Goal: Information Seeking & Learning: Learn about a topic

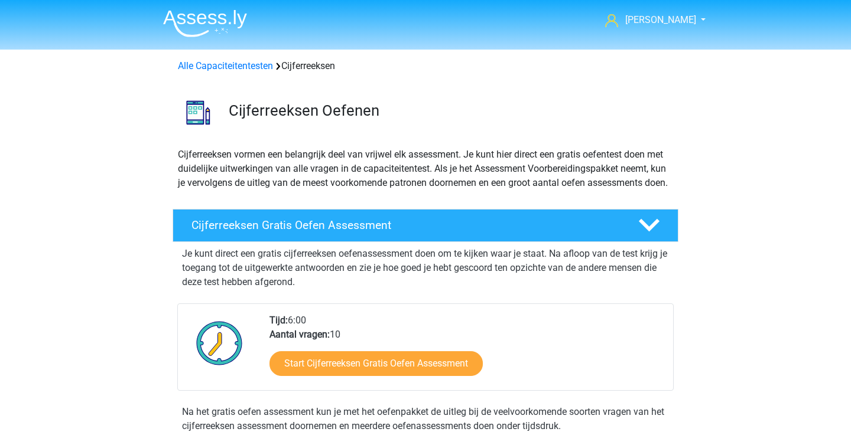
click at [222, 27] on img at bounding box center [205, 23] width 84 height 28
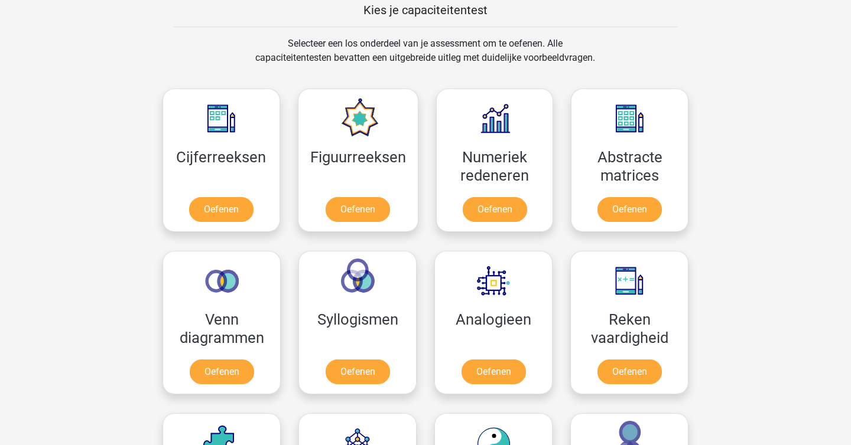
scroll to position [609, 0]
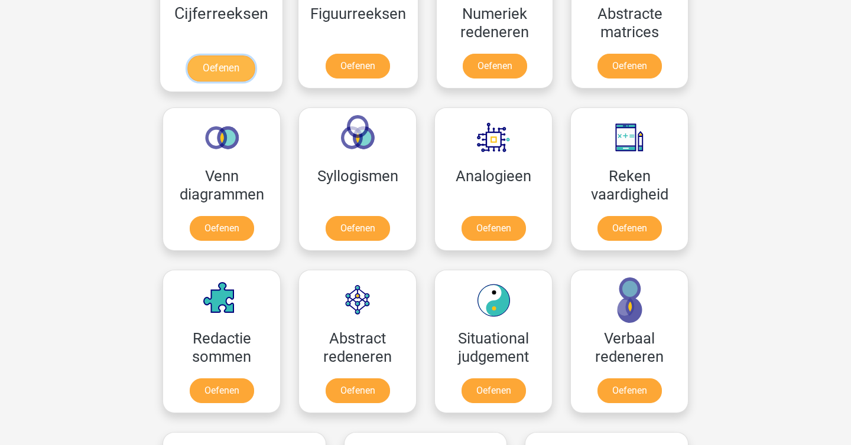
click at [235, 58] on link "Oefenen" at bounding box center [220, 69] width 67 height 26
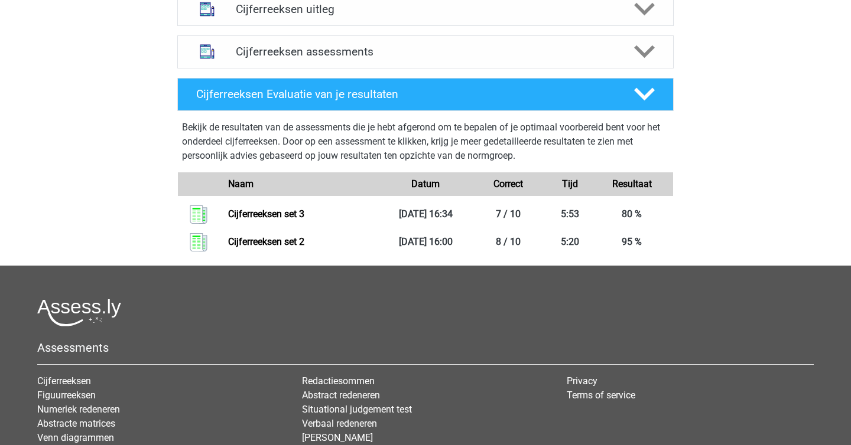
scroll to position [481, 0]
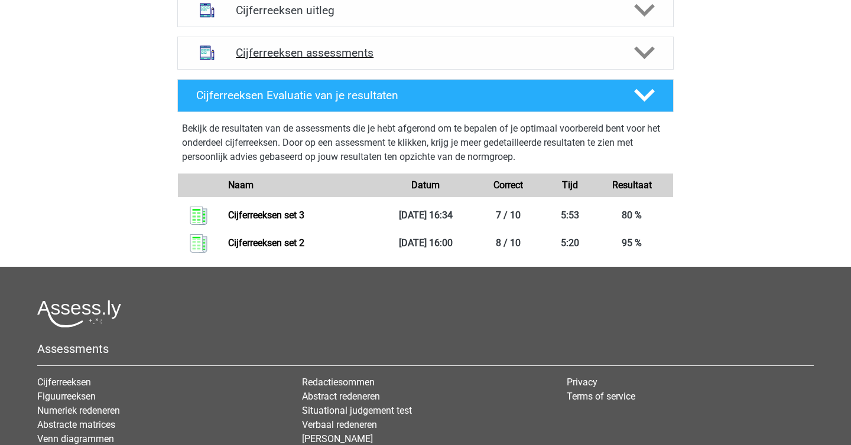
click at [636, 63] on icon at bounding box center [644, 53] width 21 height 21
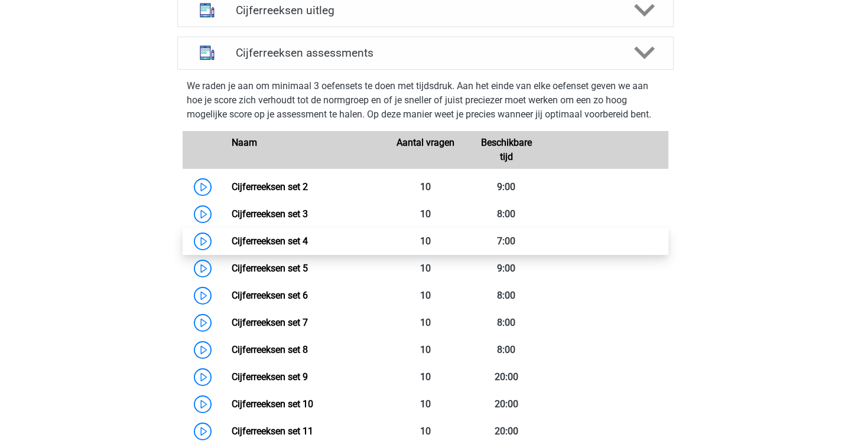
click at [296, 247] on link "Cijferreeksen set 4" at bounding box center [270, 241] width 76 height 11
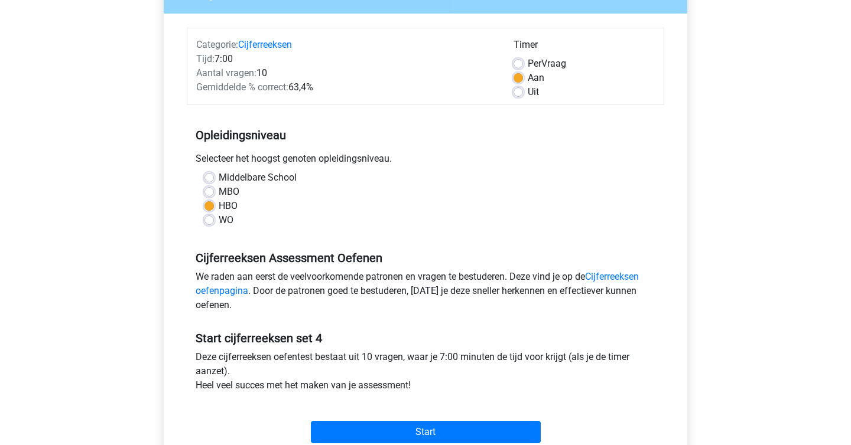
scroll to position [126, 0]
click at [219, 189] on label "MBO" at bounding box center [229, 191] width 21 height 14
click at [210, 189] on input "MBO" at bounding box center [208, 190] width 9 height 12
radio input "true"
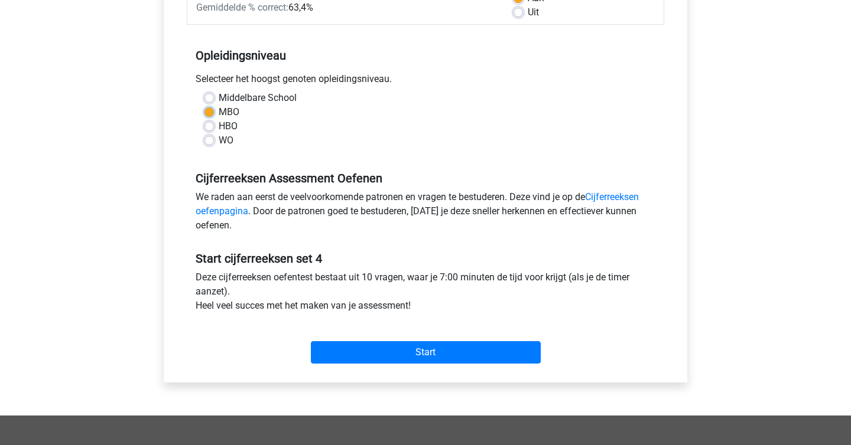
scroll to position [206, 0]
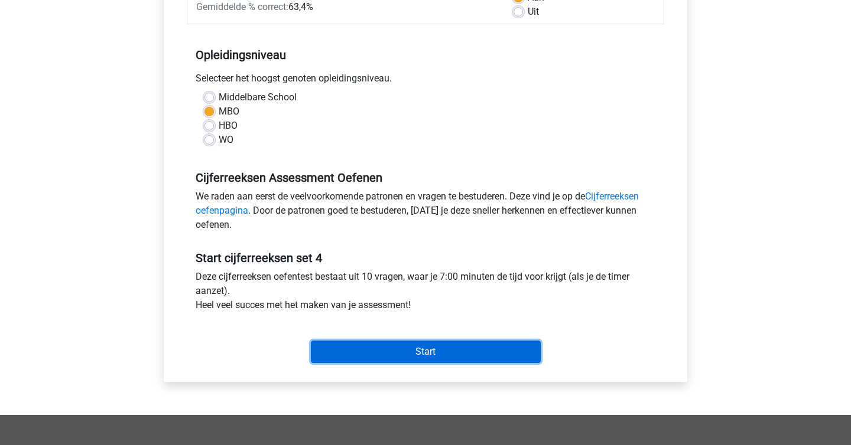
click at [372, 342] on input "Start" at bounding box center [426, 352] width 230 height 22
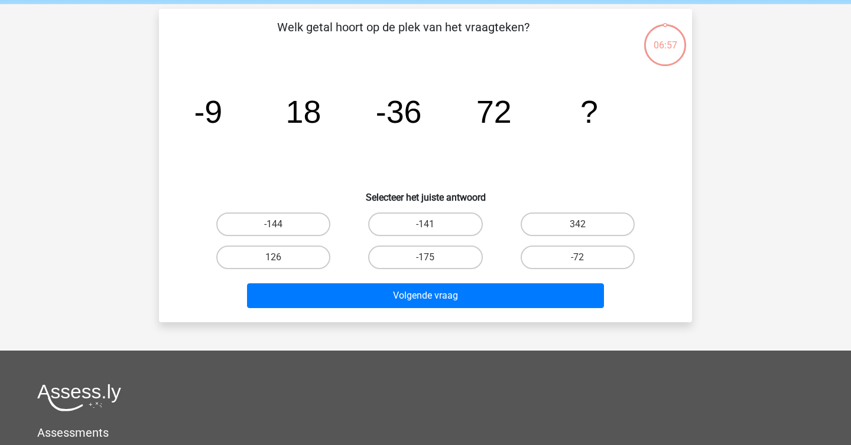
scroll to position [47, 0]
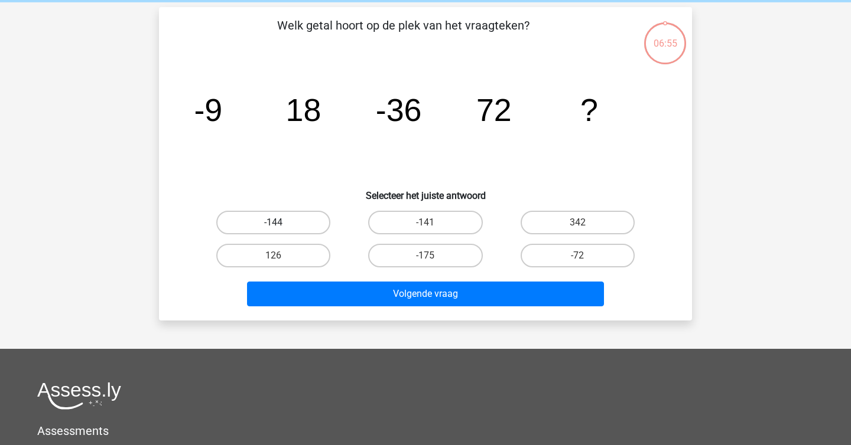
click at [297, 228] on label "-144" at bounding box center [273, 223] width 114 height 24
click at [281, 228] on input "-144" at bounding box center [278, 227] width 8 height 8
radio input "true"
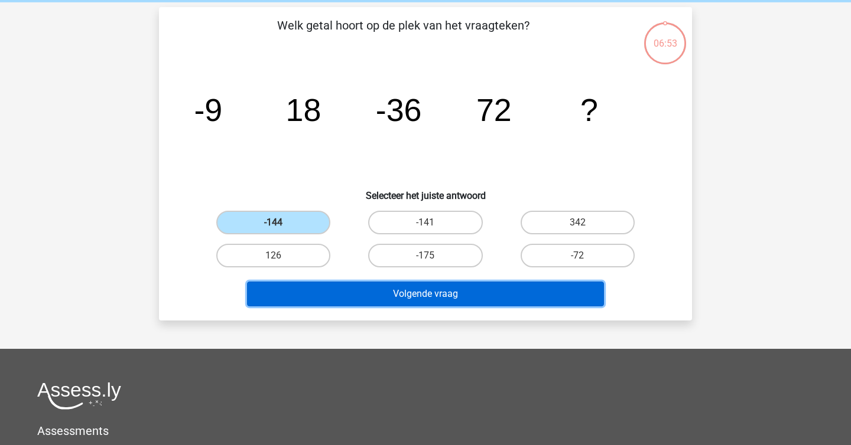
click at [365, 300] on button "Volgende vraag" at bounding box center [425, 294] width 357 height 25
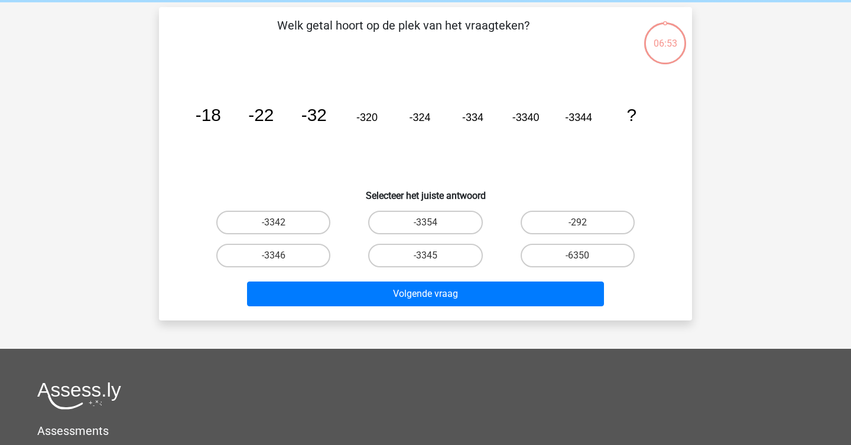
scroll to position [54, 0]
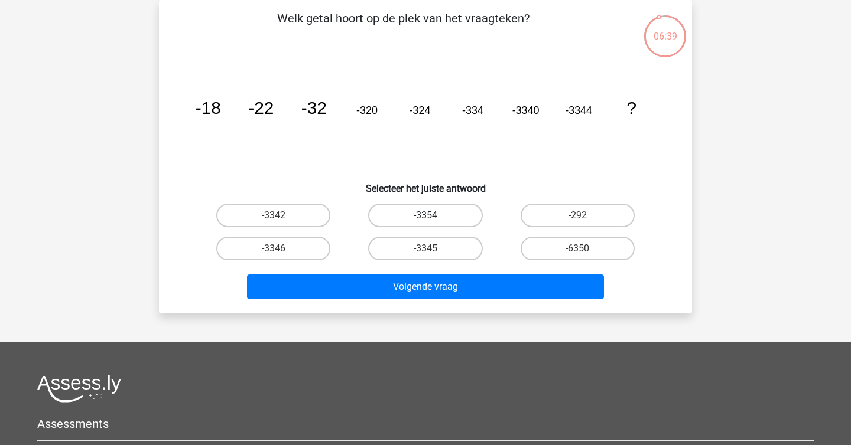
click at [466, 219] on label "-3354" at bounding box center [425, 216] width 114 height 24
click at [433, 219] on input "-3354" at bounding box center [429, 220] width 8 height 8
radio input "true"
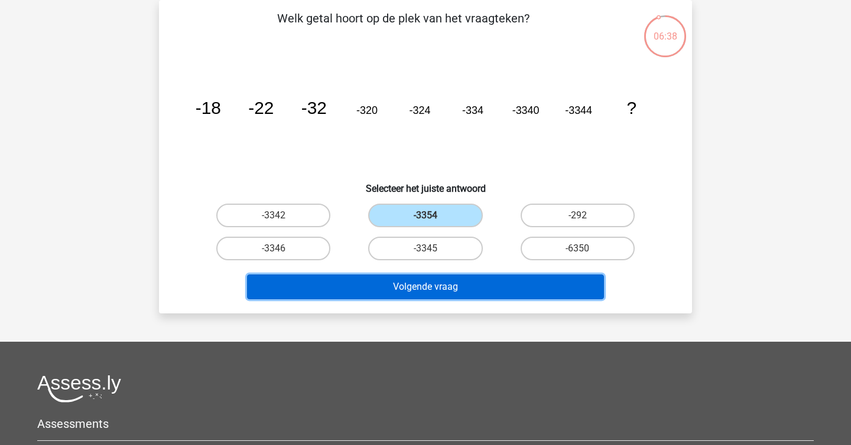
click at [466, 287] on button "Volgende vraag" at bounding box center [425, 287] width 357 height 25
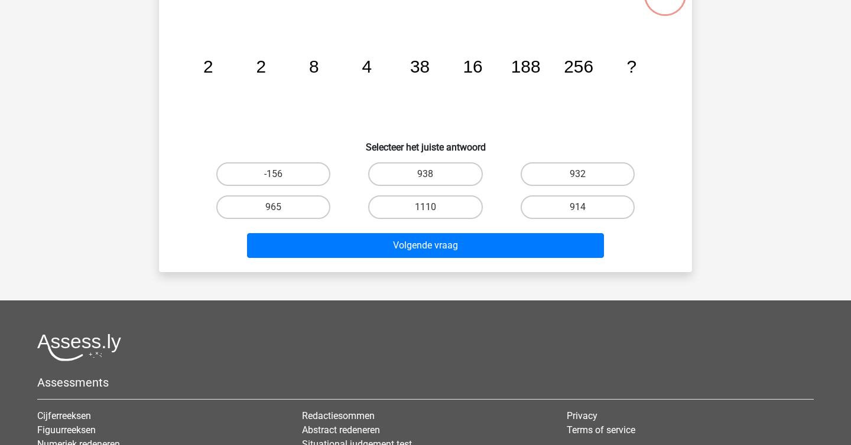
scroll to position [21, 0]
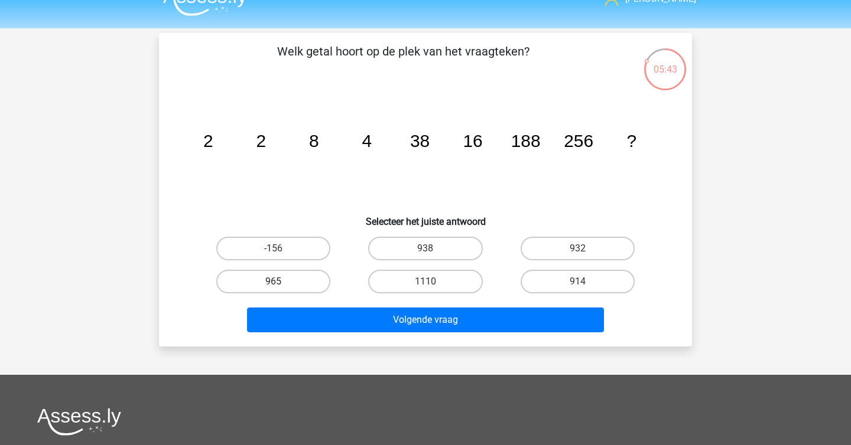
click at [290, 279] on label "965" at bounding box center [273, 282] width 114 height 24
click at [281, 282] on input "965" at bounding box center [278, 286] width 8 height 8
radio input "true"
click at [609, 253] on label "932" at bounding box center [577, 249] width 114 height 24
click at [585, 253] on input "932" at bounding box center [581, 253] width 8 height 8
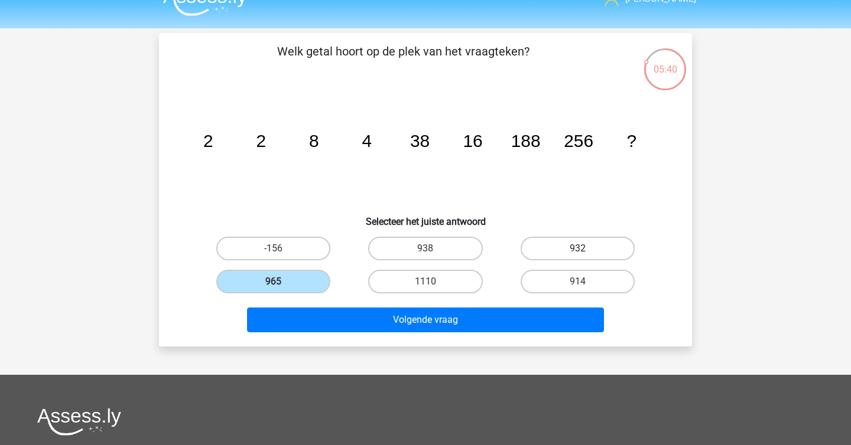
radio input "true"
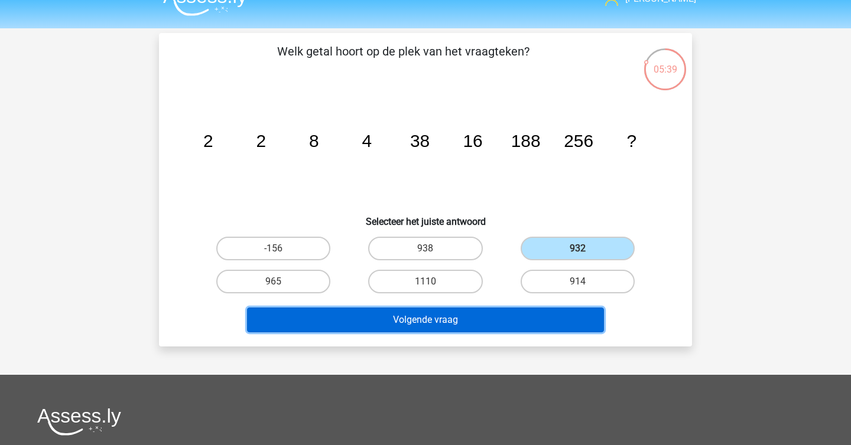
click at [532, 317] on button "Volgende vraag" at bounding box center [425, 320] width 357 height 25
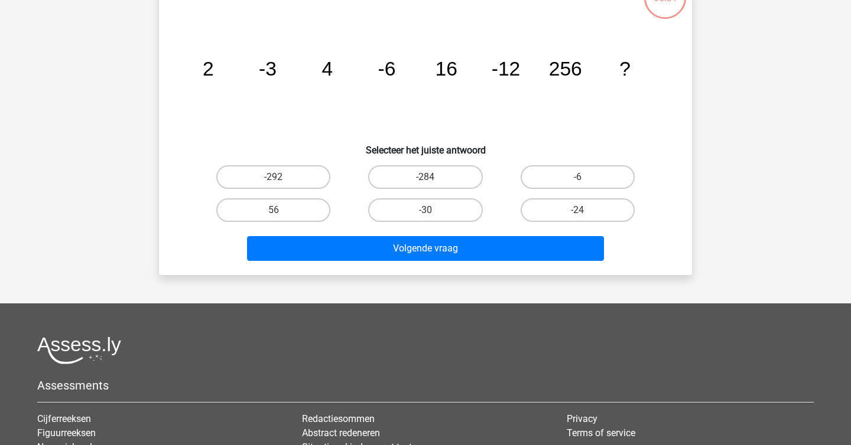
scroll to position [93, 0]
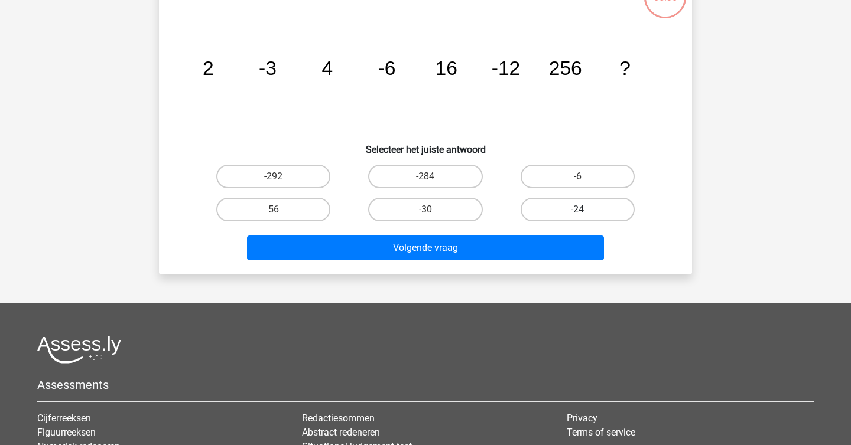
click at [548, 214] on label "-24" at bounding box center [577, 210] width 114 height 24
click at [577, 214] on input "-24" at bounding box center [581, 214] width 8 height 8
radio input "true"
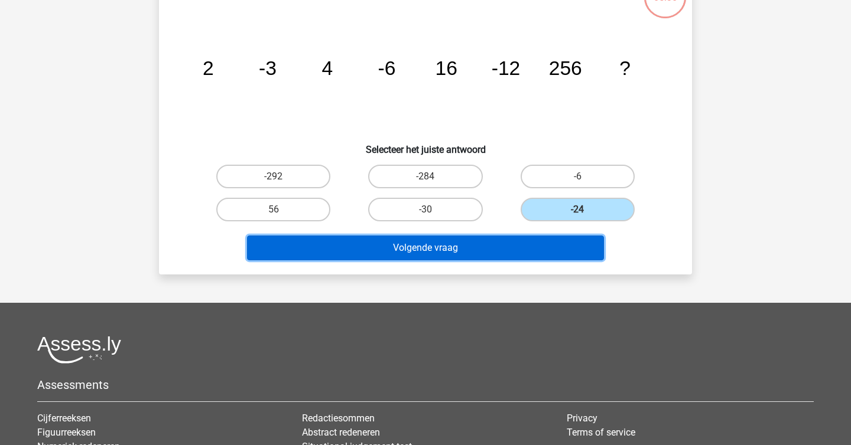
click at [525, 248] on button "Volgende vraag" at bounding box center [425, 248] width 357 height 25
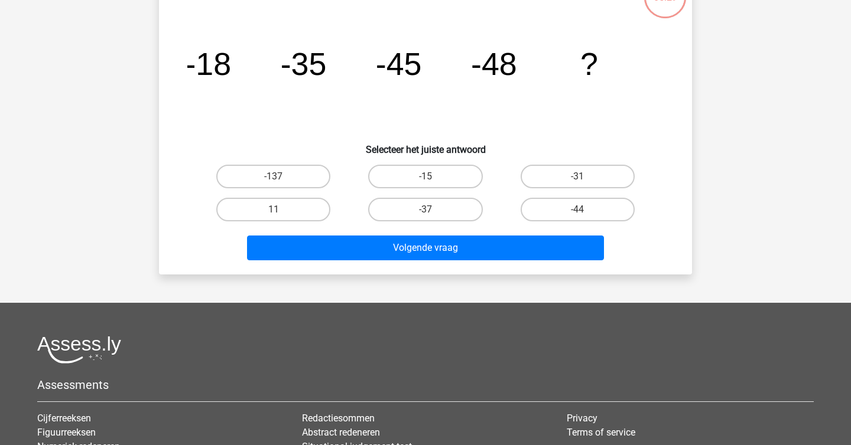
scroll to position [54, 0]
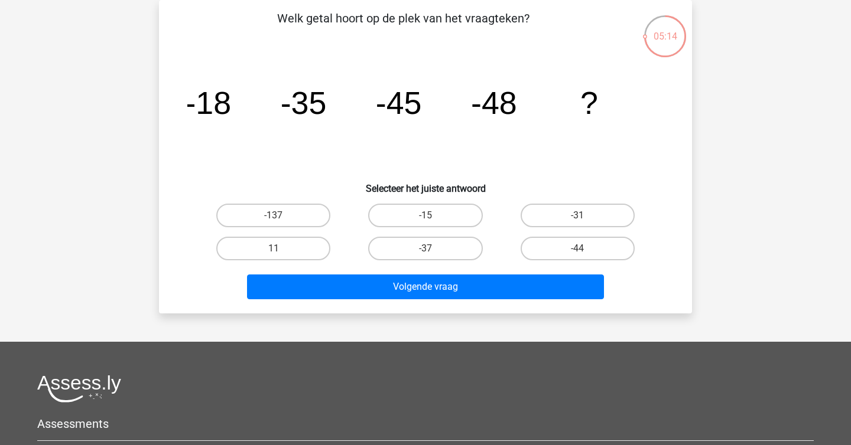
click at [534, 231] on div "-31" at bounding box center [578, 215] width 152 height 33
click at [532, 253] on label "-44" at bounding box center [577, 249] width 114 height 24
click at [577, 253] on input "-44" at bounding box center [581, 253] width 8 height 8
radio input "true"
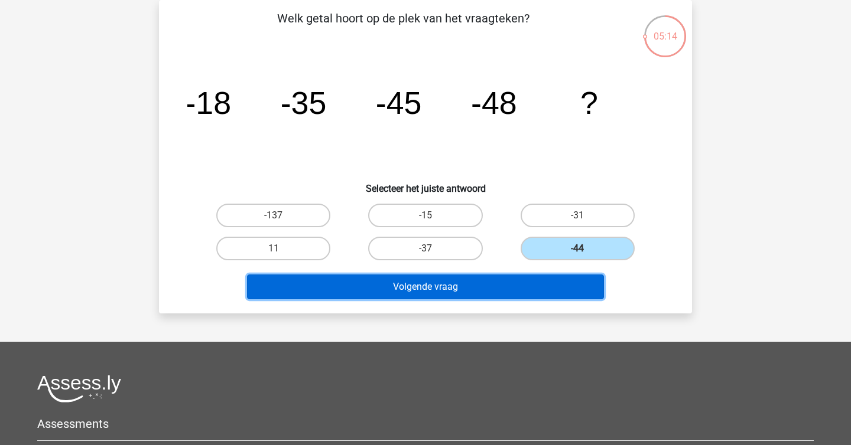
click at [510, 295] on button "Volgende vraag" at bounding box center [425, 287] width 357 height 25
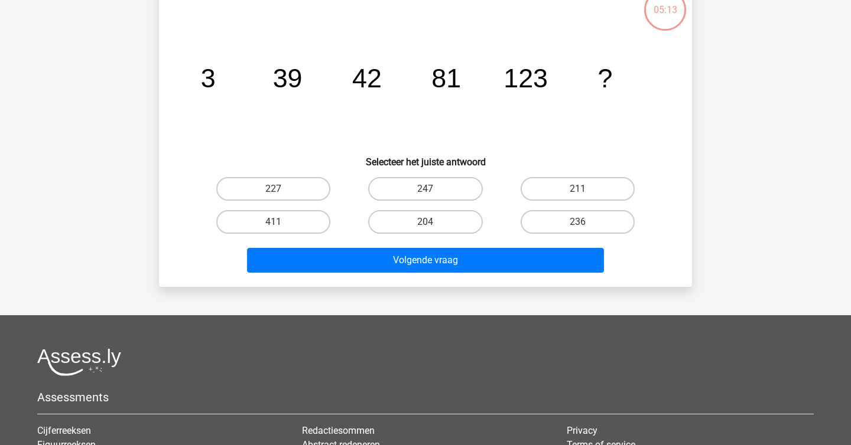
scroll to position [82, 0]
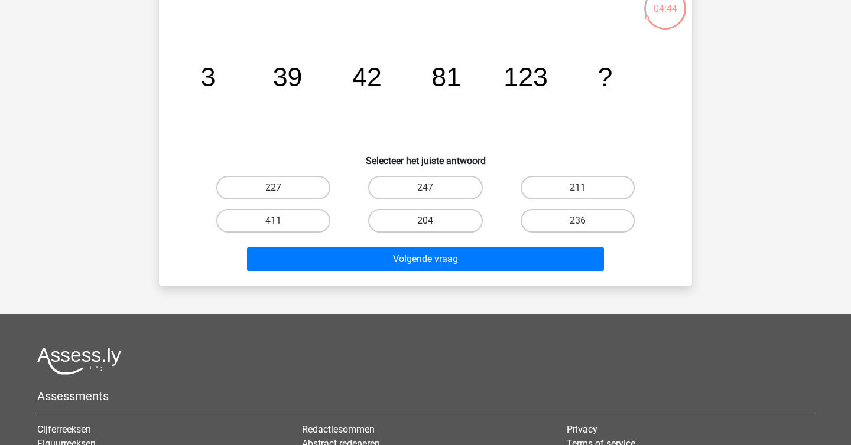
click at [451, 226] on label "204" at bounding box center [425, 221] width 114 height 24
click at [433, 226] on input "204" at bounding box center [429, 225] width 8 height 8
radio input "true"
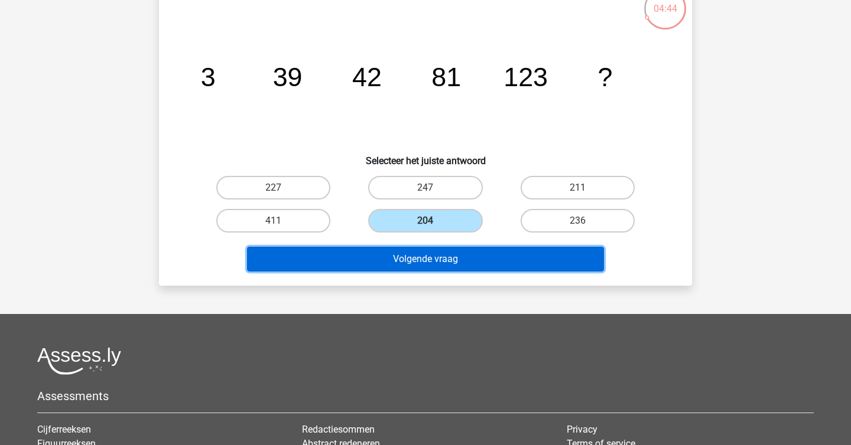
click at [451, 252] on button "Volgende vraag" at bounding box center [425, 259] width 357 height 25
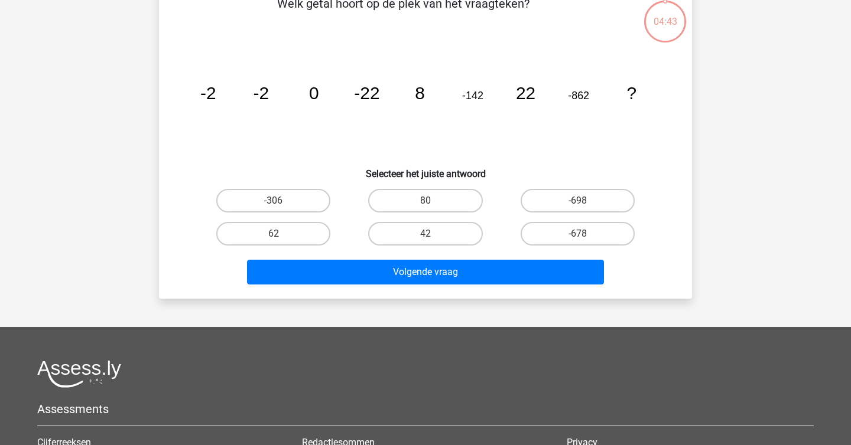
scroll to position [71, 0]
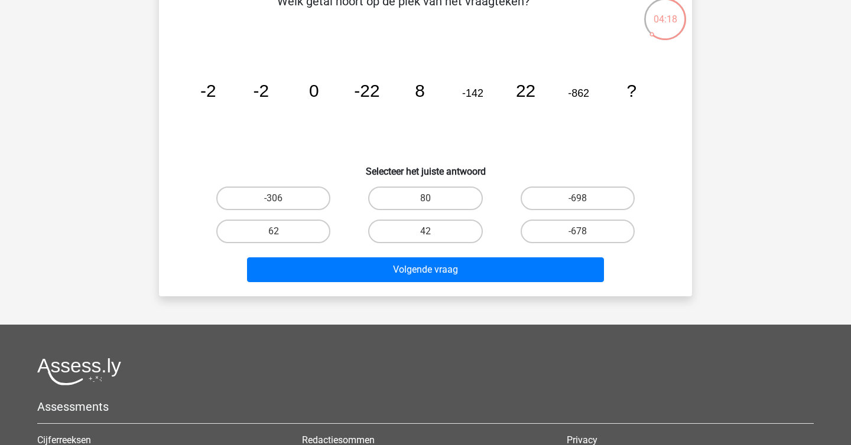
click at [339, 210] on div "62" at bounding box center [273, 199] width 142 height 24
click at [318, 226] on label "62" at bounding box center [273, 232] width 114 height 24
click at [281, 232] on input "62" at bounding box center [278, 236] width 8 height 8
radio input "true"
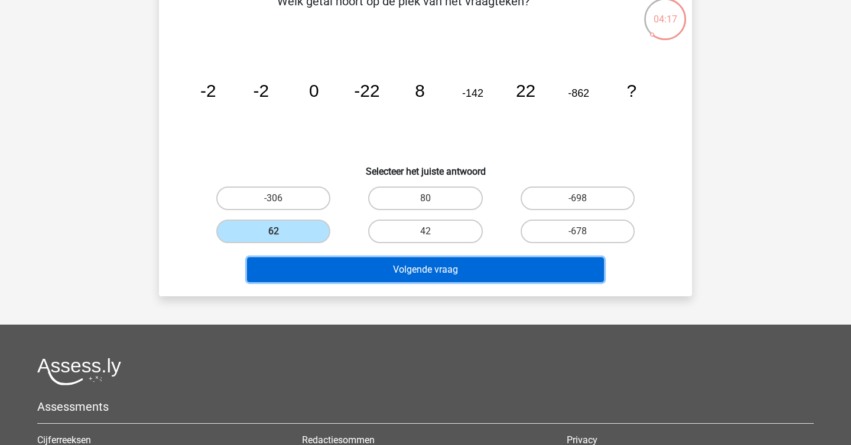
click at [346, 265] on button "Volgende vraag" at bounding box center [425, 270] width 357 height 25
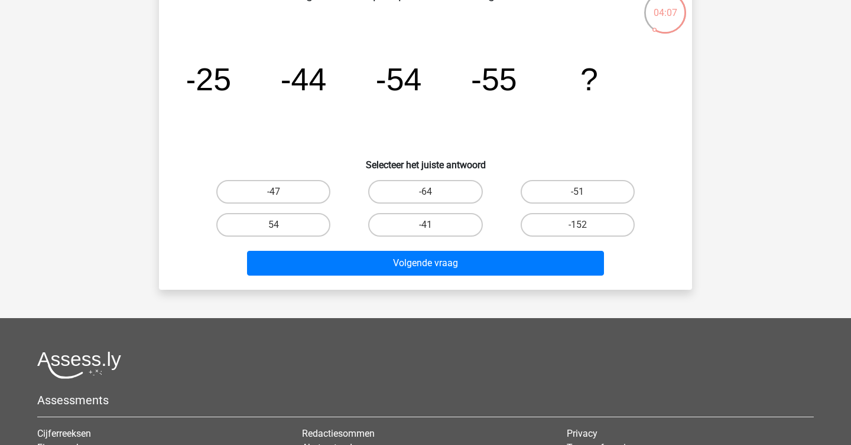
scroll to position [79, 0]
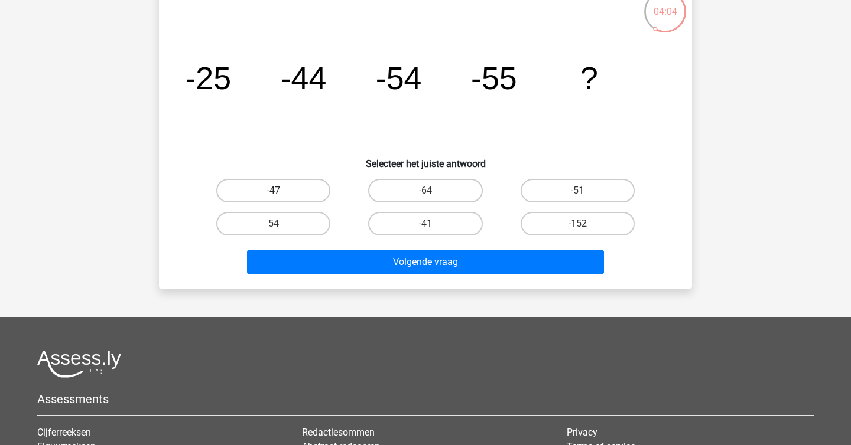
click at [292, 196] on label "-47" at bounding box center [273, 191] width 114 height 24
click at [281, 196] on input "-47" at bounding box center [278, 195] width 8 height 8
radio input "true"
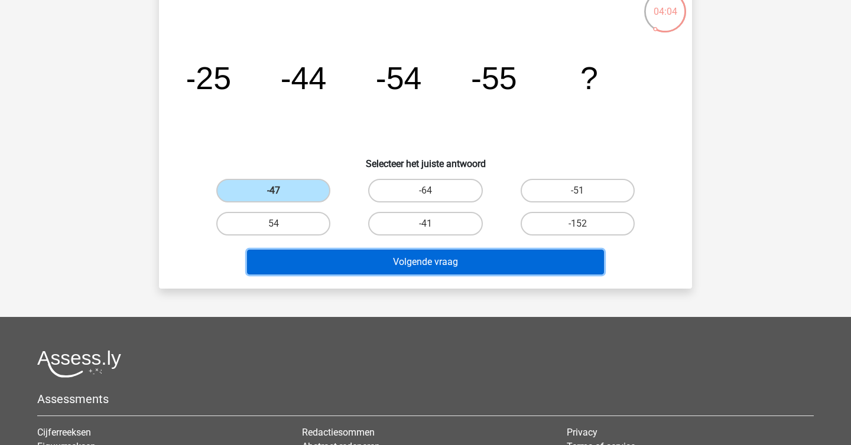
click at [311, 256] on button "Volgende vraag" at bounding box center [425, 262] width 357 height 25
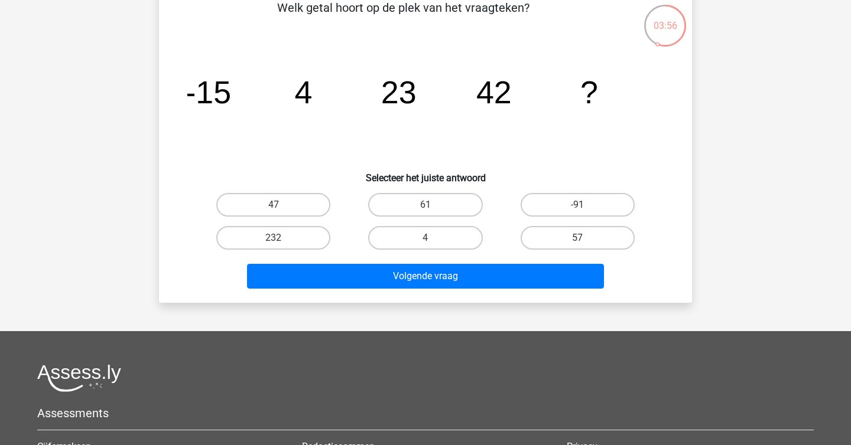
scroll to position [66, 0]
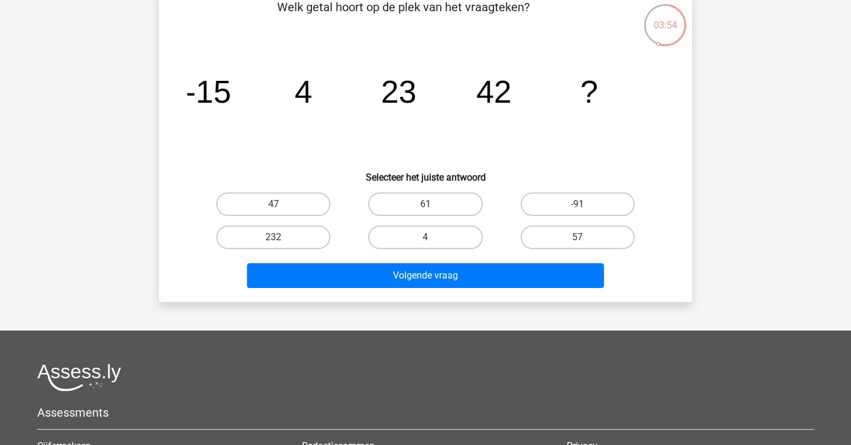
click at [429, 209] on input "61" at bounding box center [429, 208] width 8 height 8
radio input "true"
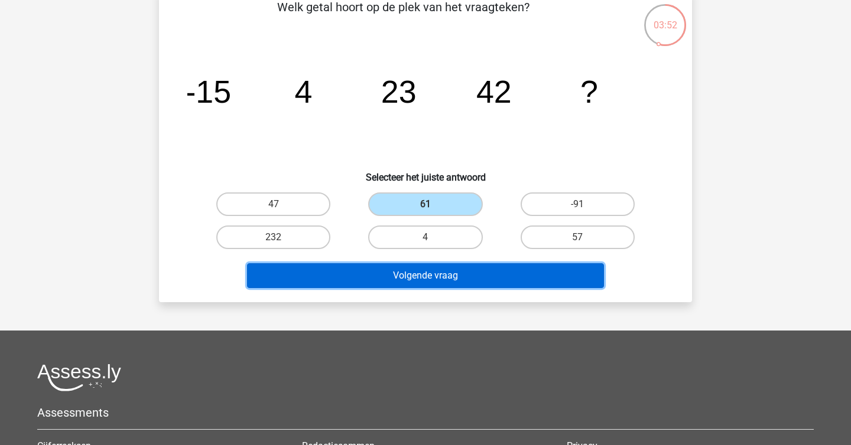
click at [451, 271] on button "Volgende vraag" at bounding box center [425, 275] width 357 height 25
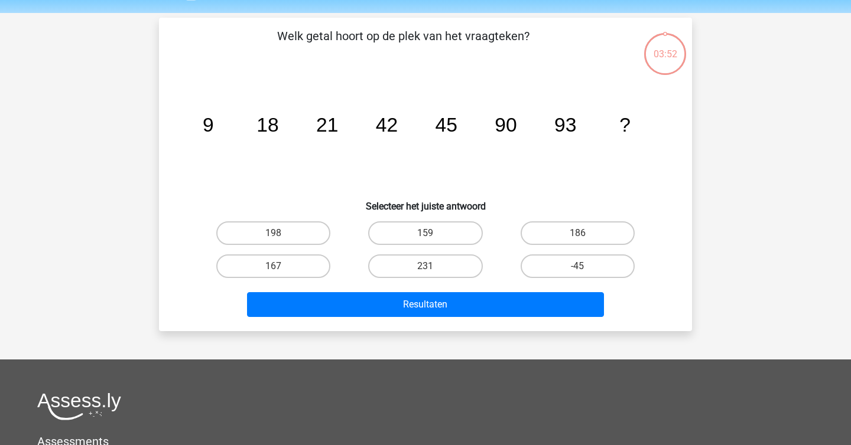
scroll to position [35, 0]
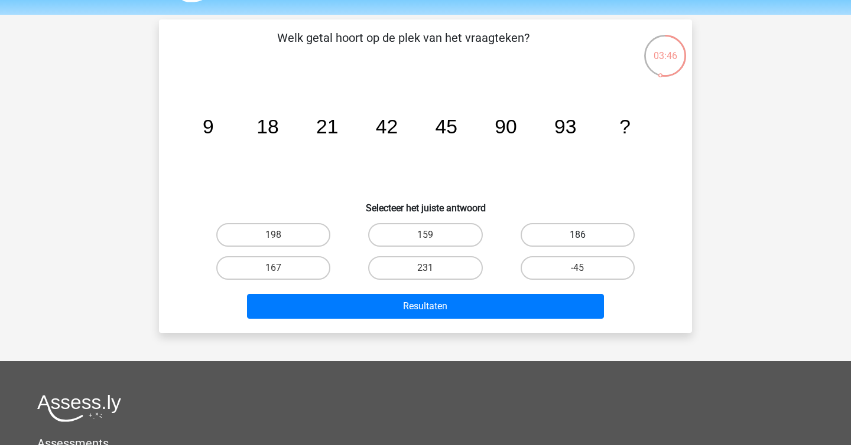
click at [553, 243] on label "186" at bounding box center [577, 235] width 114 height 24
click at [577, 243] on input "186" at bounding box center [581, 239] width 8 height 8
radio input "true"
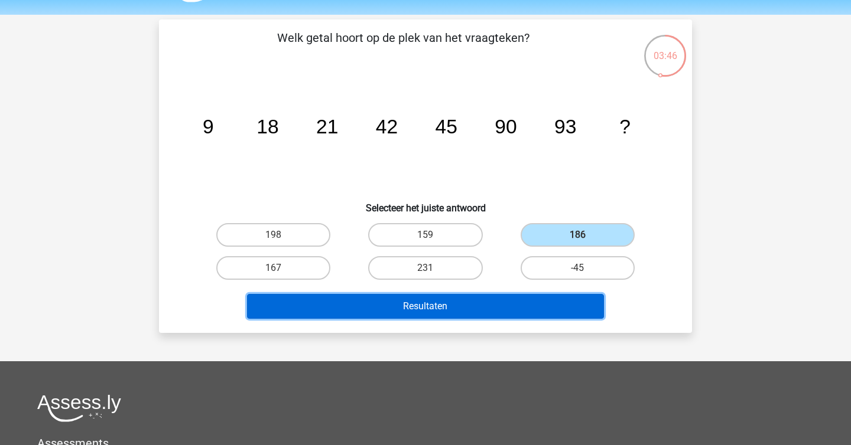
click at [506, 310] on button "Resultaten" at bounding box center [425, 306] width 357 height 25
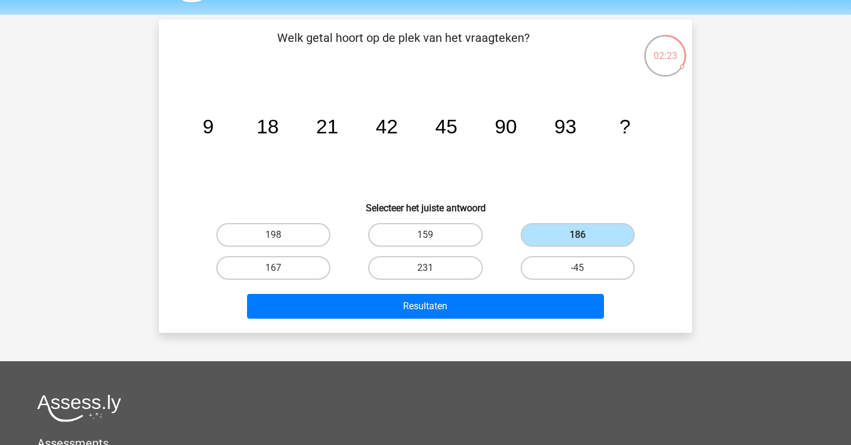
scroll to position [0, 0]
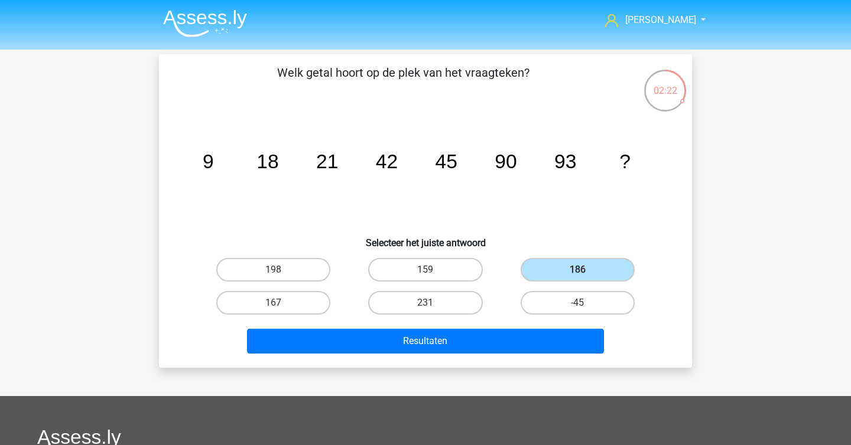
click at [196, 26] on img at bounding box center [205, 23] width 84 height 28
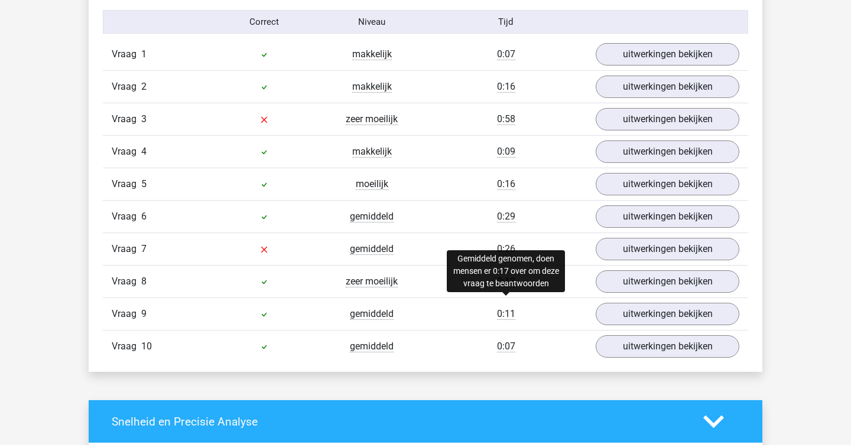
scroll to position [775, 0]
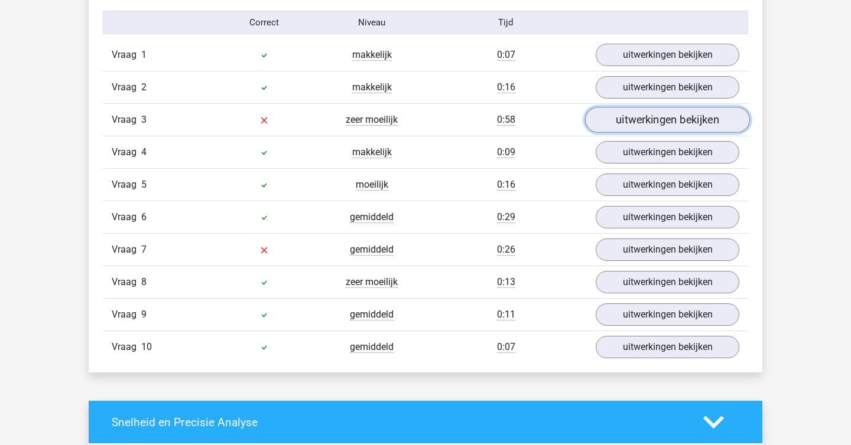
click at [653, 122] on link "uitwerkingen bekijken" at bounding box center [667, 120] width 165 height 26
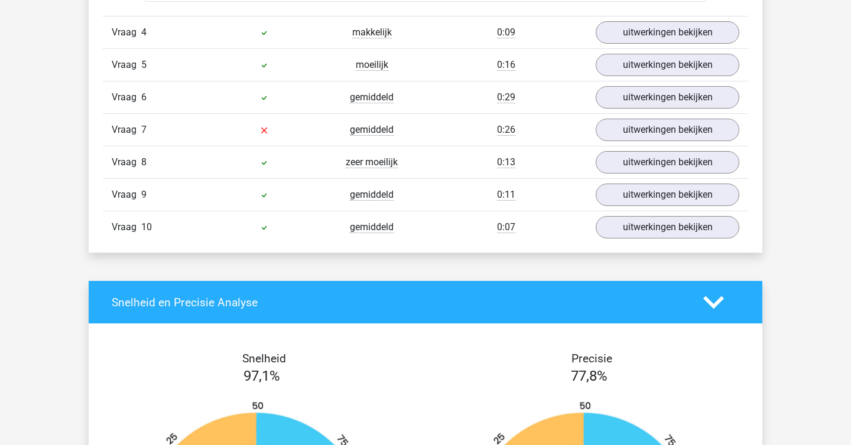
scroll to position [1511, 0]
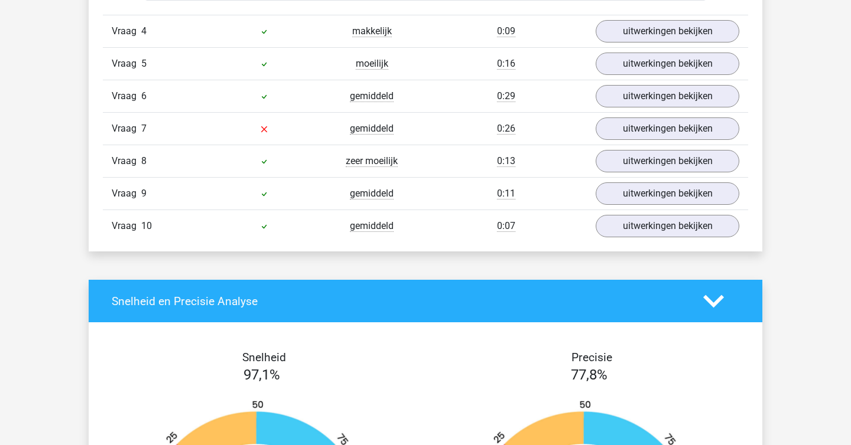
click at [646, 142] on div "Vraag 7 gemiddeld 0:26 uitwerkingen bekijken" at bounding box center [425, 128] width 645 height 32
click at [647, 135] on link "uitwerkingen bekijken" at bounding box center [667, 129] width 165 height 26
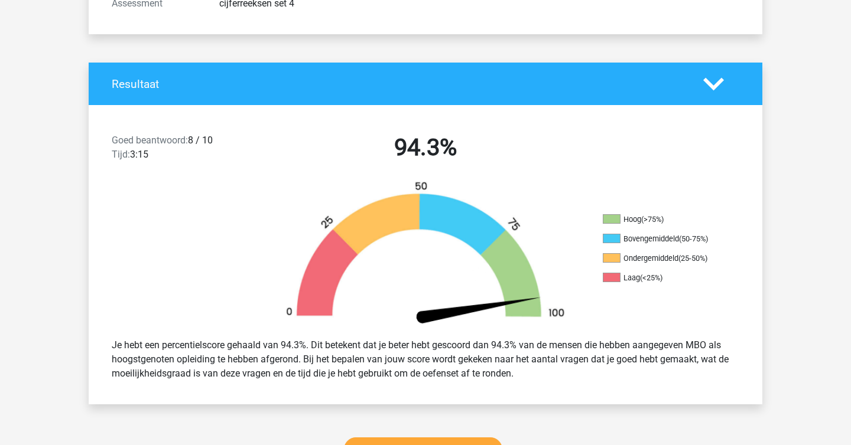
scroll to position [0, 0]
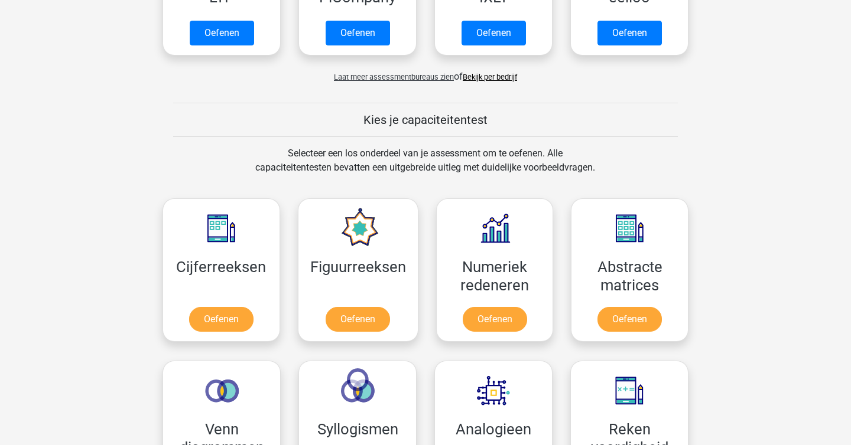
scroll to position [438, 0]
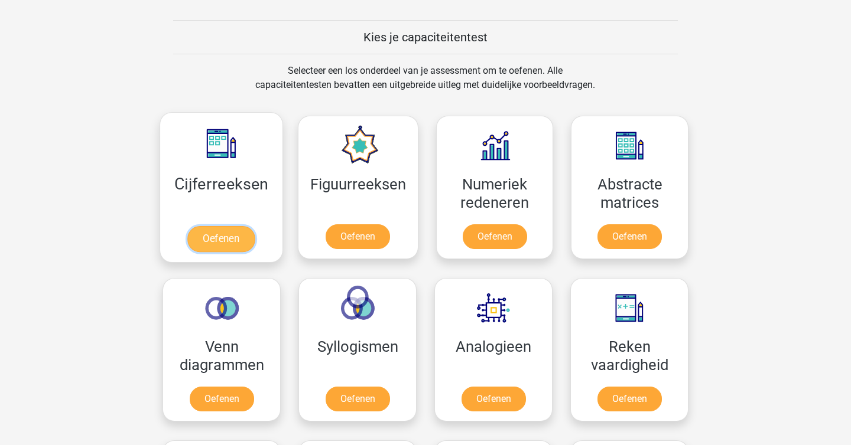
click at [201, 246] on link "Oefenen" at bounding box center [220, 239] width 67 height 26
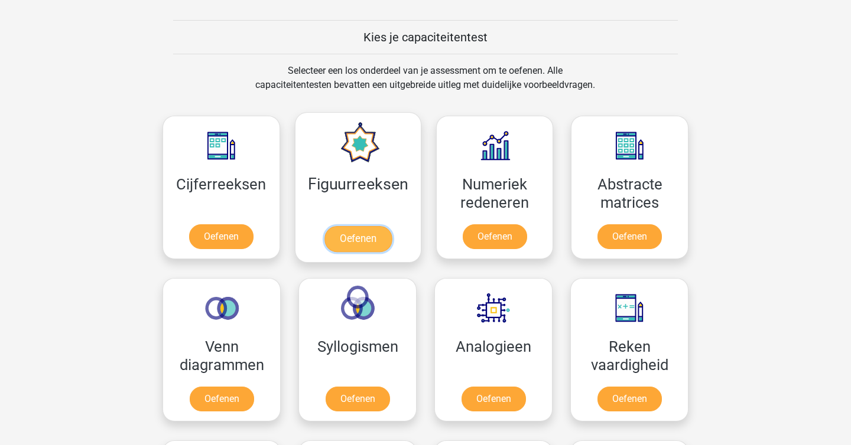
click at [372, 234] on link "Oefenen" at bounding box center [357, 239] width 67 height 26
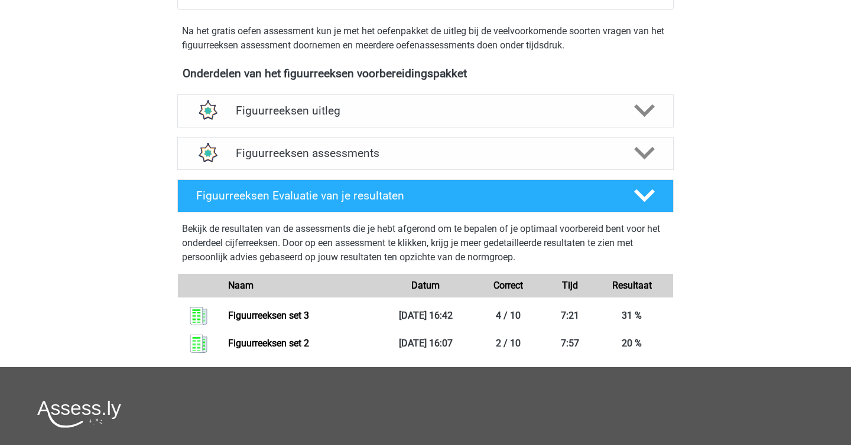
scroll to position [330, 0]
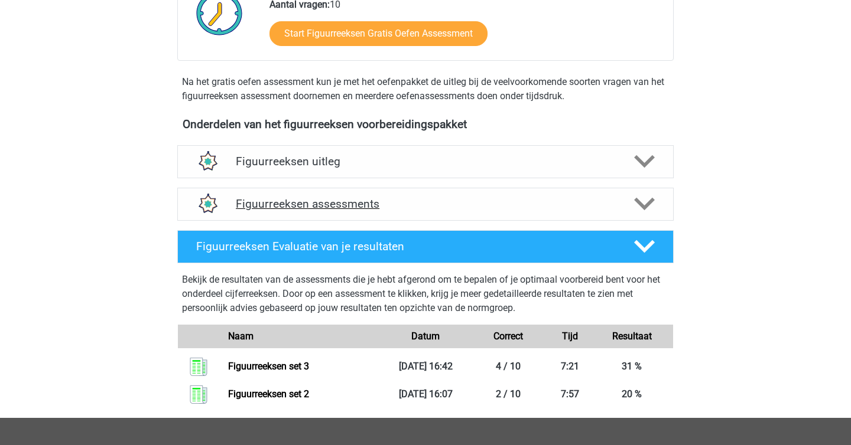
click at [635, 203] on icon at bounding box center [644, 204] width 21 height 21
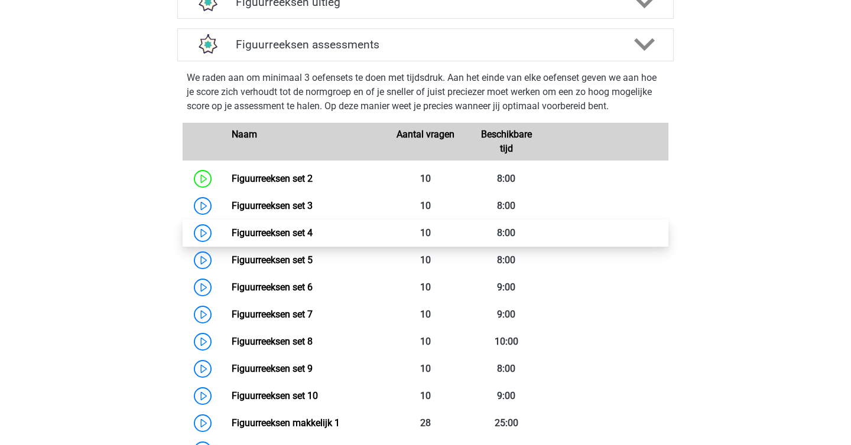
scroll to position [494, 0]
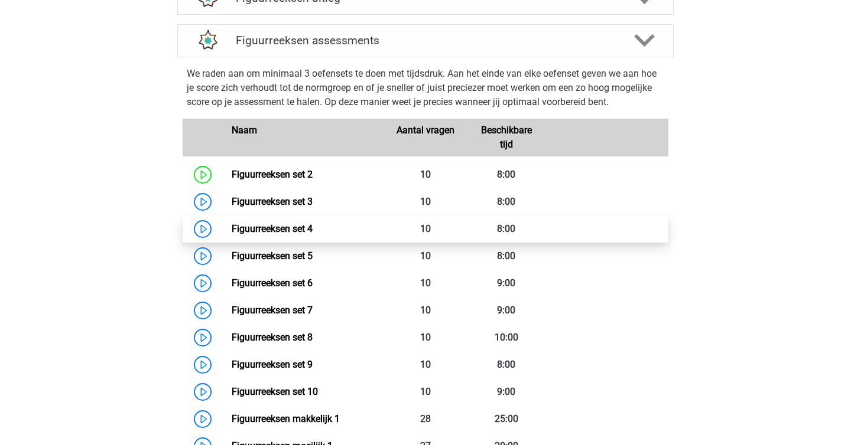
click at [232, 230] on link "Figuurreeksen set 4" at bounding box center [272, 228] width 81 height 11
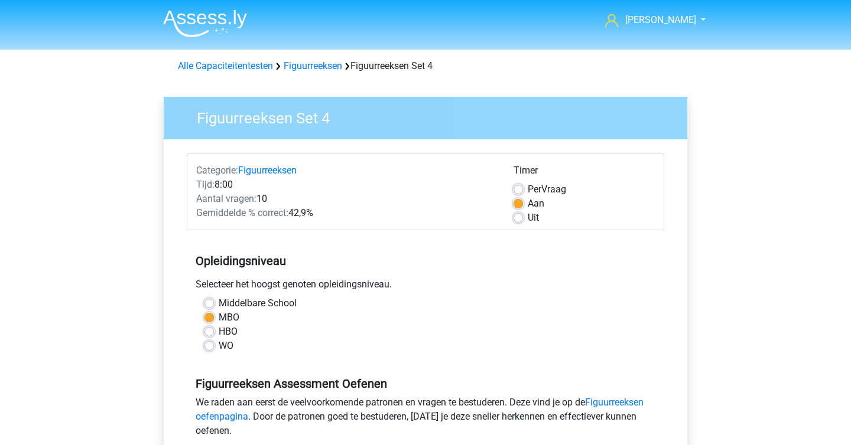
click at [217, 328] on div "HBO" at bounding box center [425, 332] width 442 height 14
click at [219, 333] on label "HBO" at bounding box center [228, 332] width 19 height 14
click at [212, 333] on input "HBO" at bounding box center [208, 331] width 9 height 12
radio input "true"
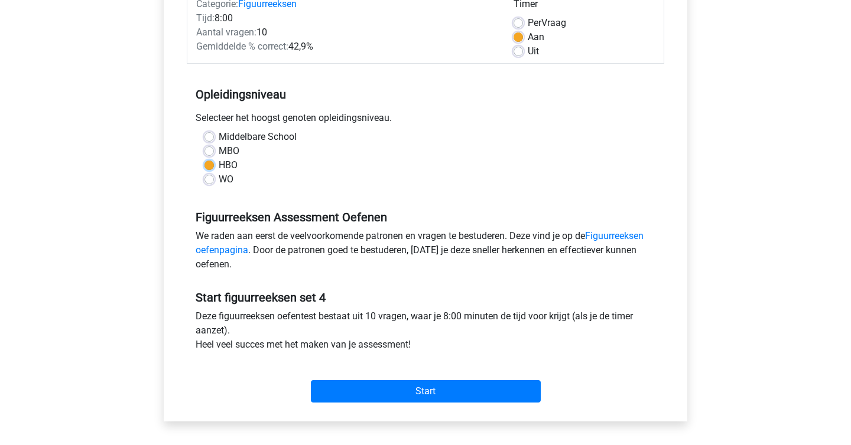
scroll to position [190, 0]
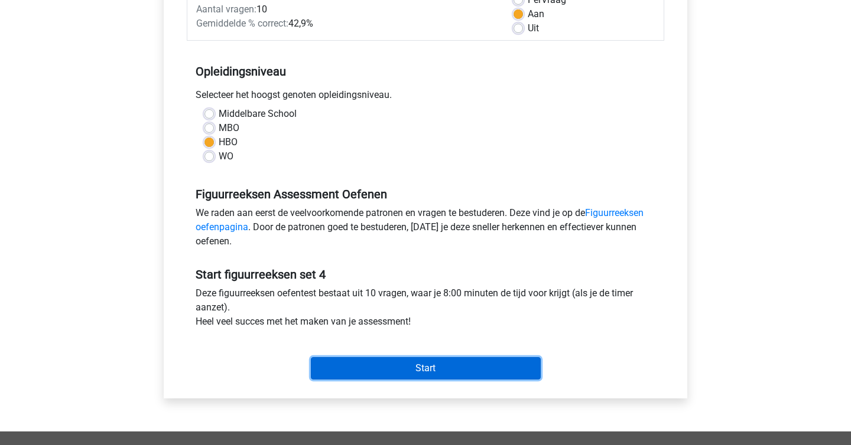
click at [372, 372] on input "Start" at bounding box center [426, 368] width 230 height 22
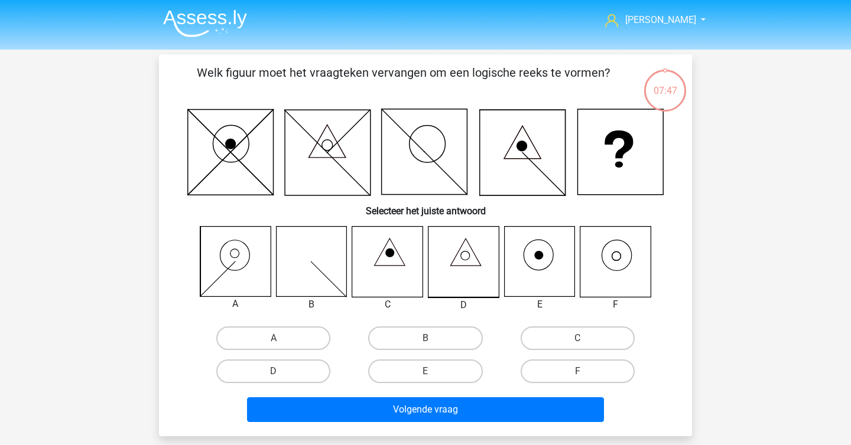
click at [614, 281] on icon at bounding box center [615, 262] width 70 height 70
click at [571, 378] on label "F" at bounding box center [577, 372] width 114 height 24
click at [577, 378] on input "F" at bounding box center [581, 376] width 8 height 8
radio input "true"
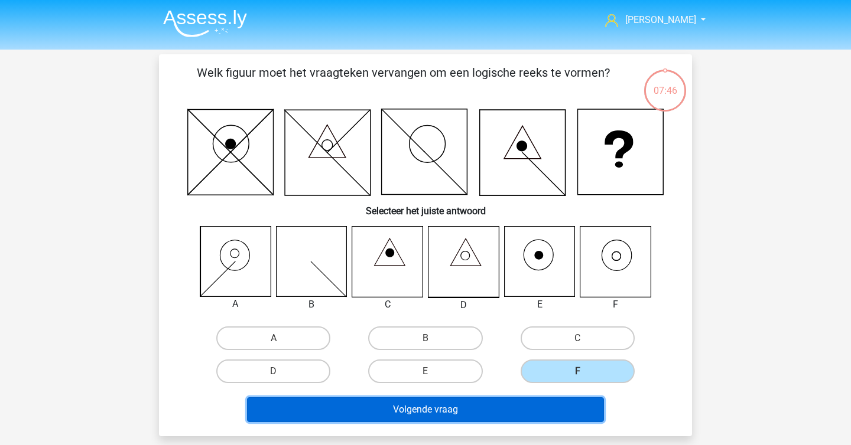
click at [557, 404] on button "Volgende vraag" at bounding box center [425, 410] width 357 height 25
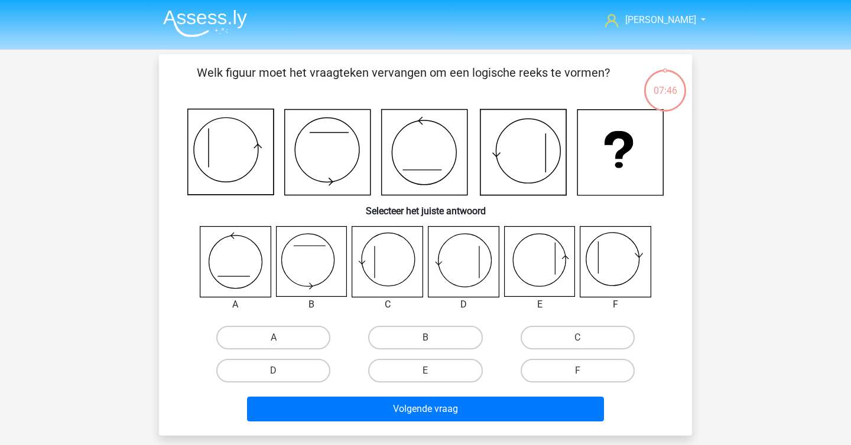
scroll to position [54, 0]
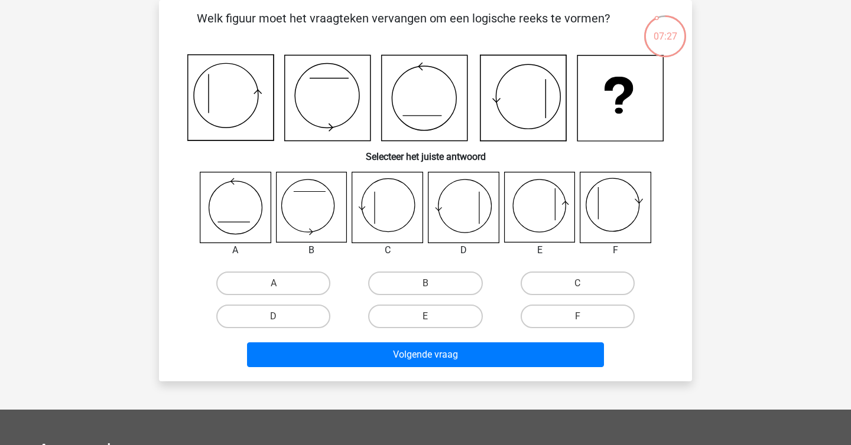
click at [230, 71] on icon at bounding box center [231, 98] width 86 height 86
click at [305, 286] on label "A" at bounding box center [273, 284] width 114 height 24
click at [281, 286] on input "A" at bounding box center [278, 288] width 8 height 8
radio input "true"
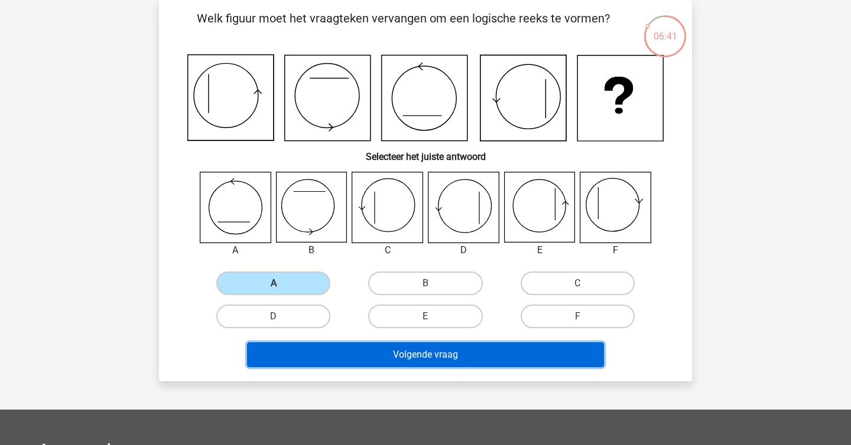
click at [343, 355] on button "Volgende vraag" at bounding box center [425, 355] width 357 height 25
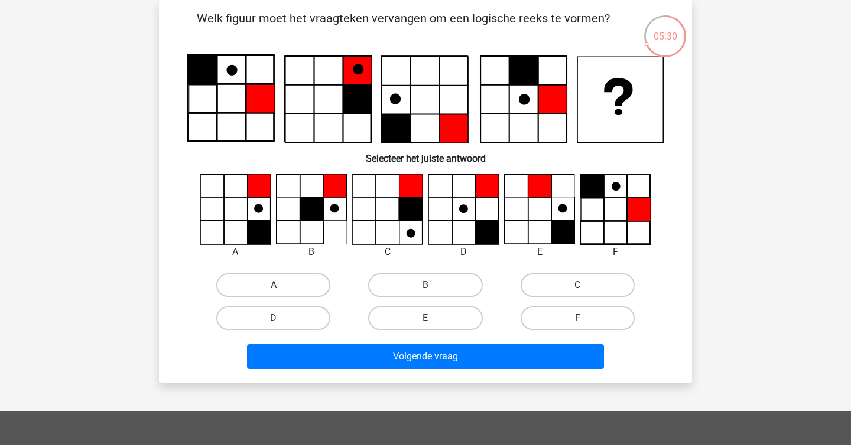
click at [292, 283] on label "A" at bounding box center [273, 286] width 114 height 24
click at [281, 285] on input "A" at bounding box center [278, 289] width 8 height 8
radio input "true"
click at [355, 342] on div "Volgende vraag" at bounding box center [425, 354] width 495 height 39
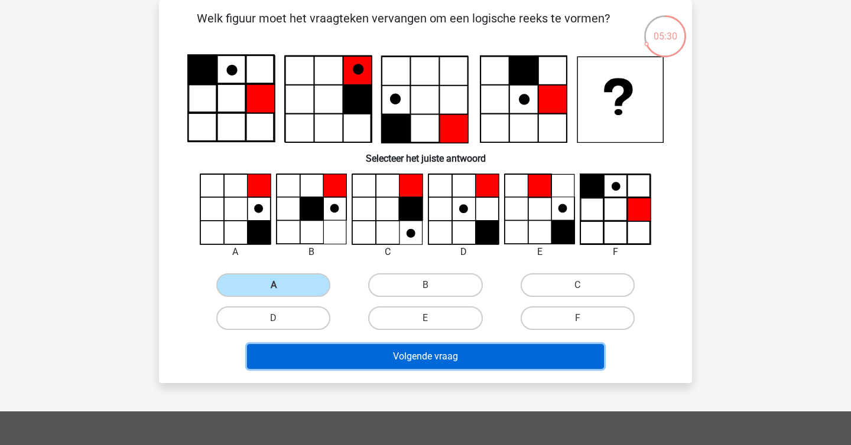
click at [350, 361] on button "Volgende vraag" at bounding box center [425, 356] width 357 height 25
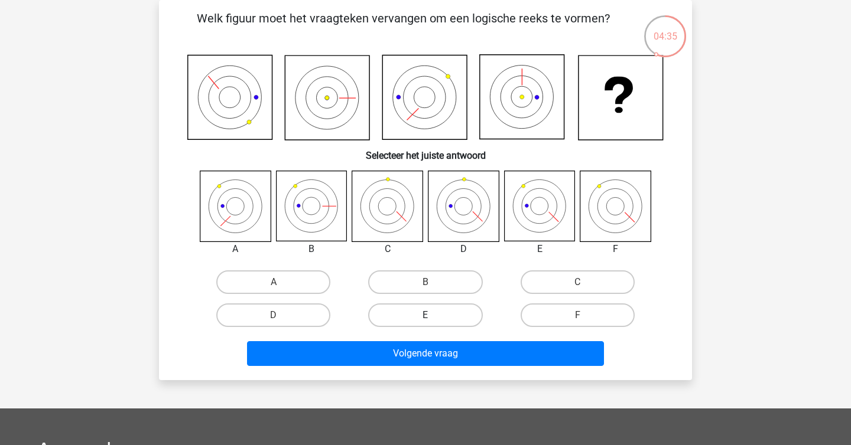
click at [455, 315] on label "E" at bounding box center [425, 316] width 114 height 24
click at [433, 315] on input "E" at bounding box center [429, 319] width 8 height 8
radio input "true"
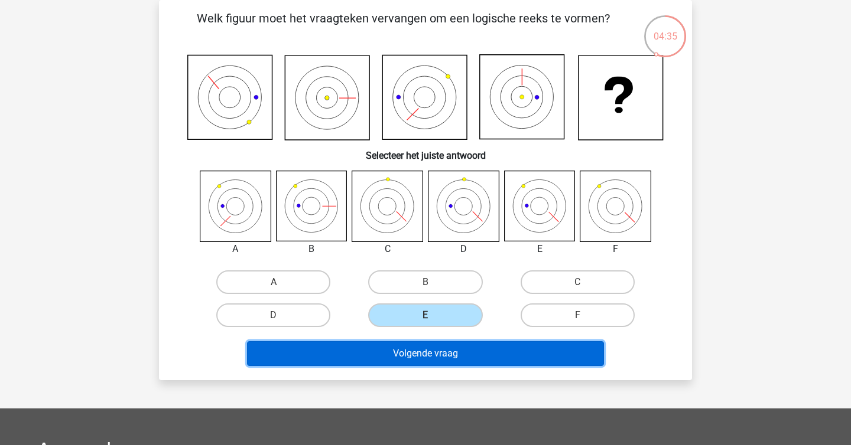
click at [455, 352] on button "Volgende vraag" at bounding box center [425, 353] width 357 height 25
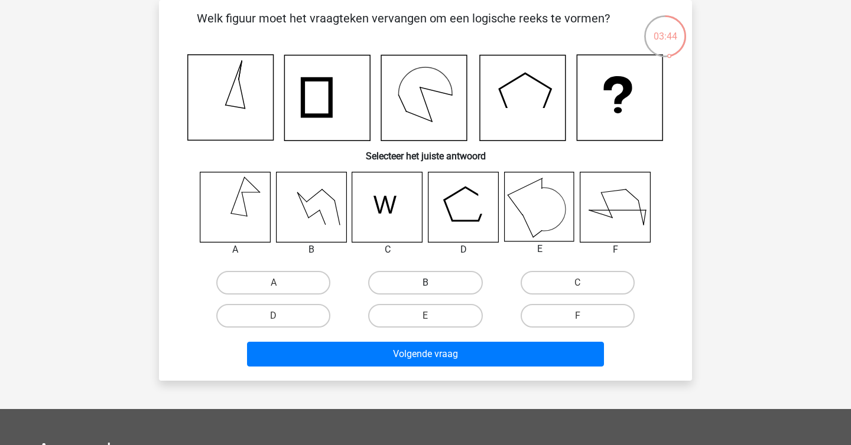
click at [422, 281] on label "B" at bounding box center [425, 283] width 114 height 24
click at [425, 283] on input "B" at bounding box center [429, 287] width 8 height 8
radio input "true"
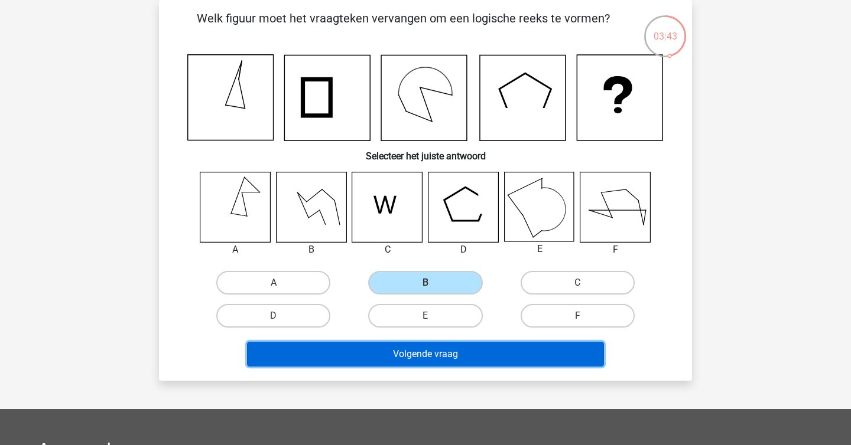
click at [421, 342] on button "Volgende vraag" at bounding box center [425, 354] width 357 height 25
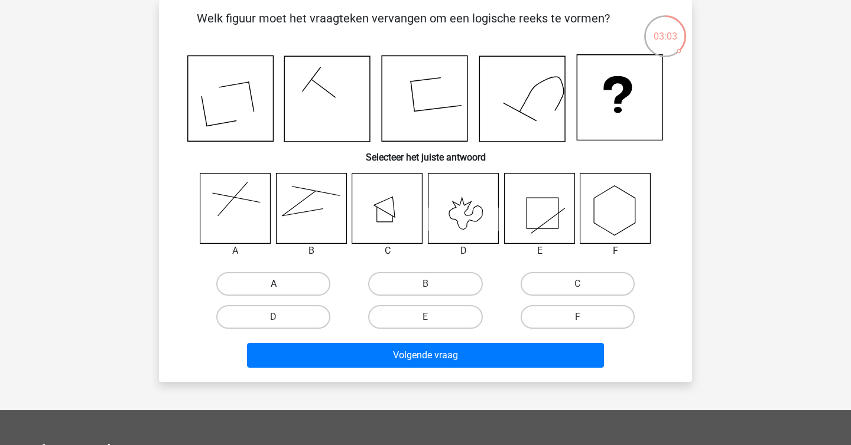
click at [292, 286] on label "A" at bounding box center [273, 284] width 114 height 24
click at [281, 286] on input "A" at bounding box center [278, 288] width 8 height 8
radio input "true"
click at [440, 284] on label "B" at bounding box center [425, 284] width 114 height 24
click at [433, 284] on input "B" at bounding box center [429, 288] width 8 height 8
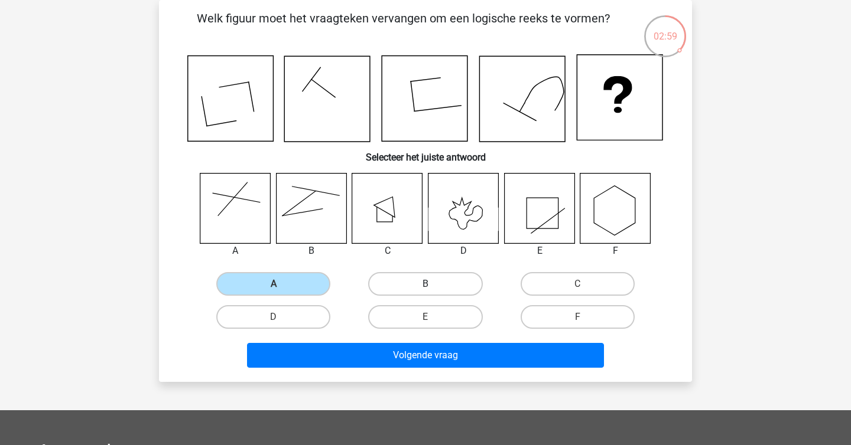
radio input "true"
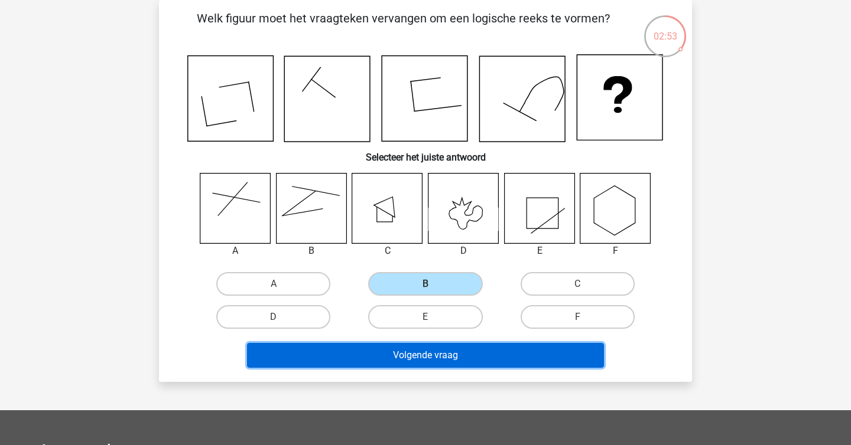
click at [432, 349] on button "Volgende vraag" at bounding box center [425, 355] width 357 height 25
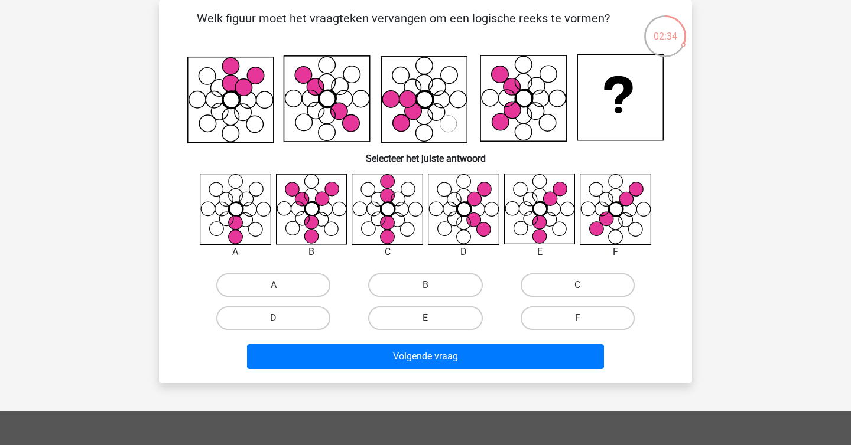
click at [446, 320] on label "E" at bounding box center [425, 319] width 114 height 24
click at [433, 320] on input "E" at bounding box center [429, 322] width 8 height 8
radio input "true"
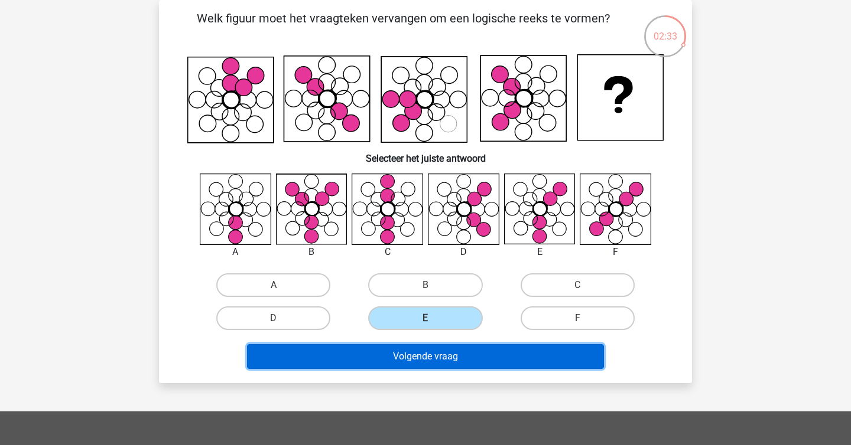
click at [447, 359] on button "Volgende vraag" at bounding box center [425, 356] width 357 height 25
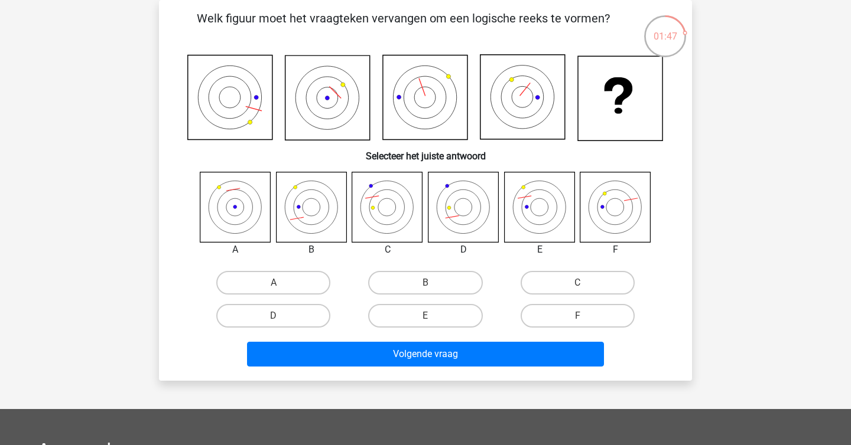
click at [430, 286] on input "B" at bounding box center [429, 287] width 8 height 8
radio input "true"
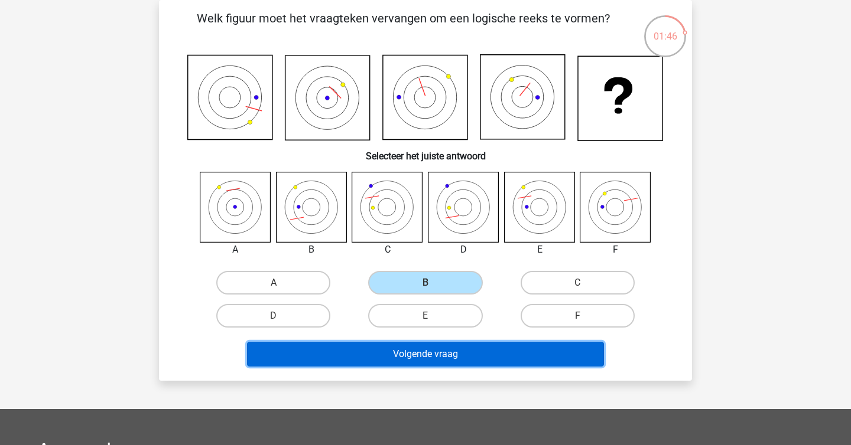
click at [414, 356] on button "Volgende vraag" at bounding box center [425, 354] width 357 height 25
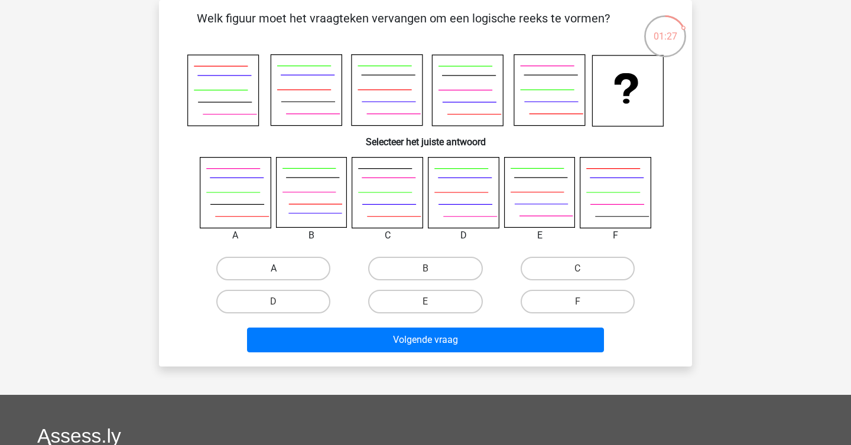
click at [281, 267] on label "A" at bounding box center [273, 269] width 114 height 24
click at [281, 269] on input "A" at bounding box center [278, 273] width 8 height 8
radio input "true"
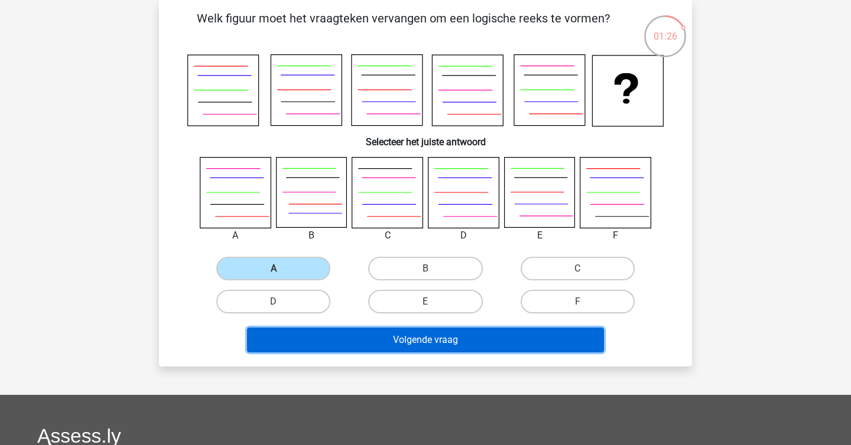
click at [451, 351] on button "Volgende vraag" at bounding box center [425, 340] width 357 height 25
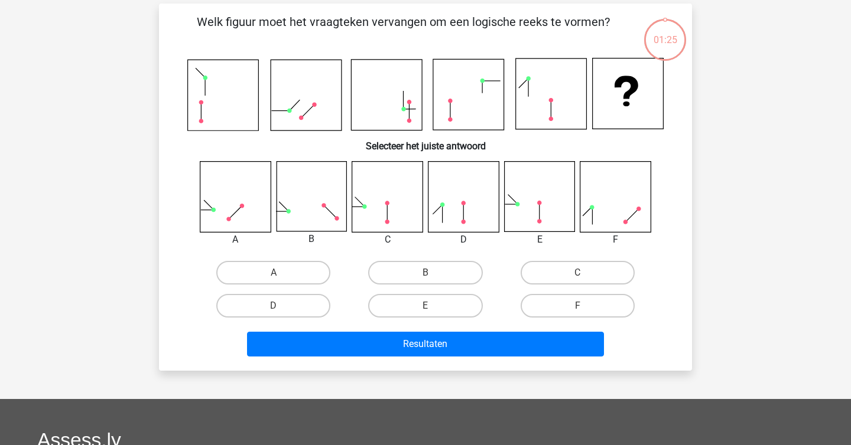
scroll to position [47, 0]
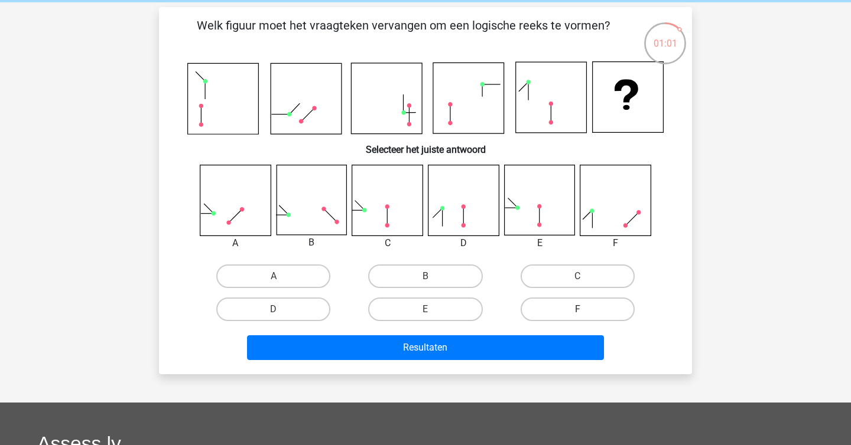
click at [574, 308] on label "F" at bounding box center [577, 310] width 114 height 24
click at [577, 310] on input "F" at bounding box center [581, 314] width 8 height 8
radio input "true"
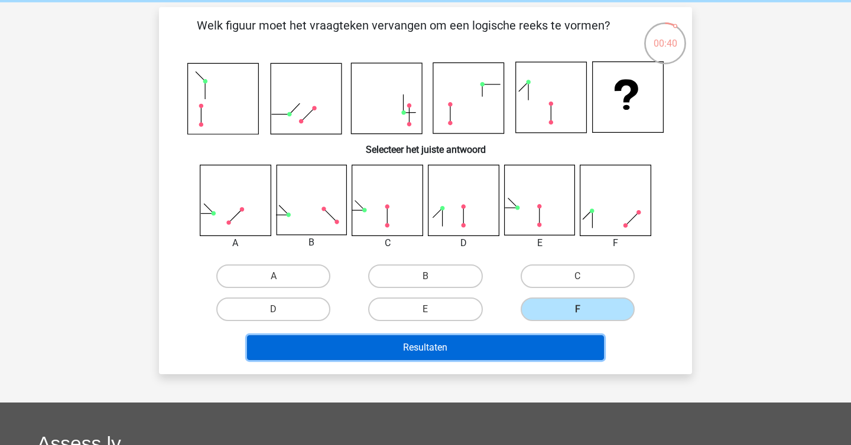
click at [418, 338] on button "Resultaten" at bounding box center [425, 348] width 357 height 25
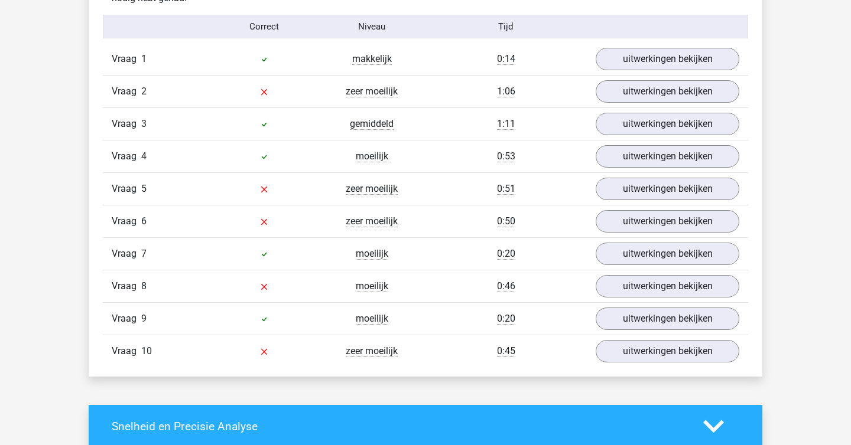
scroll to position [797, 0]
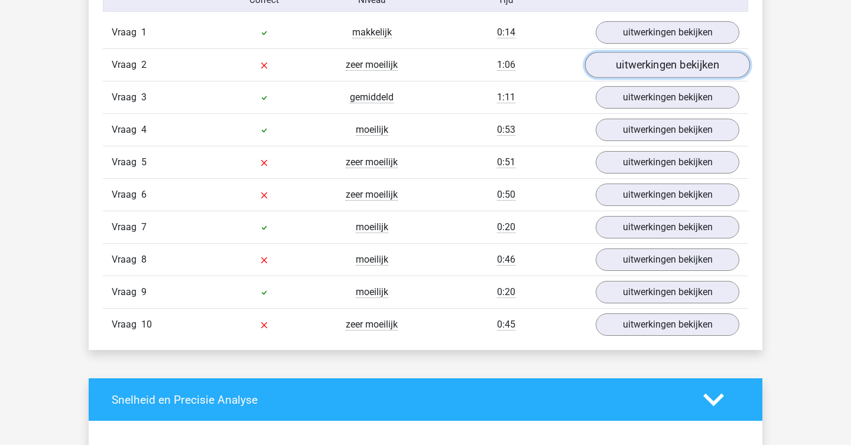
click at [652, 71] on link "uitwerkingen bekijken" at bounding box center [667, 65] width 165 height 26
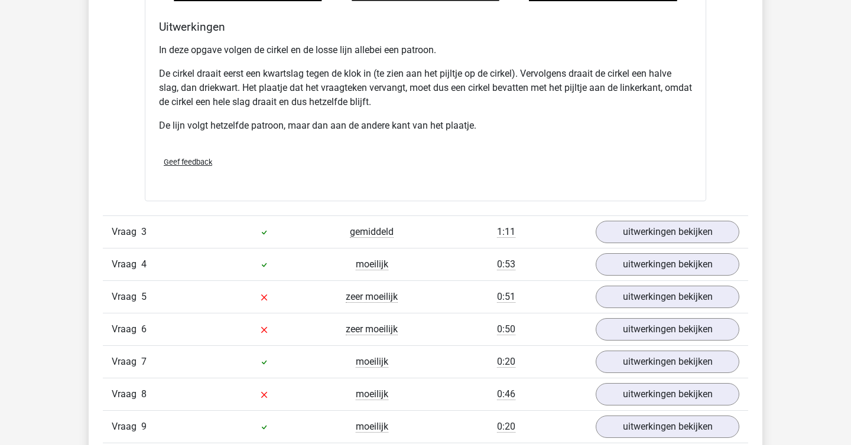
scroll to position [1398, 0]
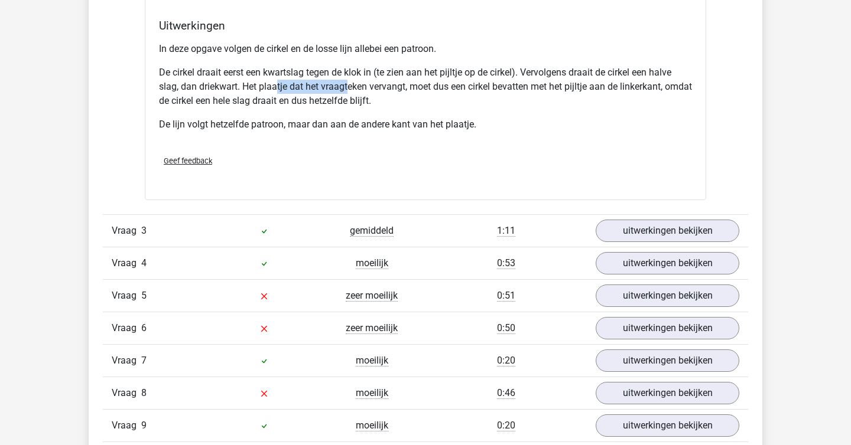
drag, startPoint x: 278, startPoint y: 79, endPoint x: 359, endPoint y: 85, distance: 81.7
click at [359, 85] on p "De cirkel draait eerst een kwartslag tegen de klok in (te zien aan het pijltje …" at bounding box center [425, 87] width 533 height 43
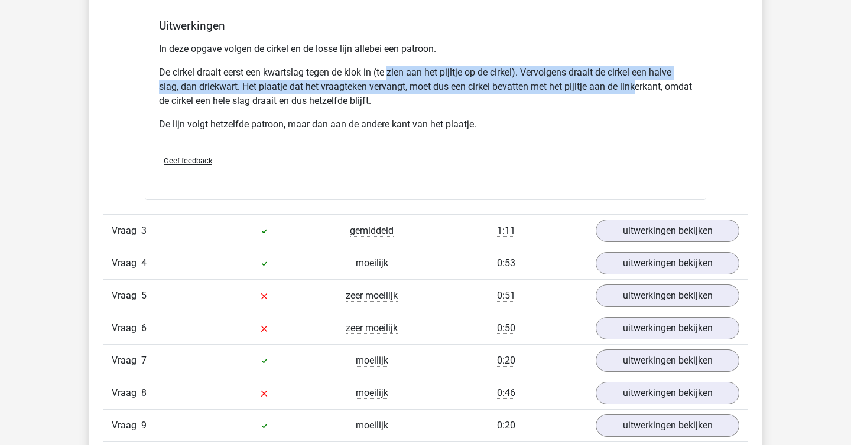
drag, startPoint x: 390, startPoint y: 73, endPoint x: 637, endPoint y: 93, distance: 247.7
click at [639, 93] on p "De cirkel draait eerst een kwartslag tegen de klok in (te zien aan het pijltje …" at bounding box center [425, 87] width 533 height 43
click at [637, 93] on p "De cirkel draait eerst een kwartslag tegen de klok in (te zien aan het pijltje …" at bounding box center [425, 87] width 533 height 43
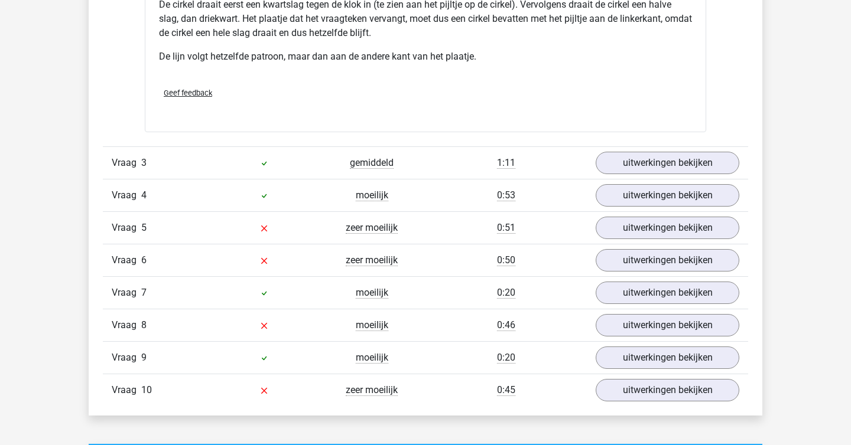
scroll to position [1466, 0]
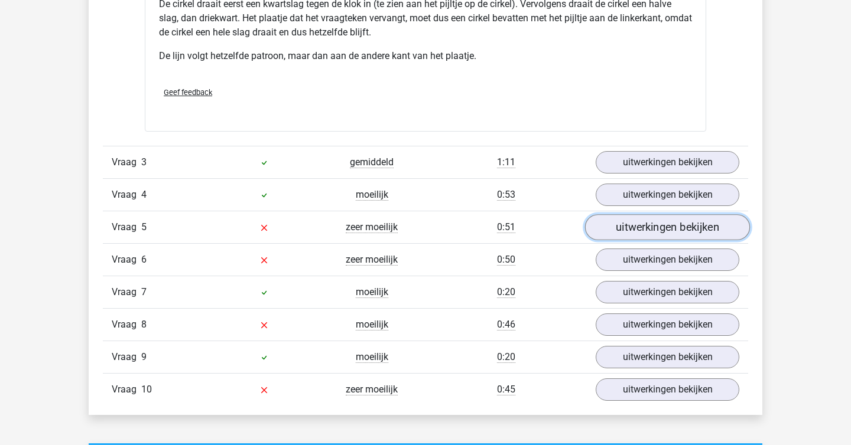
click at [614, 226] on link "uitwerkingen bekijken" at bounding box center [667, 227] width 165 height 26
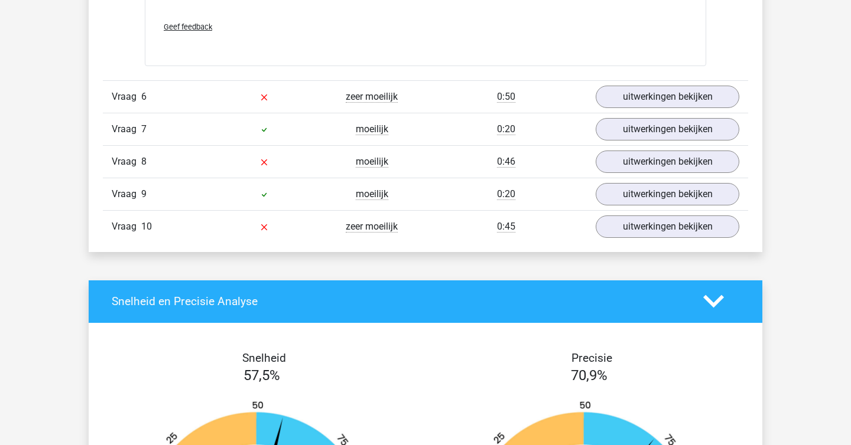
scroll to position [2313, 0]
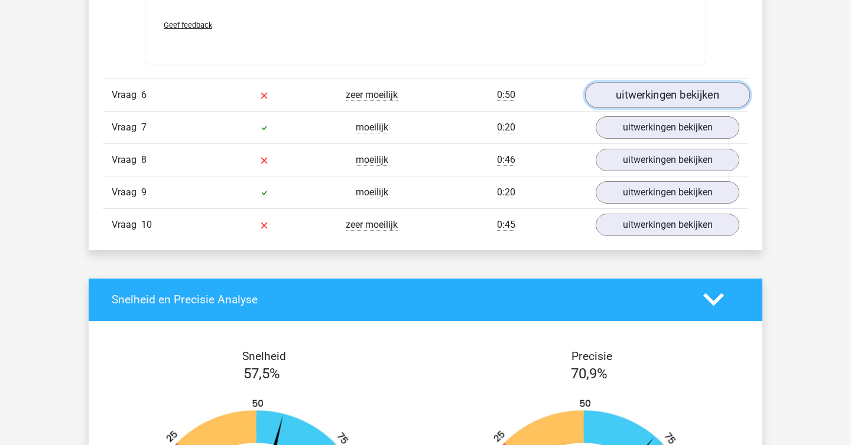
click at [652, 103] on link "uitwerkingen bekijken" at bounding box center [667, 95] width 165 height 26
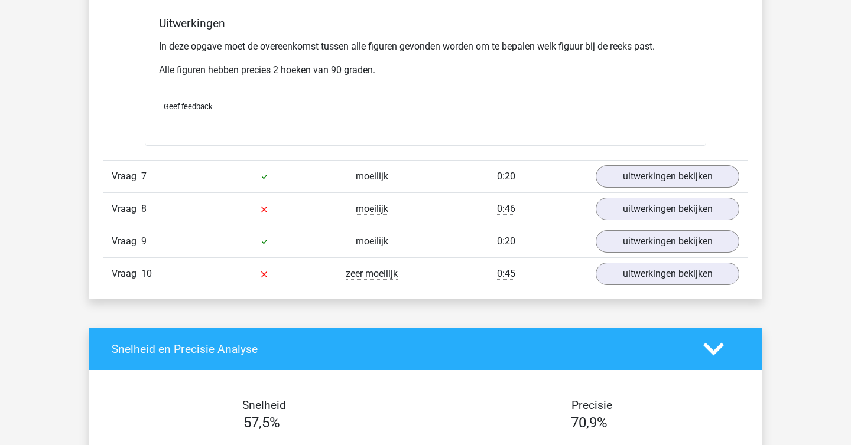
scroll to position [2944, 0]
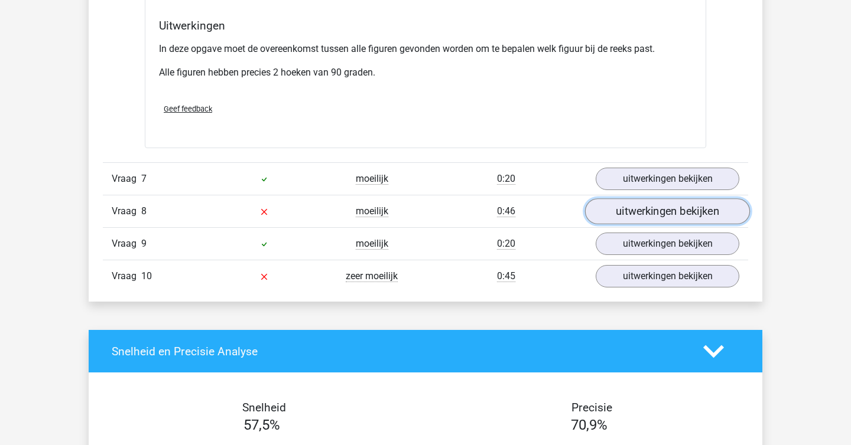
click at [640, 217] on link "uitwerkingen bekijken" at bounding box center [667, 212] width 165 height 26
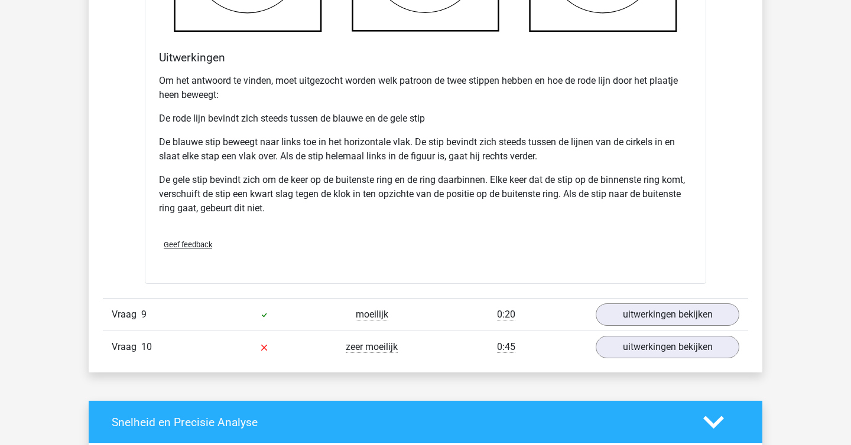
scroll to position [3662, 0]
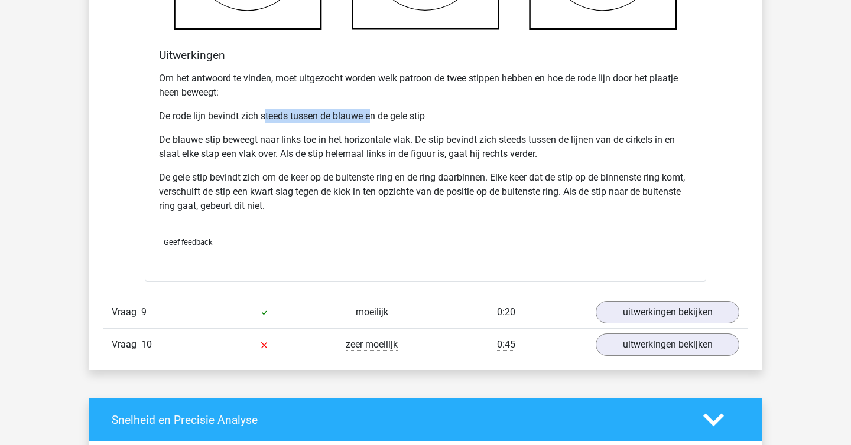
drag, startPoint x: 266, startPoint y: 118, endPoint x: 369, endPoint y: 121, distance: 102.2
click at [369, 121] on p "De rode lijn bevindt zich steeds tussen de blauwe en de gele stip" at bounding box center [425, 116] width 533 height 14
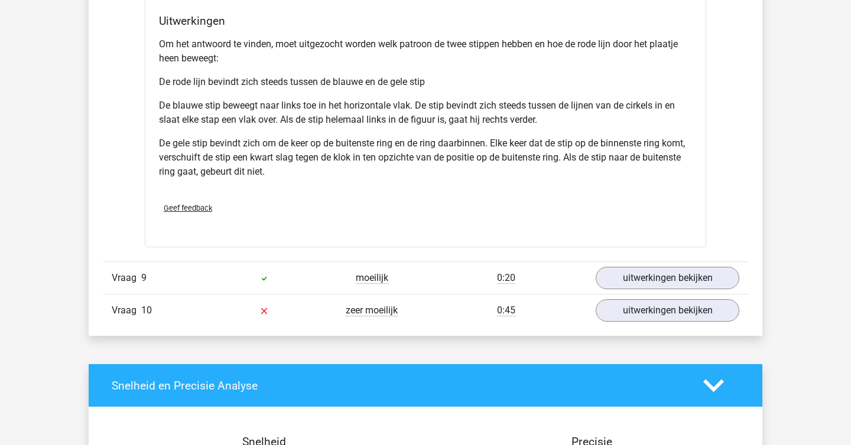
scroll to position [3740, 0]
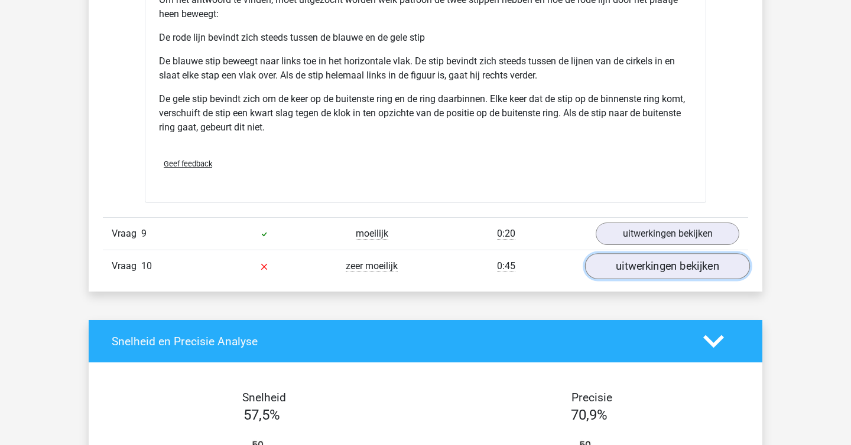
click at [616, 266] on link "uitwerkingen bekijken" at bounding box center [667, 266] width 165 height 26
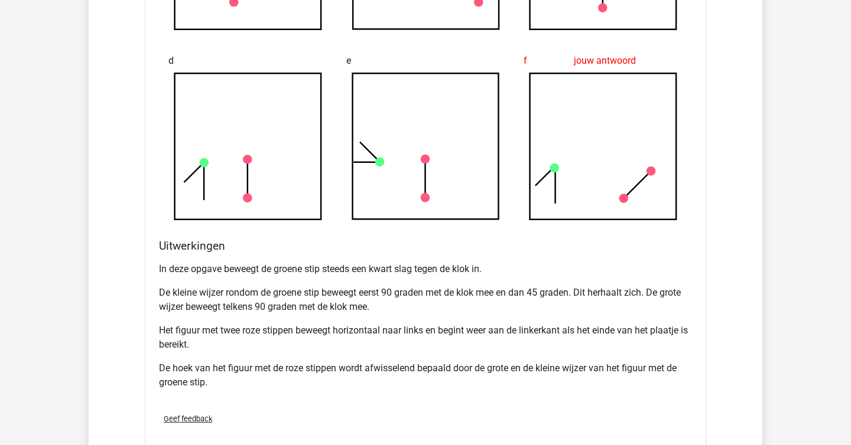
scroll to position [4423, 0]
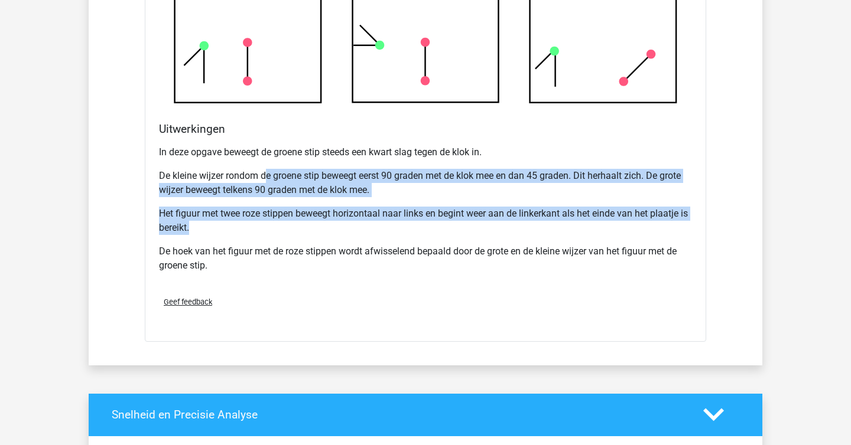
drag, startPoint x: 265, startPoint y: 175, endPoint x: 317, endPoint y: 224, distance: 71.1
click at [317, 224] on div "In deze opgave beweegt de groene stip steeds een kwart slag tegen de klok in. D…" at bounding box center [425, 214] width 533 height 147
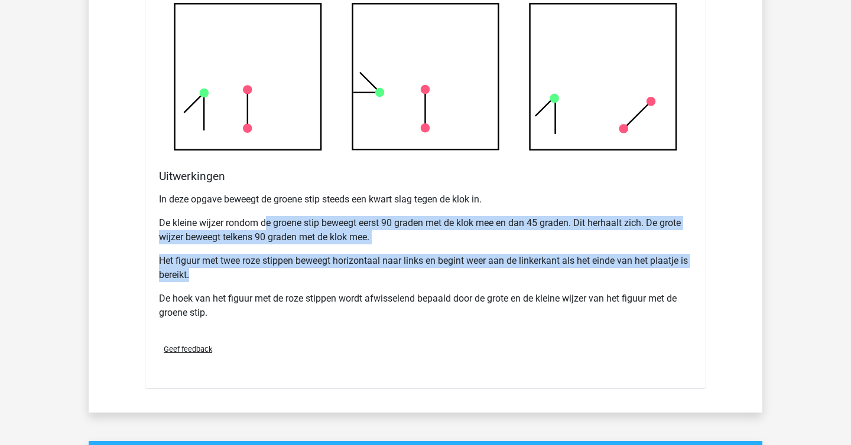
scroll to position [4421, 0]
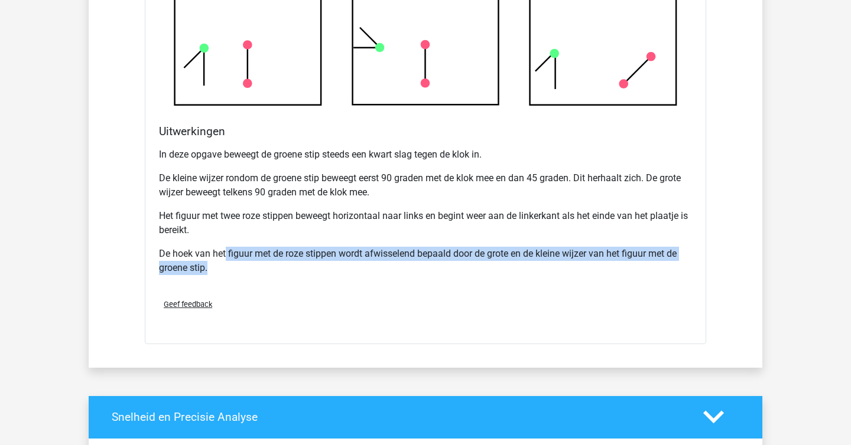
drag, startPoint x: 226, startPoint y: 252, endPoint x: 512, endPoint y: 264, distance: 285.6
click at [512, 264] on p "De hoek van het figuur met de roze stippen wordt afwisselend bepaald door de gr…" at bounding box center [425, 261] width 533 height 28
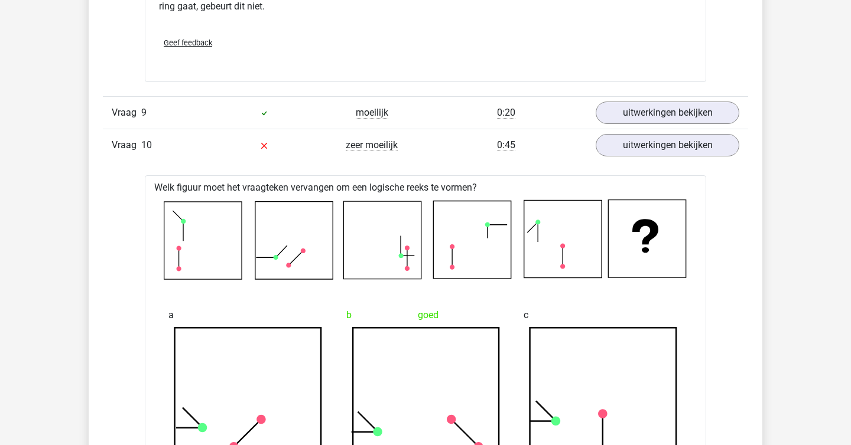
scroll to position [3762, 0]
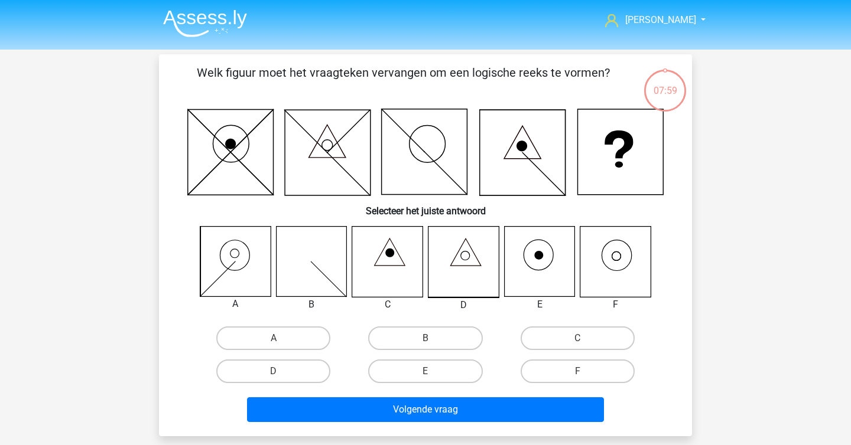
click at [180, 19] on img at bounding box center [205, 23] width 84 height 28
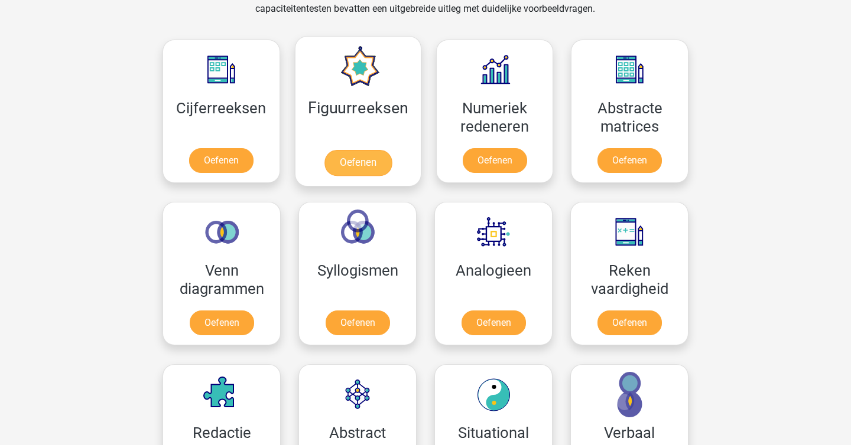
scroll to position [516, 0]
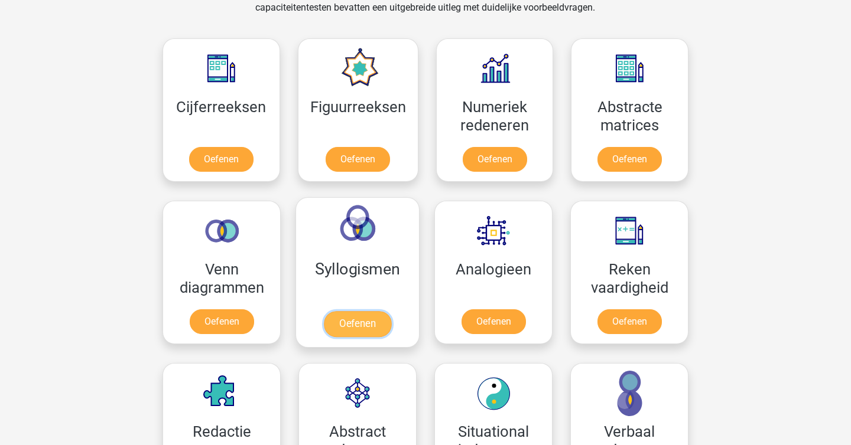
click at [340, 330] on link "Oefenen" at bounding box center [357, 324] width 67 height 26
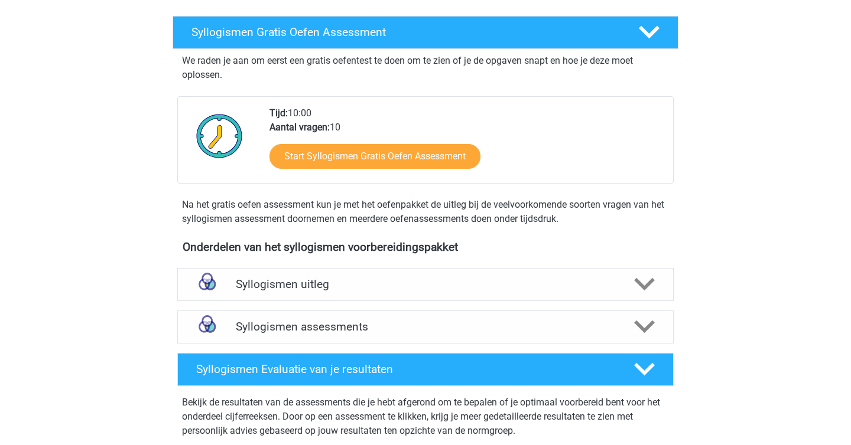
scroll to position [193, 0]
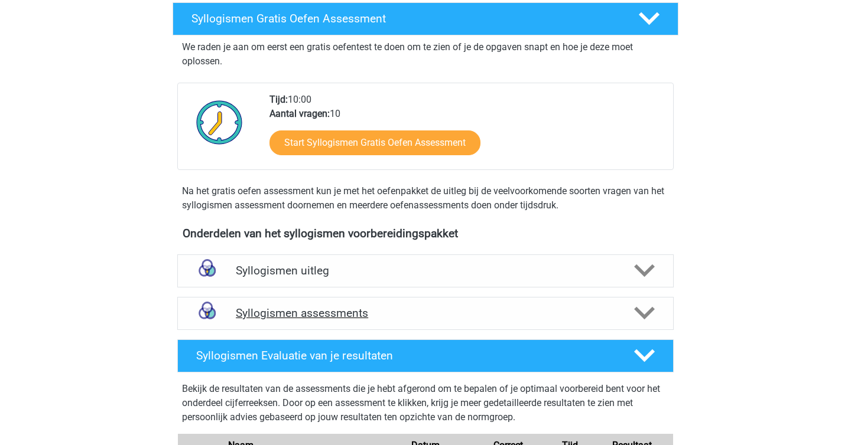
click at [651, 307] on icon at bounding box center [644, 313] width 21 height 21
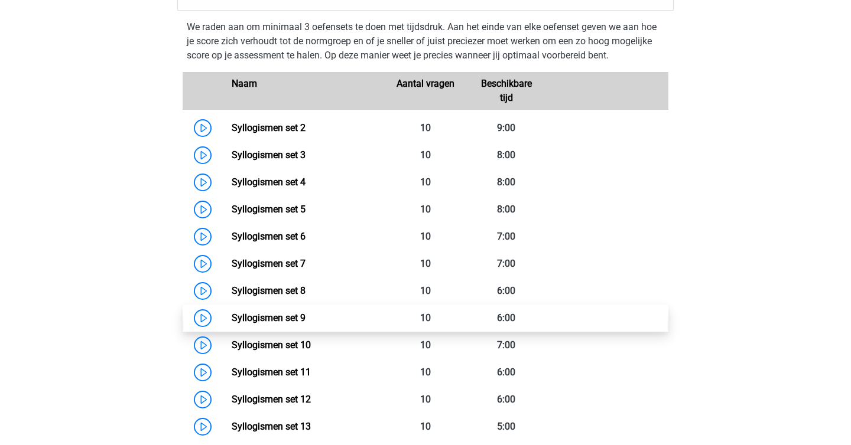
scroll to position [519, 0]
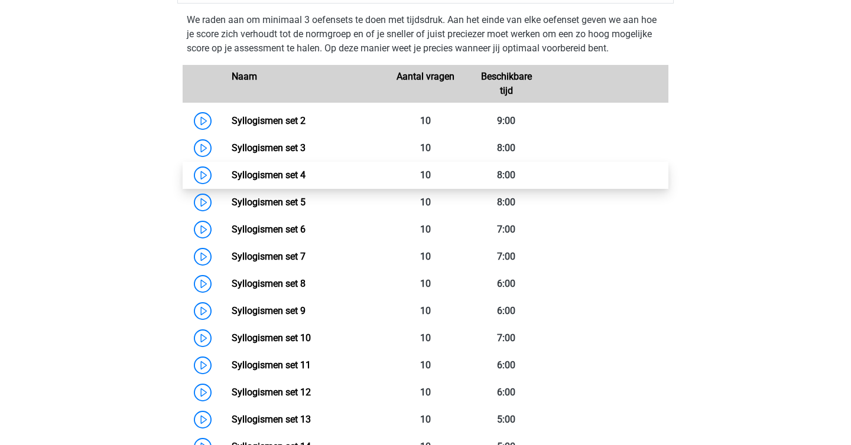
click at [232, 174] on link "Syllogismen set 4" at bounding box center [269, 175] width 74 height 11
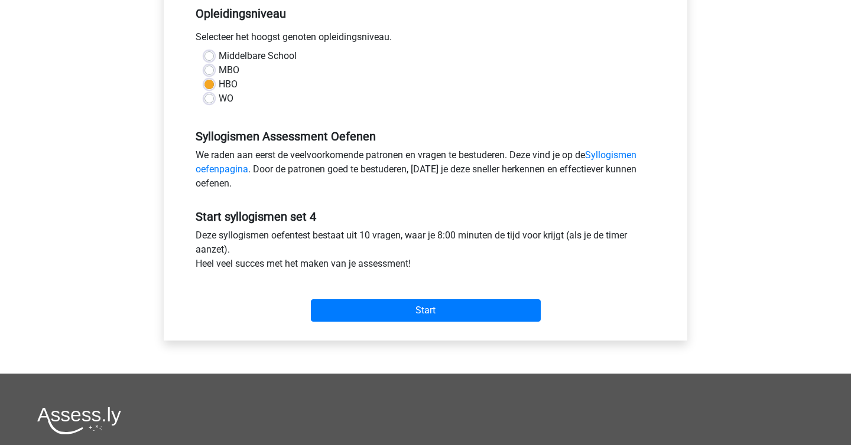
scroll to position [431, 0]
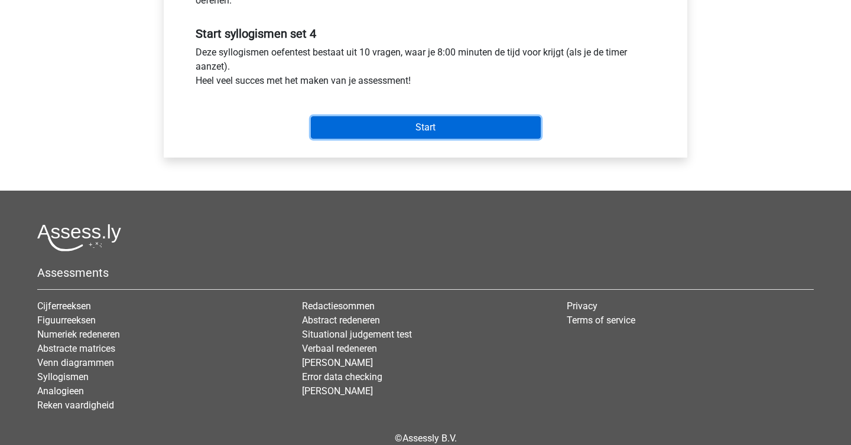
click at [455, 131] on input "Start" at bounding box center [426, 127] width 230 height 22
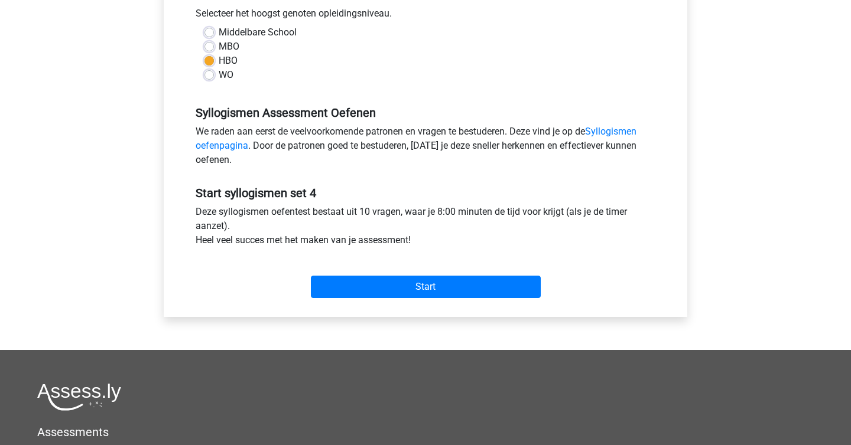
scroll to position [232, 0]
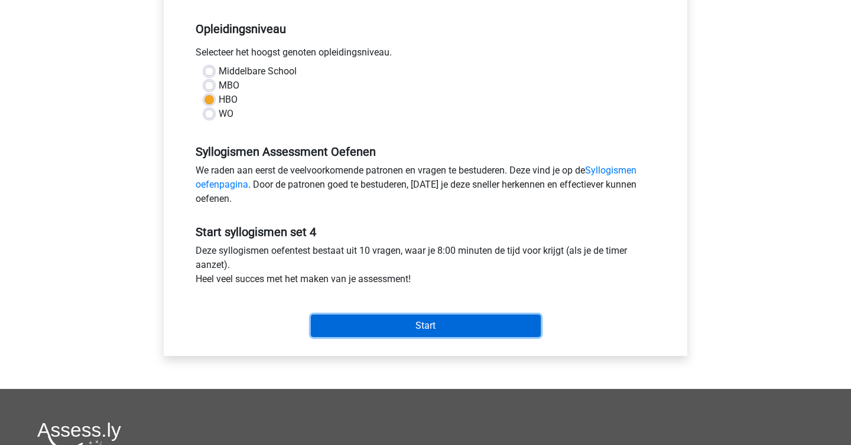
click at [376, 330] on input "Start" at bounding box center [426, 326] width 230 height 22
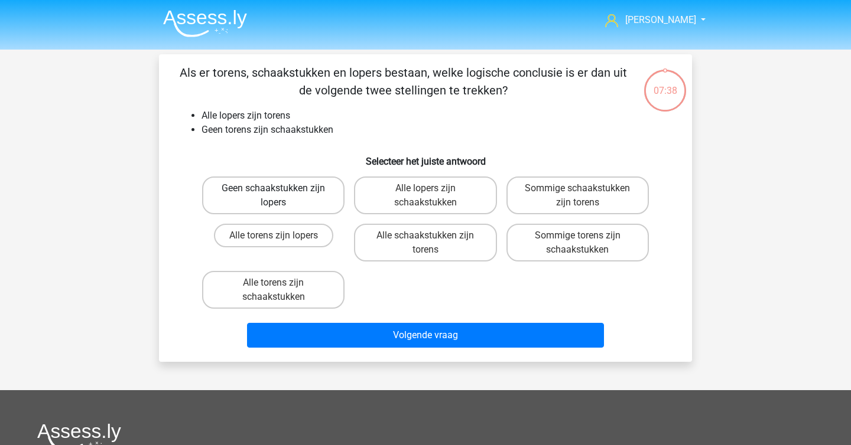
click at [310, 206] on label "Geen schaakstukken zijn lopers" at bounding box center [273, 196] width 142 height 38
click at [281, 196] on input "Geen schaakstukken zijn lopers" at bounding box center [278, 192] width 8 height 8
radio input "true"
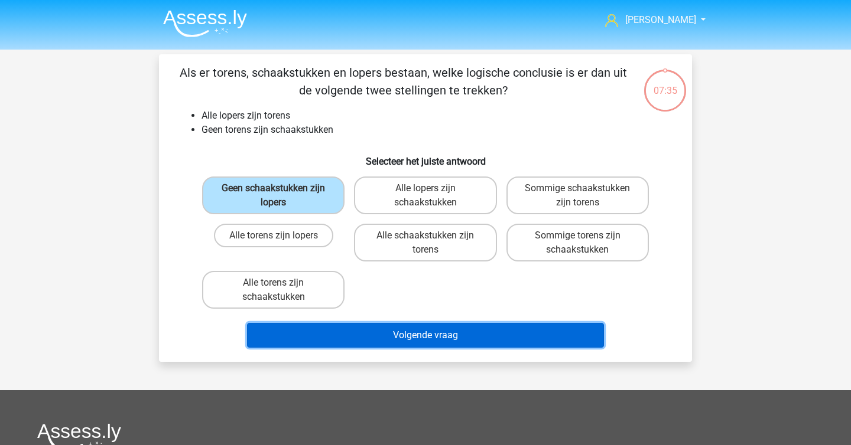
click at [360, 331] on button "Volgende vraag" at bounding box center [425, 335] width 357 height 25
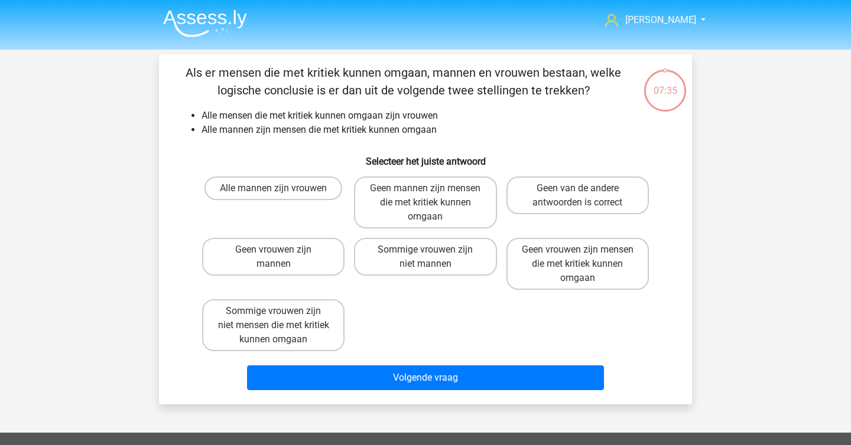
scroll to position [54, 0]
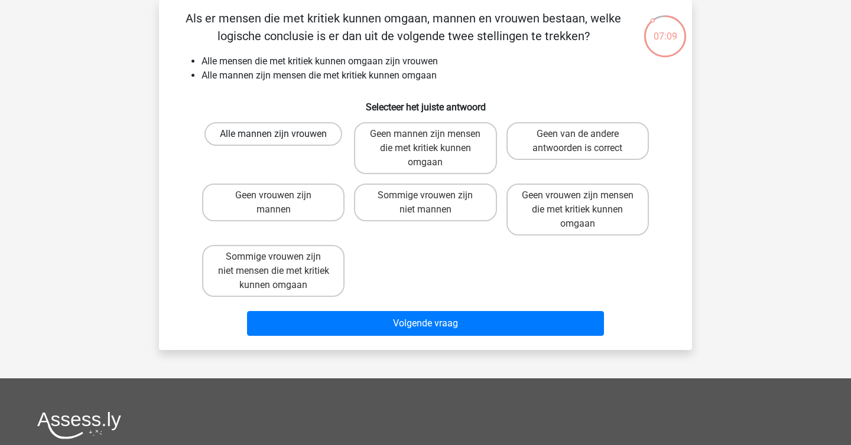
click at [317, 138] on label "Alle mannen zijn vrouwen" at bounding box center [273, 134] width 138 height 24
click at [281, 138] on input "Alle mannen zijn vrouwen" at bounding box center [278, 138] width 8 height 8
radio input "true"
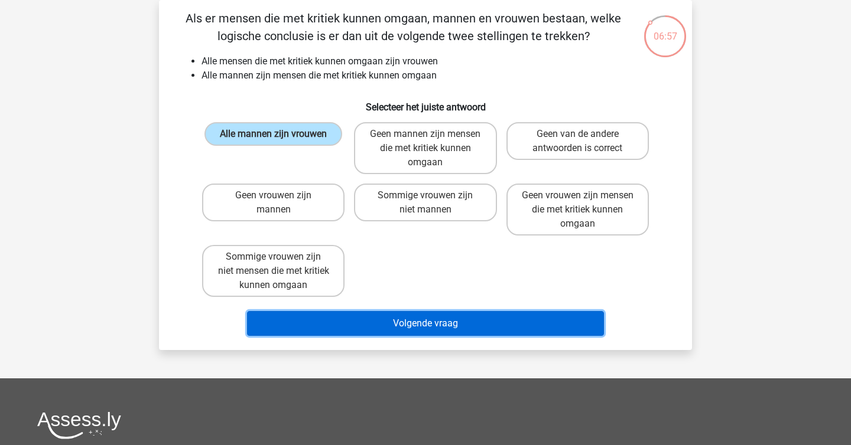
click at [370, 324] on button "Volgende vraag" at bounding box center [425, 323] width 357 height 25
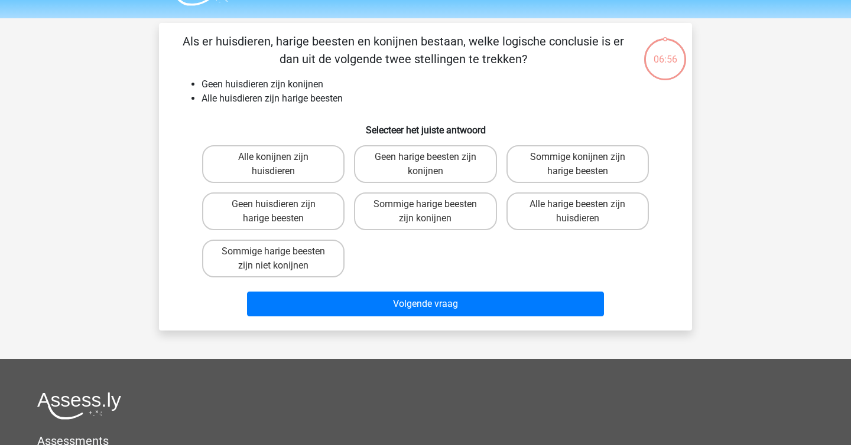
scroll to position [30, 0]
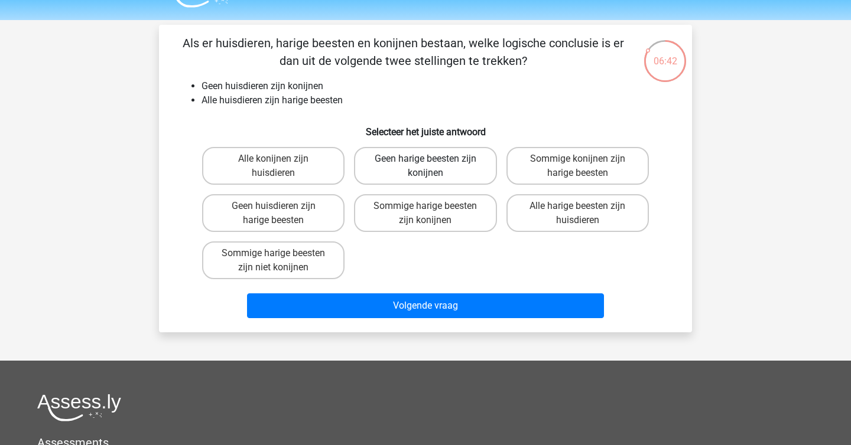
click at [456, 171] on label "Geen harige beesten zijn konijnen" at bounding box center [425, 166] width 142 height 38
click at [433, 167] on input "Geen harige beesten zijn konijnen" at bounding box center [429, 163] width 8 height 8
radio input "true"
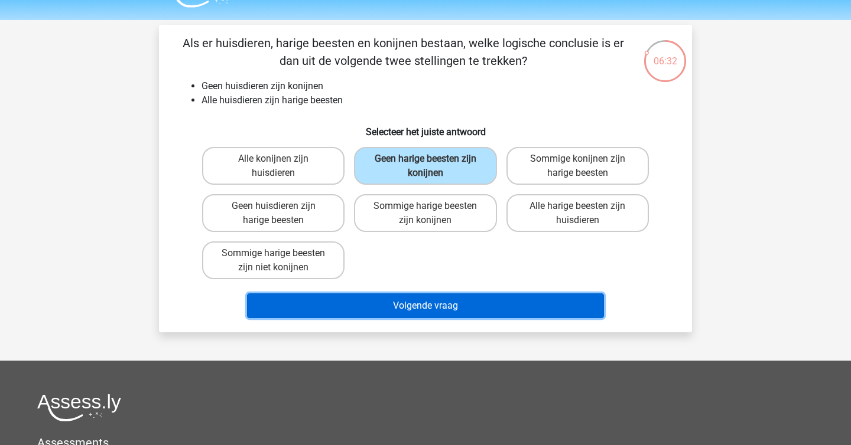
click at [431, 301] on button "Volgende vraag" at bounding box center [425, 306] width 357 height 25
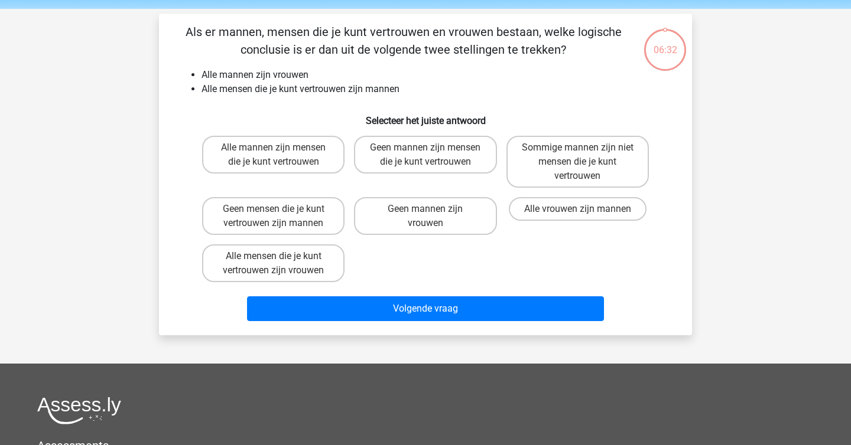
scroll to position [37, 0]
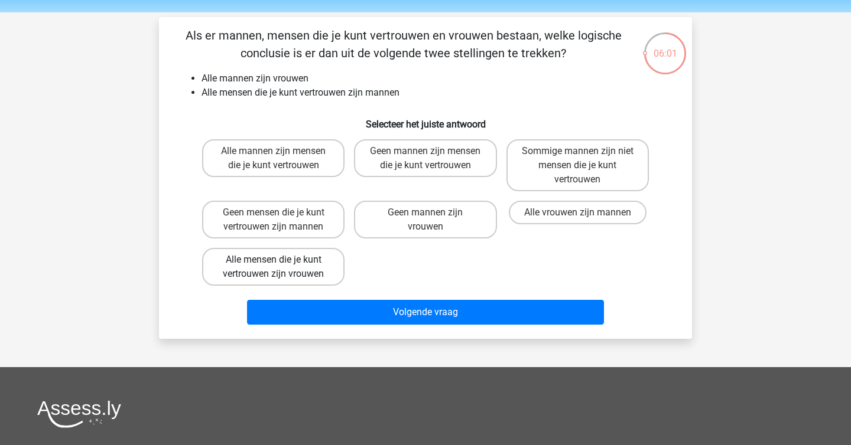
click at [307, 271] on label "Alle mensen die je kunt vertrouwen zijn vrouwen" at bounding box center [273, 267] width 142 height 38
click at [281, 268] on input "Alle mensen die je kunt vertrouwen zijn vrouwen" at bounding box center [278, 264] width 8 height 8
radio input "true"
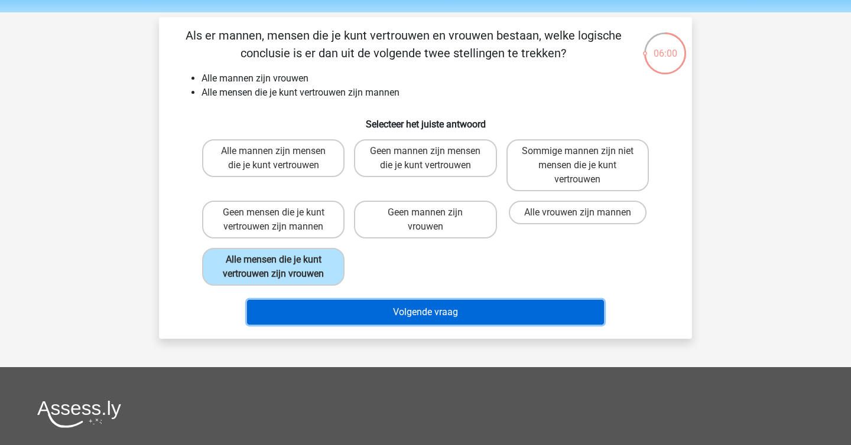
click at [327, 308] on button "Volgende vraag" at bounding box center [425, 312] width 357 height 25
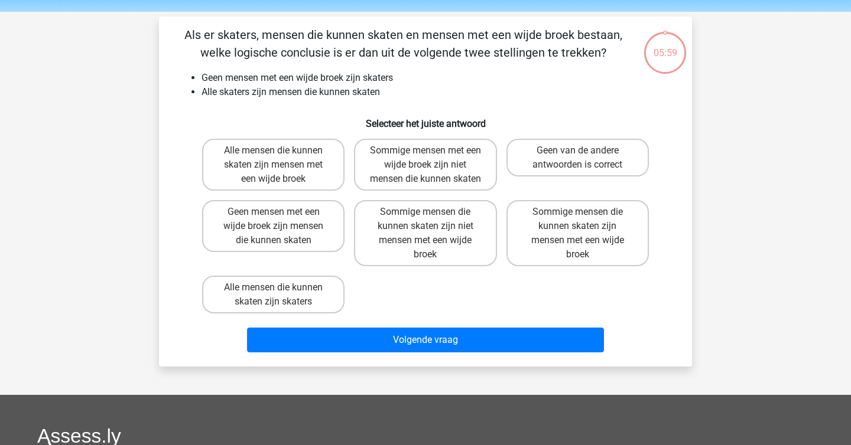
scroll to position [34, 0]
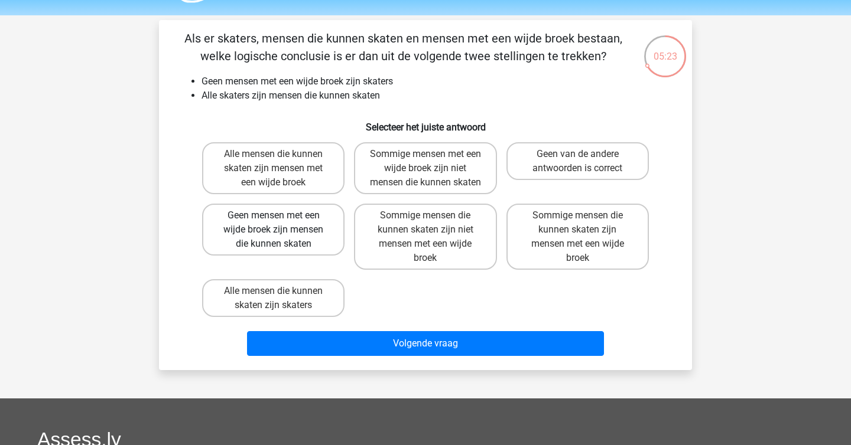
click at [334, 246] on label "Geen mensen met een wijde broek zijn mensen die kunnen skaten" at bounding box center [273, 230] width 142 height 52
click at [281, 223] on input "Geen mensen met een wijde broek zijn mensen die kunnen skaten" at bounding box center [278, 220] width 8 height 8
radio input "true"
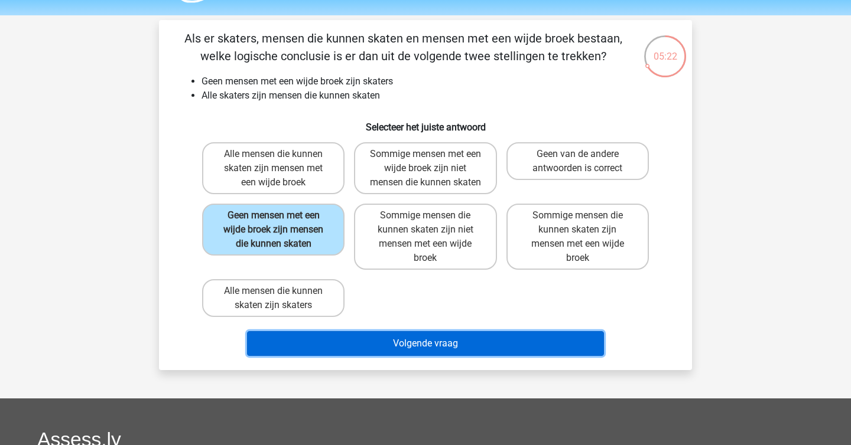
click at [354, 355] on button "Volgende vraag" at bounding box center [425, 343] width 357 height 25
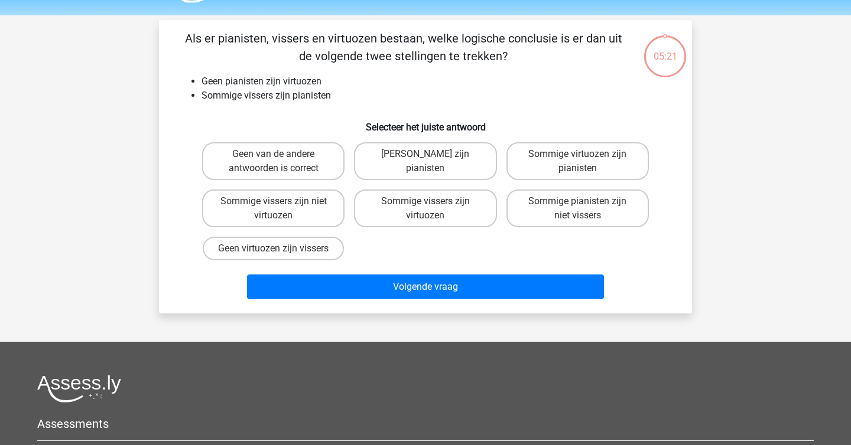
scroll to position [54, 0]
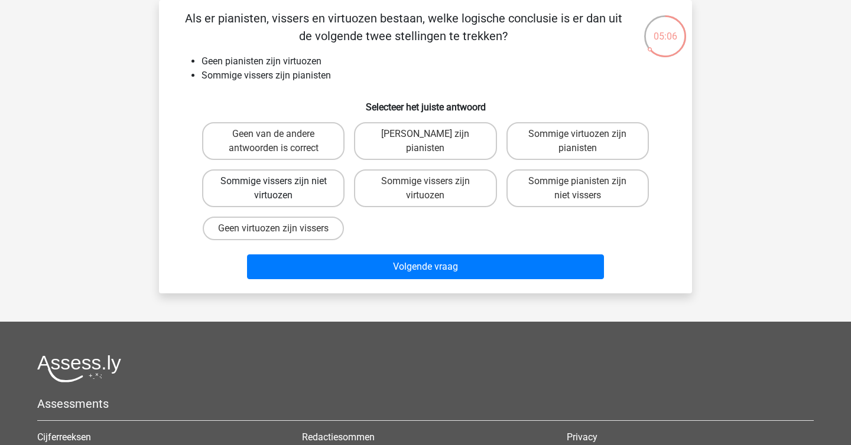
click at [326, 197] on label "Sommige vissers zijn niet virtuozen" at bounding box center [273, 189] width 142 height 38
click at [281, 189] on input "Sommige vissers zijn niet virtuozen" at bounding box center [278, 185] width 8 height 8
radio input "true"
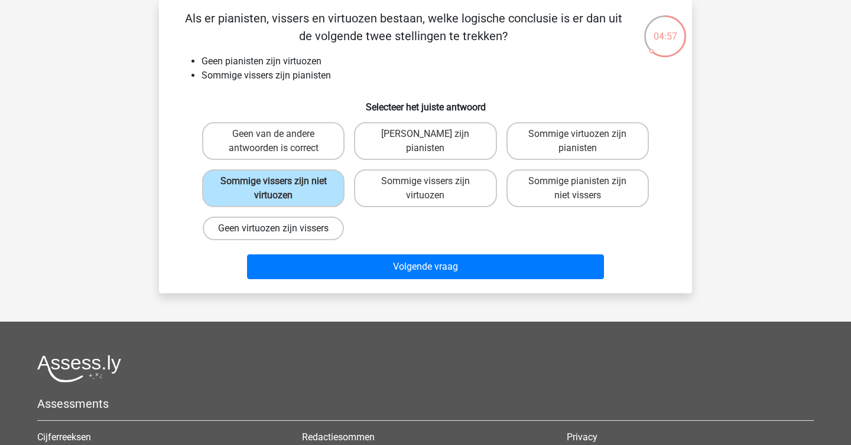
click at [325, 234] on label "Geen virtuozen zijn vissers" at bounding box center [273, 229] width 141 height 24
click at [281, 234] on input "Geen virtuozen zijn vissers" at bounding box center [278, 233] width 8 height 8
radio input "true"
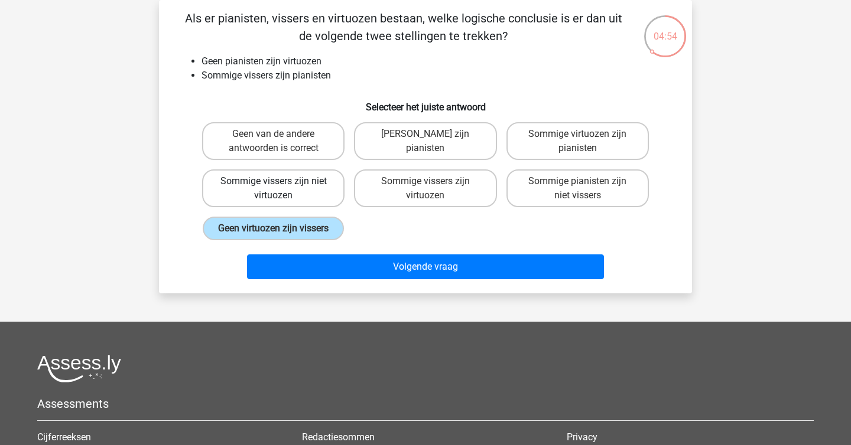
click at [310, 199] on label "Sommige vissers zijn niet virtuozen" at bounding box center [273, 189] width 142 height 38
click at [281, 189] on input "Sommige vissers zijn niet virtuozen" at bounding box center [278, 185] width 8 height 8
radio input "true"
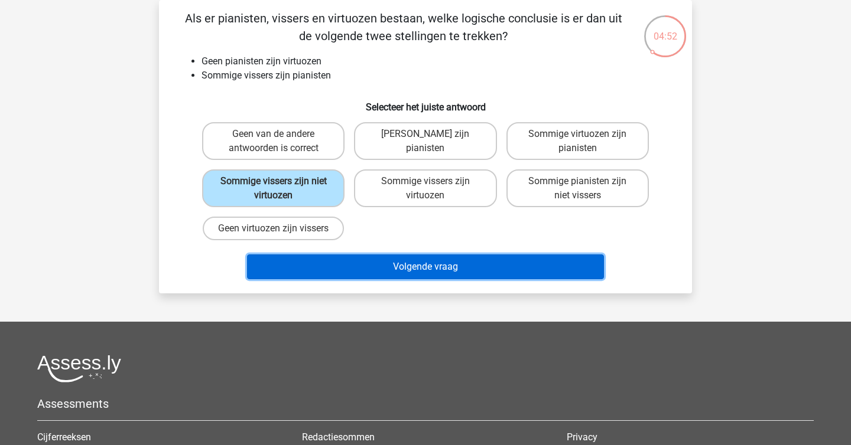
click at [337, 267] on button "Volgende vraag" at bounding box center [425, 267] width 357 height 25
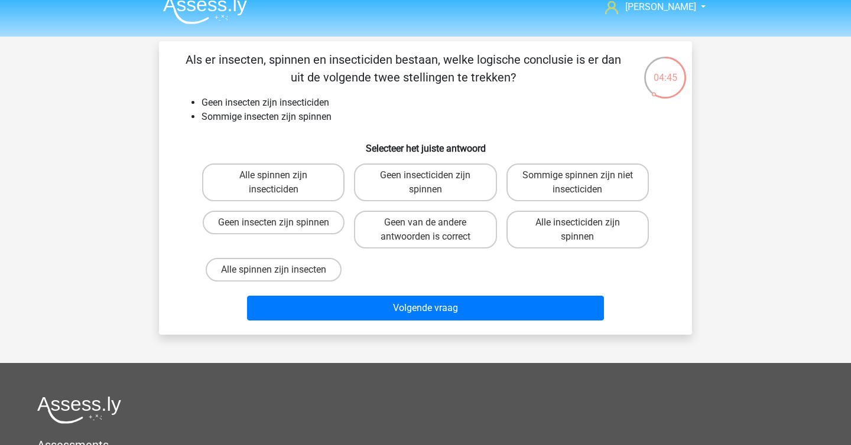
scroll to position [11, 0]
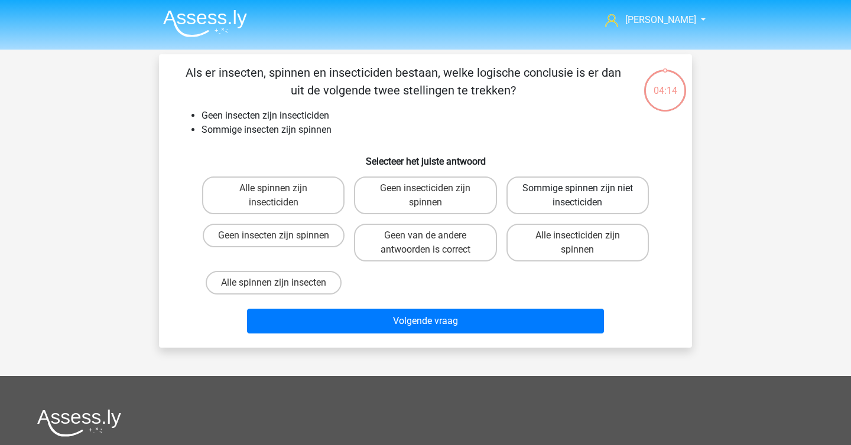
click at [589, 193] on label "Sommige spinnen zijn niet insecticiden" at bounding box center [577, 196] width 142 height 38
click at [585, 193] on input "Sommige spinnen zijn niet insecticiden" at bounding box center [581, 192] width 8 height 8
radio input "true"
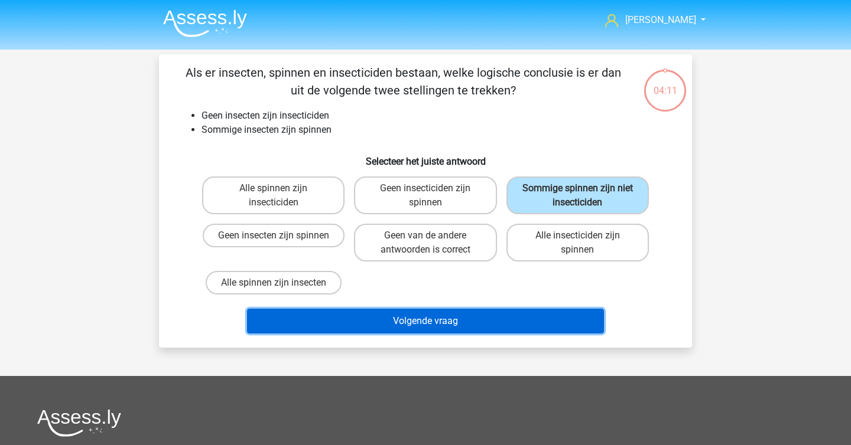
click at [493, 326] on button "Volgende vraag" at bounding box center [425, 321] width 357 height 25
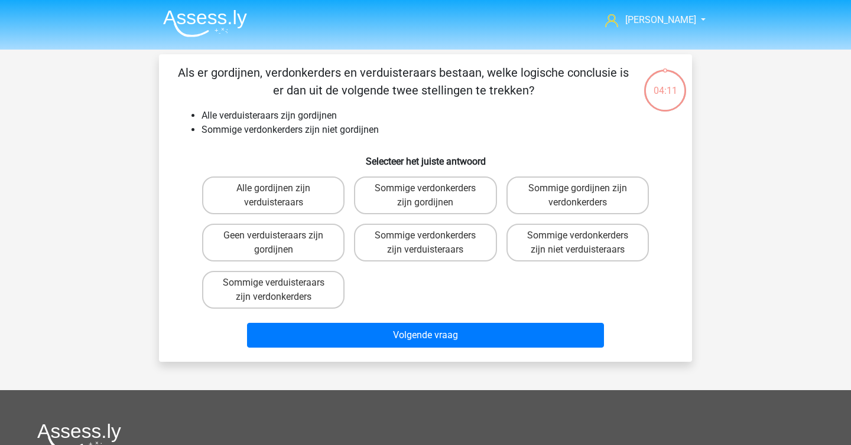
scroll to position [54, 0]
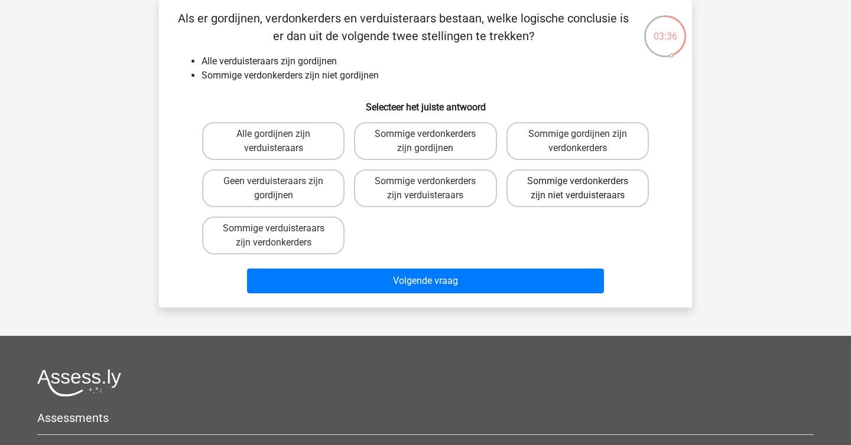
click at [535, 196] on label "Sommige verdonkerders zijn niet verduisteraars" at bounding box center [577, 189] width 142 height 38
click at [577, 189] on input "Sommige verdonkerders zijn niet verduisteraars" at bounding box center [581, 185] width 8 height 8
radio input "true"
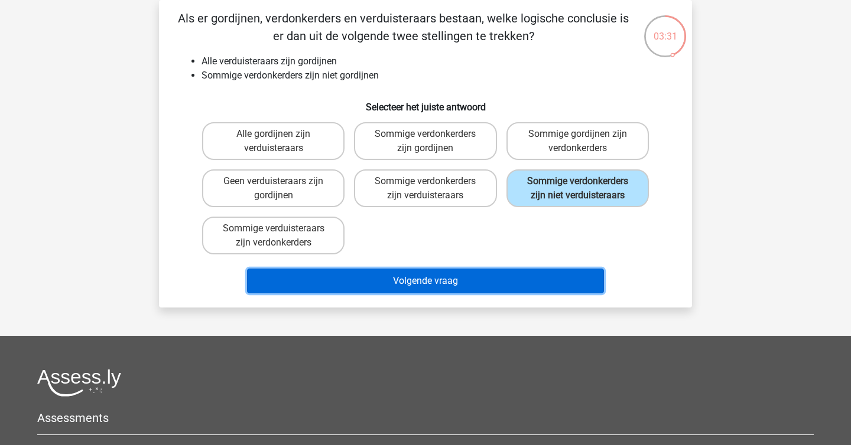
click at [490, 282] on button "Volgende vraag" at bounding box center [425, 281] width 357 height 25
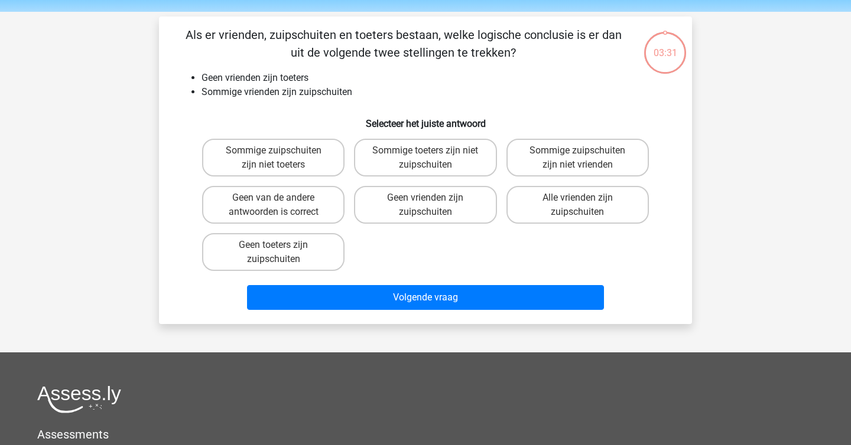
scroll to position [36, 0]
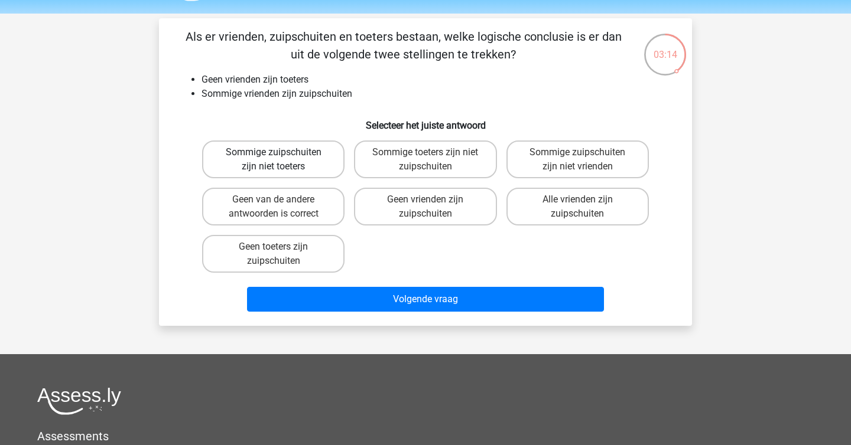
click at [324, 170] on label "Sommige zuipschuiten zijn niet toeters" at bounding box center [273, 160] width 142 height 38
click at [281, 160] on input "Sommige zuipschuiten zijn niet toeters" at bounding box center [278, 156] width 8 height 8
radio input "true"
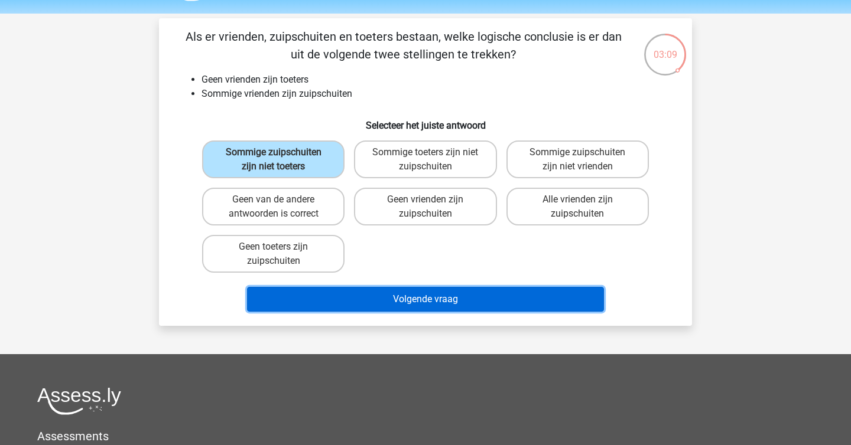
click at [426, 304] on button "Volgende vraag" at bounding box center [425, 299] width 357 height 25
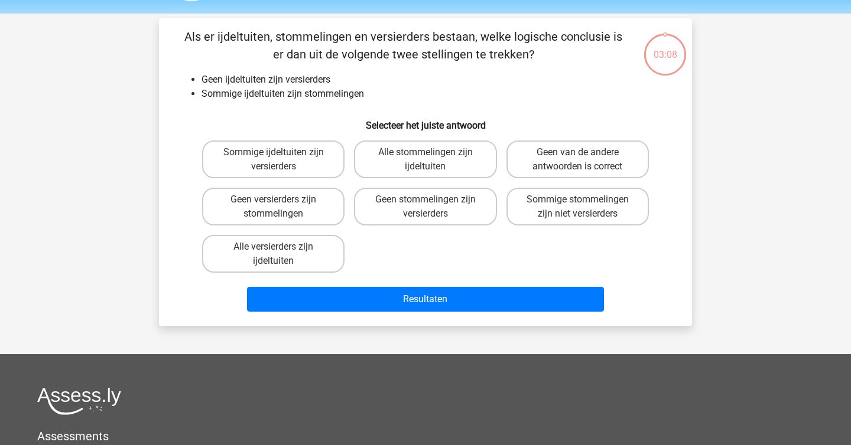
scroll to position [54, 0]
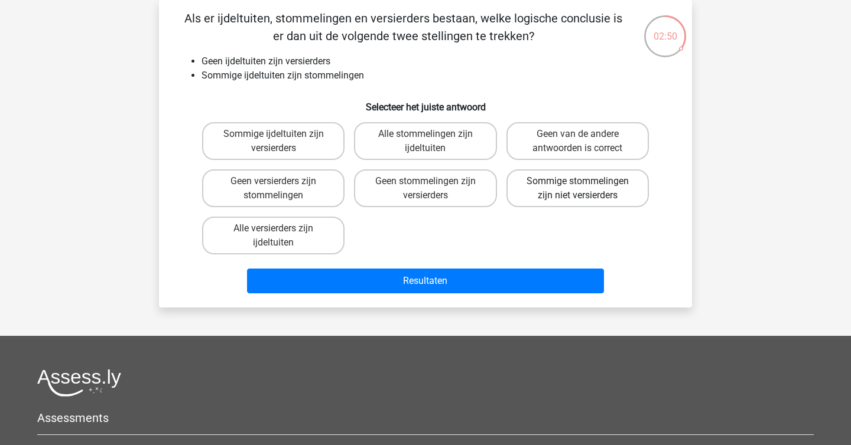
click at [583, 207] on label "Sommige stommelingen zijn niet versierders" at bounding box center [577, 189] width 142 height 38
click at [583, 189] on input "Sommige stommelingen zijn niet versierders" at bounding box center [581, 185] width 8 height 8
radio input "true"
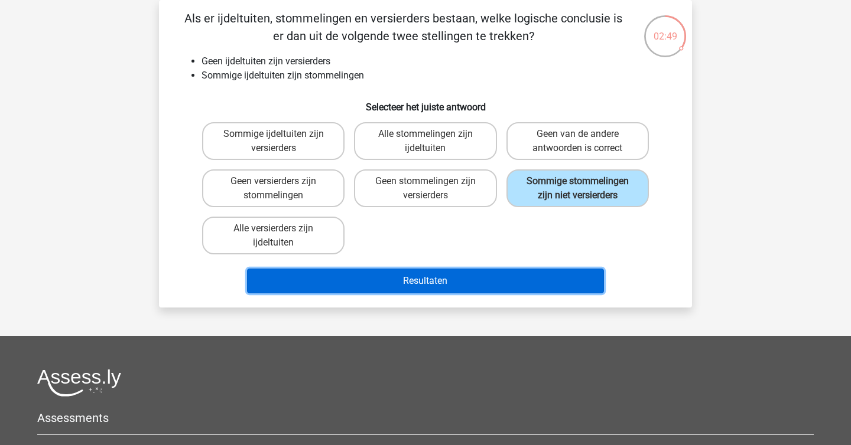
click at [537, 274] on button "Resultaten" at bounding box center [425, 281] width 357 height 25
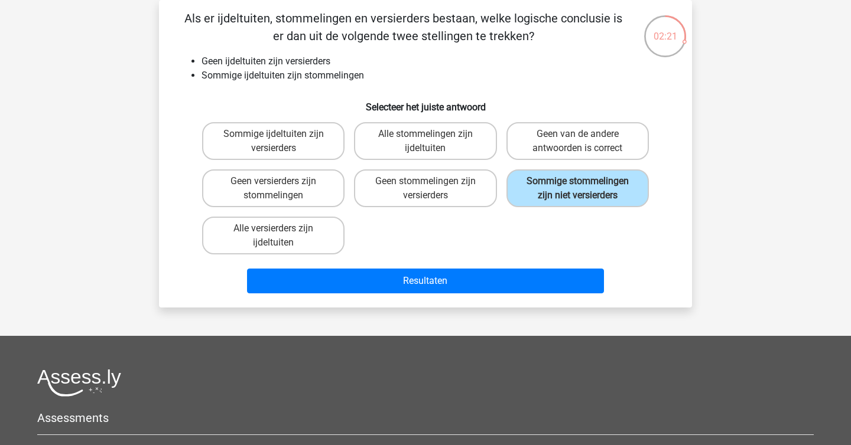
scroll to position [0, 0]
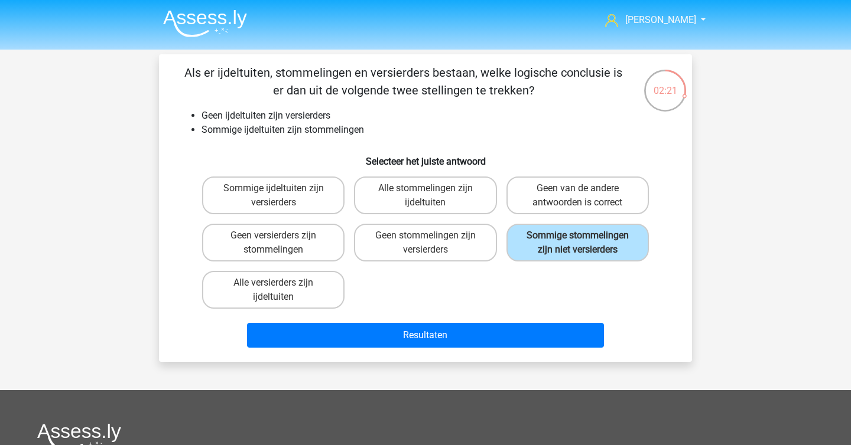
click at [213, 45] on header "[PERSON_NAME] [EMAIL_ADDRESS][DOMAIN_NAME] Nederlands English" at bounding box center [425, 25] width 851 height 50
click at [221, 34] on img at bounding box center [205, 23] width 84 height 28
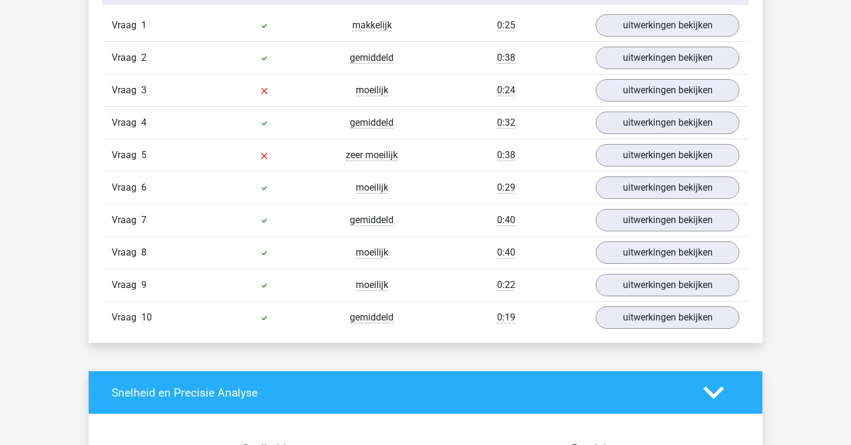
scroll to position [799, 0]
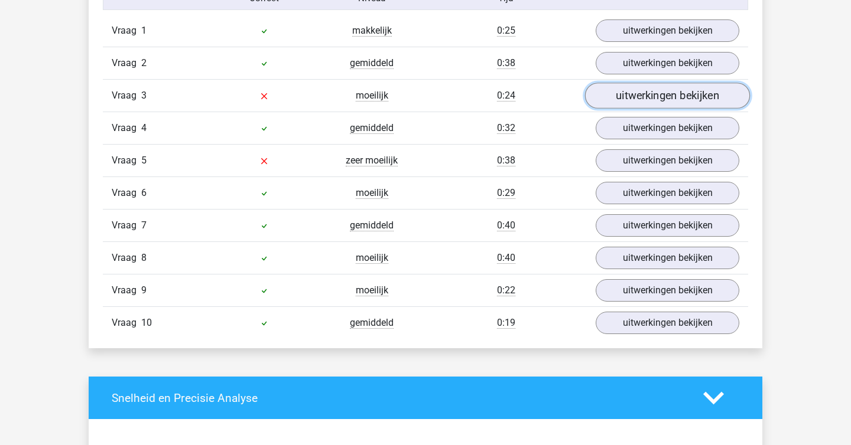
click at [677, 94] on link "uitwerkingen bekijken" at bounding box center [667, 96] width 165 height 26
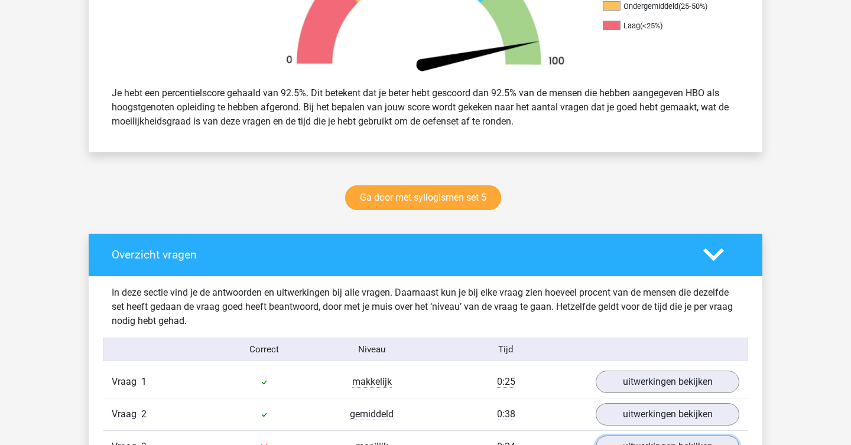
scroll to position [151, 0]
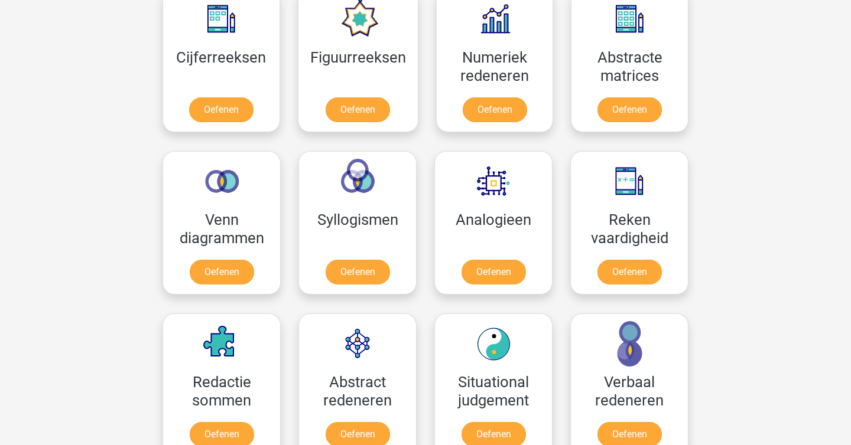
scroll to position [589, 0]
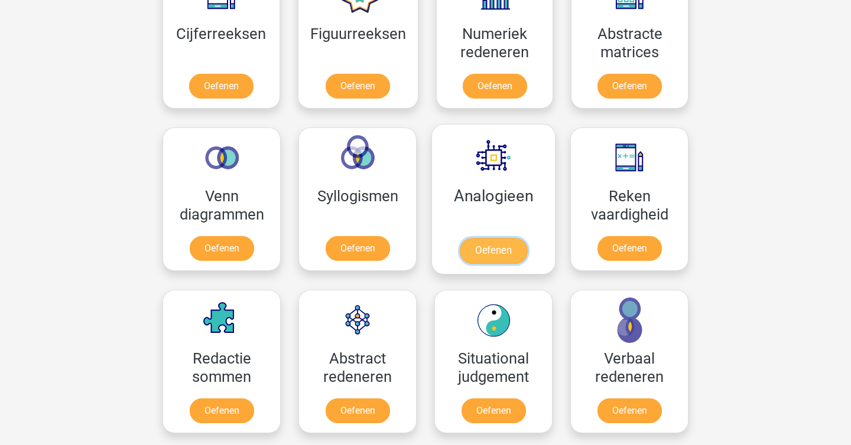
click at [483, 259] on link "Oefenen" at bounding box center [493, 251] width 67 height 26
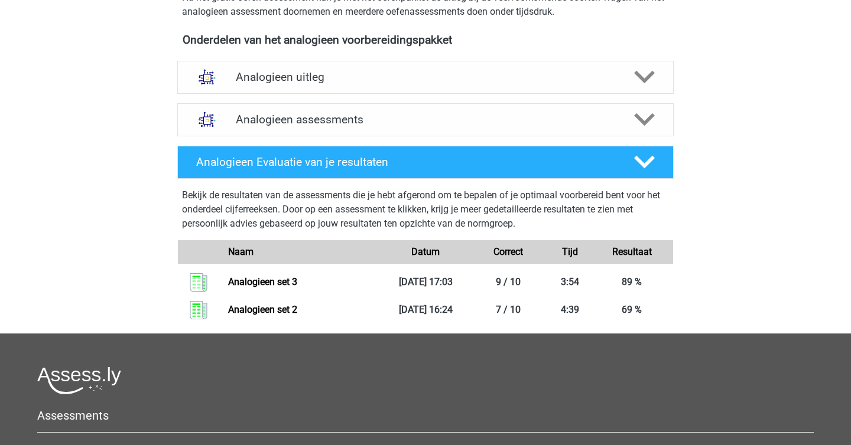
scroll to position [389, 0]
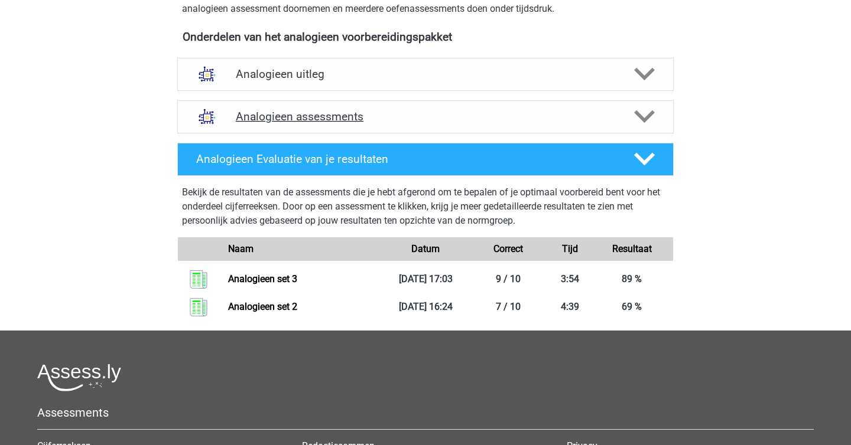
click at [516, 115] on h4 "Analogieen assessments" at bounding box center [425, 117] width 379 height 14
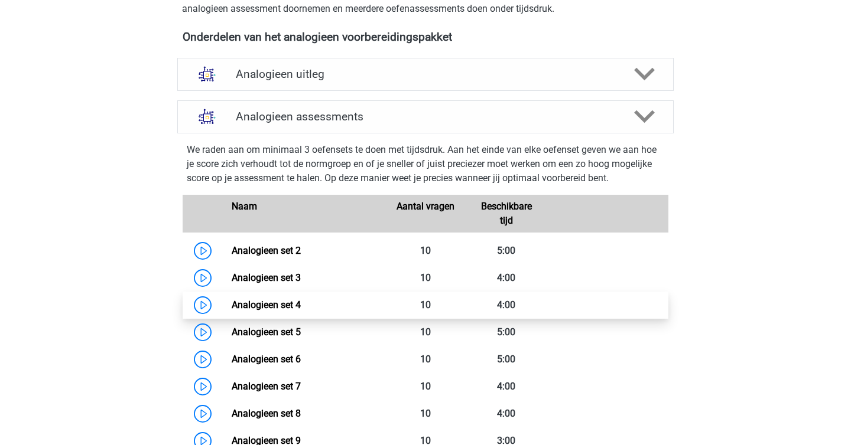
click at [232, 305] on link "Analogieen set 4" at bounding box center [266, 305] width 69 height 11
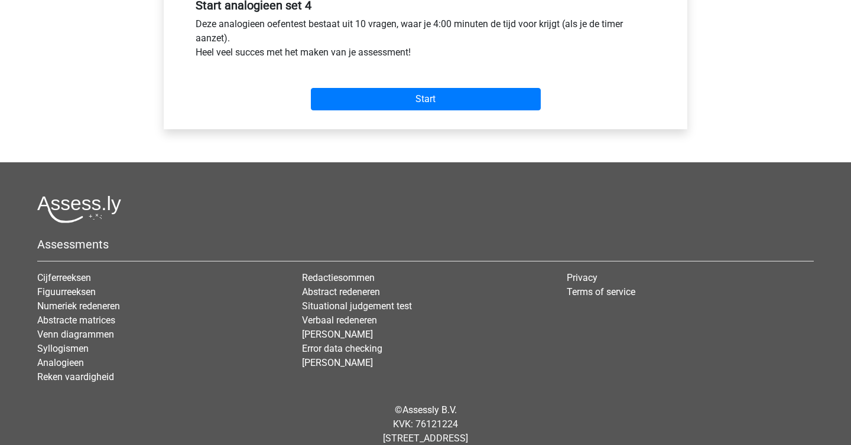
scroll to position [488, 0]
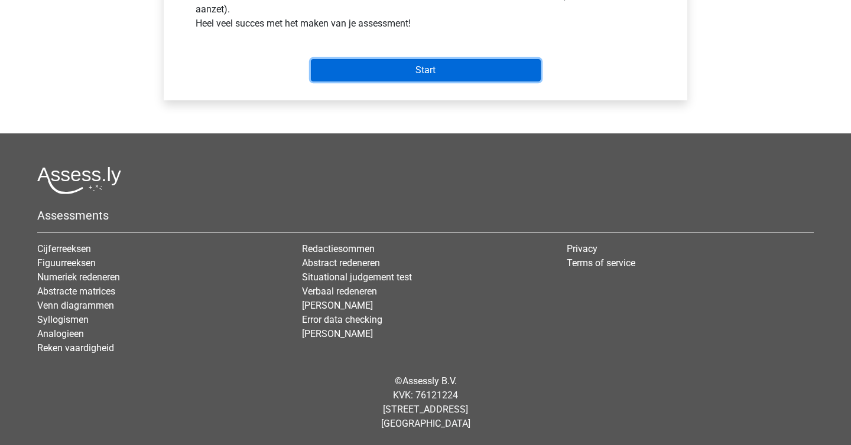
click at [426, 79] on input "Start" at bounding box center [426, 70] width 230 height 22
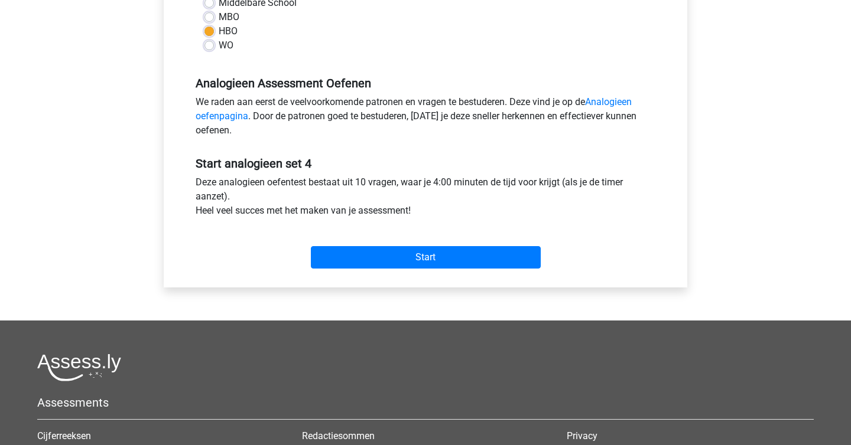
scroll to position [0, 0]
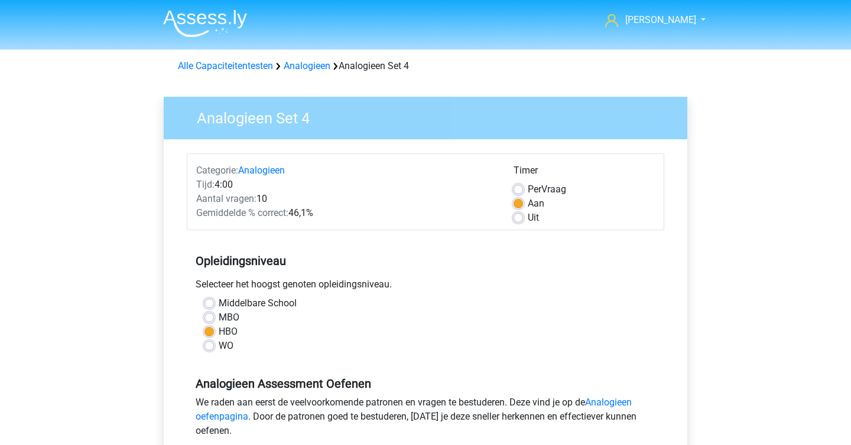
click at [221, 19] on img at bounding box center [205, 23] width 84 height 28
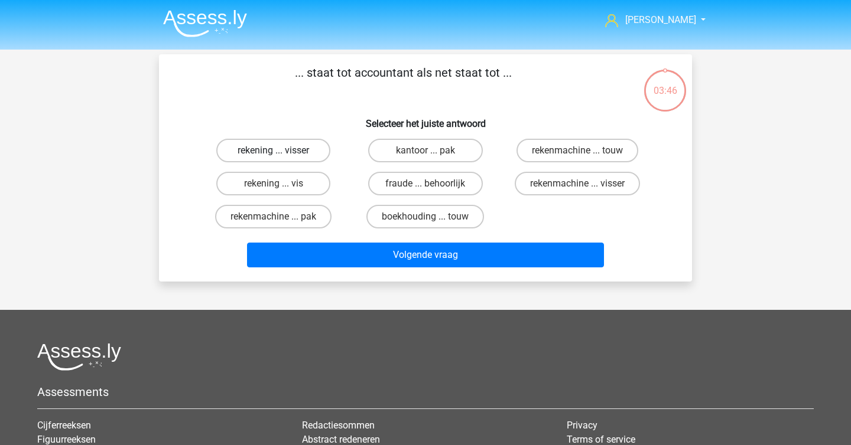
click at [313, 154] on label "rekening ... visser" at bounding box center [273, 151] width 114 height 24
click at [281, 154] on input "rekening ... visser" at bounding box center [278, 155] width 8 height 8
radio input "true"
click at [418, 222] on label "boekhouding ... touw" at bounding box center [425, 217] width 118 height 24
click at [425, 222] on input "boekhouding ... touw" at bounding box center [429, 221] width 8 height 8
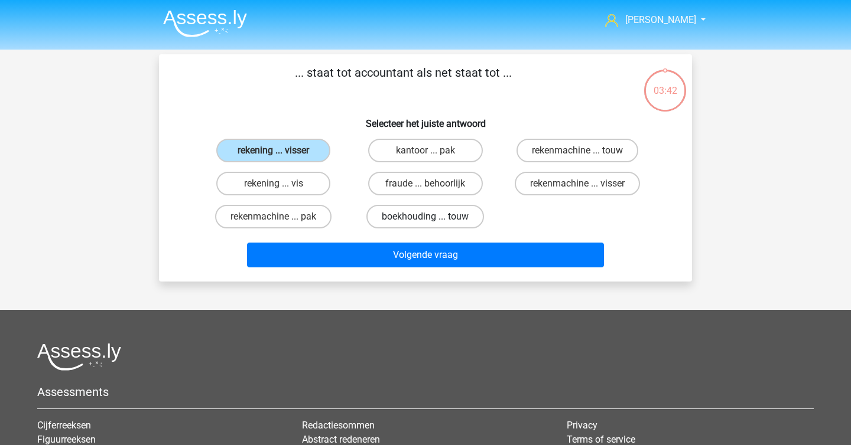
radio input "true"
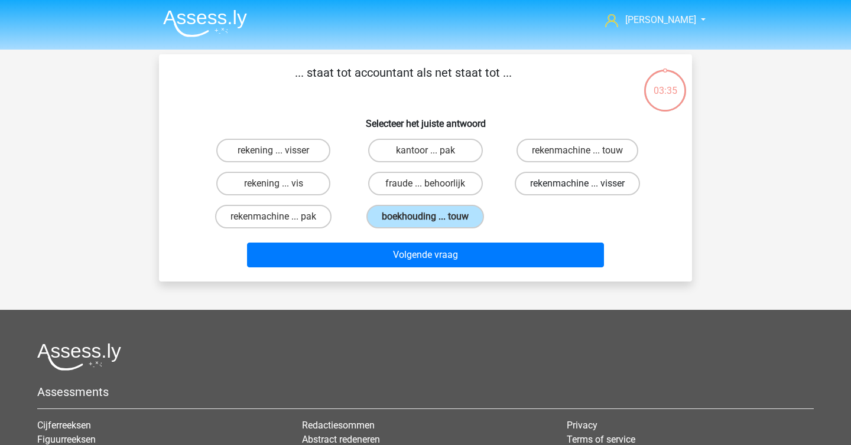
click at [588, 188] on label "rekenmachine ... visser" at bounding box center [577, 184] width 125 height 24
click at [585, 188] on input "rekenmachine ... visser" at bounding box center [581, 188] width 8 height 8
radio input "true"
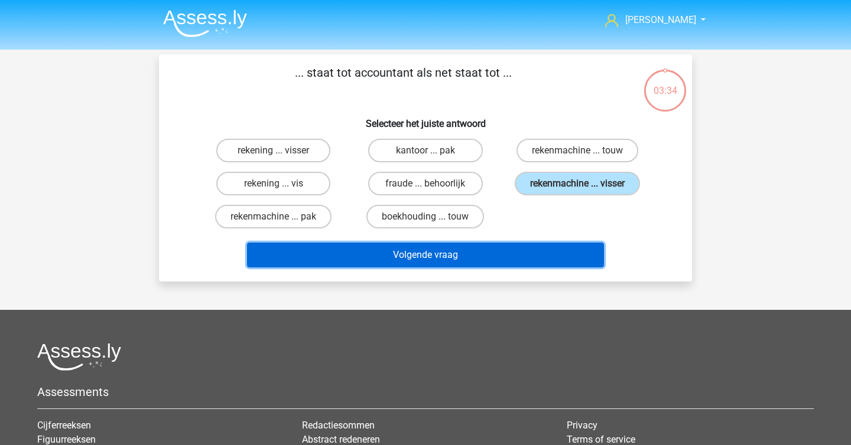
click at [556, 264] on button "Volgende vraag" at bounding box center [425, 255] width 357 height 25
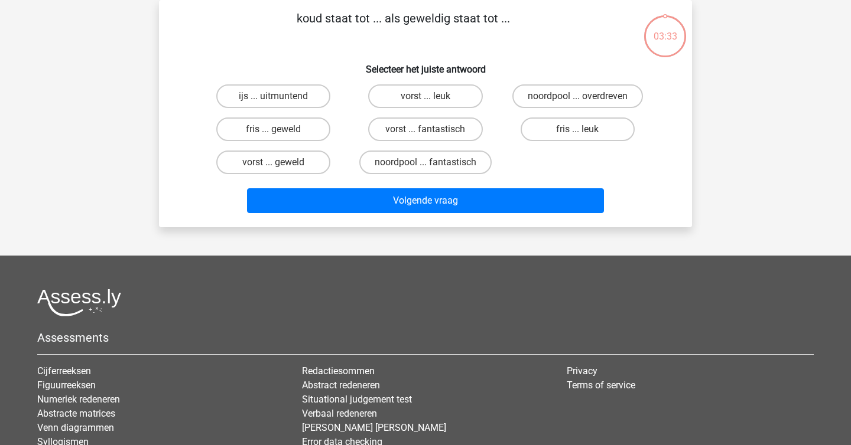
scroll to position [18, 0]
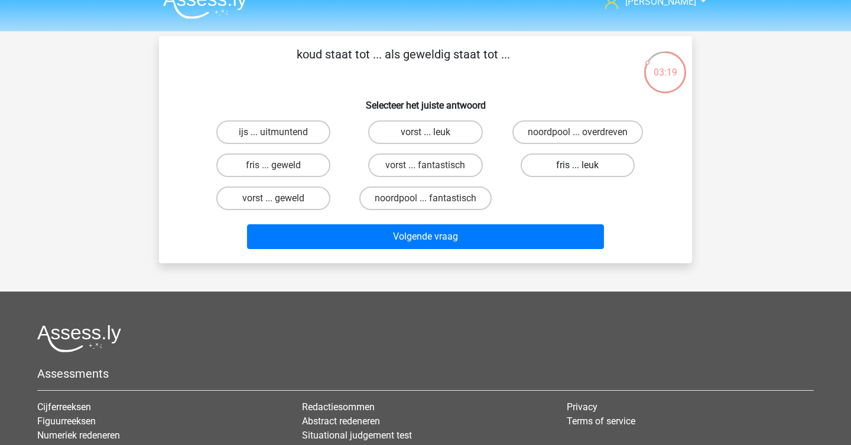
click at [554, 168] on label "fris ... leuk" at bounding box center [577, 166] width 114 height 24
click at [577, 168] on input "fris ... leuk" at bounding box center [581, 169] width 8 height 8
radio input "true"
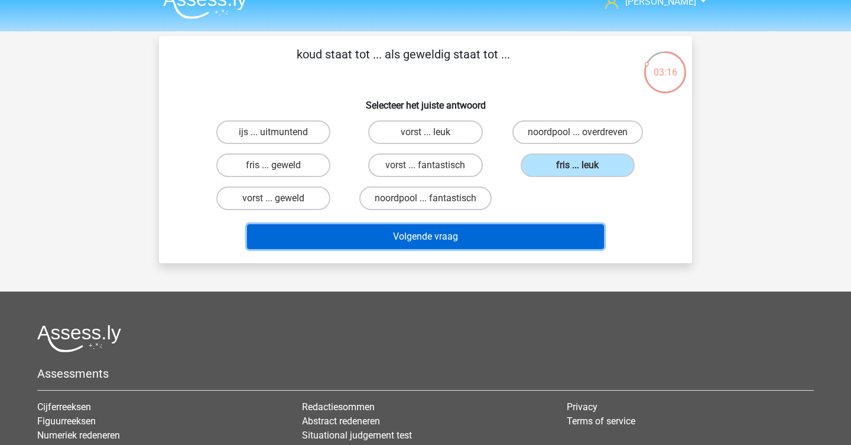
click at [519, 240] on button "Volgende vraag" at bounding box center [425, 236] width 357 height 25
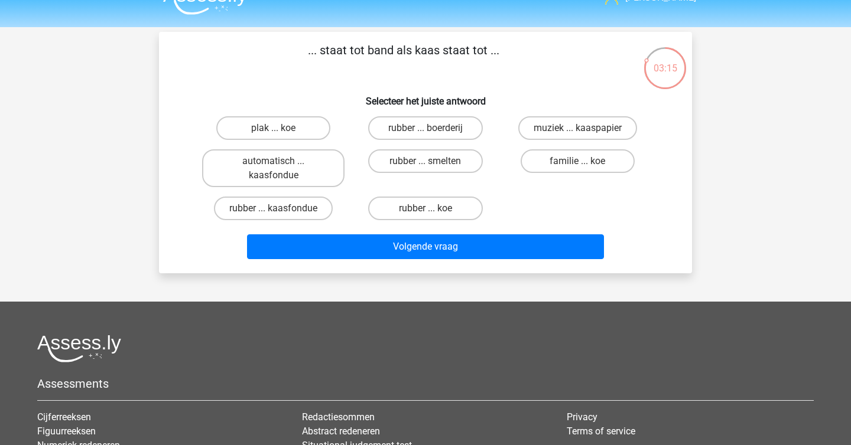
scroll to position [21, 0]
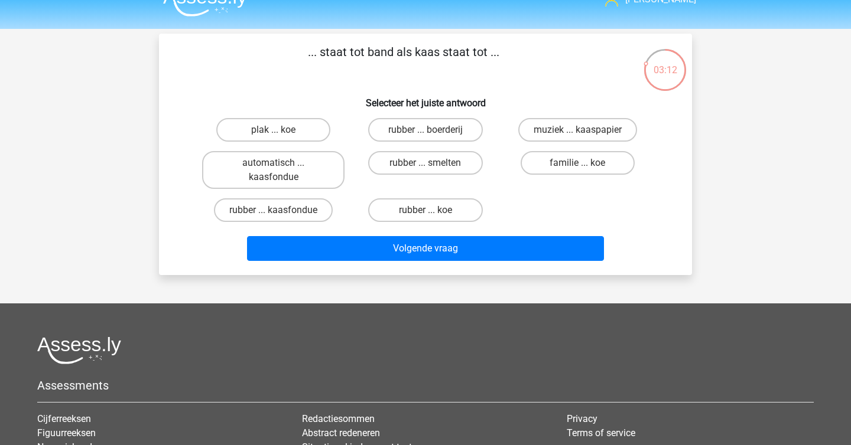
drag, startPoint x: 392, startPoint y: 54, endPoint x: 451, endPoint y: 54, distance: 58.5
click at [451, 54] on p "... staat tot band als kaas staat tot ..." at bounding box center [403, 60] width 451 height 35
click at [438, 95] on h6 "Selecteer het juiste antwoord" at bounding box center [425, 98] width 495 height 21
click at [467, 132] on label "rubber ... boerderij" at bounding box center [425, 130] width 114 height 24
click at [433, 132] on input "rubber ... boerderij" at bounding box center [429, 134] width 8 height 8
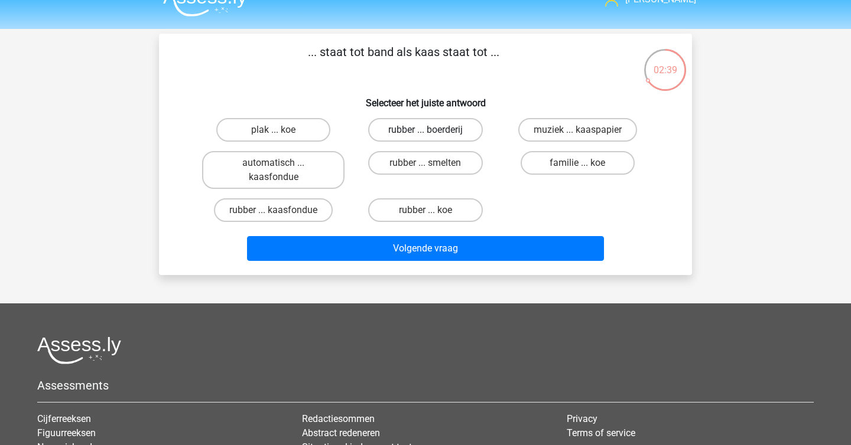
radio input "true"
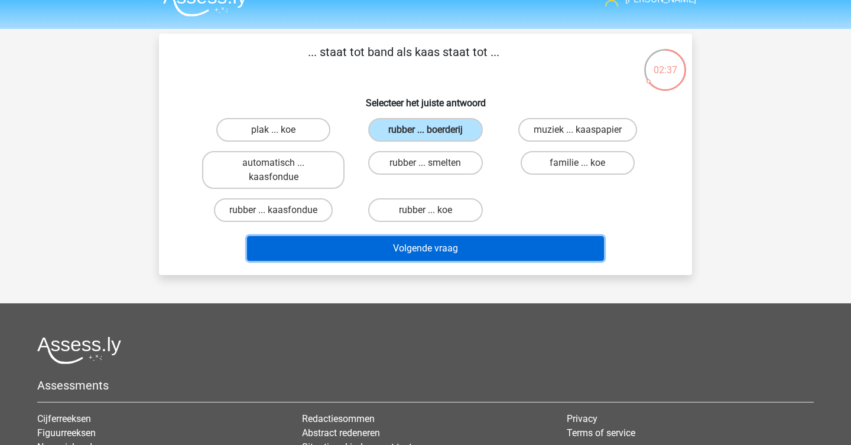
click at [440, 249] on button "Volgende vraag" at bounding box center [425, 248] width 357 height 25
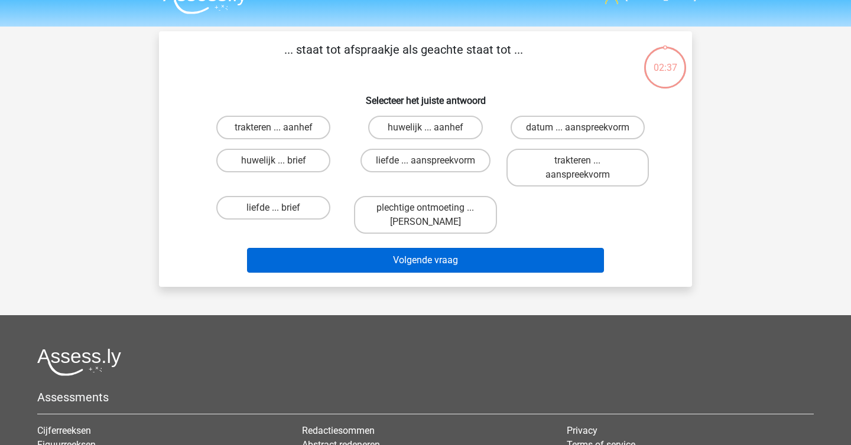
scroll to position [0, 0]
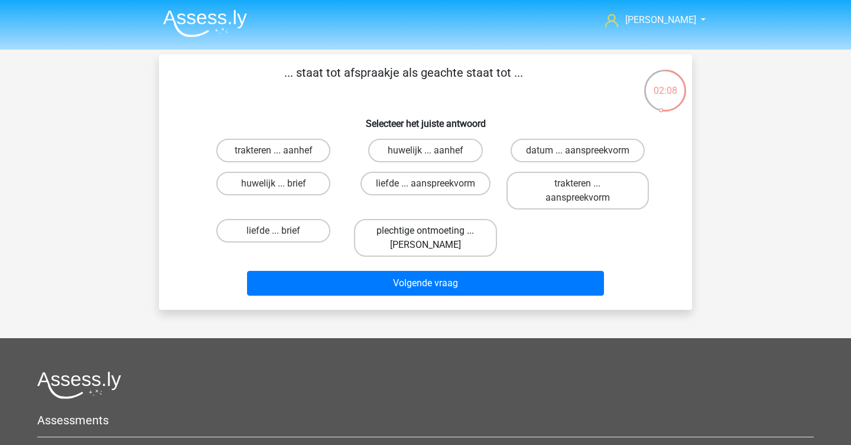
click at [471, 239] on label "plechtige ontmoeting ... hoi" at bounding box center [425, 238] width 142 height 38
click at [433, 239] on input "plechtige ontmoeting ... hoi" at bounding box center [429, 235] width 8 height 8
radio input "true"
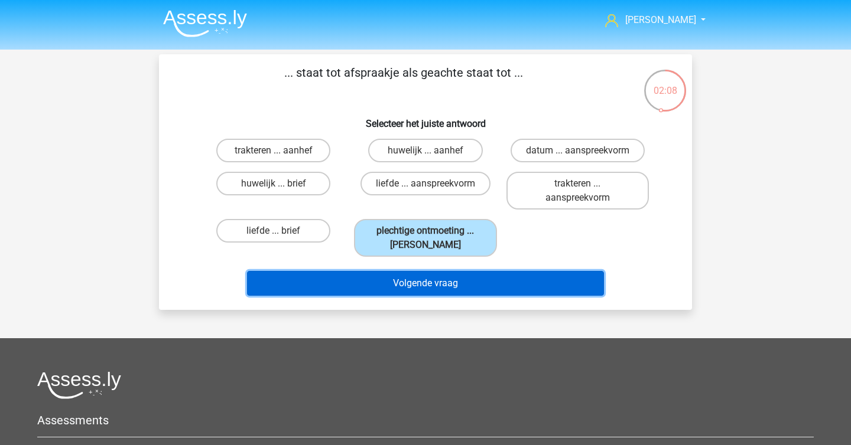
click at [466, 282] on button "Volgende vraag" at bounding box center [425, 283] width 357 height 25
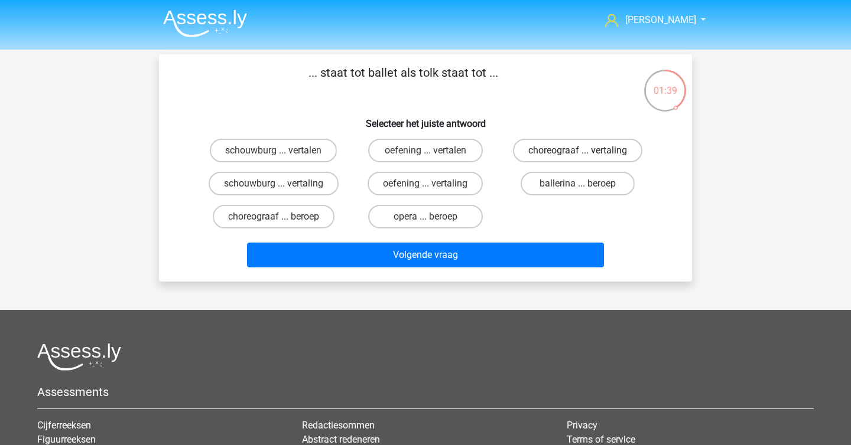
click at [561, 154] on label "choreograaf ... vertaling" at bounding box center [577, 151] width 129 height 24
click at [577, 154] on input "choreograaf ... vertaling" at bounding box center [581, 155] width 8 height 8
radio input "true"
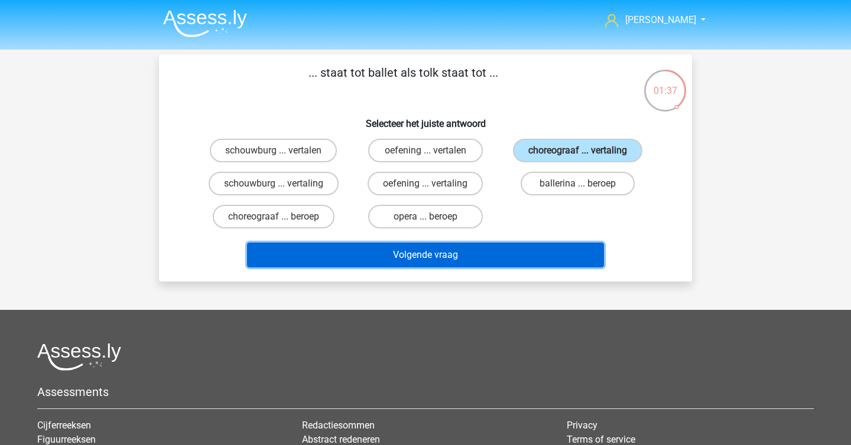
click at [526, 258] on button "Volgende vraag" at bounding box center [425, 255] width 357 height 25
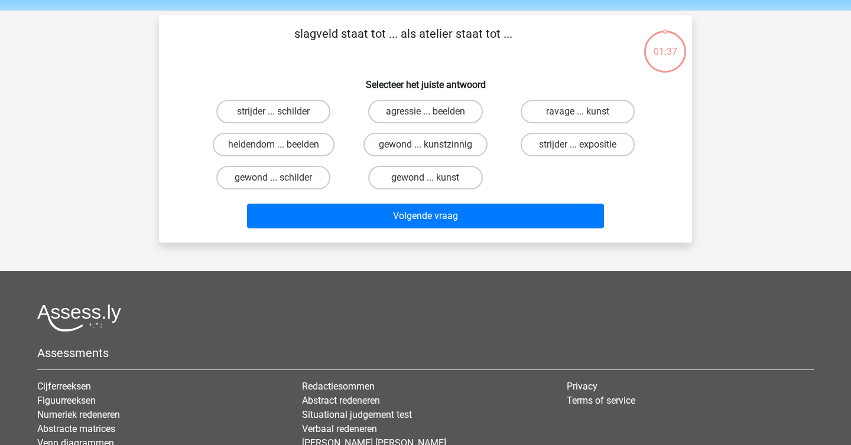
scroll to position [12, 0]
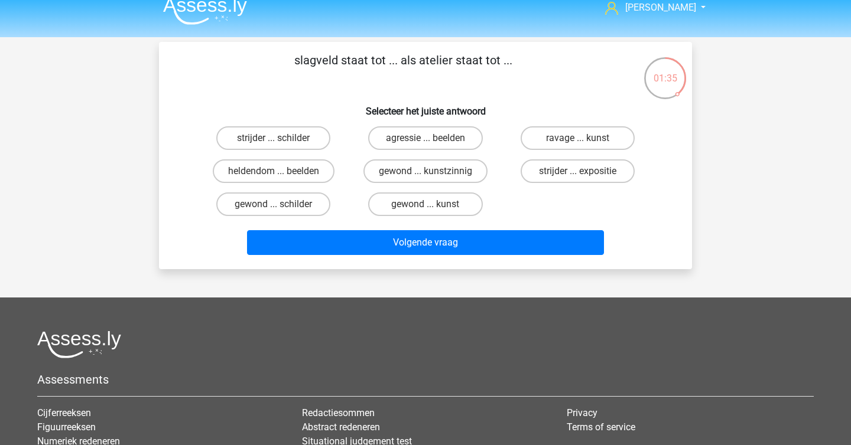
drag, startPoint x: 347, startPoint y: 62, endPoint x: 422, endPoint y: 63, distance: 75.0
click at [422, 63] on p "slagveld staat tot ... als atelier staat tot ..." at bounding box center [403, 68] width 451 height 35
click at [424, 63] on p "slagveld staat tot ... als atelier staat tot ..." at bounding box center [403, 68] width 451 height 35
click at [594, 138] on label "ravage ... kunst" at bounding box center [577, 138] width 114 height 24
click at [585, 138] on input "ravage ... kunst" at bounding box center [581, 142] width 8 height 8
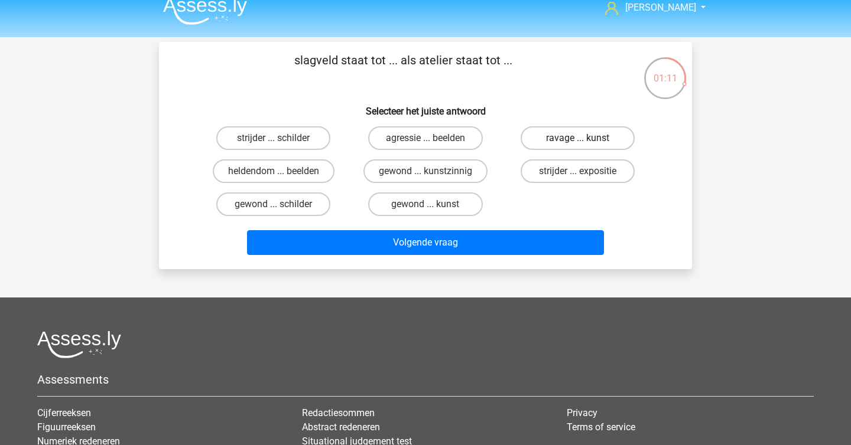
radio input "true"
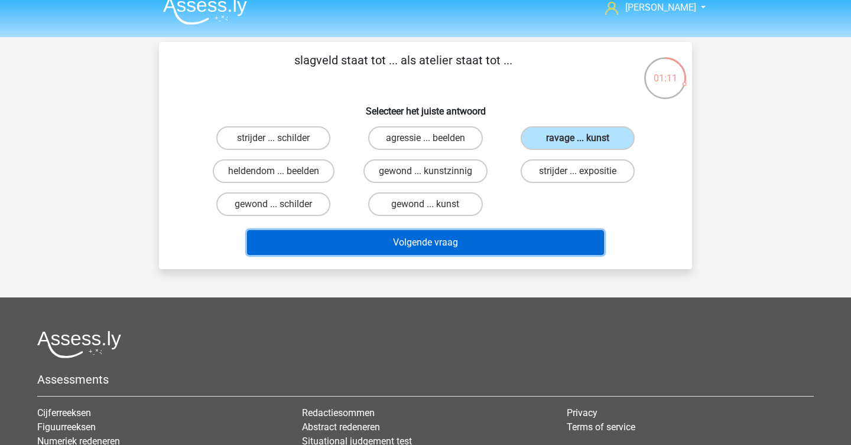
click at [552, 235] on button "Volgende vraag" at bounding box center [425, 242] width 357 height 25
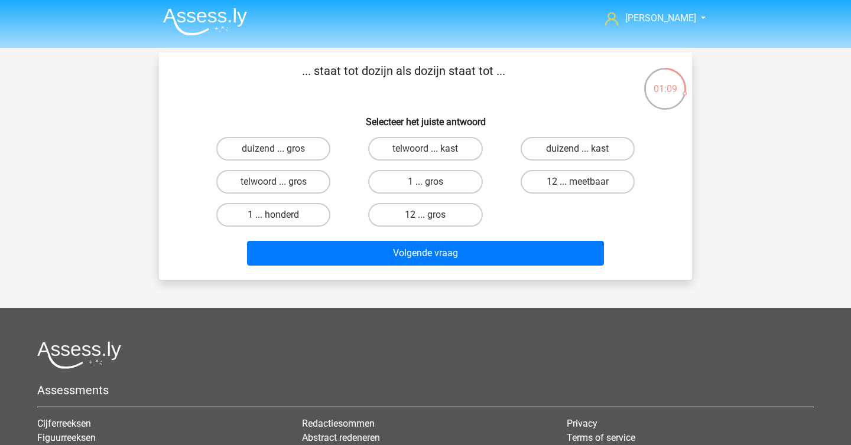
scroll to position [0, 0]
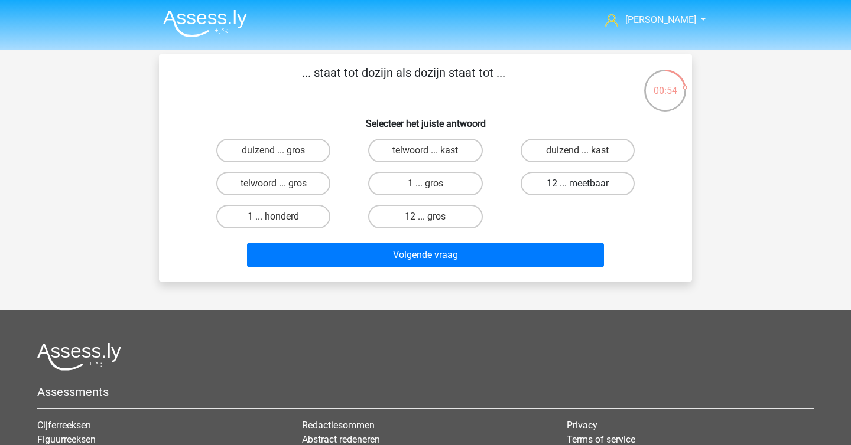
click at [549, 189] on label "12 ... meetbaar" at bounding box center [577, 184] width 114 height 24
click at [577, 189] on input "12 ... meetbaar" at bounding box center [581, 188] width 8 height 8
radio input "true"
click at [496, 269] on div "Volgende vraag" at bounding box center [425, 258] width 456 height 30
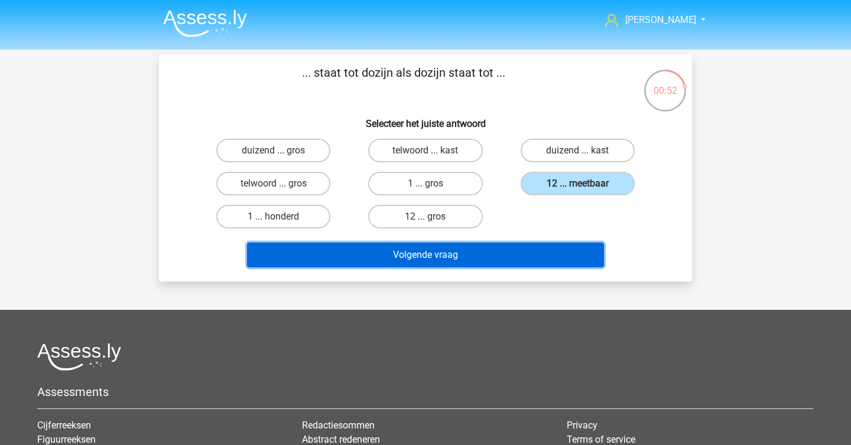
click at [504, 262] on button "Volgende vraag" at bounding box center [425, 255] width 357 height 25
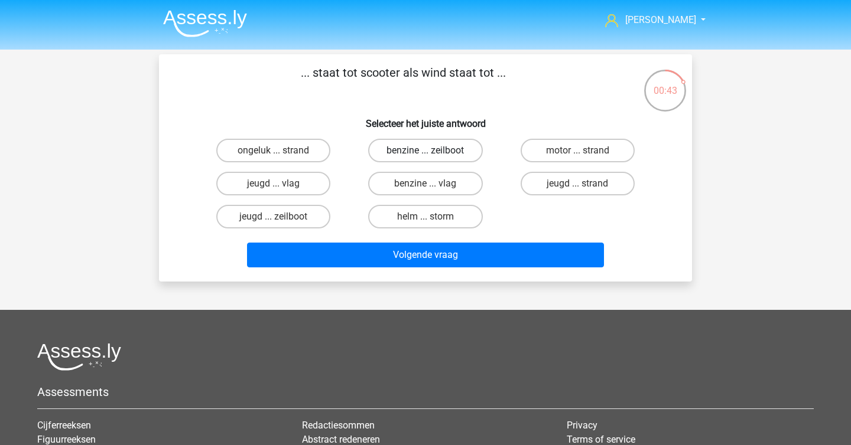
click at [438, 155] on label "benzine ... zeilboot" at bounding box center [425, 151] width 114 height 24
click at [433, 155] on input "benzine ... zeilboot" at bounding box center [429, 155] width 8 height 8
radio input "true"
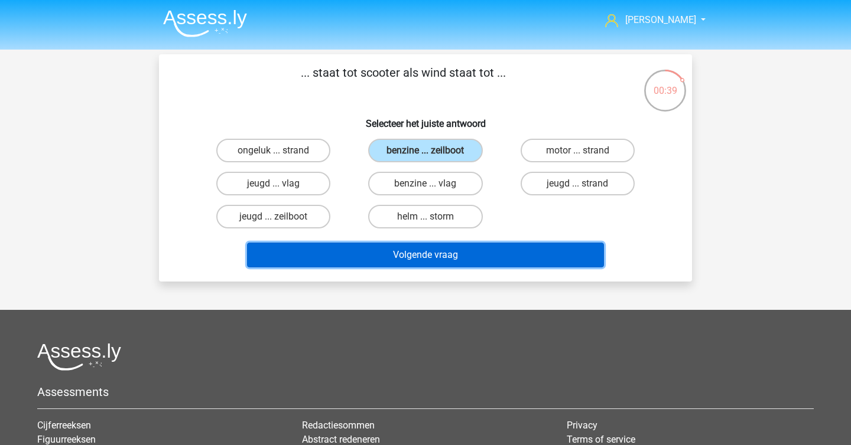
click at [424, 249] on button "Volgende vraag" at bounding box center [425, 255] width 357 height 25
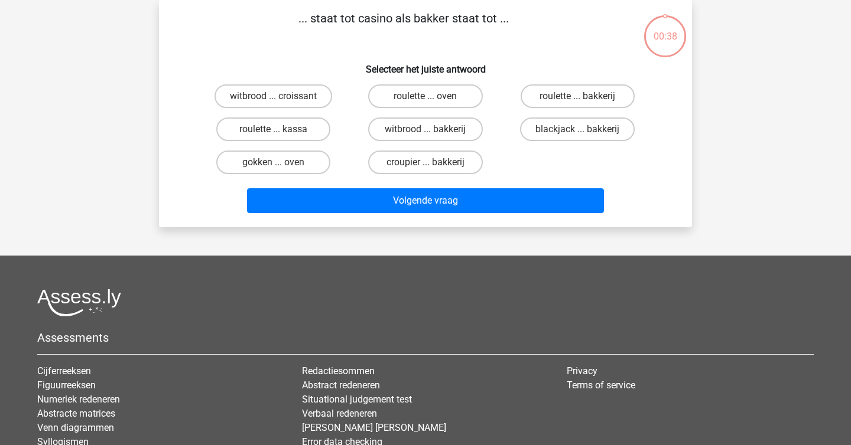
scroll to position [34, 0]
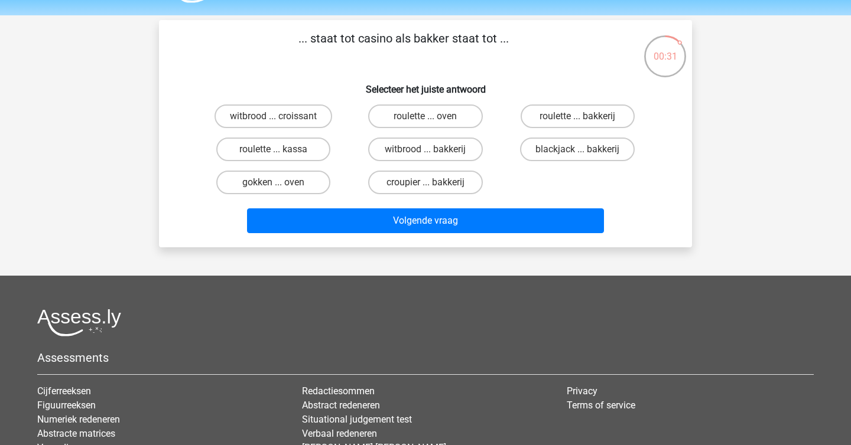
click at [581, 118] on input "roulette ... bakkerij" at bounding box center [581, 120] width 8 height 8
radio input "true"
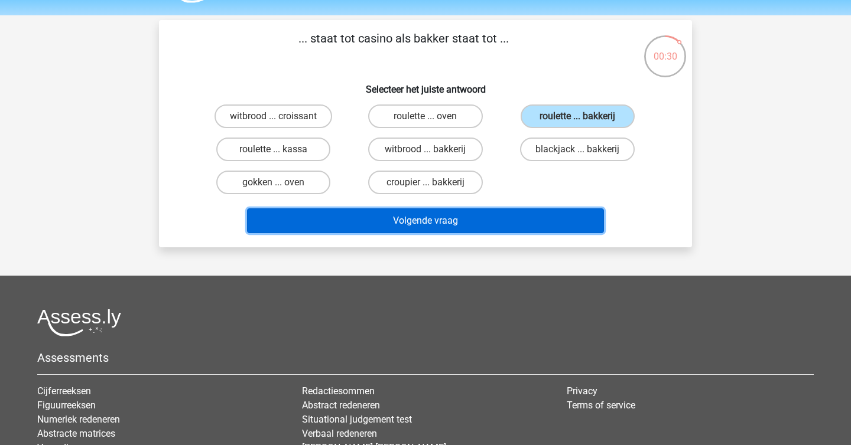
click at [525, 221] on button "Volgende vraag" at bounding box center [425, 221] width 357 height 25
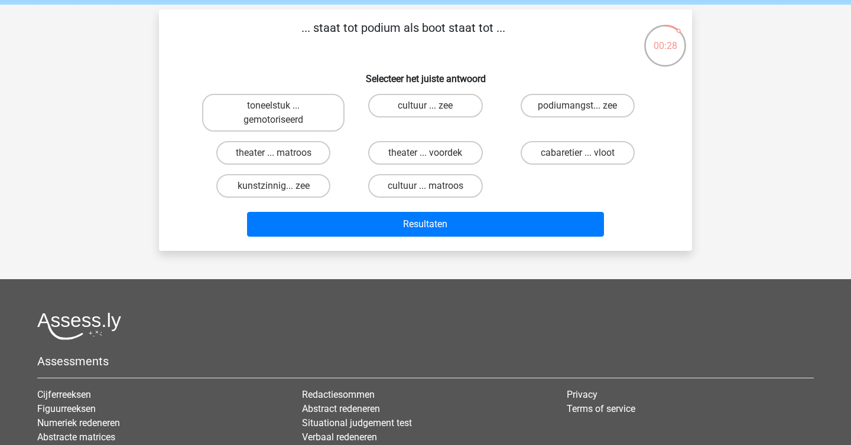
scroll to position [41, 0]
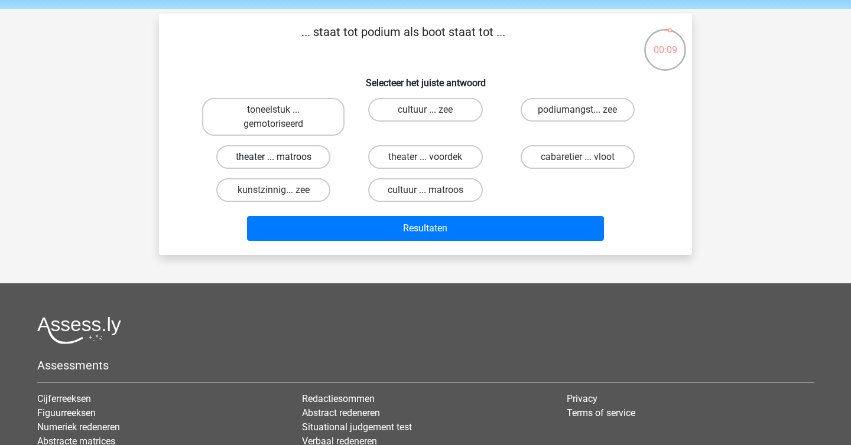
click at [313, 164] on label "theater ... matroos" at bounding box center [273, 157] width 114 height 24
click at [281, 164] on input "theater ... matroos" at bounding box center [278, 161] width 8 height 8
radio input "true"
click at [583, 163] on input "cabaretier ... vloot" at bounding box center [581, 161] width 8 height 8
radio input "true"
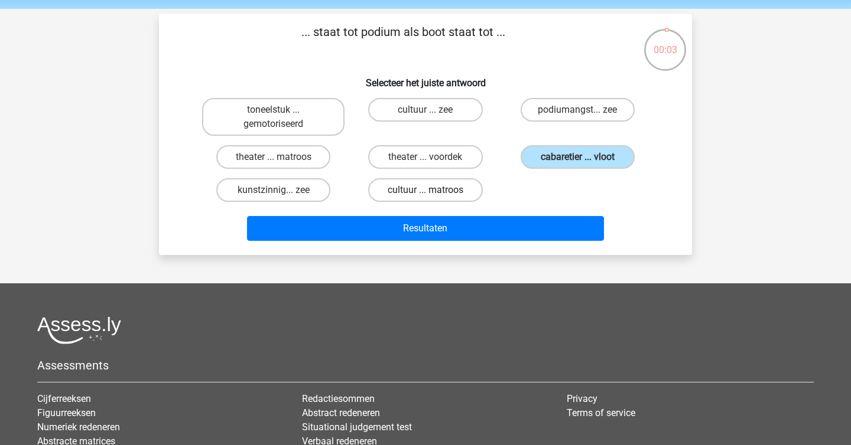
click at [422, 199] on label "cultuur ... matroos" at bounding box center [425, 190] width 114 height 24
click at [425, 198] on input "cultuur ... matroos" at bounding box center [429, 194] width 8 height 8
radio input "true"
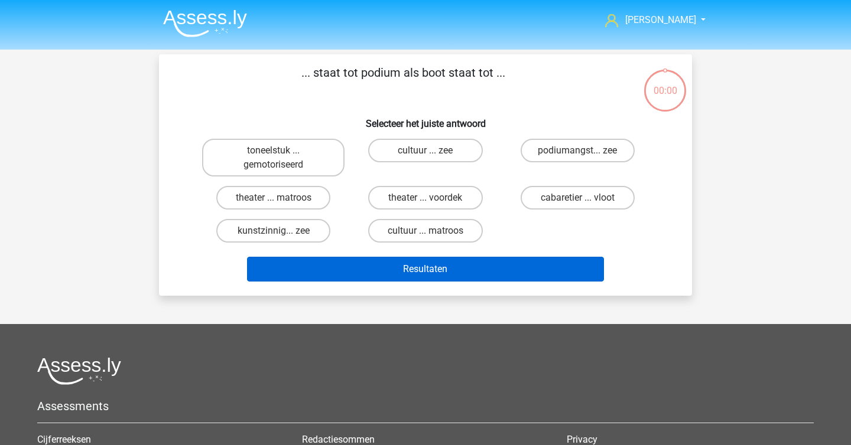
scroll to position [41, 0]
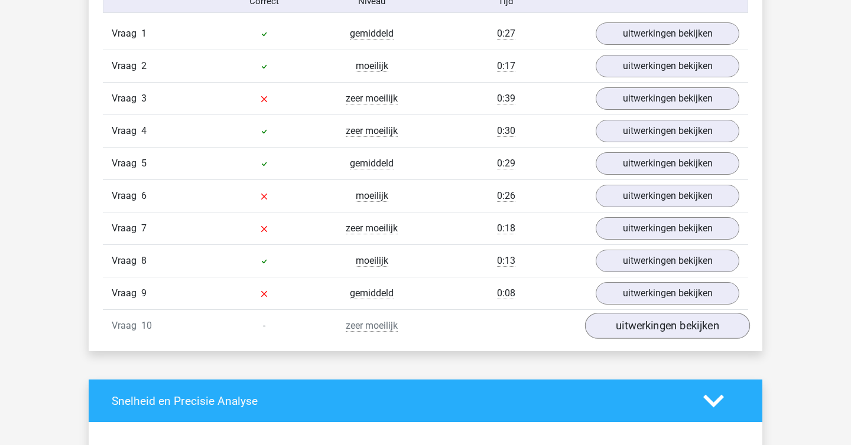
scroll to position [712, 0]
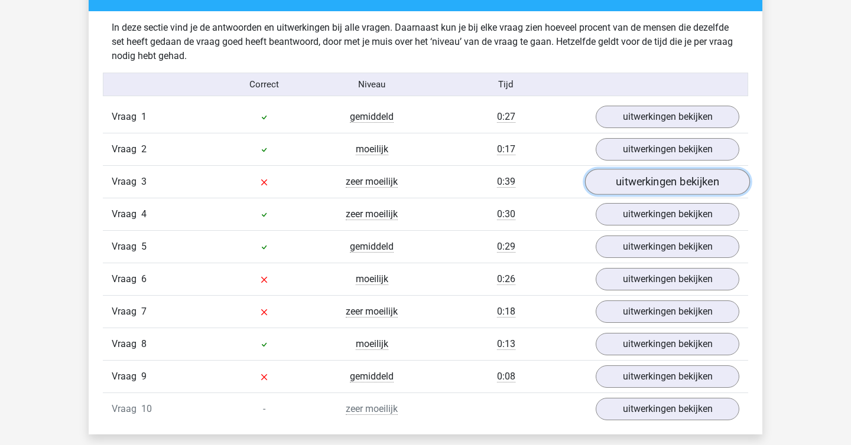
click at [648, 178] on link "uitwerkingen bekijken" at bounding box center [667, 182] width 165 height 26
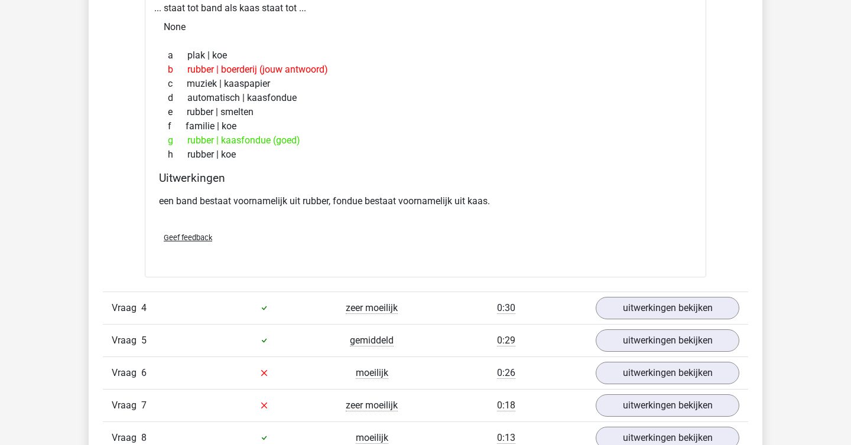
scroll to position [1094, 0]
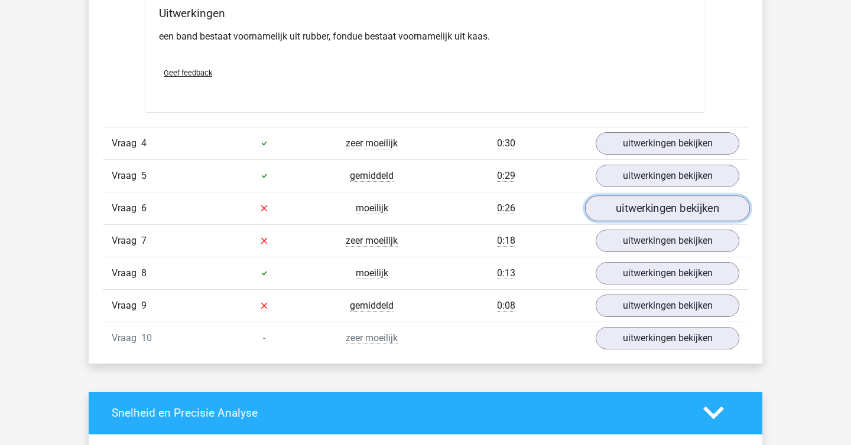
click at [653, 217] on link "uitwerkingen bekijken" at bounding box center [667, 209] width 165 height 26
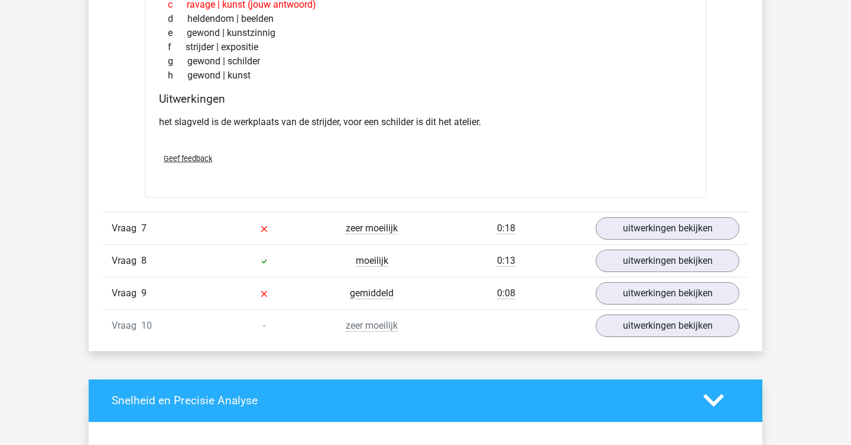
scroll to position [1433, 0]
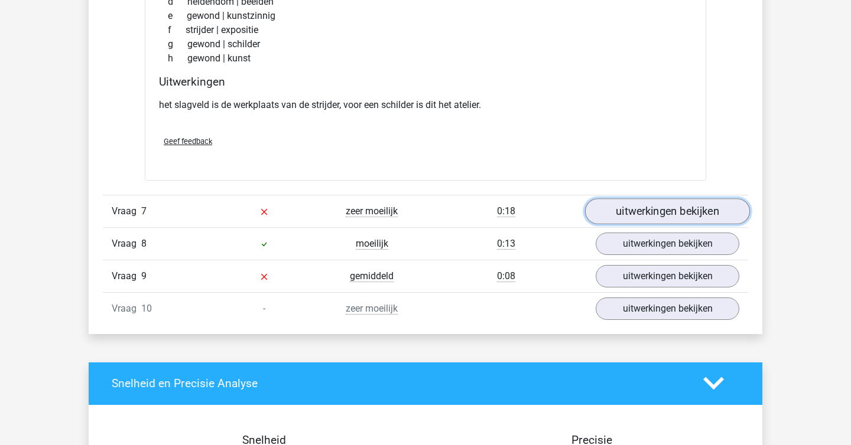
click at [661, 222] on link "uitwerkingen bekijken" at bounding box center [667, 212] width 165 height 26
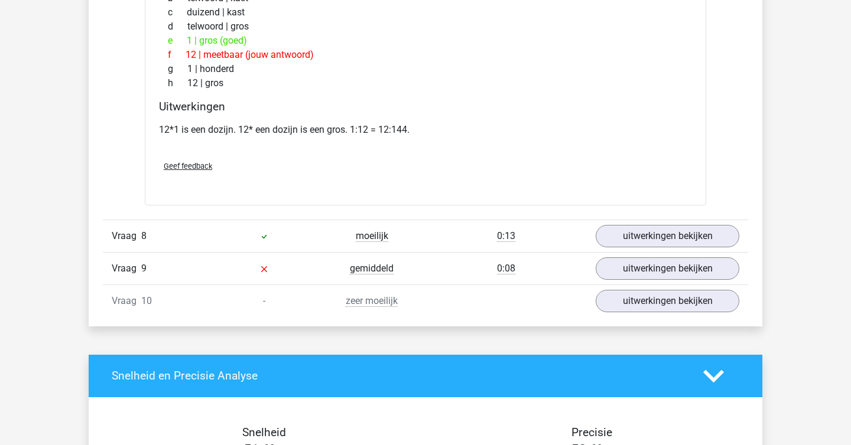
scroll to position [1758, 0]
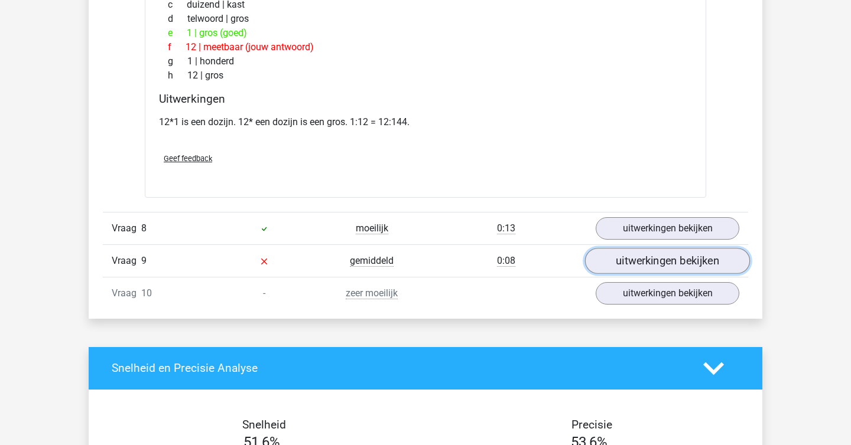
click at [653, 266] on link "uitwerkingen bekijken" at bounding box center [667, 261] width 165 height 26
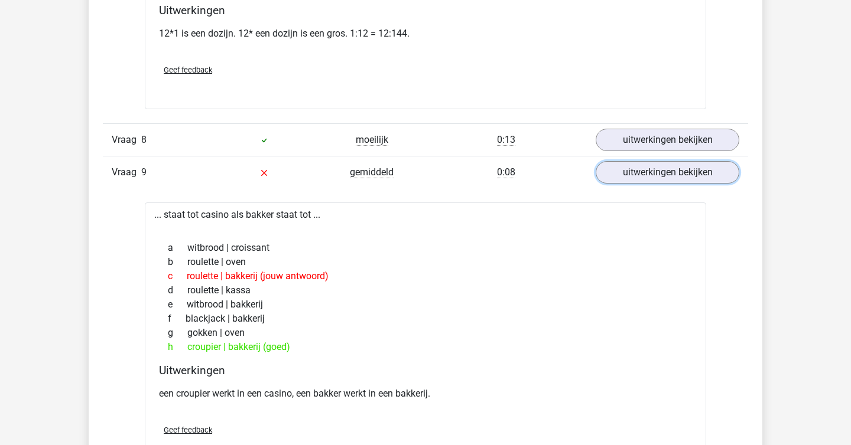
scroll to position [1801, 0]
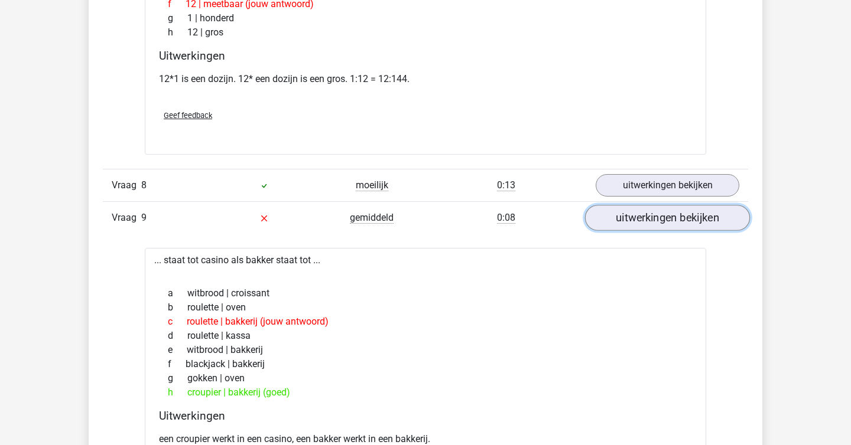
click at [679, 223] on link "uitwerkingen bekijken" at bounding box center [667, 218] width 165 height 26
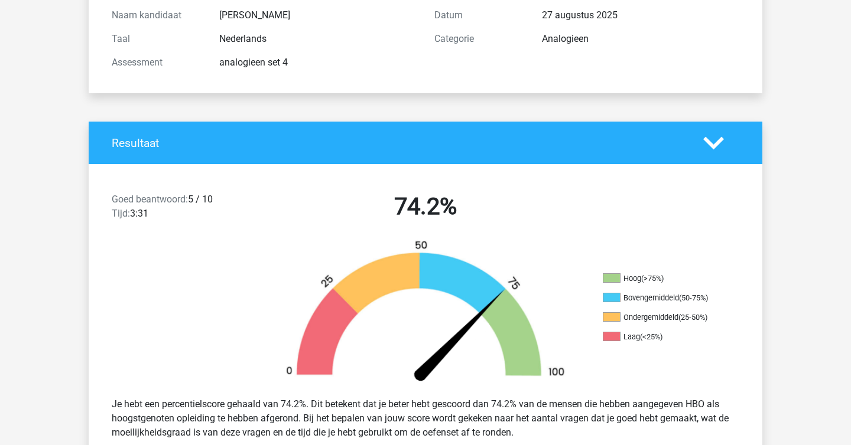
scroll to position [0, 0]
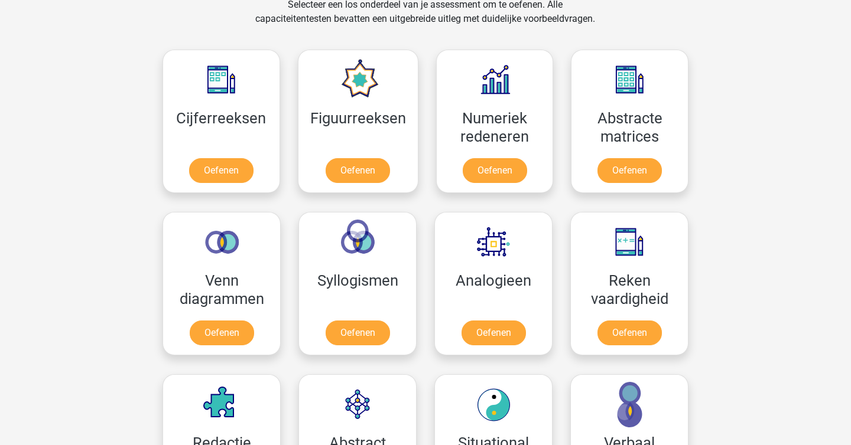
scroll to position [648, 0]
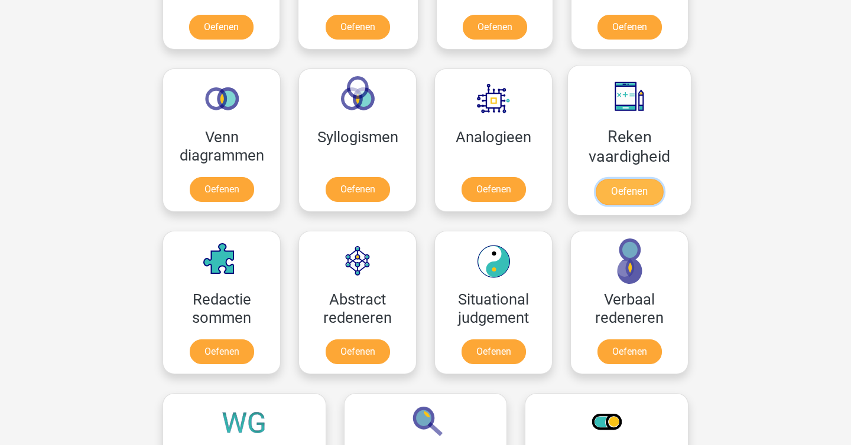
click at [635, 189] on link "Oefenen" at bounding box center [629, 192] width 67 height 26
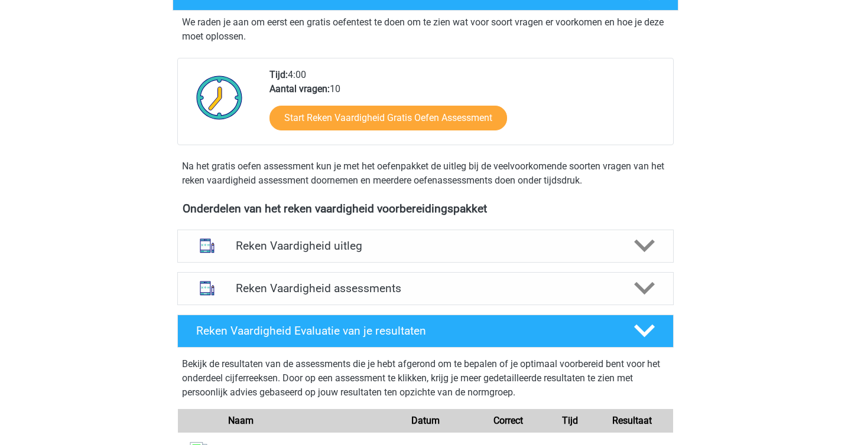
scroll to position [258, 0]
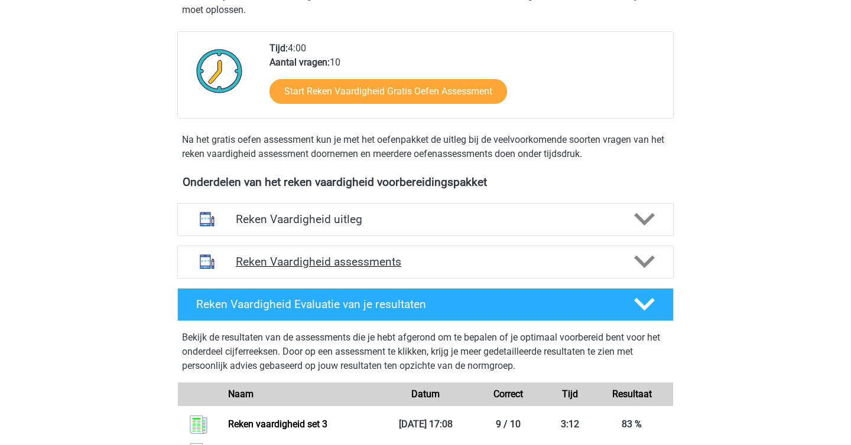
click at [598, 256] on h4 "Reken Vaardigheid assessments" at bounding box center [425, 262] width 379 height 14
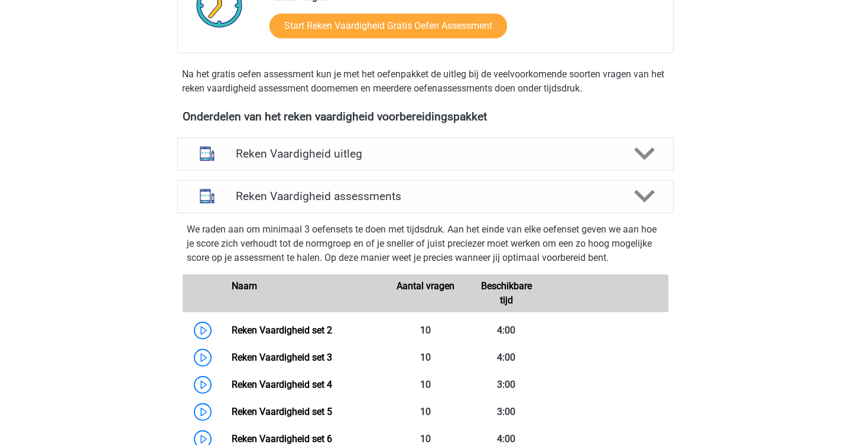
scroll to position [326, 0]
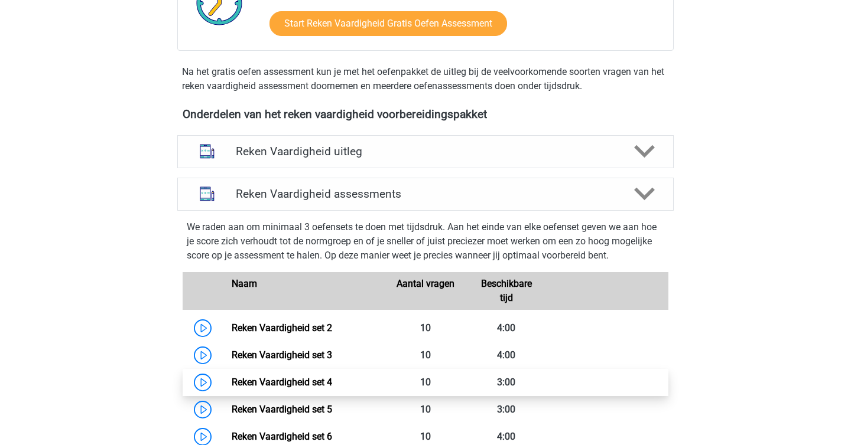
click at [232, 386] on link "Reken Vaardigheid set 4" at bounding box center [282, 382] width 100 height 11
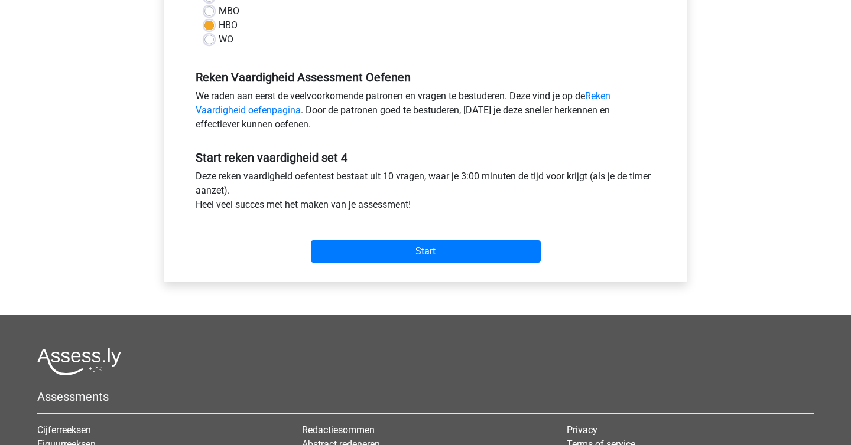
scroll to position [414, 0]
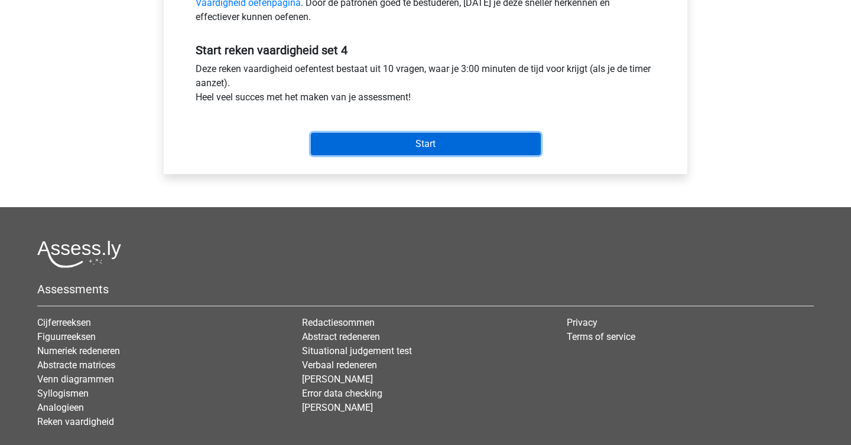
click at [421, 142] on input "Start" at bounding box center [426, 144] width 230 height 22
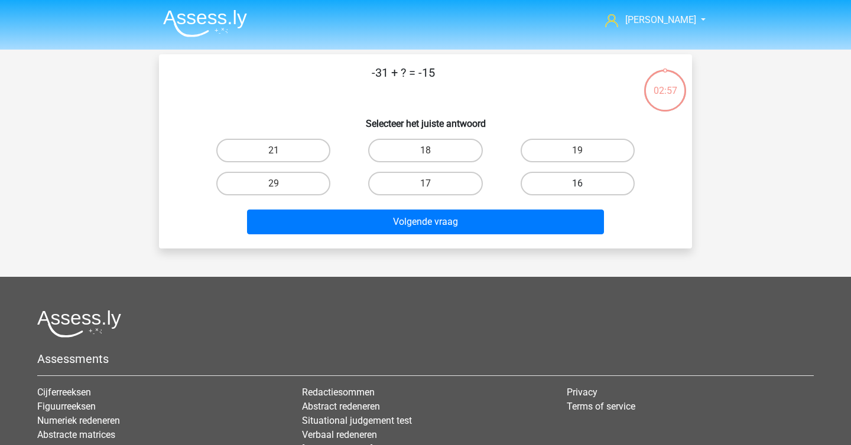
click at [568, 187] on label "16" at bounding box center [577, 184] width 114 height 24
click at [577, 187] on input "16" at bounding box center [581, 188] width 8 height 8
radio input "true"
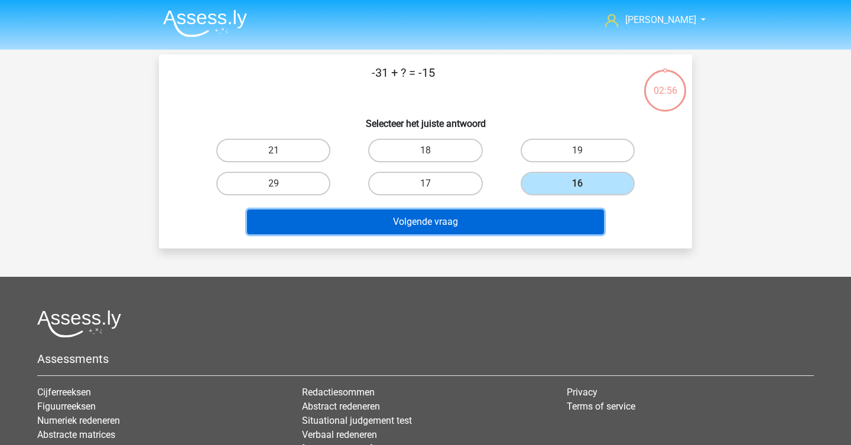
click at [516, 227] on button "Volgende vraag" at bounding box center [425, 222] width 357 height 25
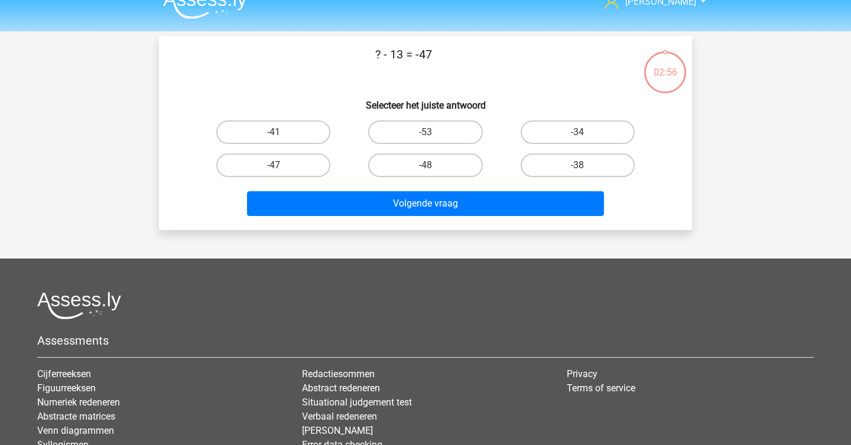
scroll to position [18, 0]
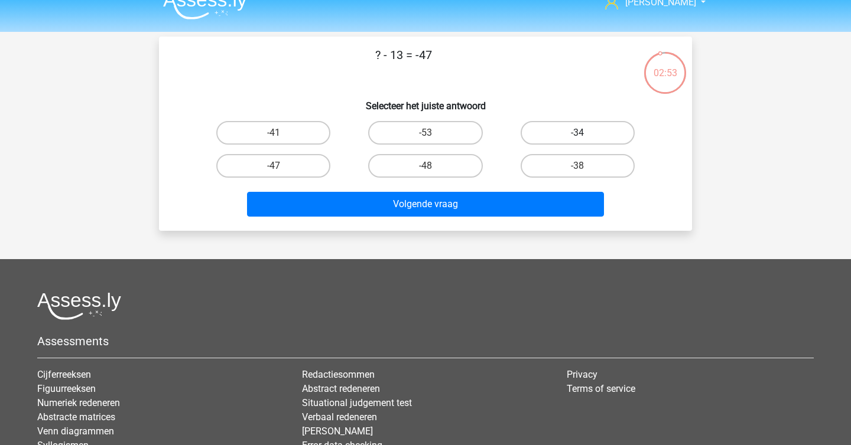
click at [555, 135] on label "-34" at bounding box center [577, 133] width 114 height 24
click at [577, 135] on input "-34" at bounding box center [581, 137] width 8 height 8
radio input "true"
click at [493, 217] on div "Volgende vraag" at bounding box center [425, 207] width 456 height 30
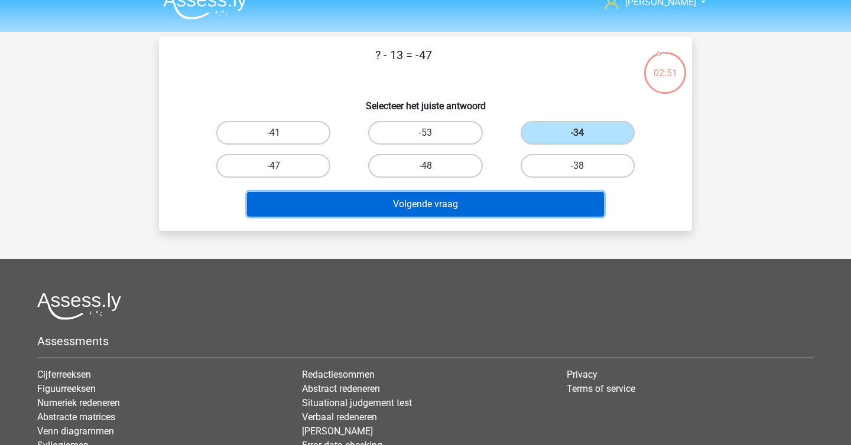
click at [502, 206] on button "Volgende vraag" at bounding box center [425, 204] width 357 height 25
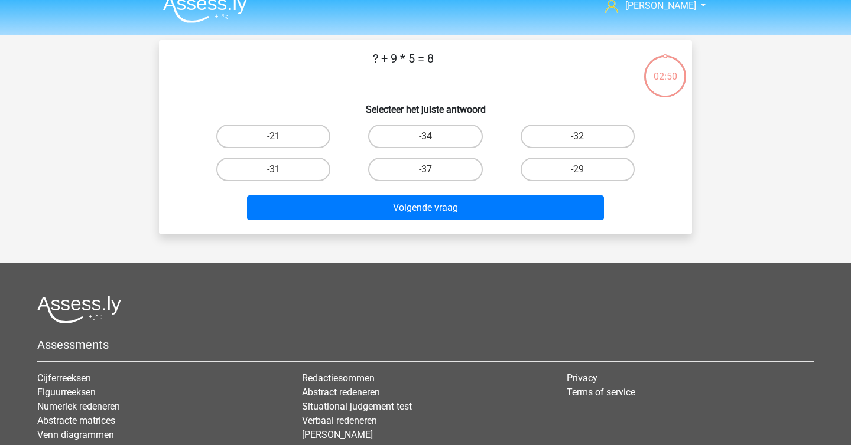
scroll to position [11, 0]
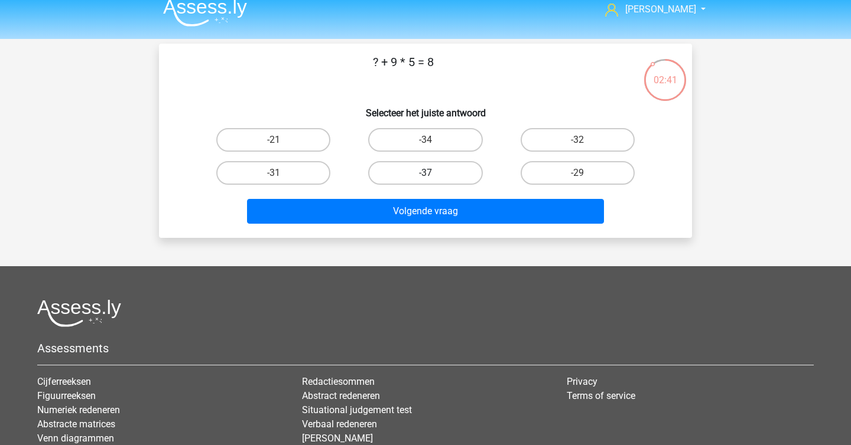
click at [415, 176] on label "-37" at bounding box center [425, 173] width 114 height 24
click at [425, 176] on input "-37" at bounding box center [429, 177] width 8 height 8
radio input "true"
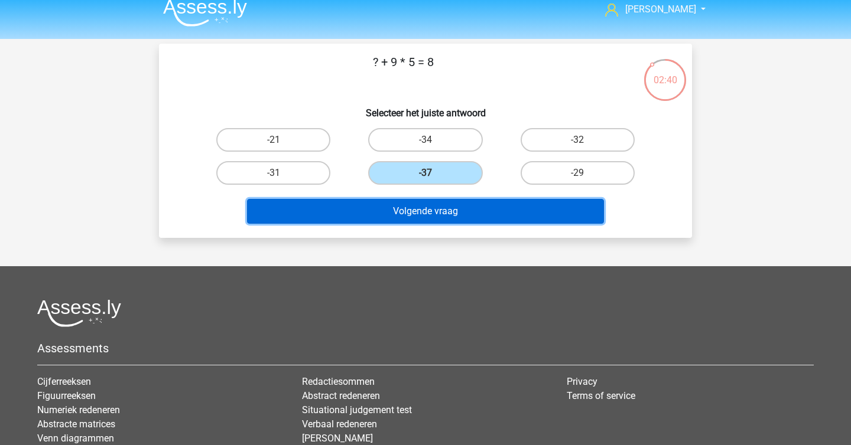
click at [414, 211] on button "Volgende vraag" at bounding box center [425, 211] width 357 height 25
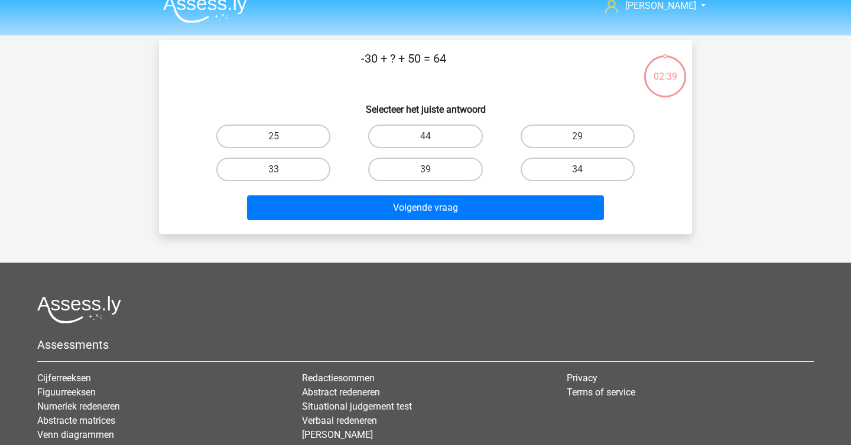
scroll to position [14, 0]
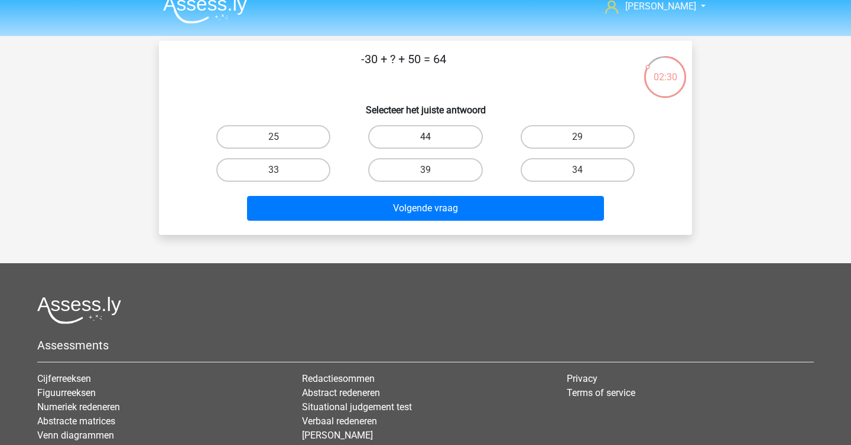
click at [446, 138] on label "44" at bounding box center [425, 137] width 114 height 24
click at [433, 138] on input "44" at bounding box center [429, 141] width 8 height 8
radio input "true"
click at [424, 223] on div "Volgende vraag" at bounding box center [425, 211] width 456 height 30
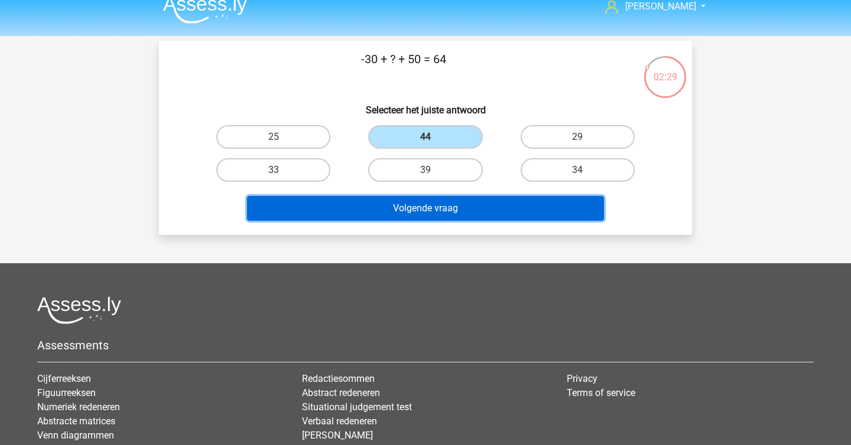
click at [440, 209] on button "Volgende vraag" at bounding box center [425, 208] width 357 height 25
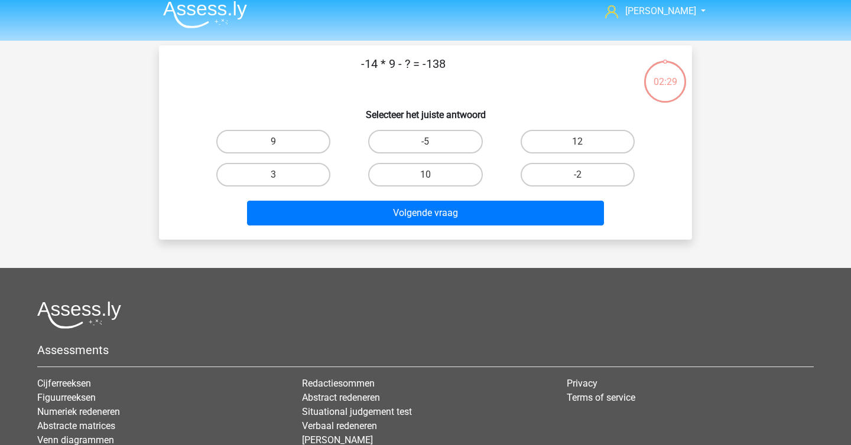
scroll to position [1, 0]
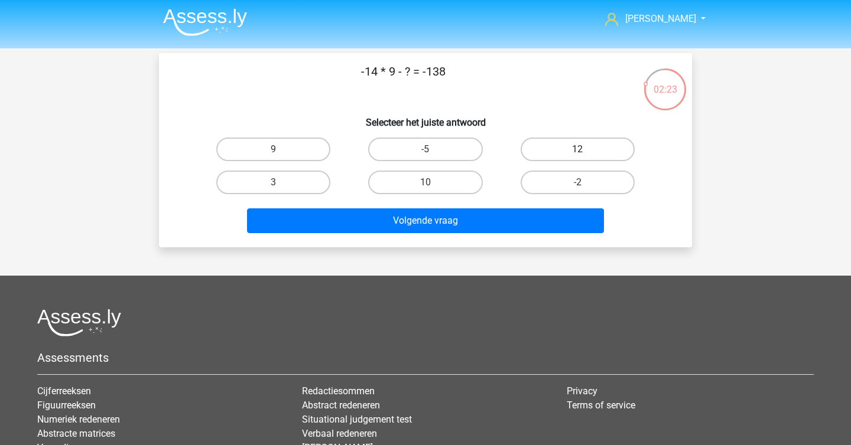
click at [586, 152] on label "12" at bounding box center [577, 150] width 114 height 24
click at [585, 152] on input "12" at bounding box center [581, 153] width 8 height 8
radio input "true"
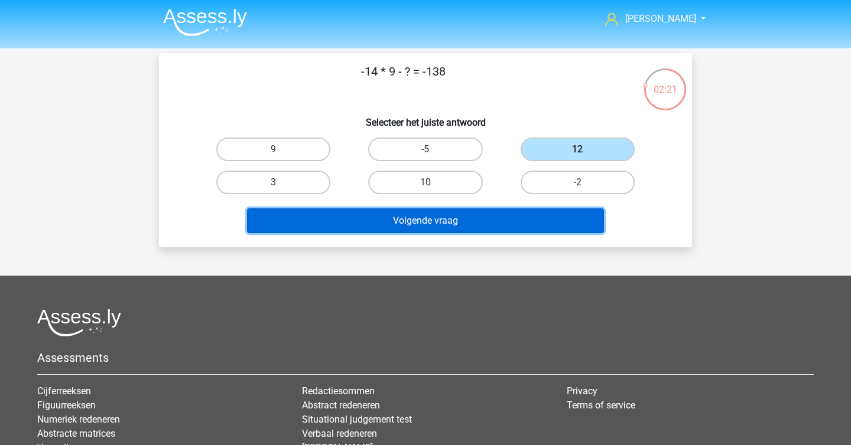
click at [554, 209] on button "Volgende vraag" at bounding box center [425, 221] width 357 height 25
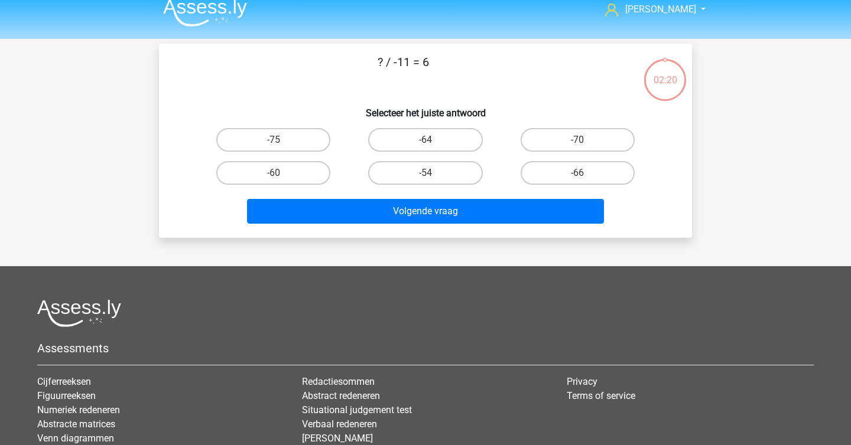
scroll to position [6, 0]
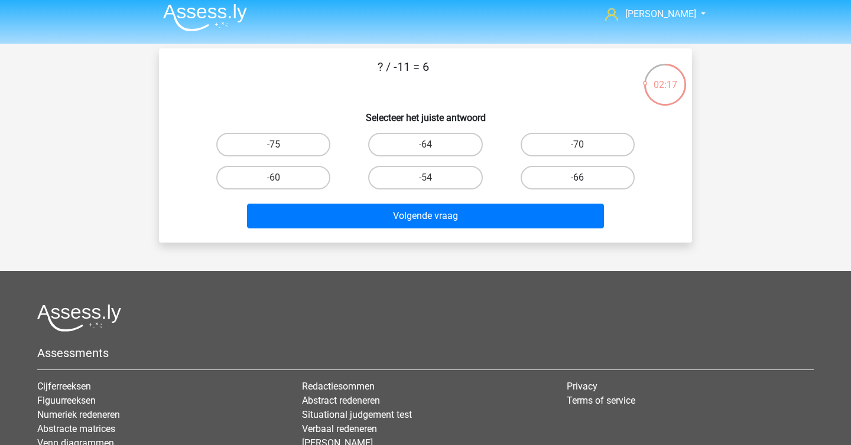
click at [545, 173] on label "-66" at bounding box center [577, 178] width 114 height 24
click at [577, 178] on input "-66" at bounding box center [581, 182] width 8 height 8
radio input "true"
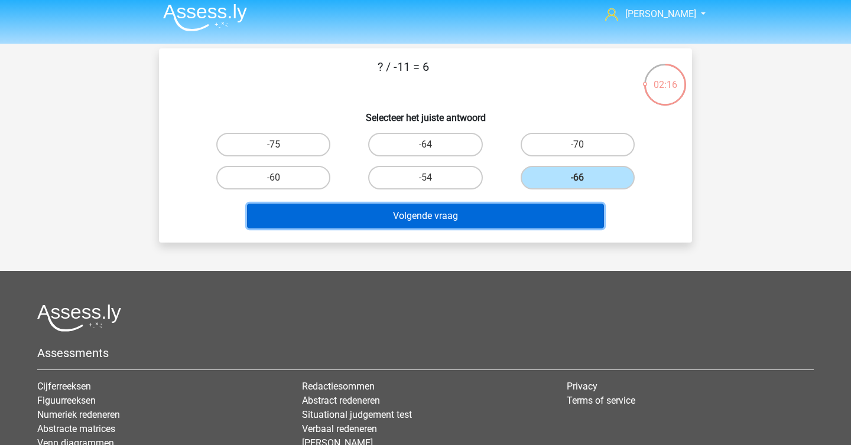
click at [496, 210] on button "Volgende vraag" at bounding box center [425, 216] width 357 height 25
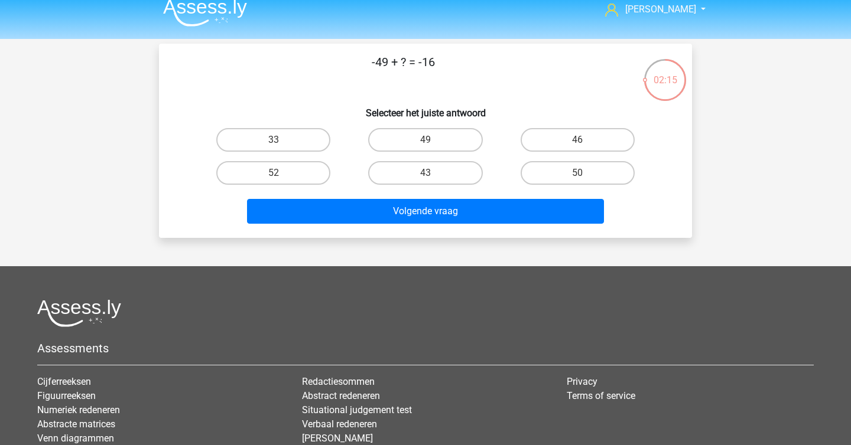
scroll to position [0, 0]
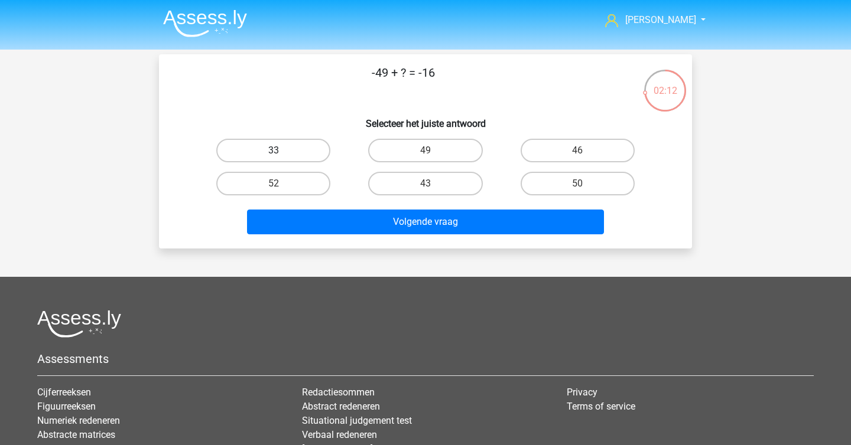
click at [319, 155] on label "33" at bounding box center [273, 151] width 114 height 24
click at [281, 155] on input "33" at bounding box center [278, 155] width 8 height 8
radio input "true"
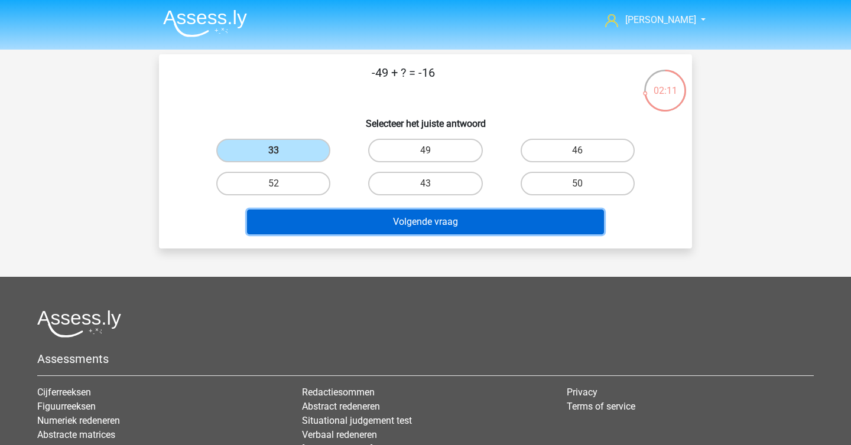
click at [403, 225] on button "Volgende vraag" at bounding box center [425, 222] width 357 height 25
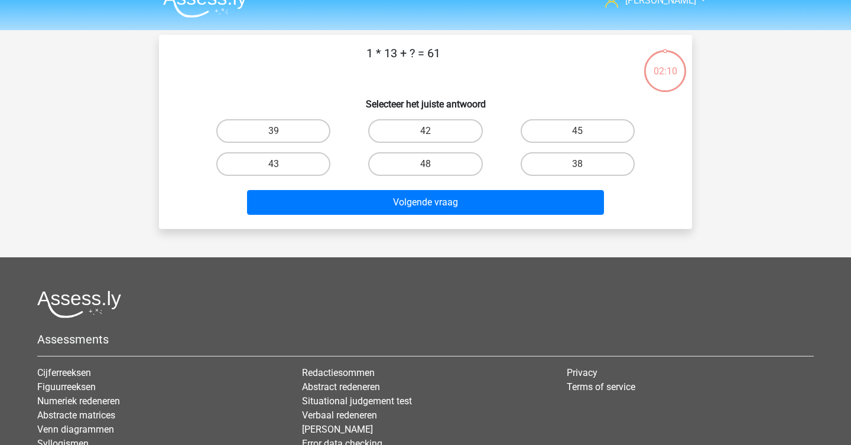
scroll to position [19, 0]
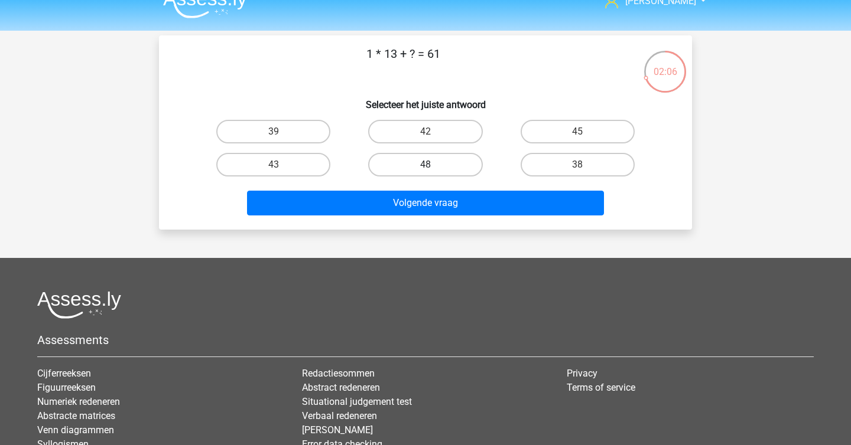
click at [441, 172] on label "48" at bounding box center [425, 165] width 114 height 24
click at [433, 172] on input "48" at bounding box center [429, 169] width 8 height 8
radio input "true"
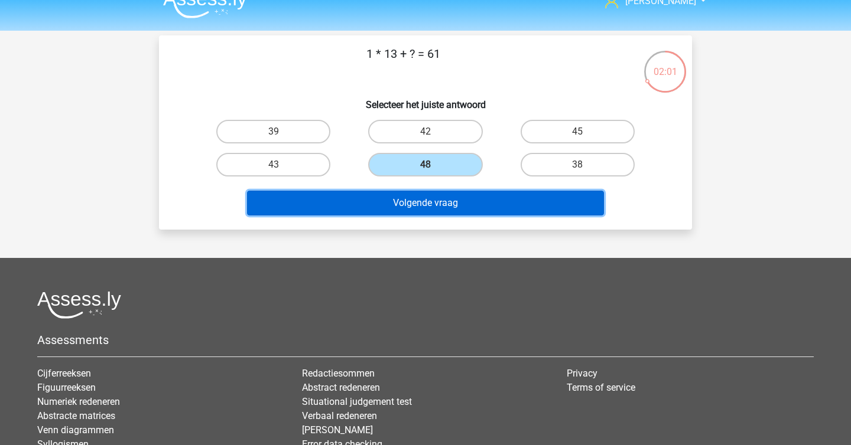
click at [515, 204] on button "Volgende vraag" at bounding box center [425, 203] width 357 height 25
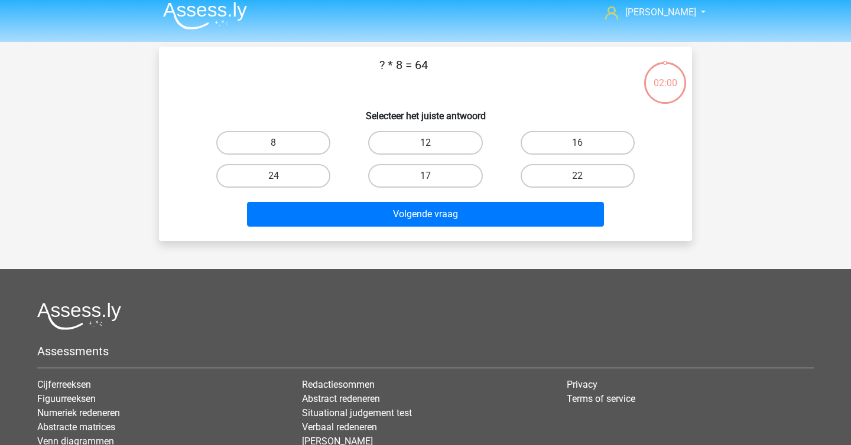
scroll to position [7, 0]
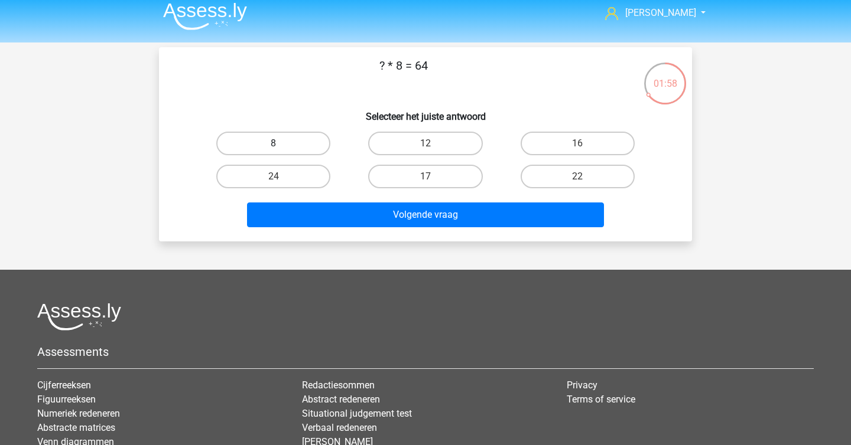
click at [283, 147] on label "8" at bounding box center [273, 144] width 114 height 24
click at [281, 147] on input "8" at bounding box center [278, 148] width 8 height 8
radio input "true"
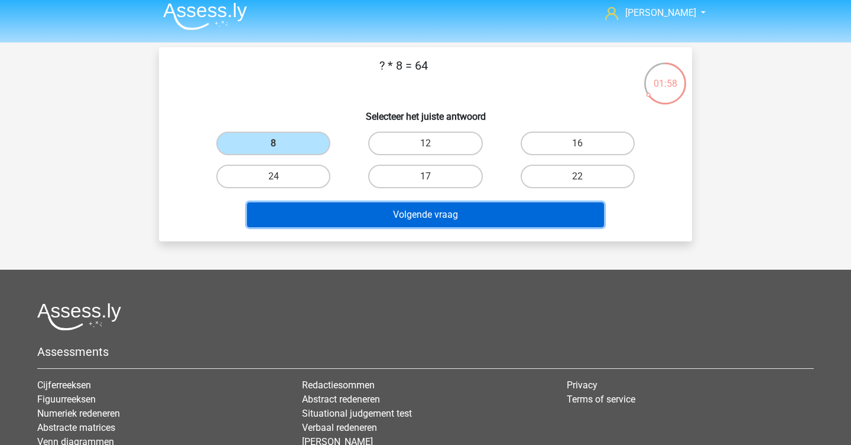
click at [362, 222] on button "Volgende vraag" at bounding box center [425, 215] width 357 height 25
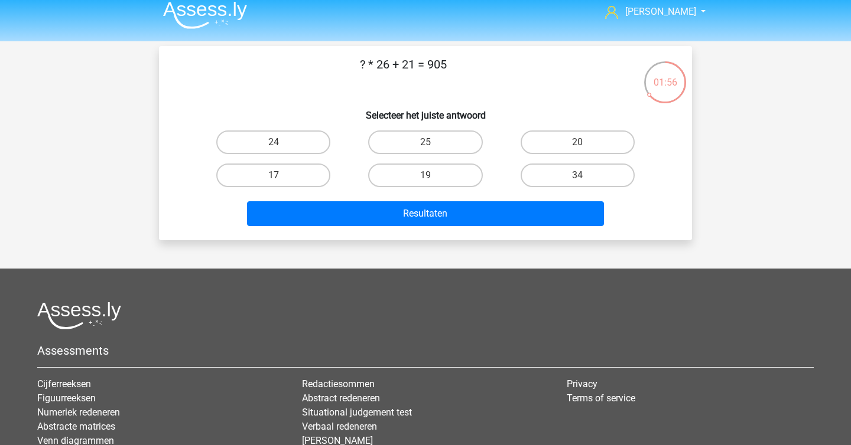
scroll to position [5, 0]
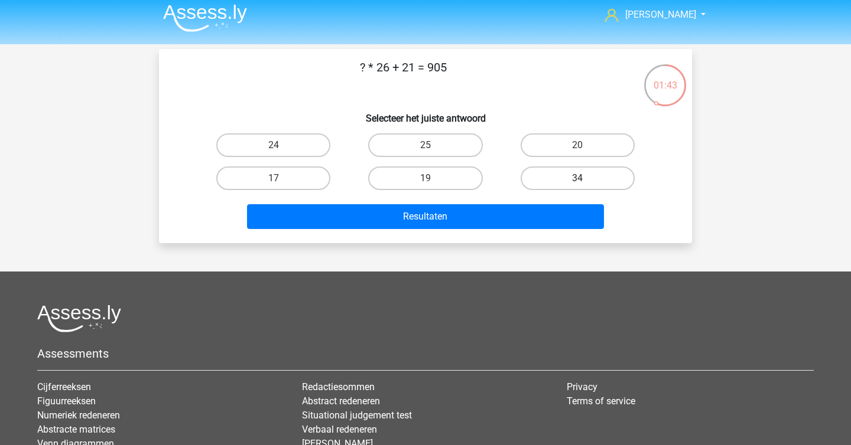
click at [548, 180] on label "34" at bounding box center [577, 179] width 114 height 24
click at [577, 180] on input "34" at bounding box center [581, 182] width 8 height 8
radio input "true"
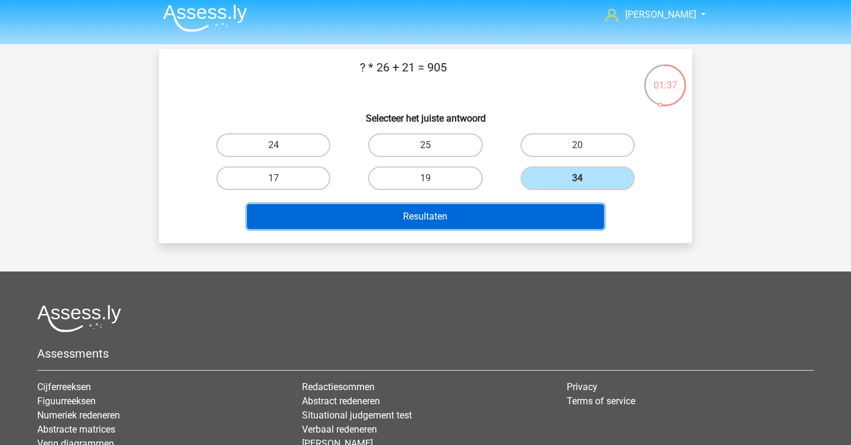
click at [513, 214] on button "Resultaten" at bounding box center [425, 216] width 357 height 25
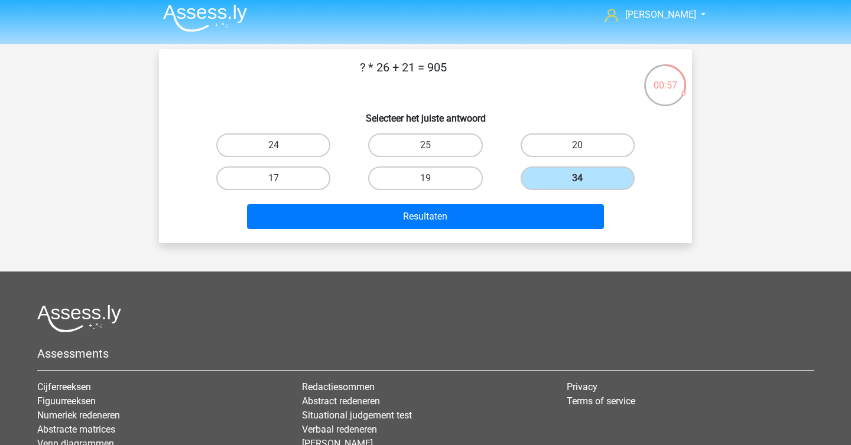
click at [182, 15] on img at bounding box center [205, 18] width 84 height 28
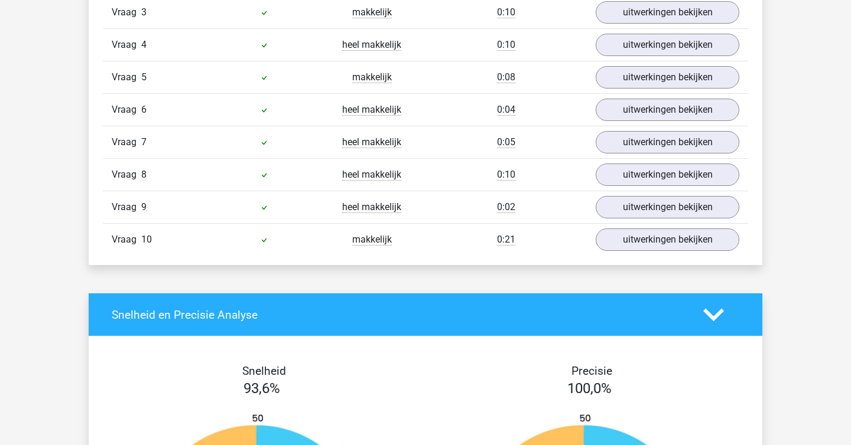
scroll to position [883, 0]
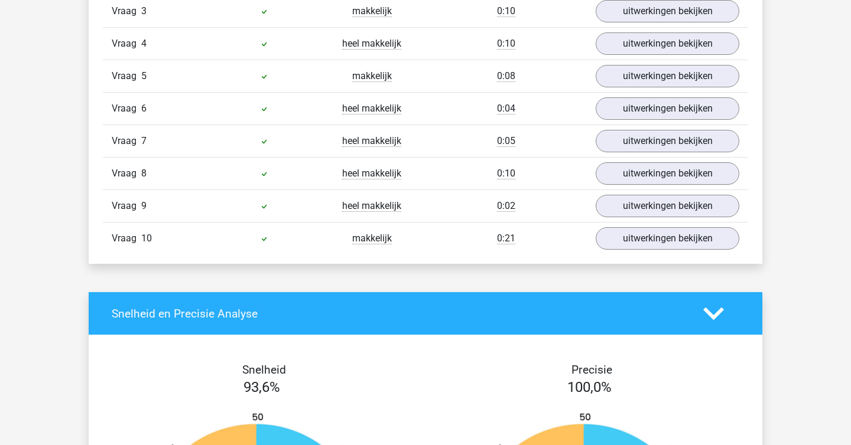
click at [640, 252] on div "Vraag 10 makkelijk 0:21 uitwerkingen bekijken" at bounding box center [425, 238] width 645 height 32
click at [656, 240] on link "uitwerkingen bekijken" at bounding box center [667, 239] width 165 height 26
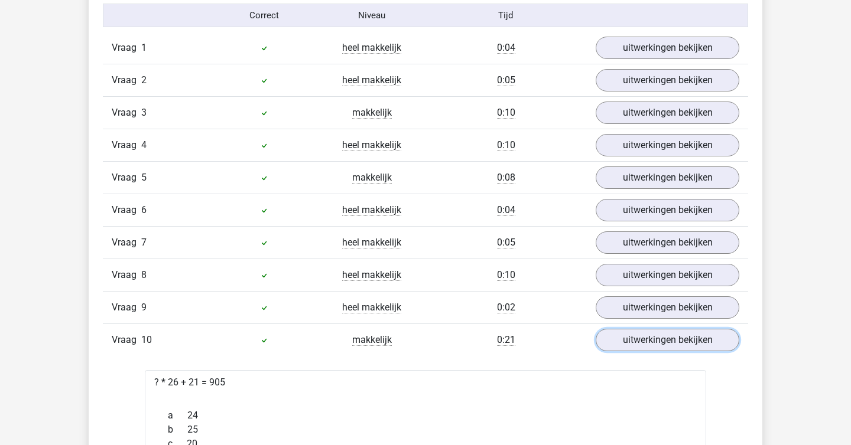
scroll to position [803, 0]
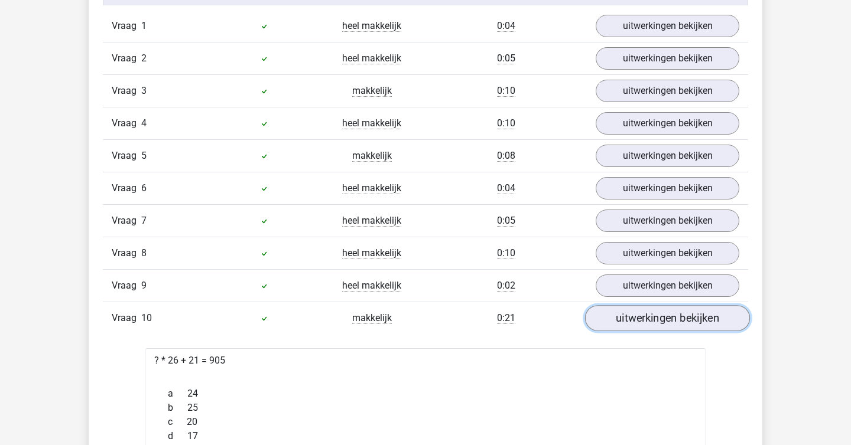
click at [626, 318] on link "uitwerkingen bekijken" at bounding box center [667, 318] width 165 height 26
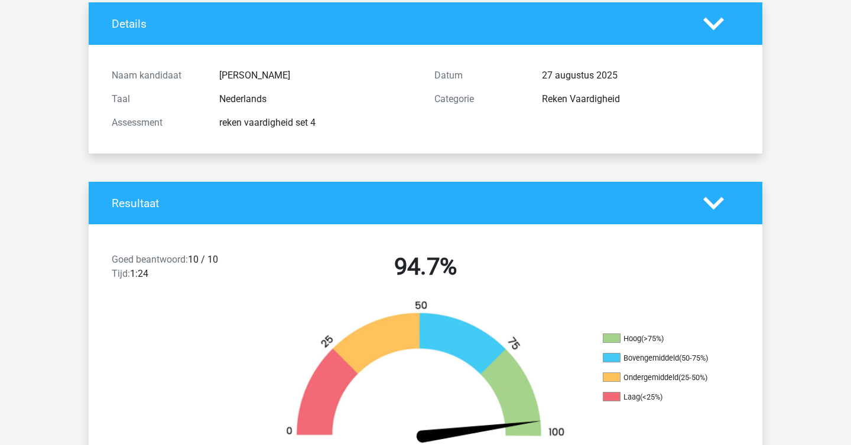
scroll to position [0, 0]
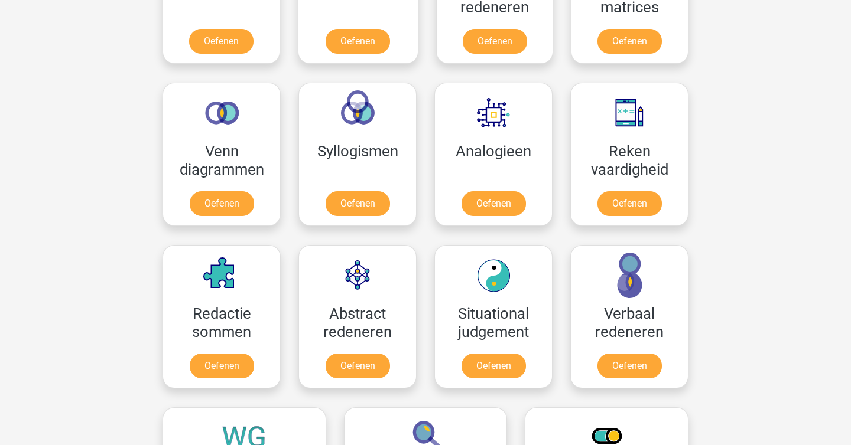
scroll to position [643, 0]
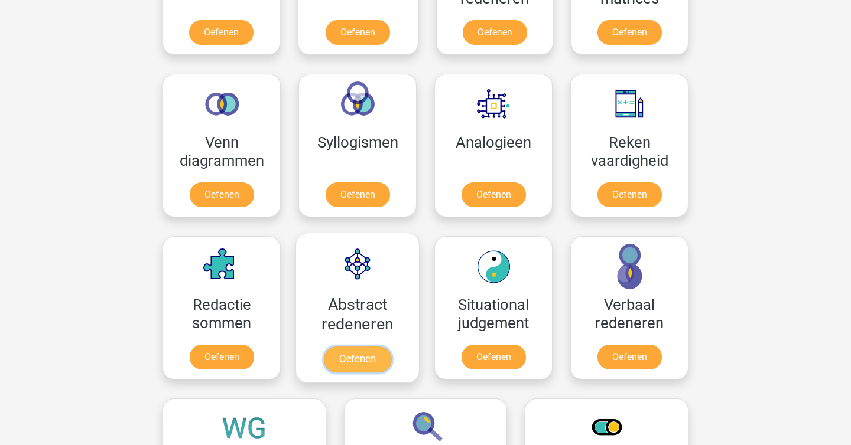
click at [360, 366] on link "Oefenen" at bounding box center [357, 360] width 67 height 26
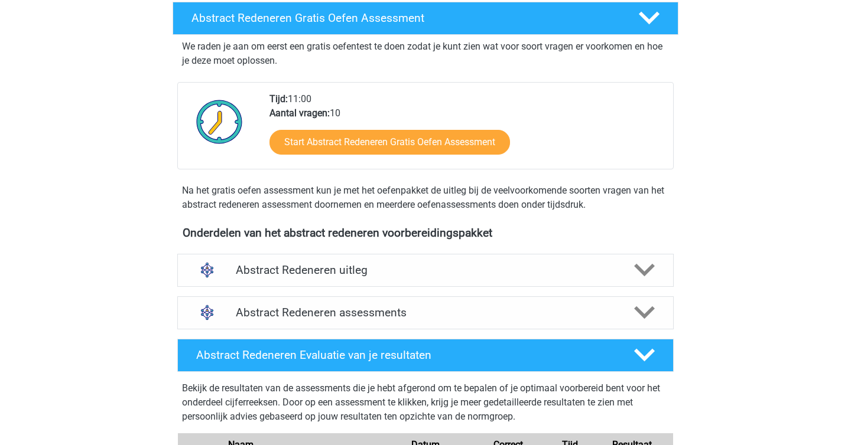
scroll to position [210, 0]
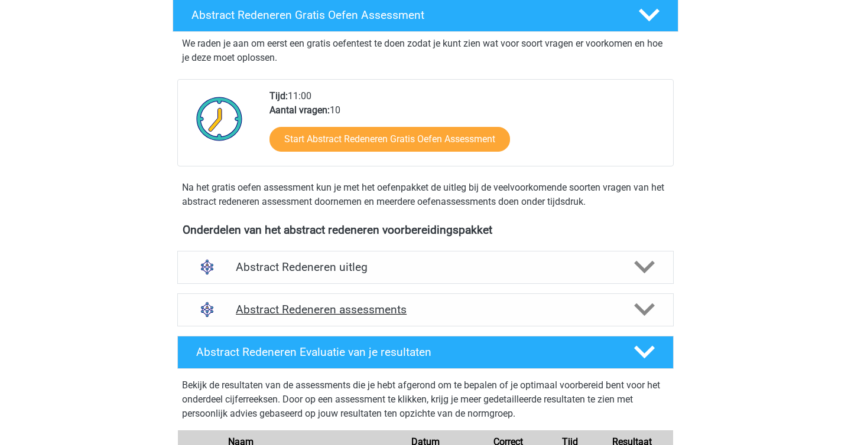
click at [655, 313] on div at bounding box center [644, 310] width 40 height 21
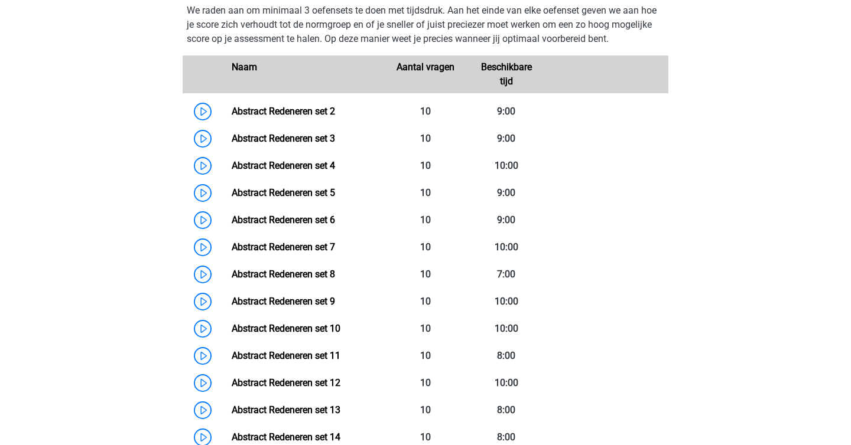
scroll to position [545, 0]
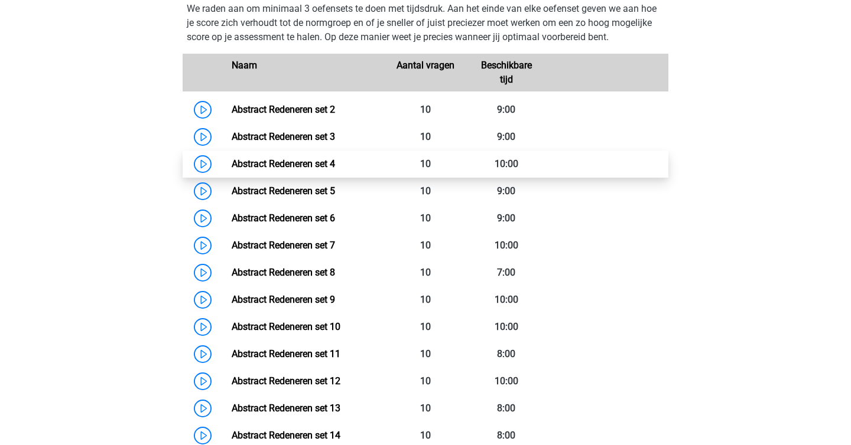
click at [232, 164] on link "Abstract Redeneren set 4" at bounding box center [283, 163] width 103 height 11
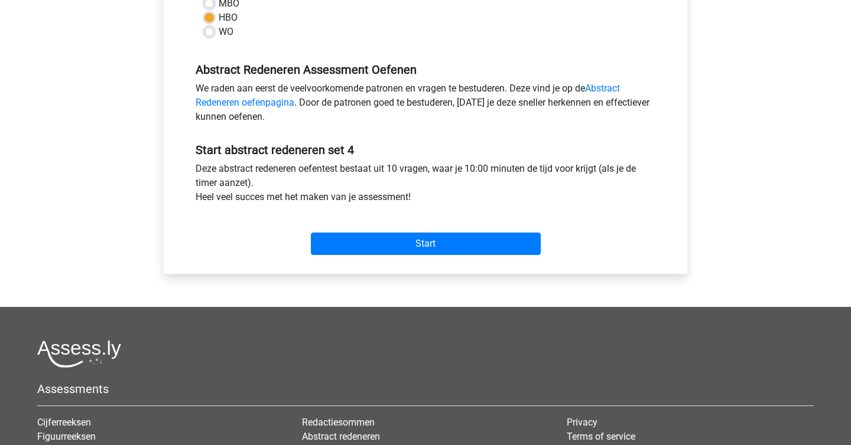
scroll to position [398, 0]
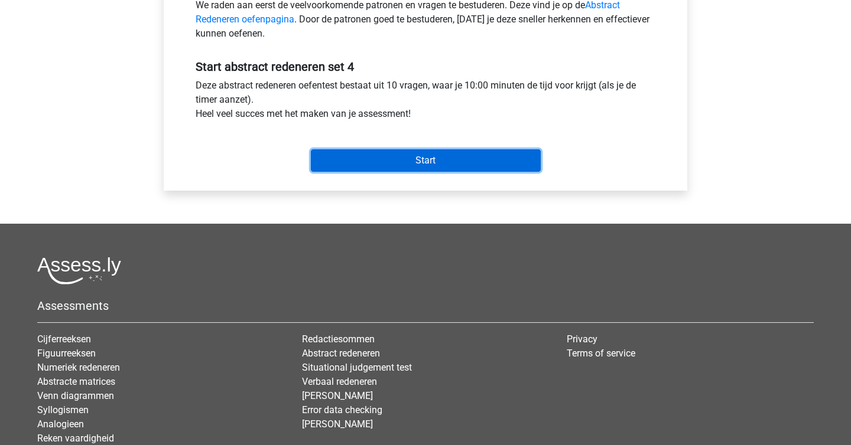
click at [460, 157] on input "Start" at bounding box center [426, 160] width 230 height 22
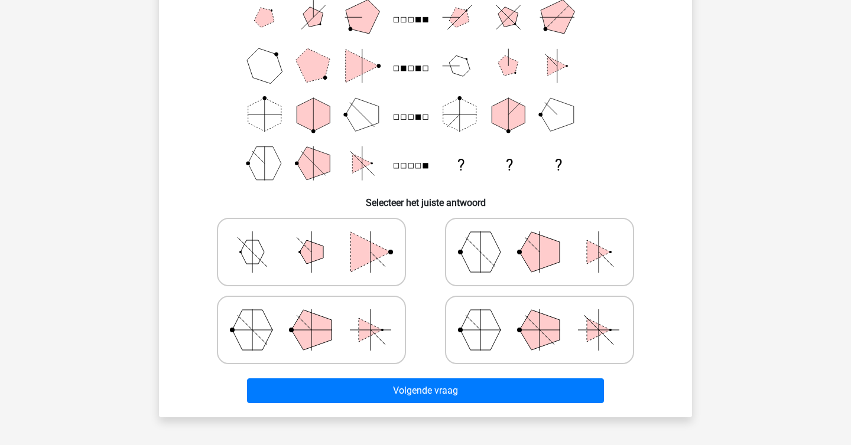
scroll to position [119, 0]
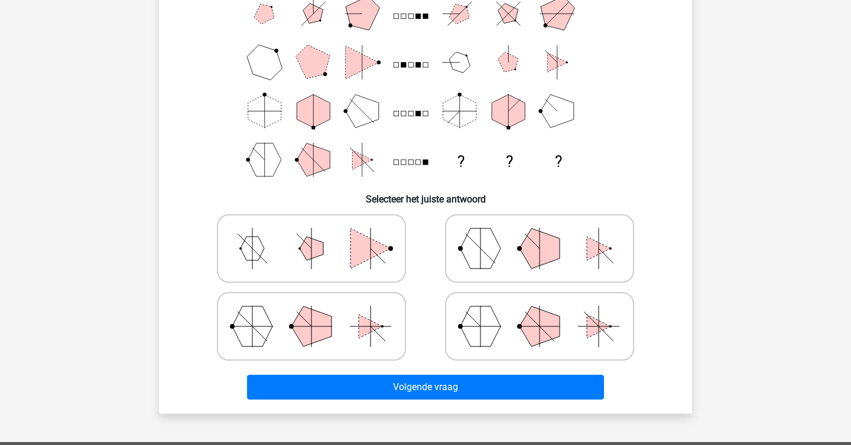
click at [517, 326] on circle at bounding box center [519, 326] width 5 height 5
click at [539, 312] on input "radio" at bounding box center [543, 308] width 8 height 8
radio input "true"
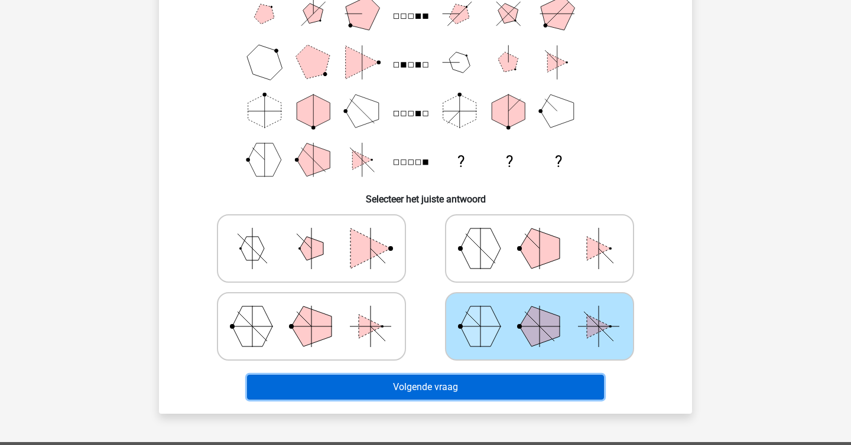
click at [508, 391] on button "Volgende vraag" at bounding box center [425, 387] width 357 height 25
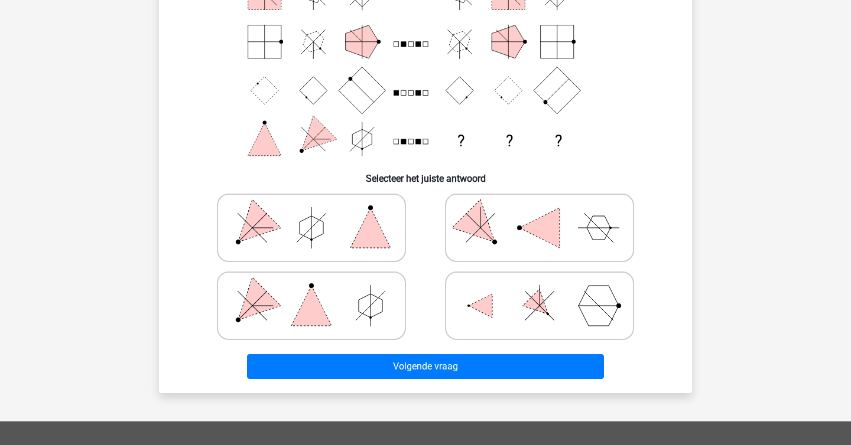
scroll to position [164, 0]
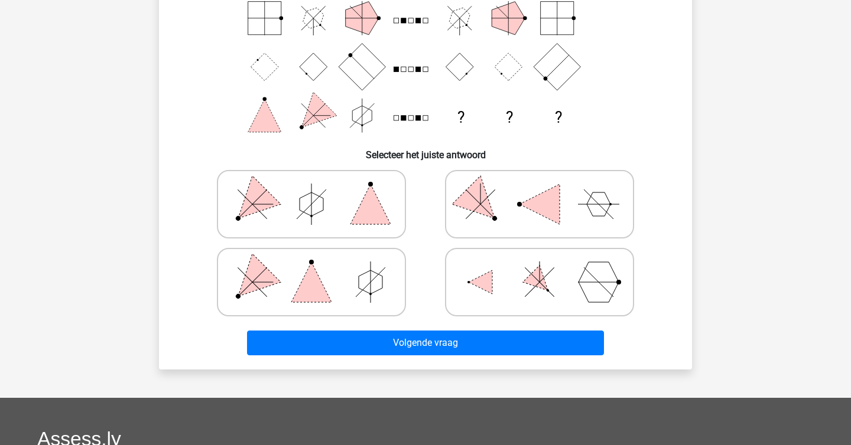
click at [359, 225] on icon at bounding box center [311, 204] width 177 height 59
click at [319, 190] on input "radio" at bounding box center [315, 186] width 8 height 8
radio input "true"
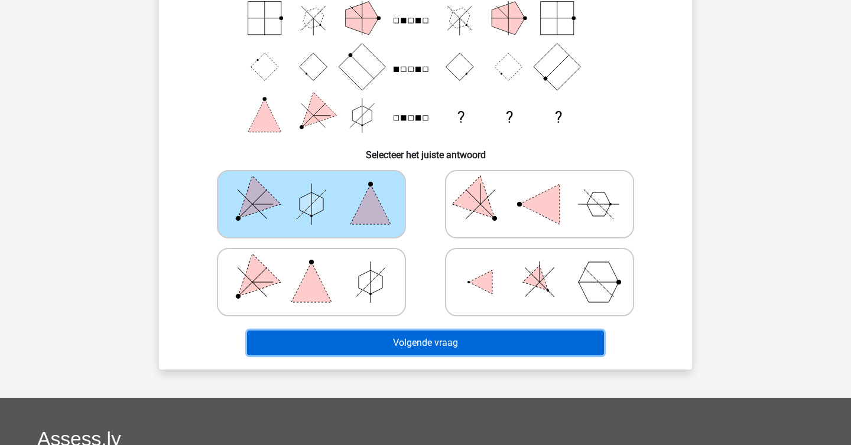
click at [371, 344] on button "Volgende vraag" at bounding box center [425, 343] width 357 height 25
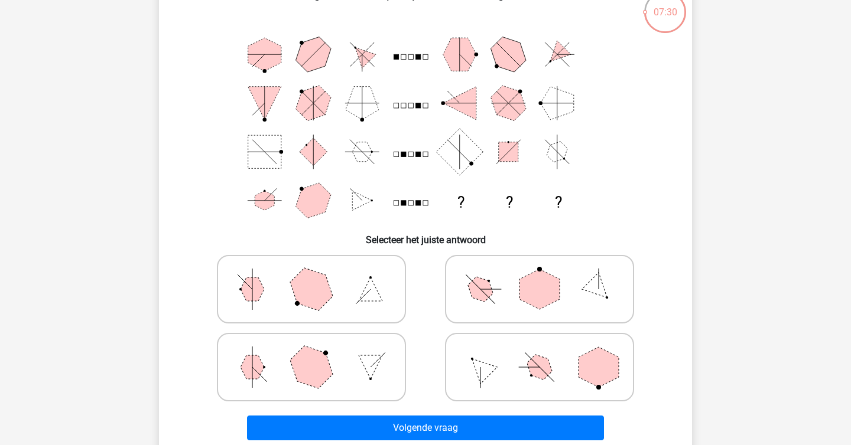
scroll to position [95, 0]
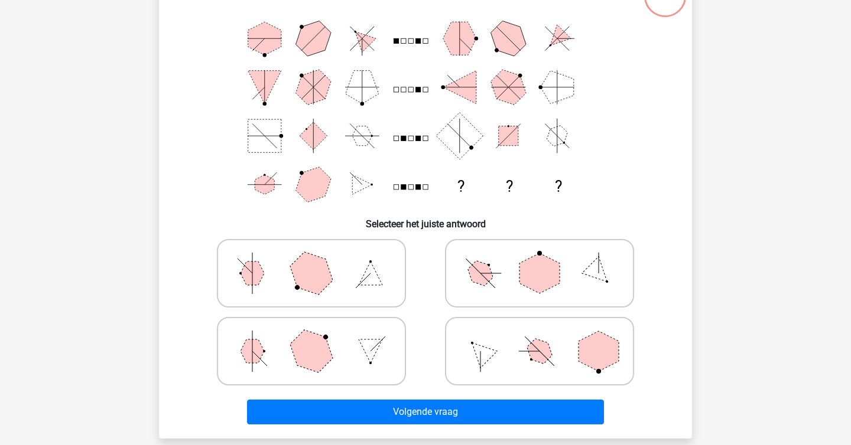
click at [297, 356] on polygon at bounding box center [311, 351] width 57 height 57
click at [311, 337] on input "radio" at bounding box center [315, 333] width 8 height 8
radio input "true"
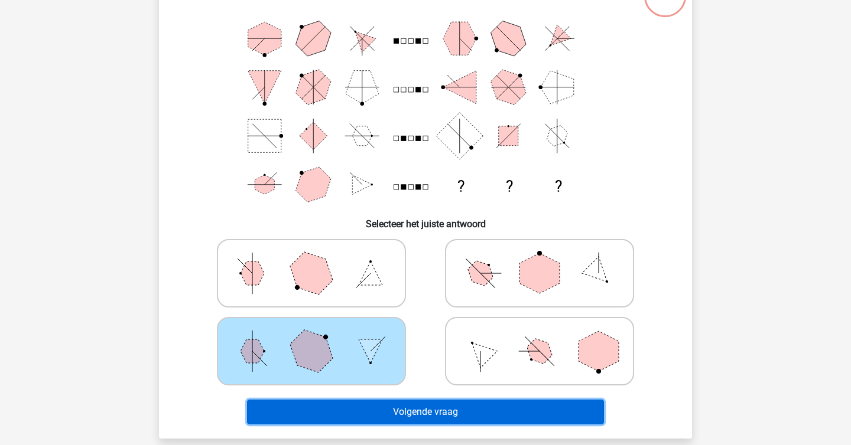
click at [333, 405] on button "Volgende vraag" at bounding box center [425, 412] width 357 height 25
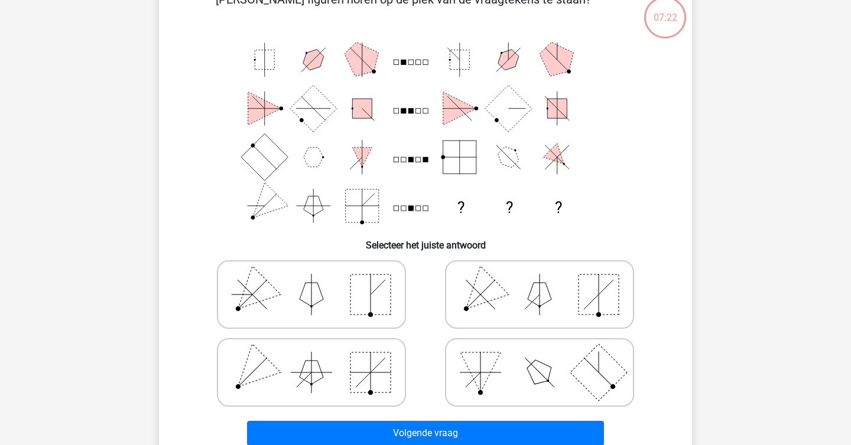
scroll to position [79, 0]
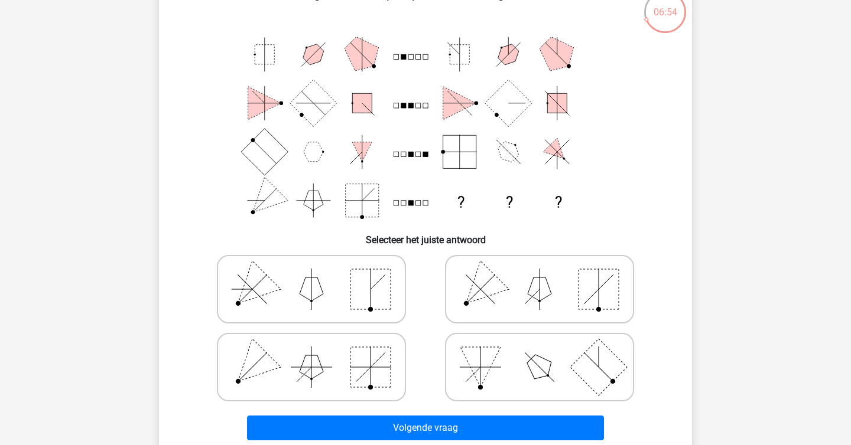
click at [263, 301] on line at bounding box center [251, 289] width 29 height 29
click at [311, 275] on input "radio" at bounding box center [315, 271] width 8 height 8
radio input "true"
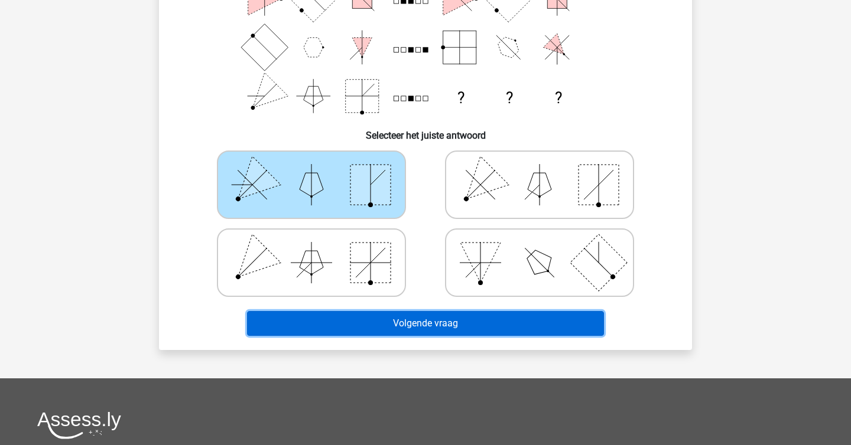
click at [398, 317] on button "Volgende vraag" at bounding box center [425, 323] width 357 height 25
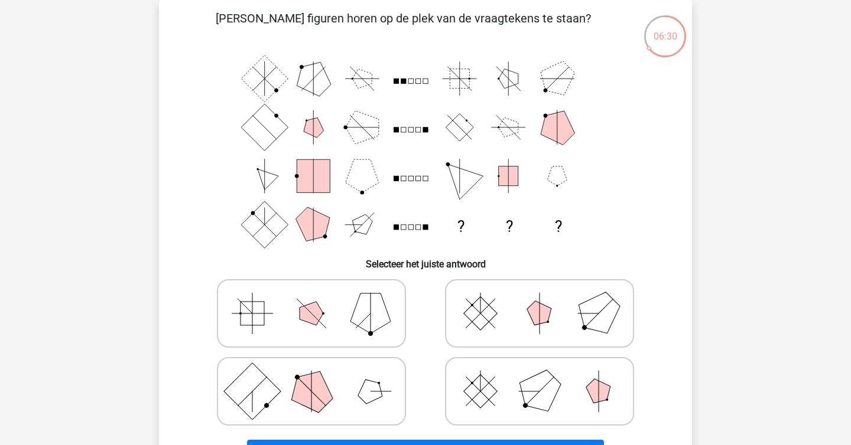
scroll to position [133, 0]
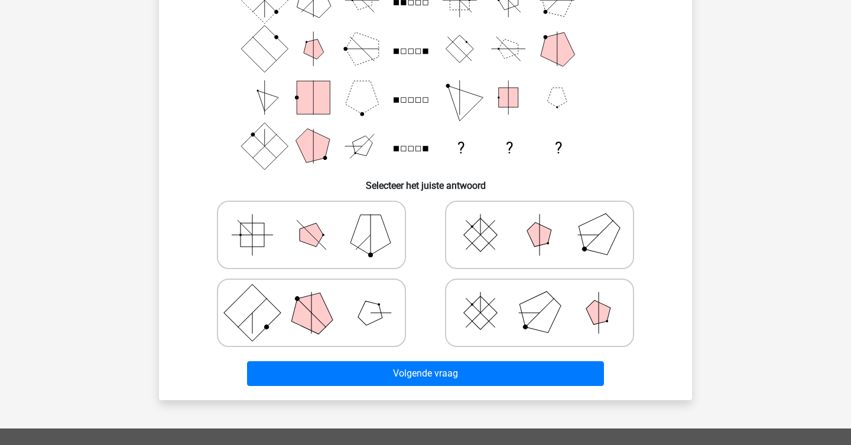
click at [558, 323] on icon at bounding box center [539, 313] width 177 height 59
click at [547, 298] on input "radio" at bounding box center [543, 295] width 8 height 8
radio input "true"
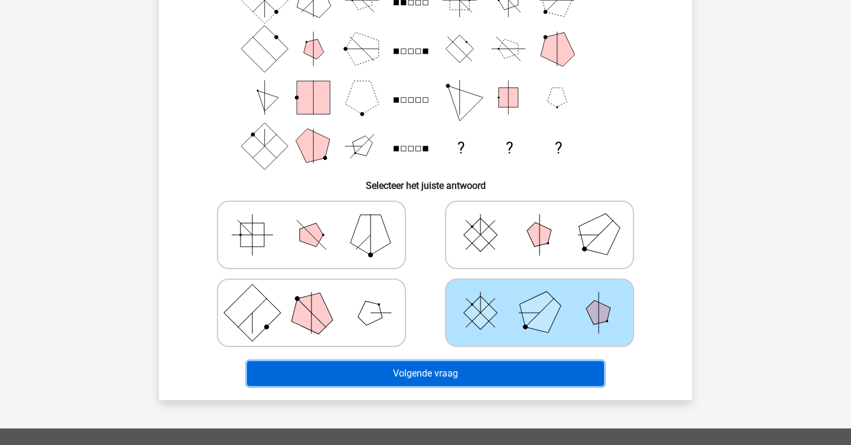
click at [548, 370] on button "Volgende vraag" at bounding box center [425, 374] width 357 height 25
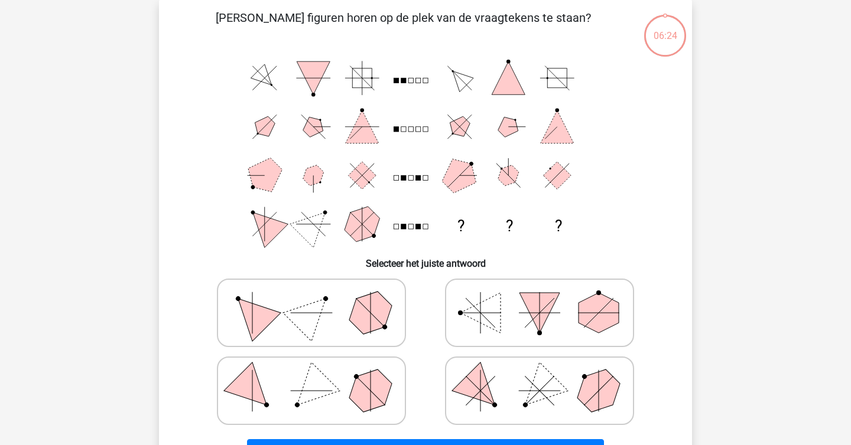
scroll to position [54, 0]
click at [520, 406] on icon at bounding box center [539, 391] width 177 height 59
click at [539, 377] on input "radio" at bounding box center [543, 373] width 8 height 8
radio input "true"
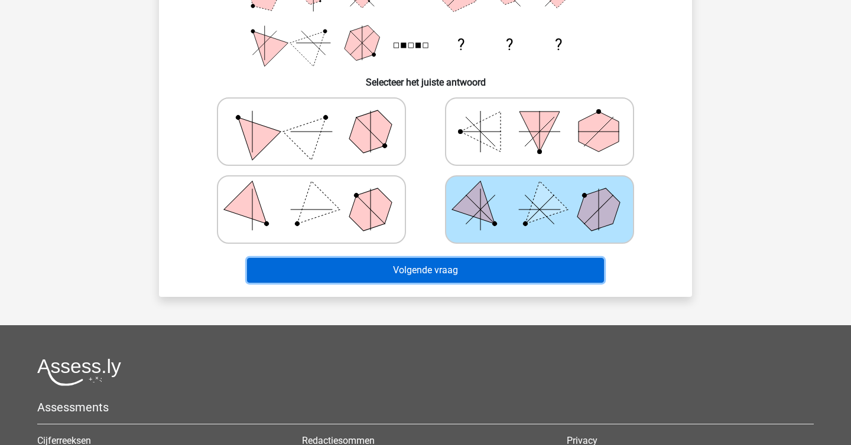
click at [531, 281] on button "Volgende vraag" at bounding box center [425, 270] width 357 height 25
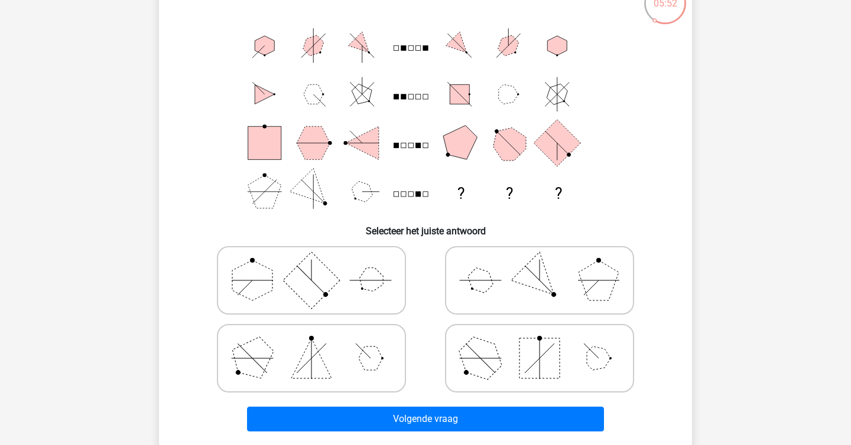
scroll to position [115, 0]
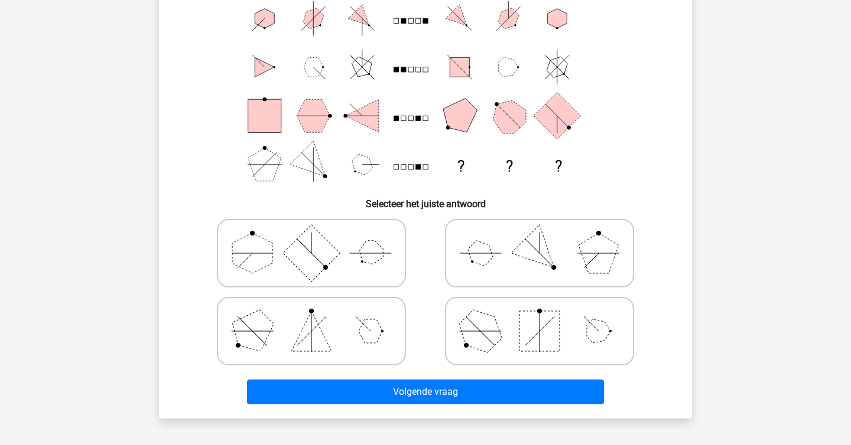
click at [358, 321] on icon at bounding box center [311, 331] width 177 height 59
click at [319, 317] on input "radio" at bounding box center [315, 313] width 8 height 8
radio input "true"
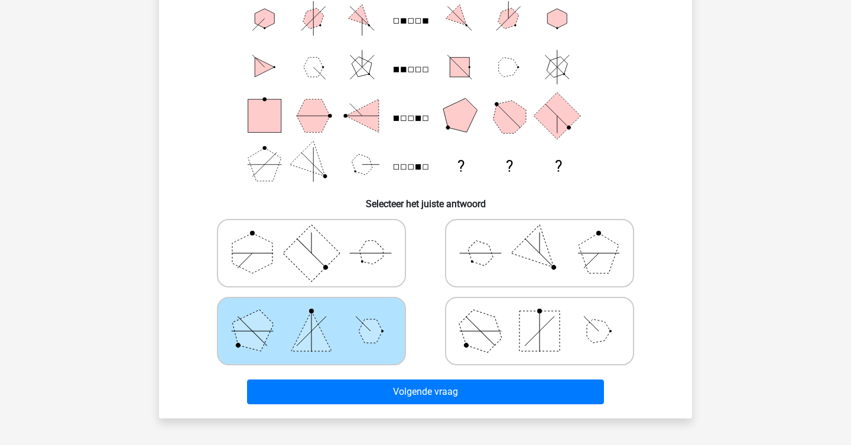
click at [423, 408] on div "Volgende vraag" at bounding box center [425, 395] width 456 height 30
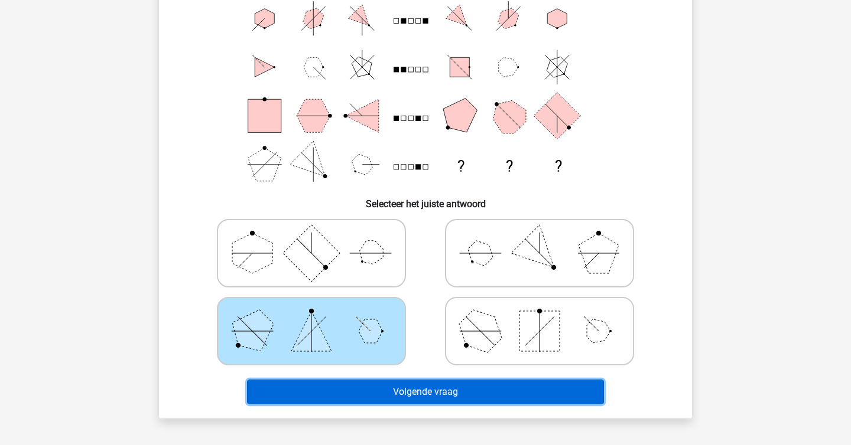
click at [436, 389] on button "Volgende vraag" at bounding box center [425, 392] width 357 height 25
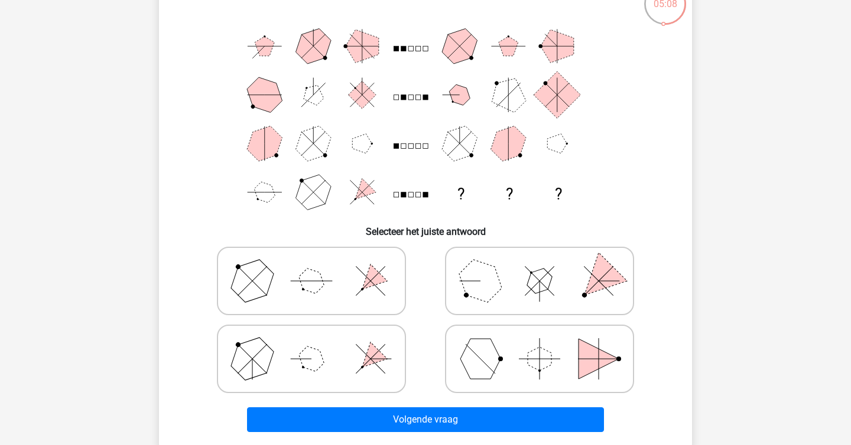
scroll to position [88, 0]
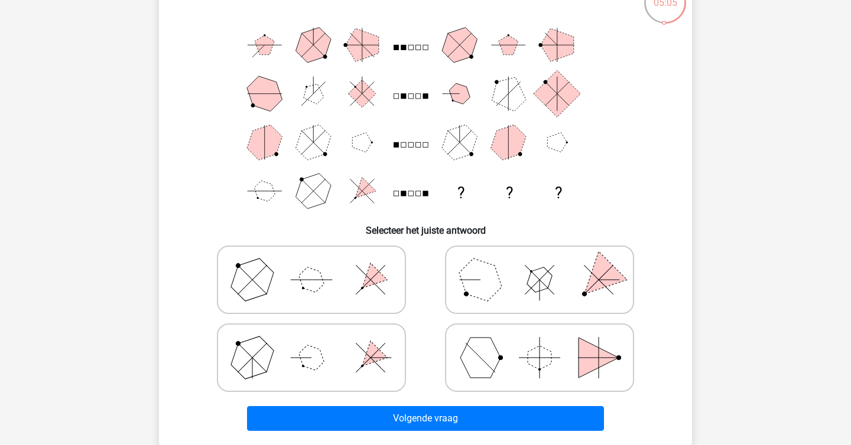
click at [588, 291] on polygon at bounding box center [598, 280] width 57 height 57
click at [547, 265] on input "radio" at bounding box center [543, 262] width 8 height 8
radio input "true"
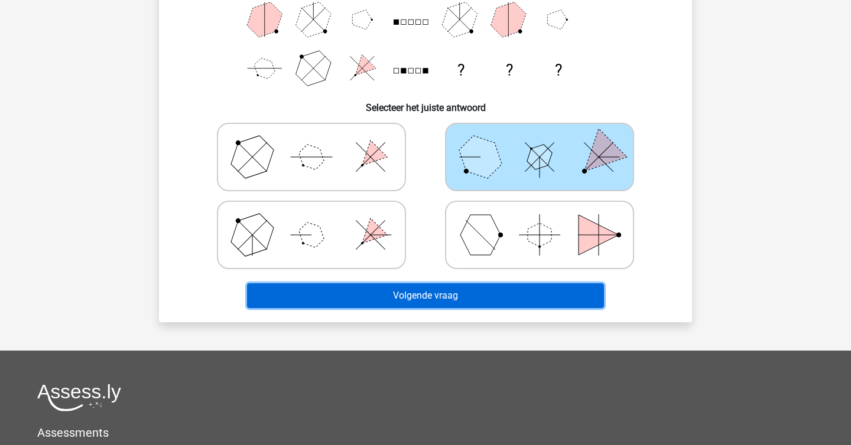
click at [544, 300] on button "Volgende vraag" at bounding box center [425, 296] width 357 height 25
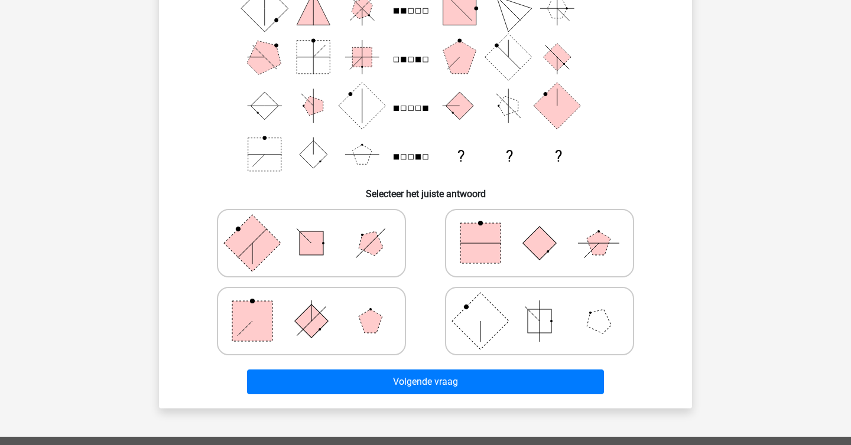
scroll to position [126, 0]
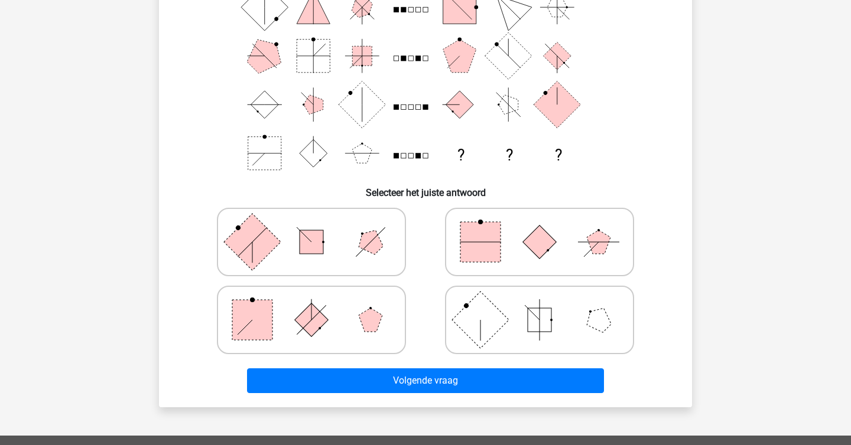
click at [292, 330] on icon at bounding box center [311, 320] width 177 height 59
click at [311, 305] on input "radio" at bounding box center [315, 302] width 8 height 8
radio input "true"
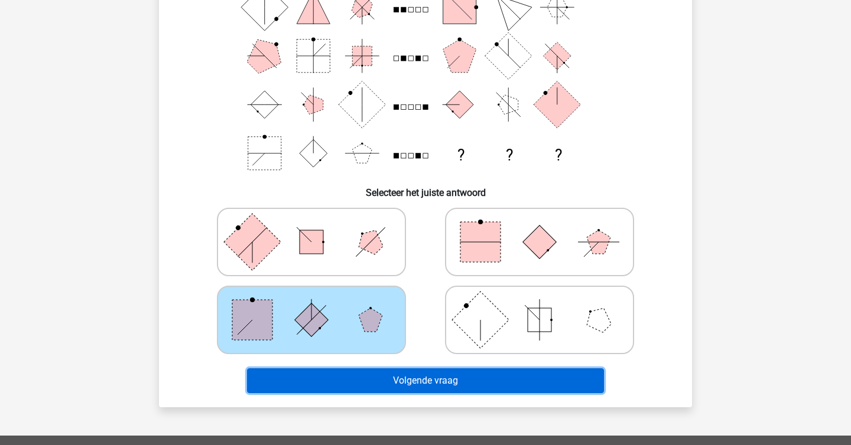
click at [329, 375] on button "Volgende vraag" at bounding box center [425, 381] width 357 height 25
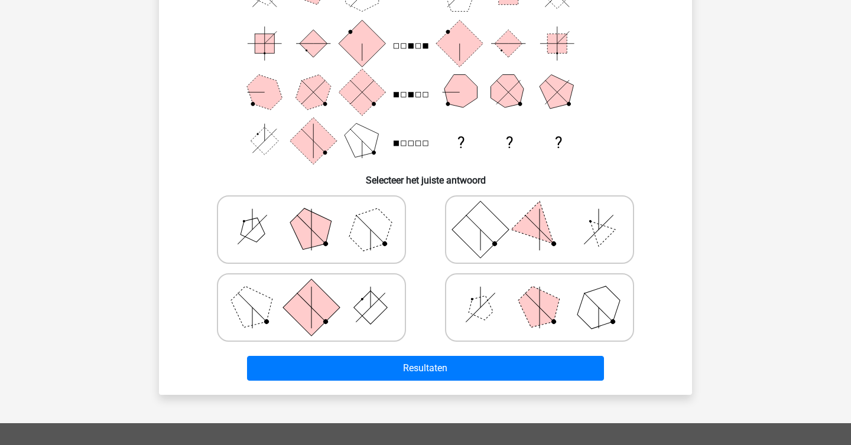
scroll to position [139, 0]
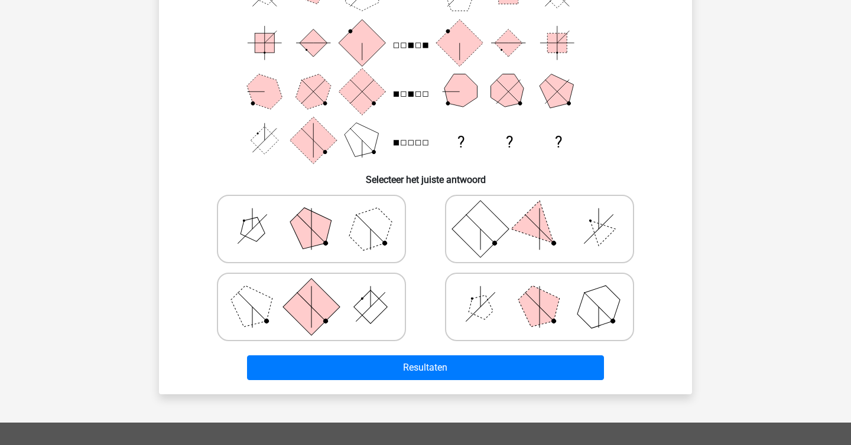
click at [531, 292] on polygon at bounding box center [539, 307] width 57 height 57
click at [539, 292] on input "radio" at bounding box center [543, 289] width 8 height 8
radio input "true"
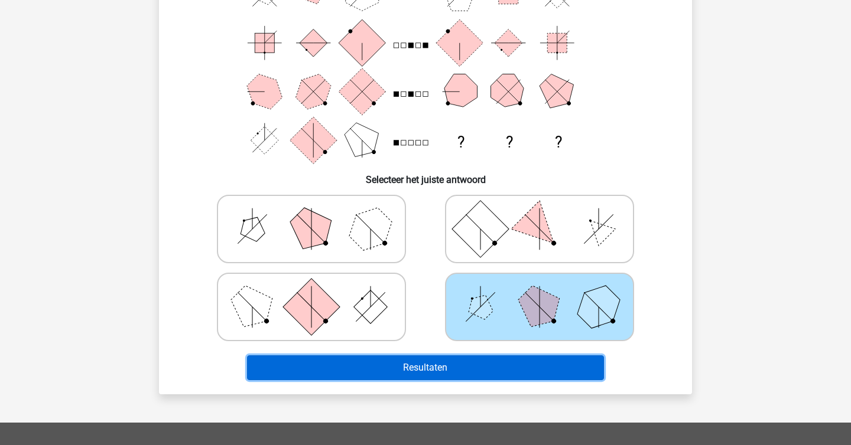
click at [510, 369] on button "Resultaten" at bounding box center [425, 368] width 357 height 25
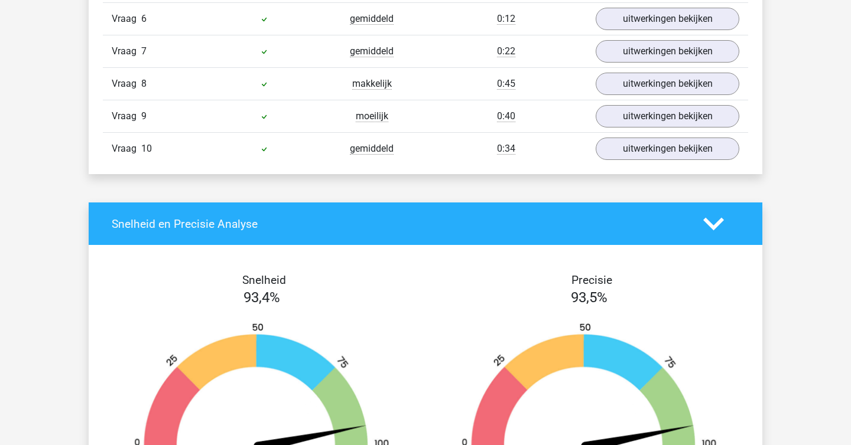
scroll to position [830, 0]
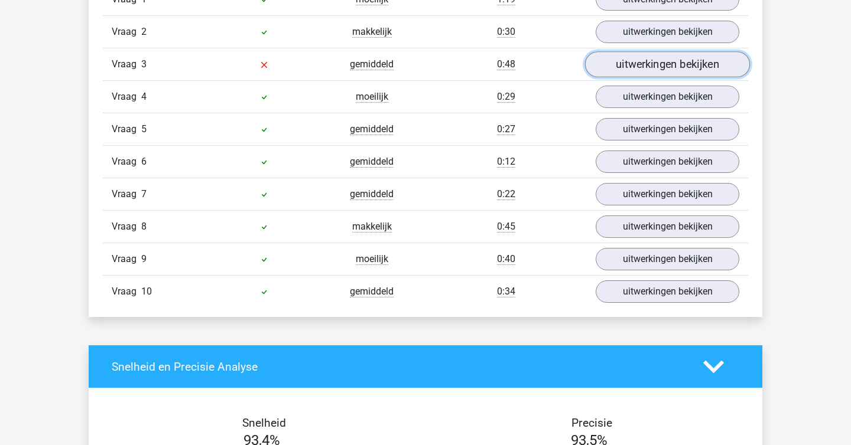
click at [646, 69] on link "uitwerkingen bekijken" at bounding box center [667, 64] width 165 height 26
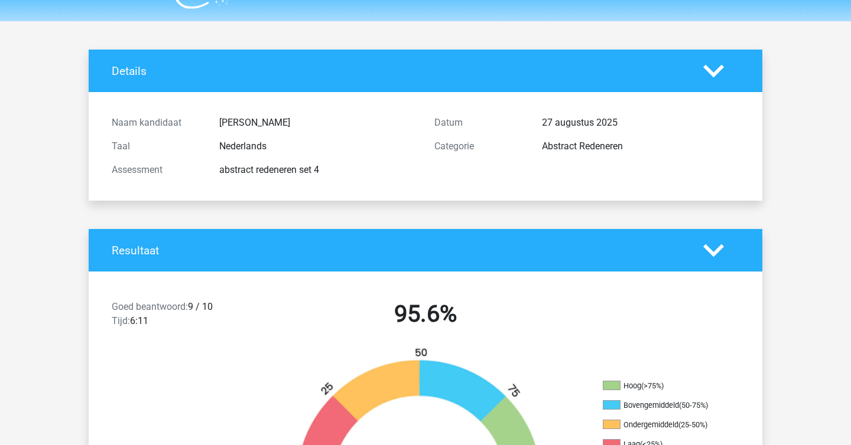
scroll to position [0, 0]
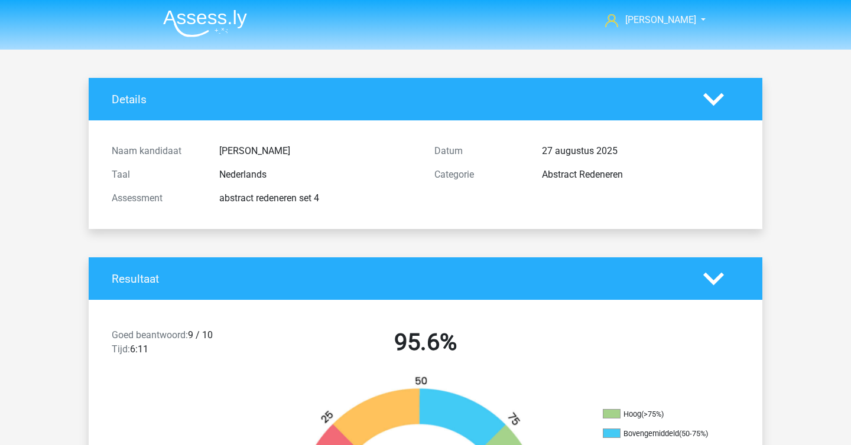
click at [232, 21] on img at bounding box center [205, 23] width 84 height 28
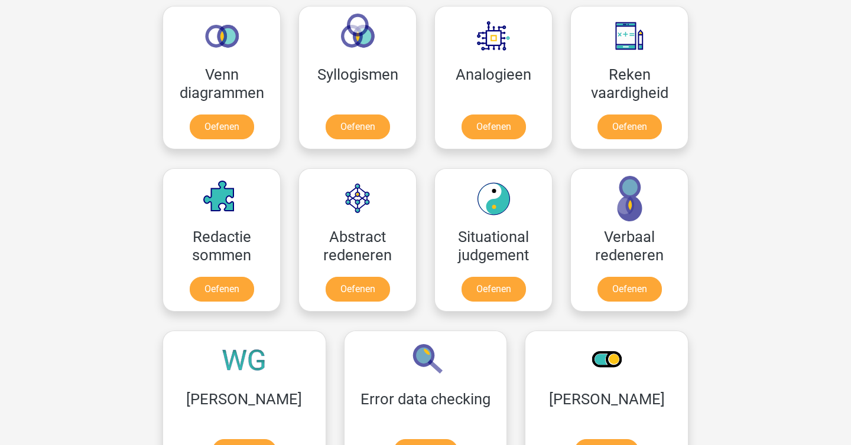
scroll to position [727, 0]
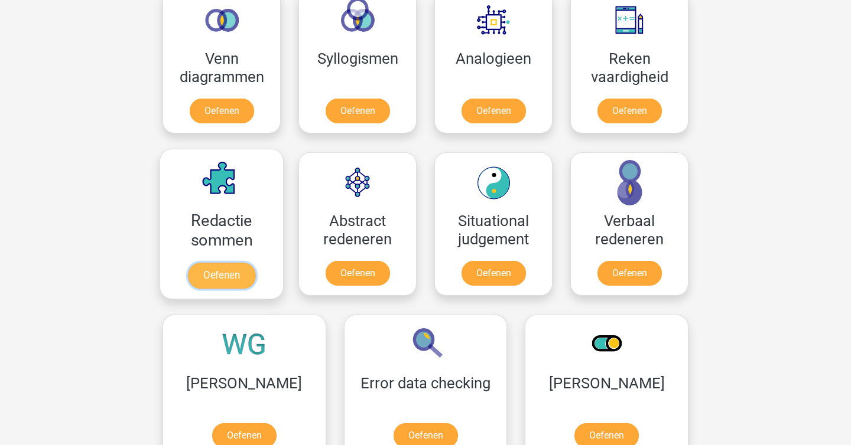
click at [216, 272] on link "Oefenen" at bounding box center [221, 276] width 67 height 26
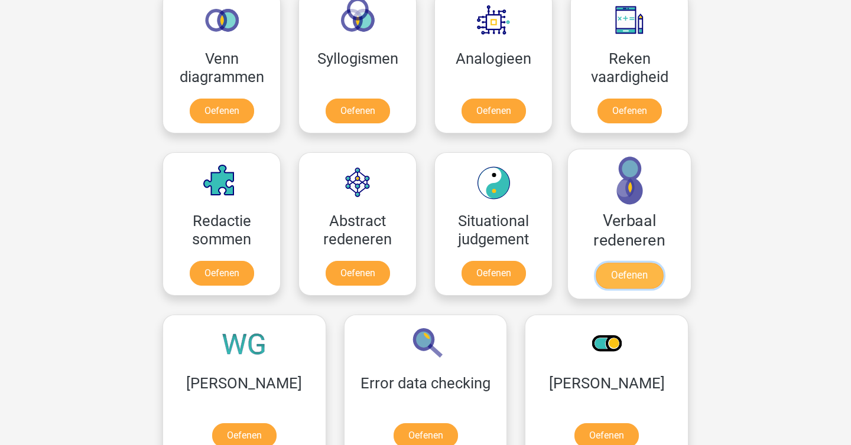
click at [628, 286] on link "Oefenen" at bounding box center [629, 276] width 67 height 26
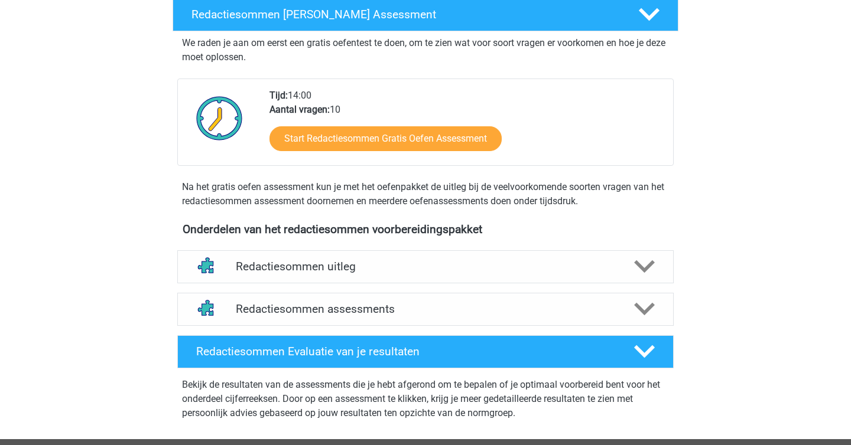
scroll to position [201, 0]
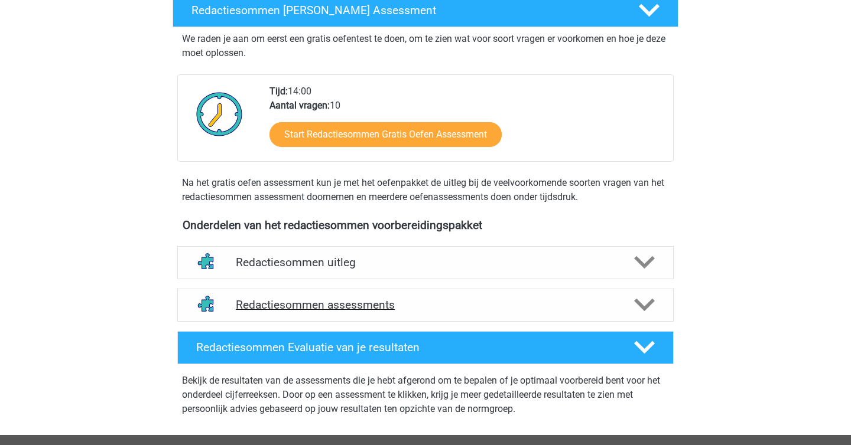
click at [409, 312] on h4 "Redactiesommen assessments" at bounding box center [425, 305] width 379 height 14
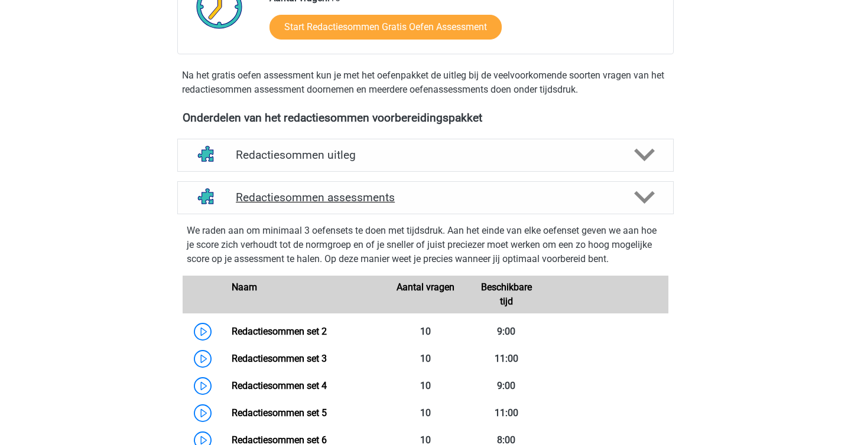
scroll to position [311, 0]
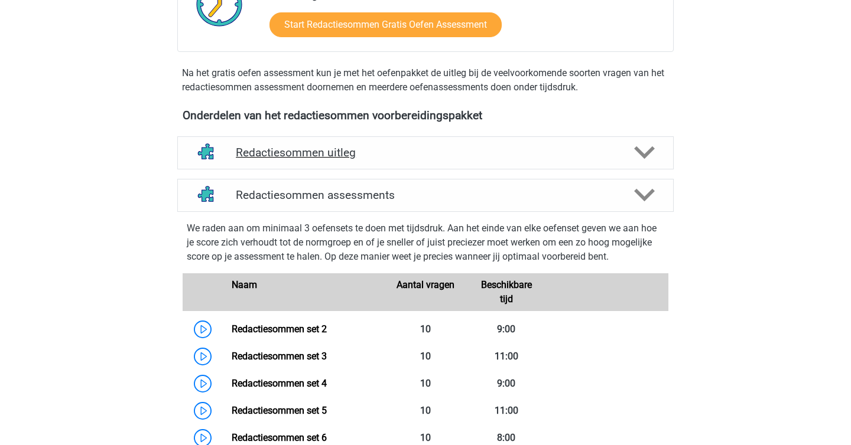
click at [645, 162] on icon at bounding box center [644, 152] width 21 height 21
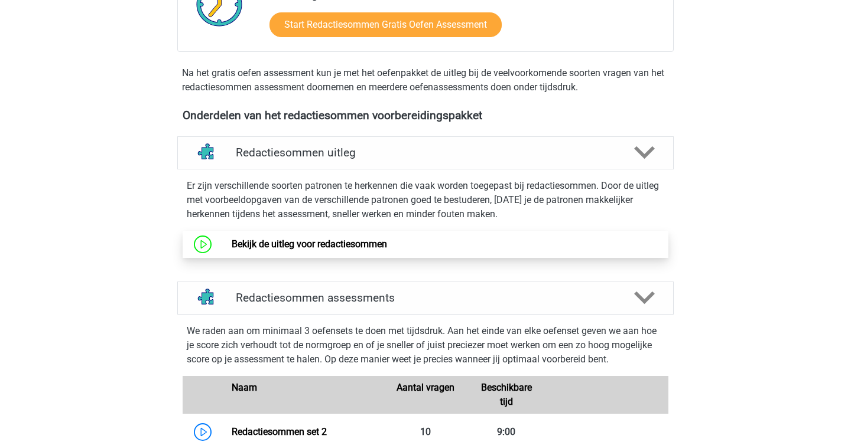
click at [363, 250] on link "Bekijk de uitleg voor redactiesommen" at bounding box center [309, 244] width 155 height 11
click at [635, 161] on icon at bounding box center [644, 152] width 21 height 21
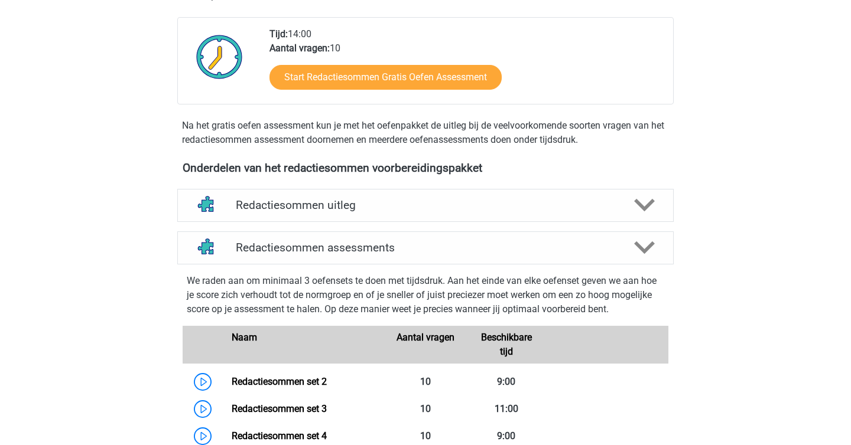
scroll to position [0, 0]
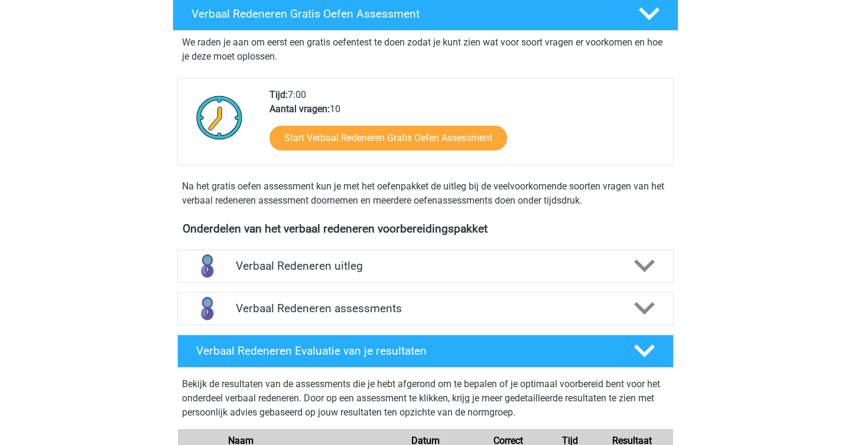
scroll to position [209, 0]
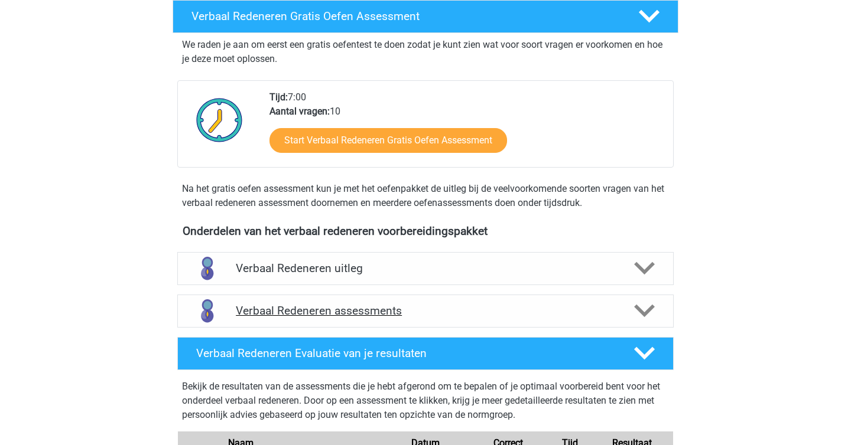
click at [633, 310] on div at bounding box center [644, 311] width 40 height 21
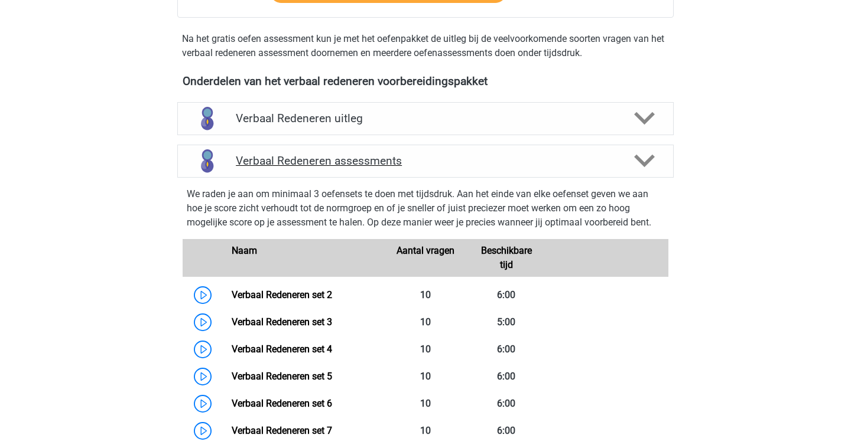
scroll to position [445, 0]
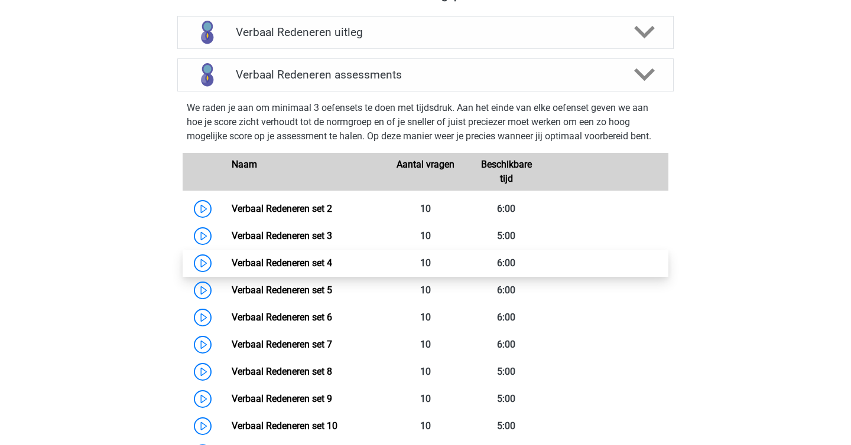
click at [232, 263] on link "Verbaal Redeneren set 4" at bounding box center [282, 263] width 100 height 11
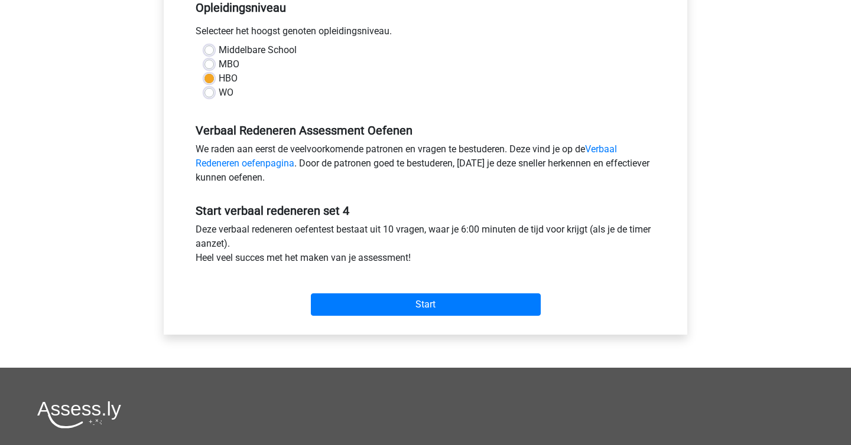
scroll to position [262, 0]
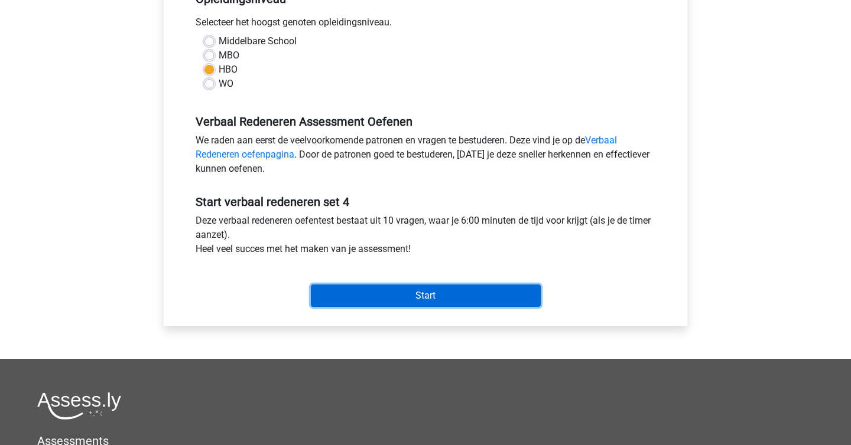
click at [433, 301] on input "Start" at bounding box center [426, 296] width 230 height 22
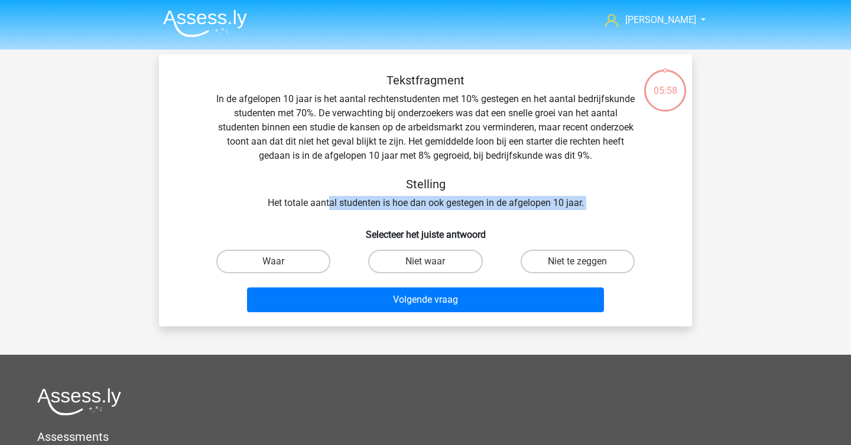
drag, startPoint x: 330, startPoint y: 202, endPoint x: 489, endPoint y: 213, distance: 158.7
click at [489, 213] on div "Tekstfragment In de afgelopen 10 jaar is het aantal rechtenstudenten met 10% ge…" at bounding box center [425, 195] width 523 height 244
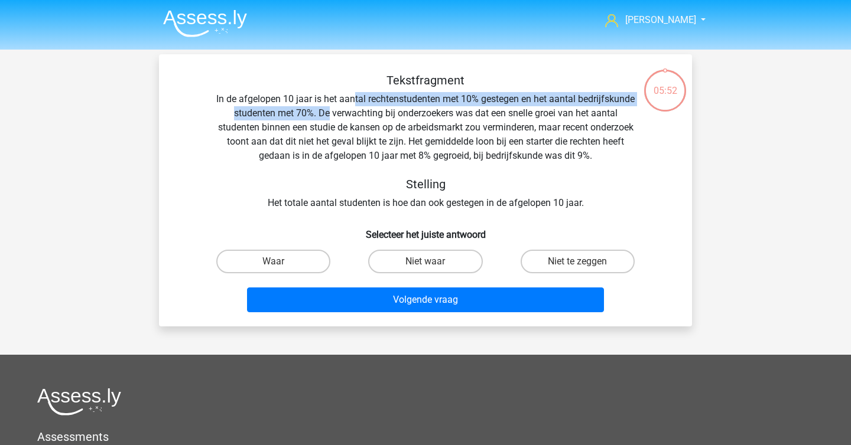
drag, startPoint x: 381, startPoint y: 97, endPoint x: 373, endPoint y: 113, distance: 17.7
click at [373, 113] on div "Tekstfragment In de afgelopen 10 jaar is het aantal rechtenstudenten met 10% ge…" at bounding box center [425, 141] width 495 height 137
click at [298, 266] on label "Waar" at bounding box center [273, 262] width 114 height 24
click at [281, 266] on input "Waar" at bounding box center [278, 266] width 8 height 8
radio input "true"
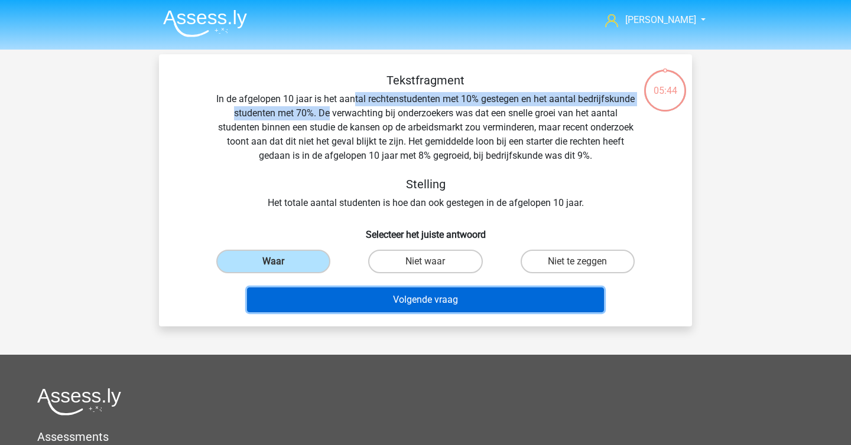
click at [369, 295] on button "Volgende vraag" at bounding box center [425, 300] width 357 height 25
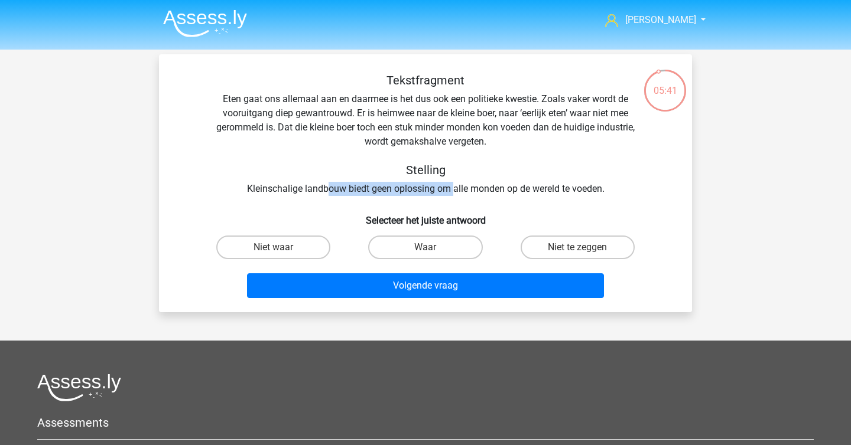
drag, startPoint x: 327, startPoint y: 190, endPoint x: 453, endPoint y: 189, distance: 125.3
click at [453, 189] on div "Tekstfragment Eten gaat ons allemaal aan en daarmee is het dus ook een politiek…" at bounding box center [425, 134] width 495 height 123
click at [489, 190] on div "Tekstfragment Eten gaat ons allemaal aan en daarmee is het dus ook een politiek…" at bounding box center [425, 134] width 495 height 123
drag, startPoint x: 318, startPoint y: 100, endPoint x: 460, endPoint y: 114, distance: 142.5
click at [460, 114] on div "Tekstfragment Eten gaat ons allemaal aan en daarmee is het dus ook een politiek…" at bounding box center [425, 134] width 495 height 123
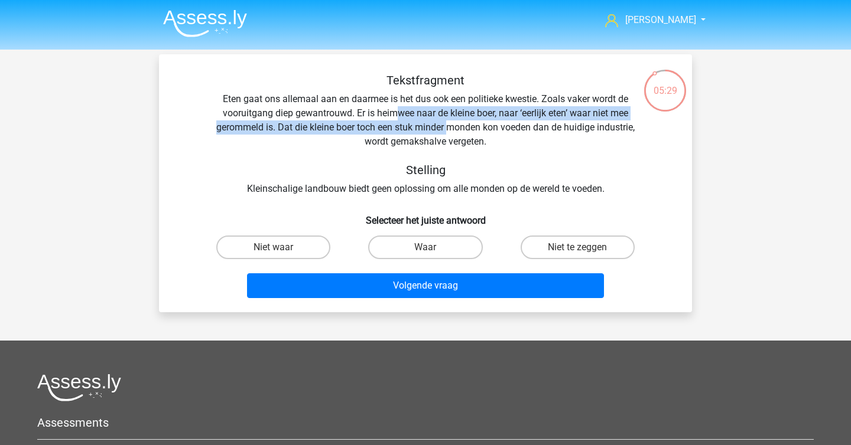
drag, startPoint x: 394, startPoint y: 112, endPoint x: 471, endPoint y: 129, distance: 79.3
click at [471, 129] on div "Tekstfragment Eten gaat ons allemaal aan en daarmee is het dus ook een politiek…" at bounding box center [425, 134] width 495 height 123
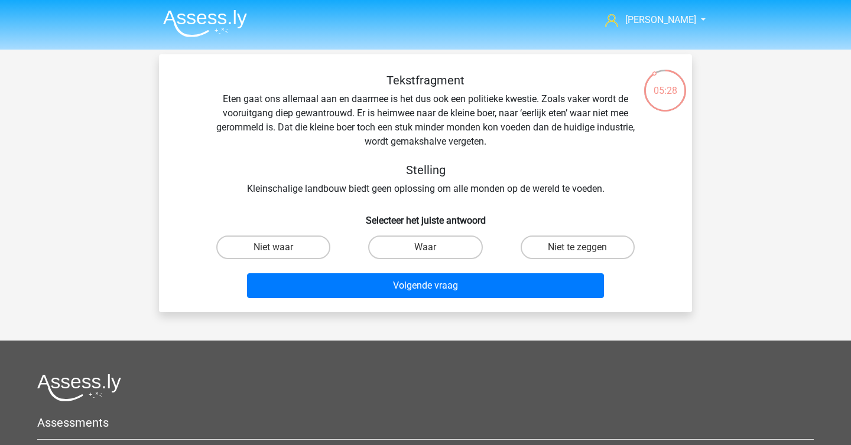
click at [503, 132] on div "Tekstfragment Eten gaat ons allemaal aan en daarmee is het dus ook een politiek…" at bounding box center [425, 134] width 495 height 123
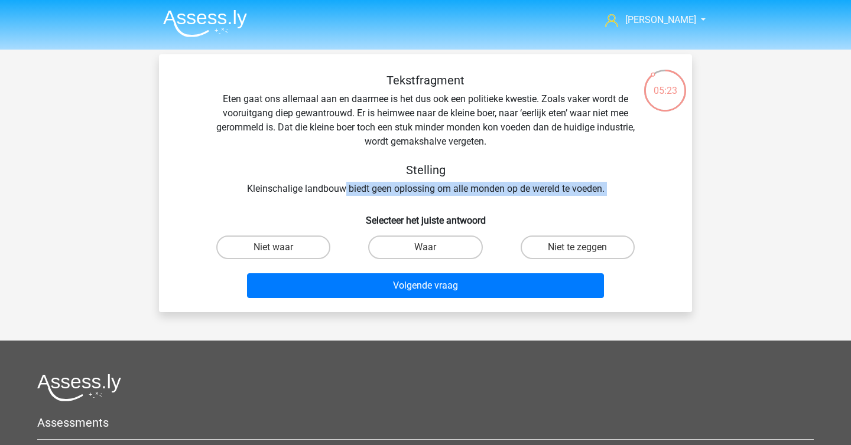
drag, startPoint x: 344, startPoint y: 190, endPoint x: 438, endPoint y: 197, distance: 93.7
click at [438, 197] on div "Tekstfragment Eten gaat ons allemaal aan en daarmee is het dus ook een politiek…" at bounding box center [425, 188] width 523 height 230
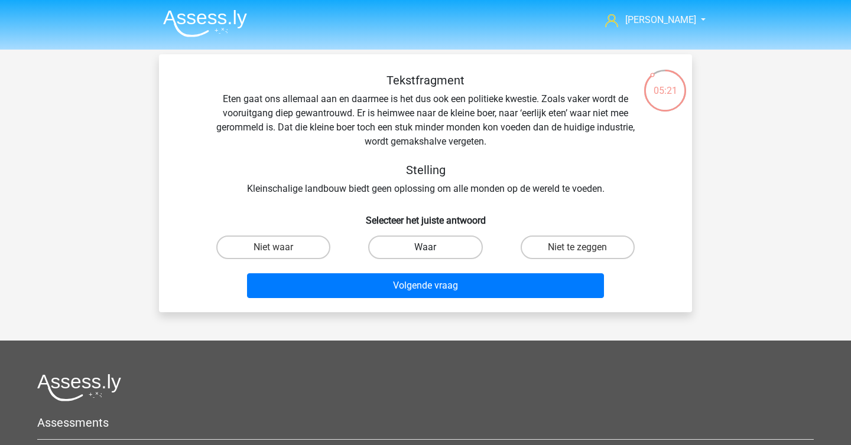
click at [447, 254] on label "Waar" at bounding box center [425, 248] width 114 height 24
click at [433, 254] on input "Waar" at bounding box center [429, 252] width 8 height 8
radio input "true"
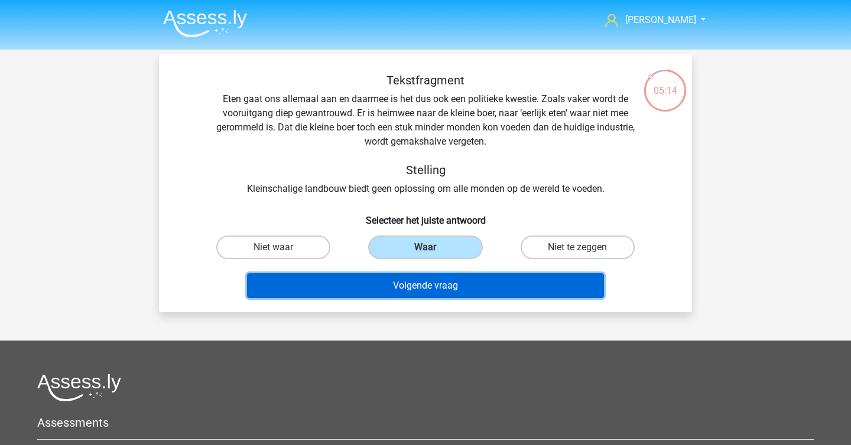
click at [453, 276] on button "Volgende vraag" at bounding box center [425, 286] width 357 height 25
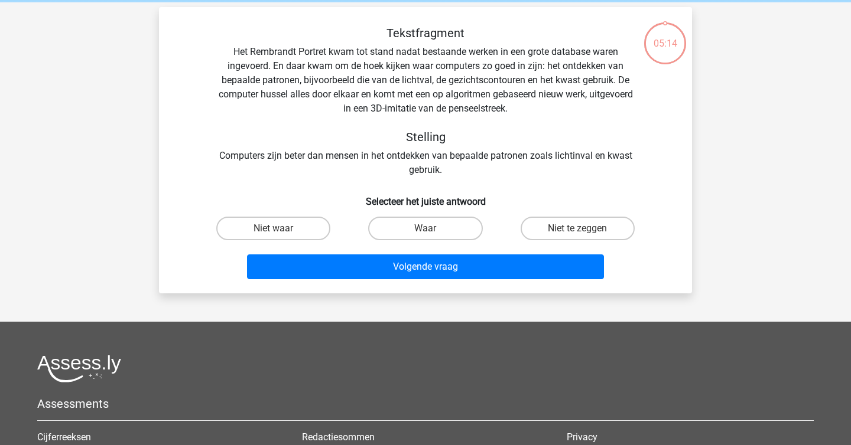
scroll to position [54, 0]
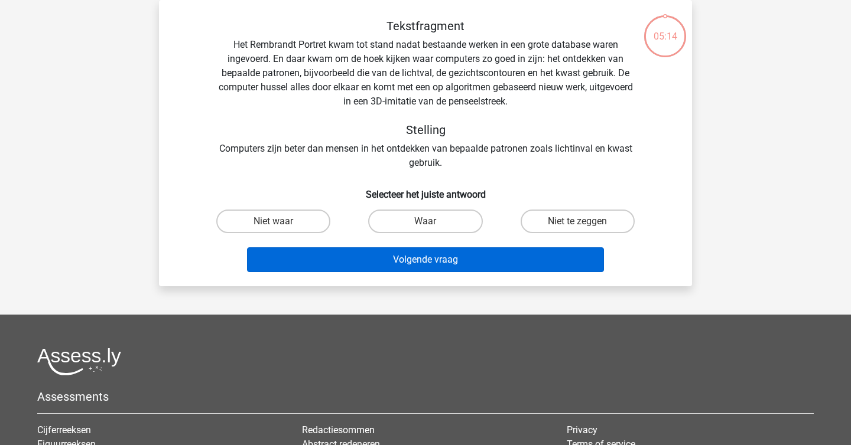
drag, startPoint x: 453, startPoint y: 276, endPoint x: 425, endPoint y: 256, distance: 33.9
click at [451, 275] on div "Volgende vraag" at bounding box center [425, 263] width 456 height 30
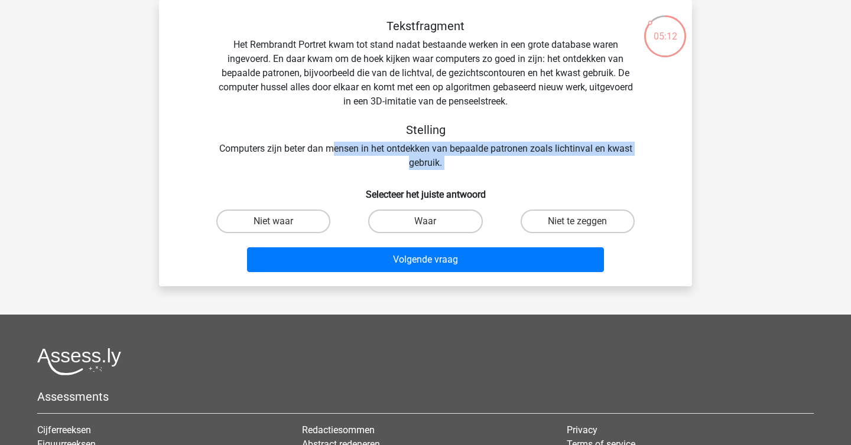
drag, startPoint x: 330, startPoint y: 151, endPoint x: 448, endPoint y: 171, distance: 120.0
click at [448, 171] on div "Tekstfragment Het Rembrandt Portret kwam tot stand nadat bestaande werken in ee…" at bounding box center [425, 148] width 523 height 258
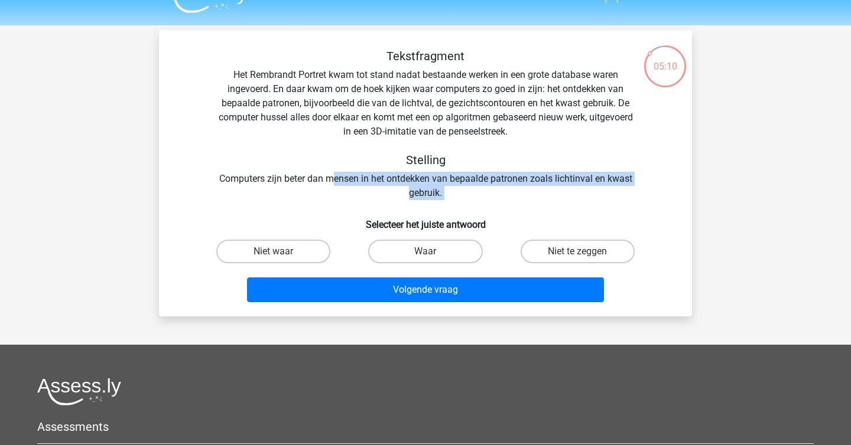
scroll to position [24, 0]
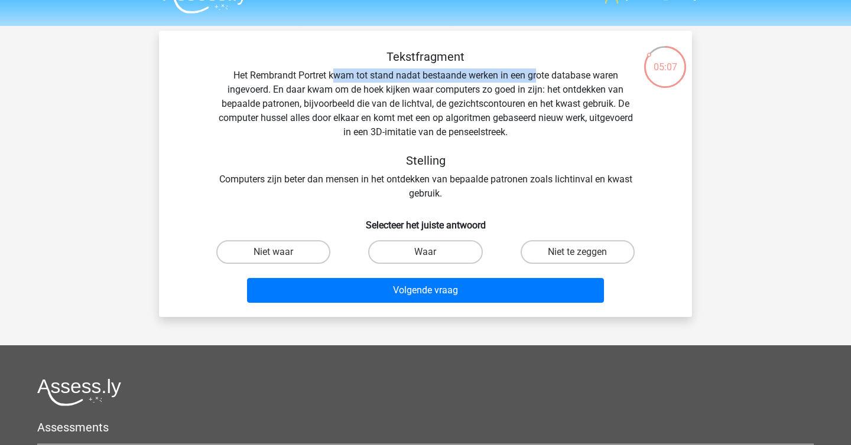
drag, startPoint x: 331, startPoint y: 76, endPoint x: 536, endPoint y: 78, distance: 205.0
click at [536, 78] on div "Tekstfragment Het Rembrandt Portret kwam tot stand nadat bestaande werken in ee…" at bounding box center [425, 125] width 495 height 151
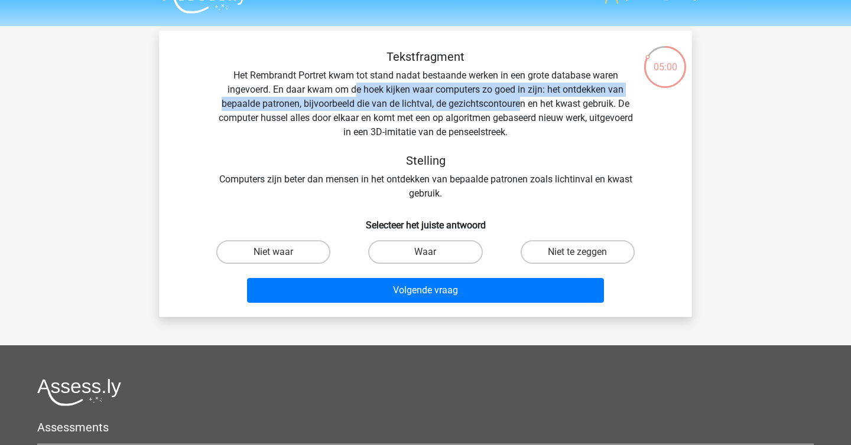
drag, startPoint x: 356, startPoint y: 93, endPoint x: 520, endPoint y: 105, distance: 164.0
click at [520, 105] on div "Tekstfragment Het Rembrandt Portret kwam tot stand nadat bestaande werken in ee…" at bounding box center [425, 125] width 495 height 151
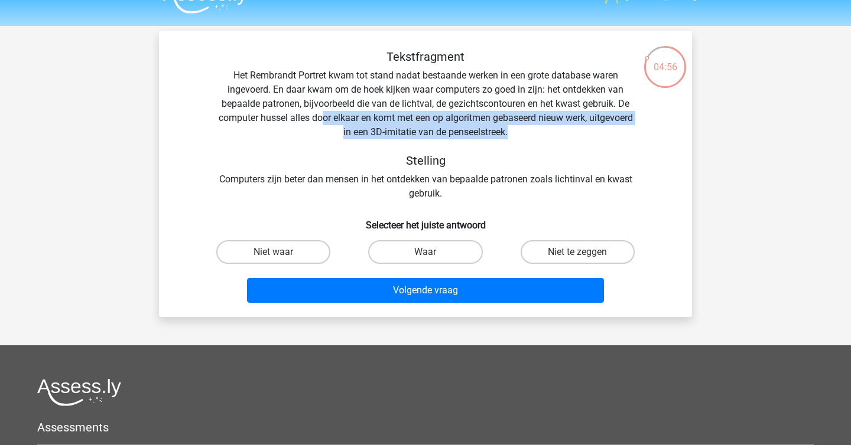
drag, startPoint x: 341, startPoint y: 115, endPoint x: 562, endPoint y: 128, distance: 221.3
click at [562, 128] on div "Tekstfragment Het Rembrandt Portret kwam tot stand nadat bestaande werken in ee…" at bounding box center [425, 125] width 495 height 151
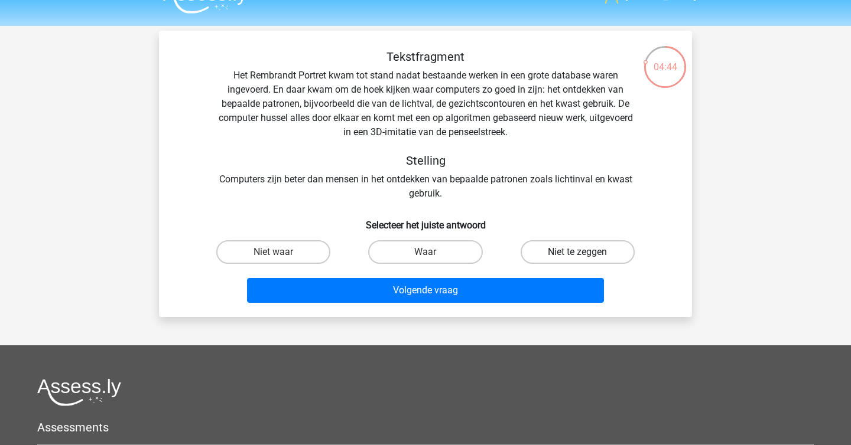
click at [552, 245] on label "Niet te zeggen" at bounding box center [577, 252] width 114 height 24
click at [577, 252] on input "Niet te zeggen" at bounding box center [581, 256] width 8 height 8
radio input "true"
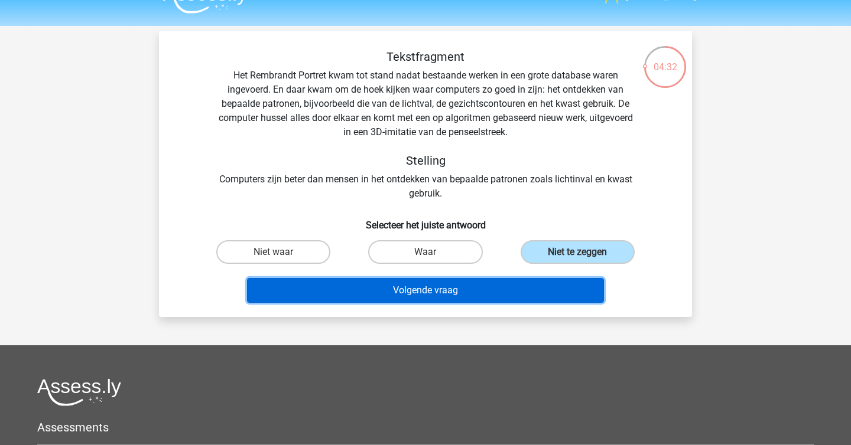
click at [501, 291] on button "Volgende vraag" at bounding box center [425, 290] width 357 height 25
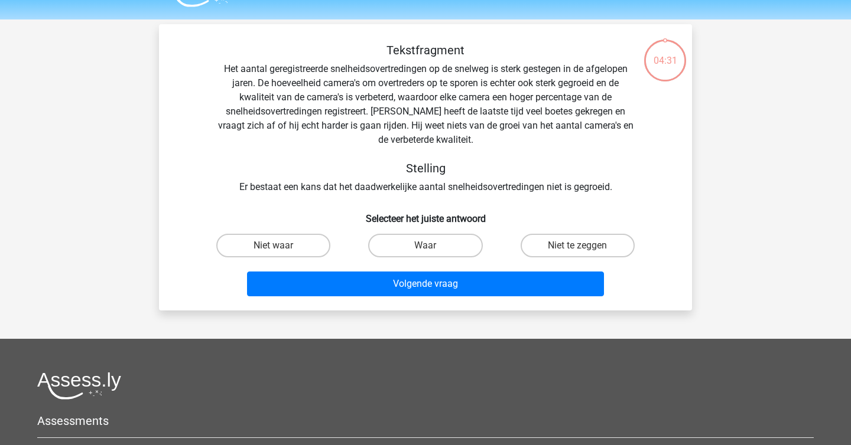
scroll to position [27, 0]
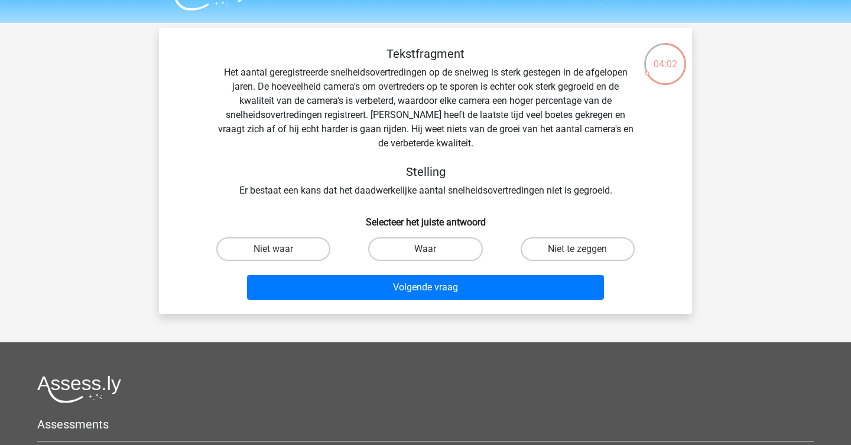
click at [278, 253] on input "Niet waar" at bounding box center [278, 253] width 8 height 8
radio input "true"
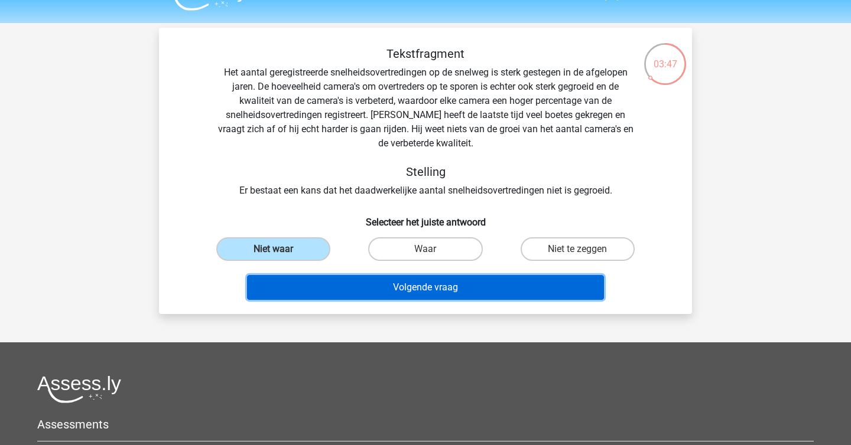
click at [491, 286] on button "Volgende vraag" at bounding box center [425, 287] width 357 height 25
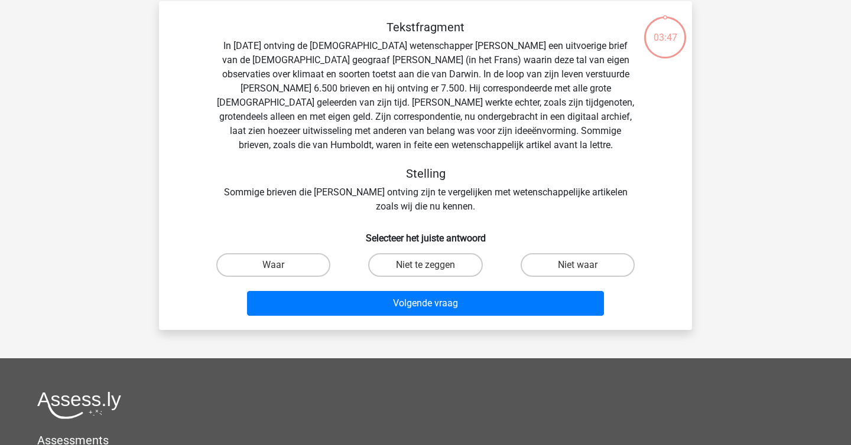
scroll to position [54, 0]
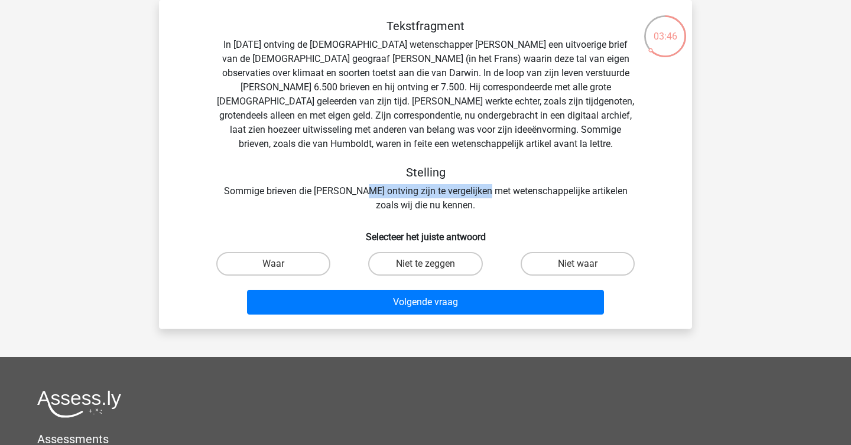
drag, startPoint x: 352, startPoint y: 191, endPoint x: 478, endPoint y: 196, distance: 125.9
click at [478, 196] on div "Tekstfragment In 1839 ontving de Engelse wetenschapper Charles Darwin een uitvo…" at bounding box center [425, 116] width 495 height 194
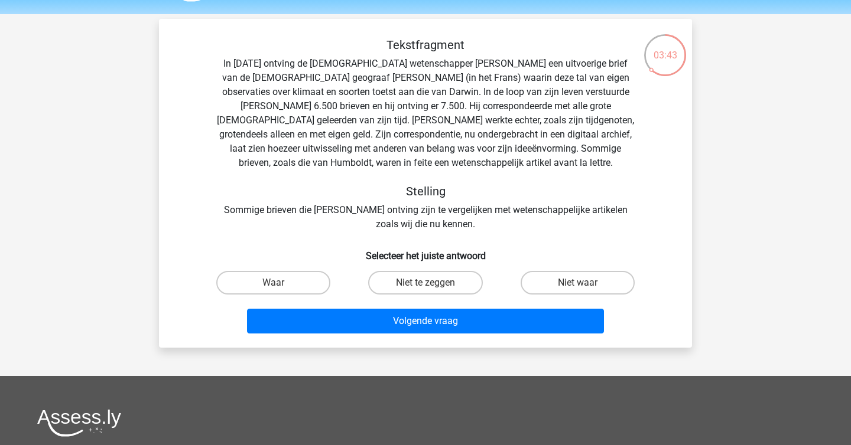
scroll to position [34, 0]
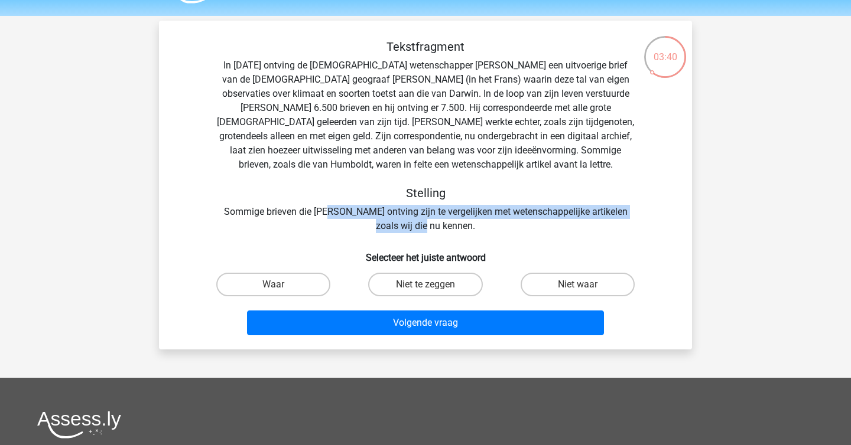
drag, startPoint x: 321, startPoint y: 216, endPoint x: 430, endPoint y: 221, distance: 108.8
click at [430, 221] on div "Tekstfragment In 1839 ontving de Engelse wetenschapper Charles Darwin een uitvo…" at bounding box center [425, 137] width 495 height 194
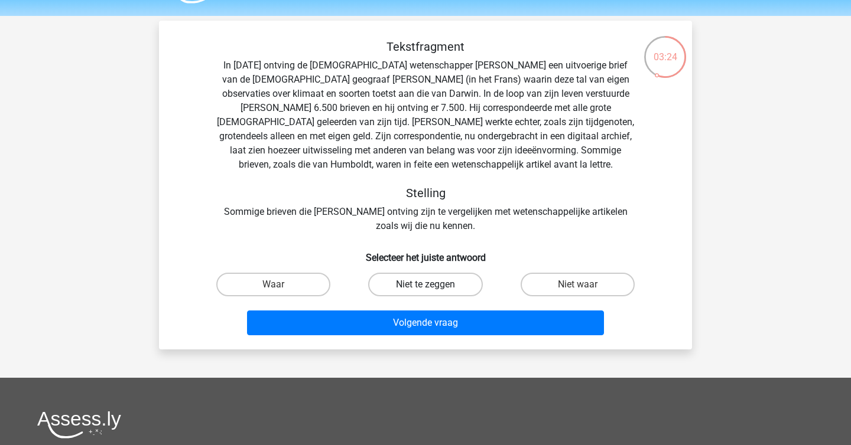
click at [416, 287] on label "Niet te zeggen" at bounding box center [425, 285] width 114 height 24
click at [425, 287] on input "Niet te zeggen" at bounding box center [429, 289] width 8 height 8
radio input "true"
click at [561, 294] on label "Niet waar" at bounding box center [577, 285] width 114 height 24
click at [577, 292] on input "Niet waar" at bounding box center [581, 289] width 8 height 8
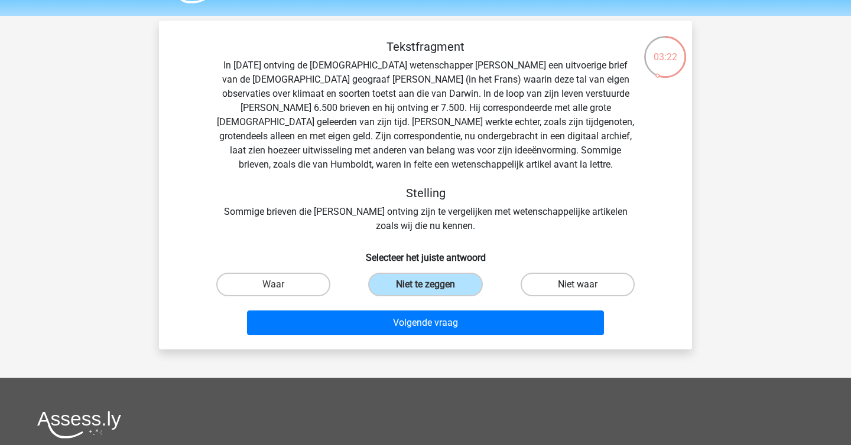
radio input "true"
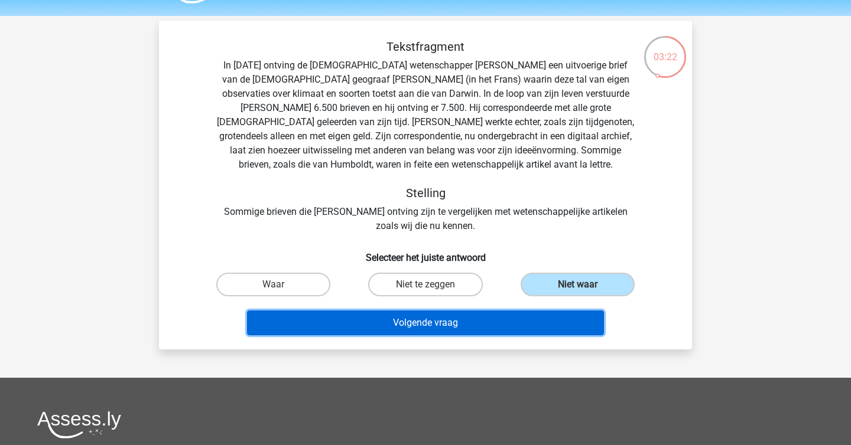
click at [534, 325] on button "Volgende vraag" at bounding box center [425, 323] width 357 height 25
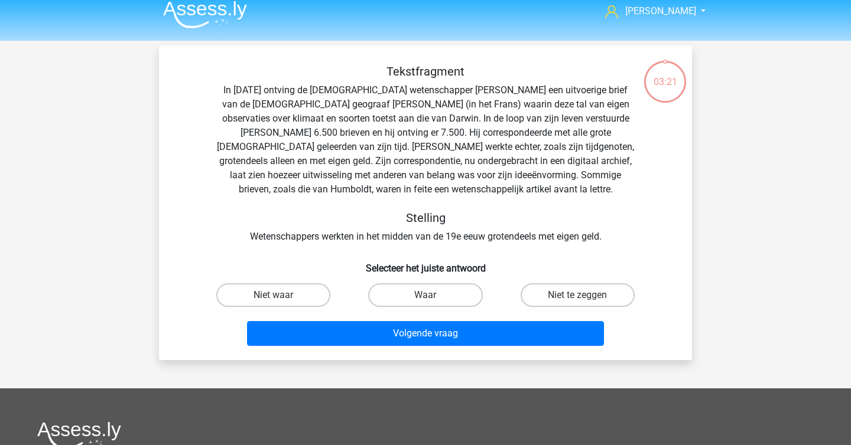
scroll to position [0, 0]
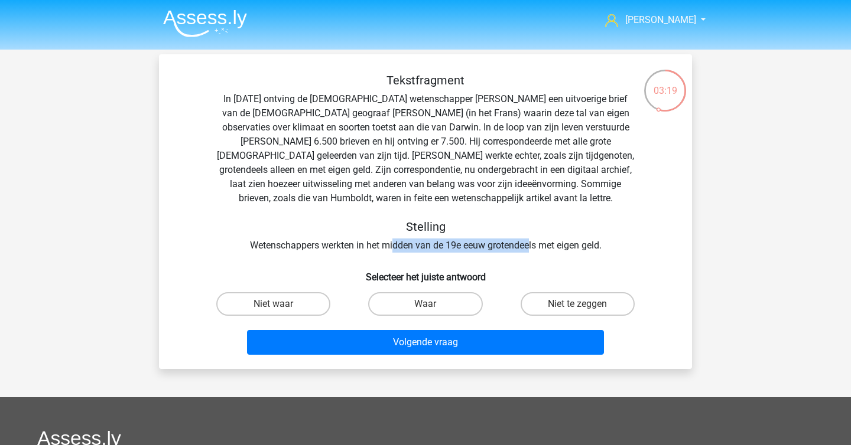
drag, startPoint x: 399, startPoint y: 252, endPoint x: 529, endPoint y: 249, distance: 130.0
click at [529, 249] on div "Tekstfragment In 1839 ontving de Engelse wetenschapper Charles Darwin een uitvo…" at bounding box center [425, 163] width 495 height 180
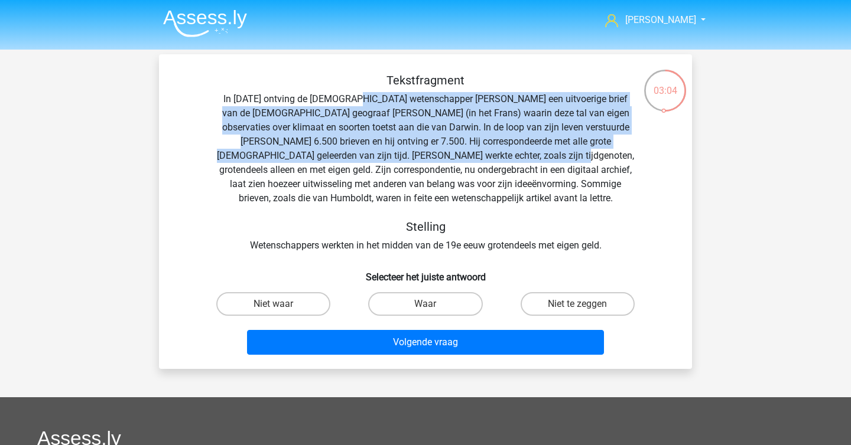
drag, startPoint x: 362, startPoint y: 102, endPoint x: 514, endPoint y: 160, distance: 163.0
click at [514, 160] on div "Tekstfragment In 1839 ontving de Engelse wetenschapper Charles Darwin een uitvo…" at bounding box center [425, 163] width 495 height 180
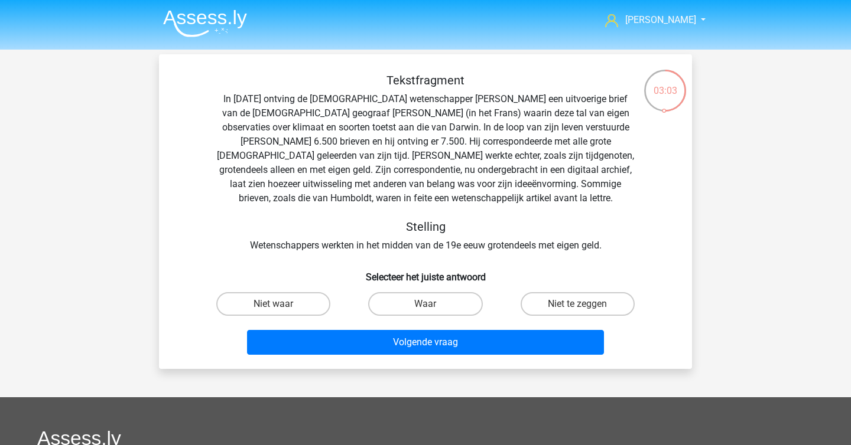
click at [487, 233] on h5 "Stelling" at bounding box center [425, 227] width 419 height 14
drag, startPoint x: 293, startPoint y: 302, endPoint x: 301, endPoint y: 298, distance: 9.0
click at [293, 302] on label "Niet waar" at bounding box center [273, 304] width 114 height 24
click at [281, 304] on input "Niet waar" at bounding box center [278, 308] width 8 height 8
radio input "true"
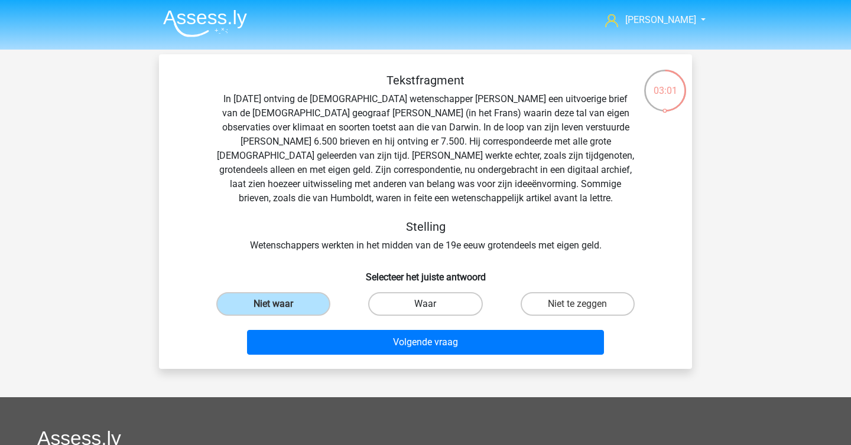
click at [417, 302] on label "Waar" at bounding box center [425, 304] width 114 height 24
click at [425, 304] on input "Waar" at bounding box center [429, 308] width 8 height 8
radio input "true"
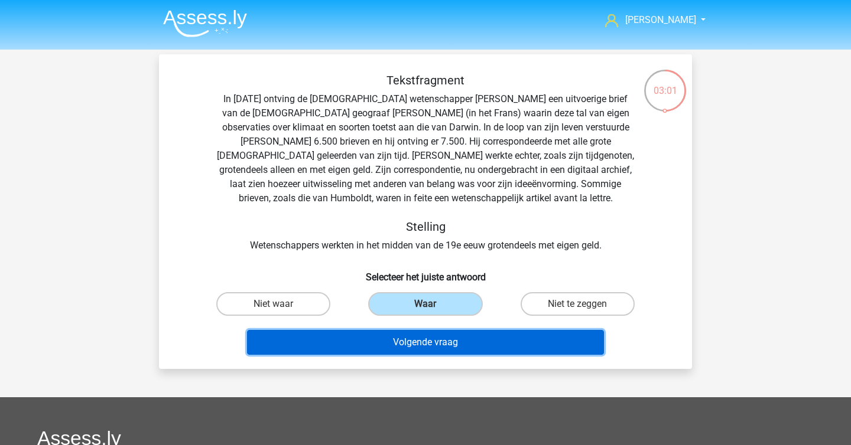
click at [417, 339] on button "Volgende vraag" at bounding box center [425, 342] width 357 height 25
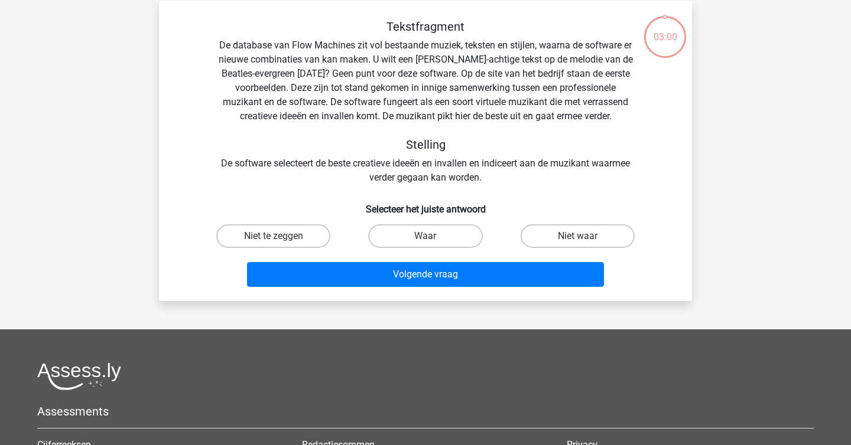
scroll to position [54, 0]
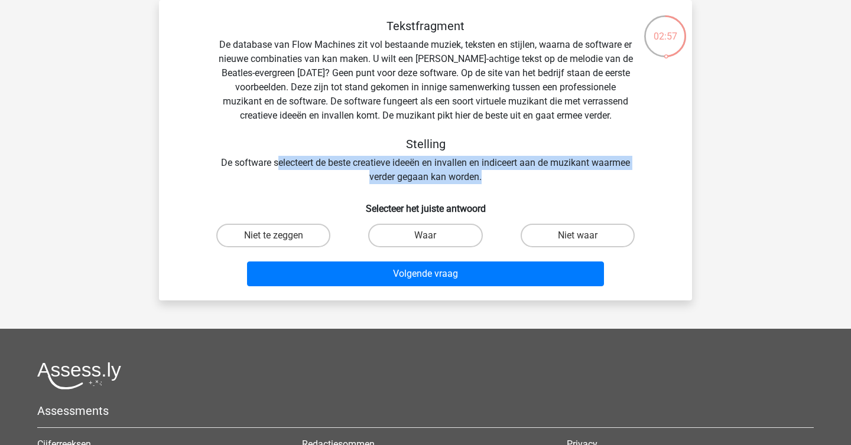
drag, startPoint x: 274, startPoint y: 165, endPoint x: 485, endPoint y: 173, distance: 211.0
click at [485, 173] on div "Tekstfragment De database van Flow Machines zit vol bestaande muziek, teksten e…" at bounding box center [425, 101] width 495 height 165
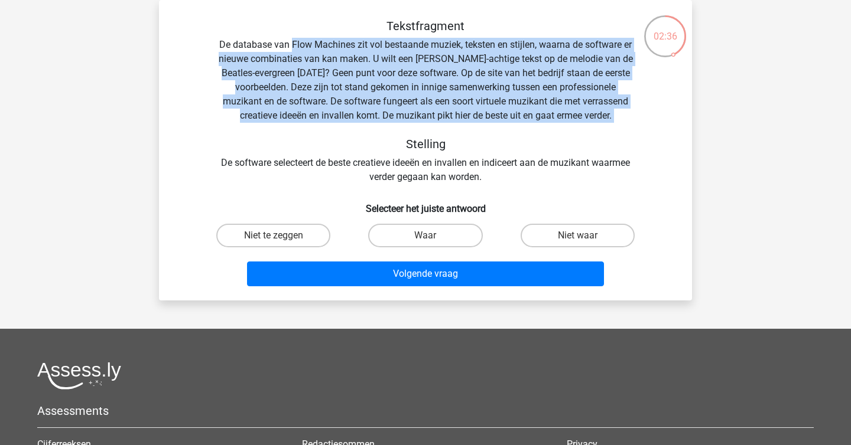
drag, startPoint x: 289, startPoint y: 47, endPoint x: 454, endPoint y: 125, distance: 182.1
click at [454, 125] on div "Tekstfragment De database van Flow Machines zit vol bestaande muziek, teksten e…" at bounding box center [425, 101] width 495 height 165
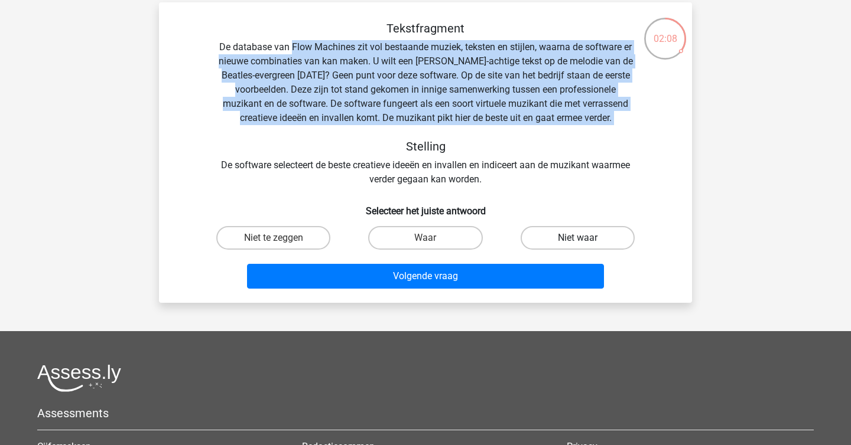
click at [552, 238] on label "Niet waar" at bounding box center [577, 238] width 114 height 24
click at [577, 238] on input "Niet waar" at bounding box center [581, 242] width 8 height 8
radio input "true"
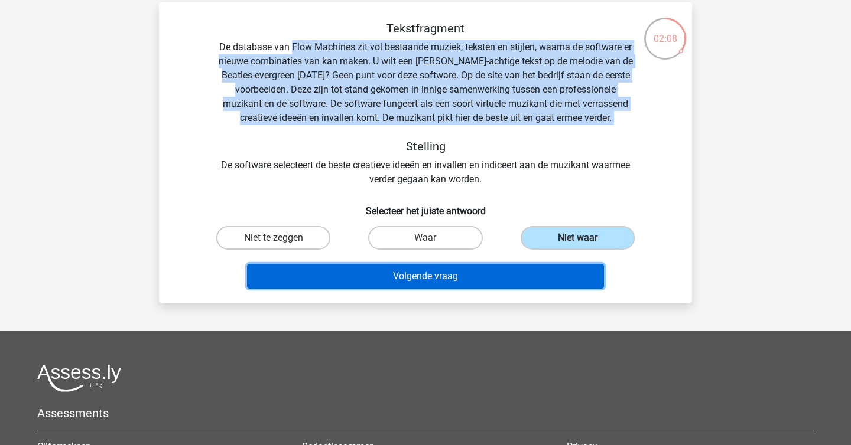
click at [514, 271] on button "Volgende vraag" at bounding box center [425, 276] width 357 height 25
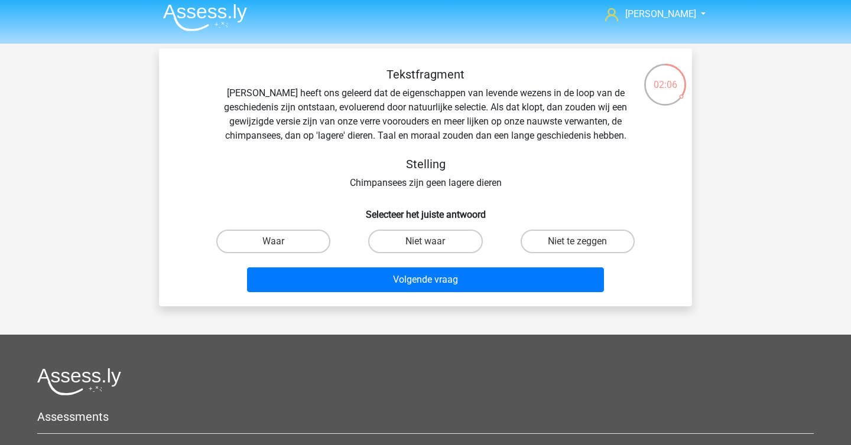
scroll to position [0, 0]
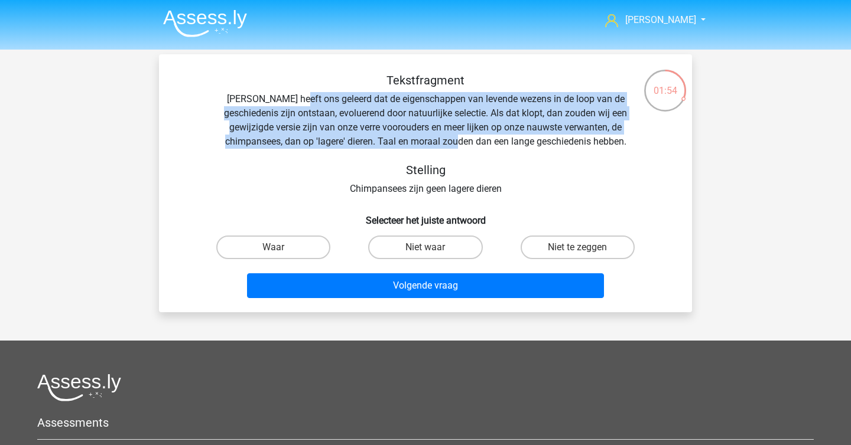
drag, startPoint x: 288, startPoint y: 100, endPoint x: 460, endPoint y: 140, distance: 177.1
click at [460, 140] on div "Tekstfragment Darwin heeft ons geleerd dat de eigenschappen van levende wezens …" at bounding box center [425, 134] width 495 height 123
click at [315, 243] on label "Waar" at bounding box center [273, 248] width 114 height 24
click at [281, 248] on input "Waar" at bounding box center [278, 252] width 8 height 8
radio input "true"
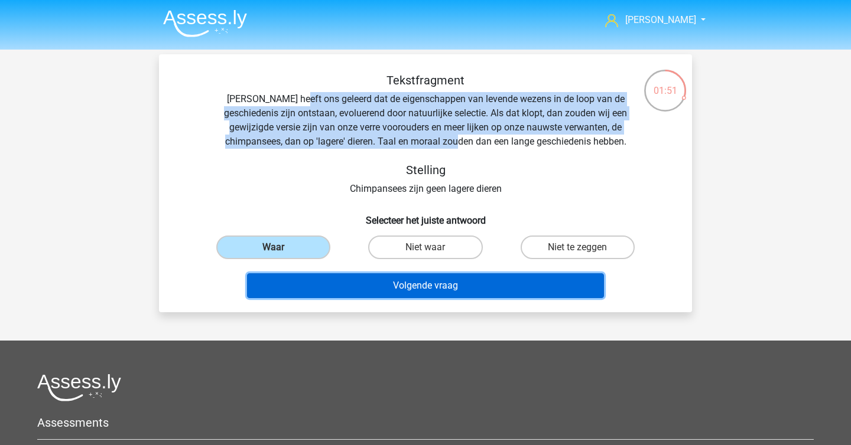
click at [430, 281] on button "Volgende vraag" at bounding box center [425, 286] width 357 height 25
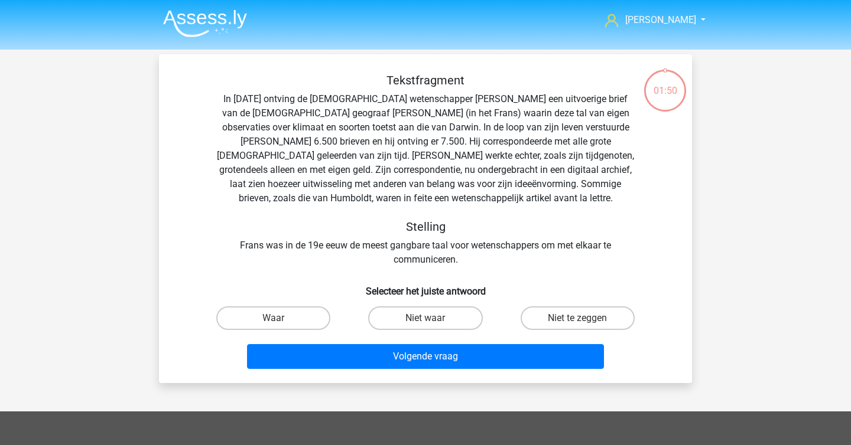
scroll to position [54, 0]
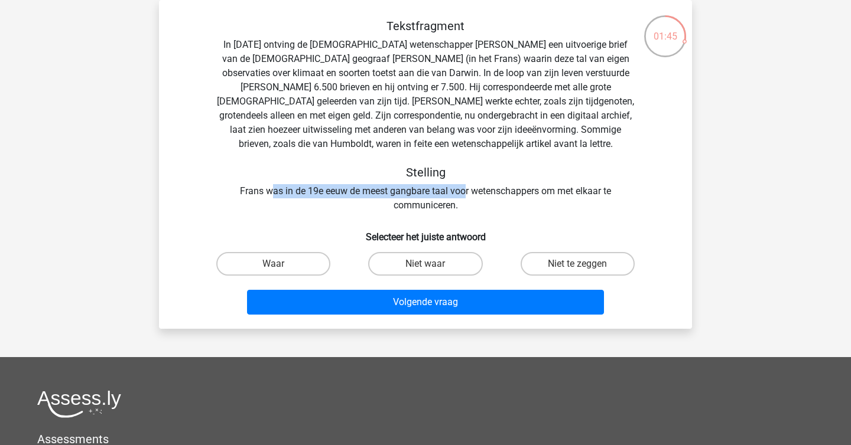
drag, startPoint x: 268, startPoint y: 189, endPoint x: 463, endPoint y: 193, distance: 194.4
click at [463, 193] on div "Tekstfragment In 1839 ontving de Engelse wetenschapper Charles Darwin een uitvo…" at bounding box center [425, 116] width 495 height 194
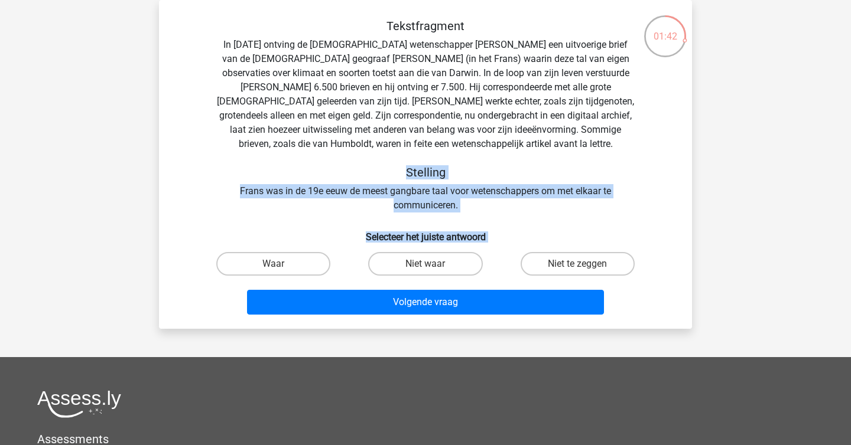
drag, startPoint x: 489, startPoint y: 250, endPoint x: 346, endPoint y: 140, distance: 179.9
click at [363, 152] on div "Tekstfragment In 1839 ontving de Engelse wetenschapper Charles Darwin een uitvo…" at bounding box center [425, 169] width 523 height 301
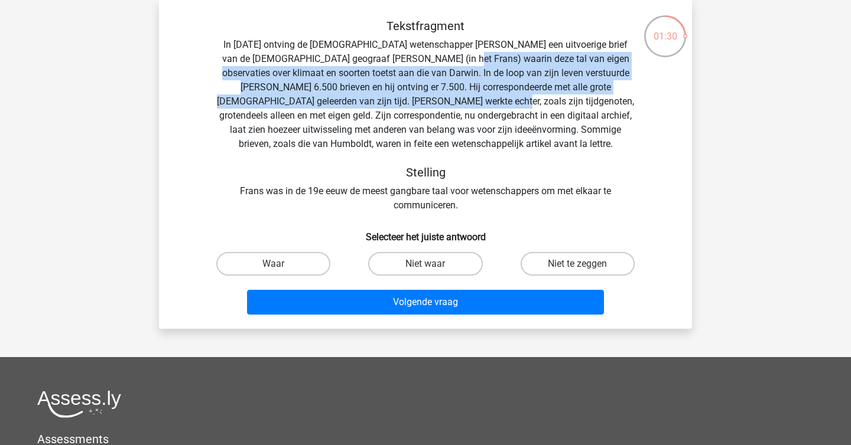
drag, startPoint x: 447, startPoint y: 59, endPoint x: 442, endPoint y: 106, distance: 46.9
click at [442, 106] on div "Tekstfragment In 1839 ontving de Engelse wetenschapper Charles Darwin een uitvo…" at bounding box center [425, 116] width 495 height 194
click at [534, 255] on label "Niet te zeggen" at bounding box center [577, 264] width 114 height 24
click at [577, 264] on input "Niet te zeggen" at bounding box center [581, 268] width 8 height 8
radio input "true"
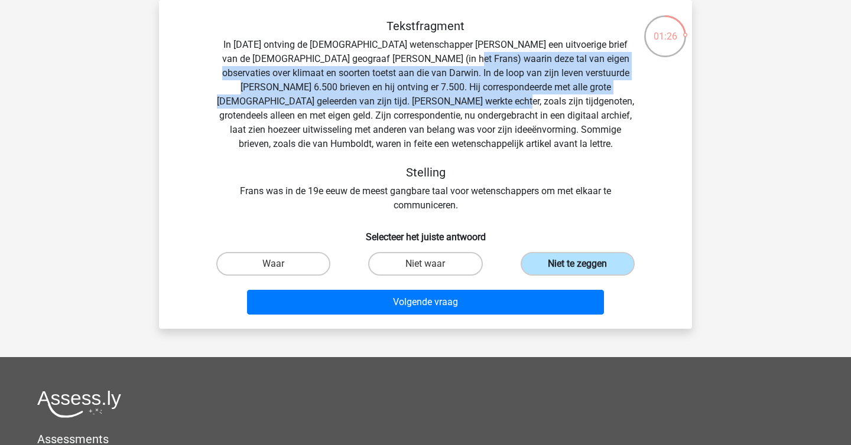
click at [534, 264] on label "Niet te zeggen" at bounding box center [577, 264] width 114 height 24
click at [577, 264] on input "Niet te zeggen" at bounding box center [581, 268] width 8 height 8
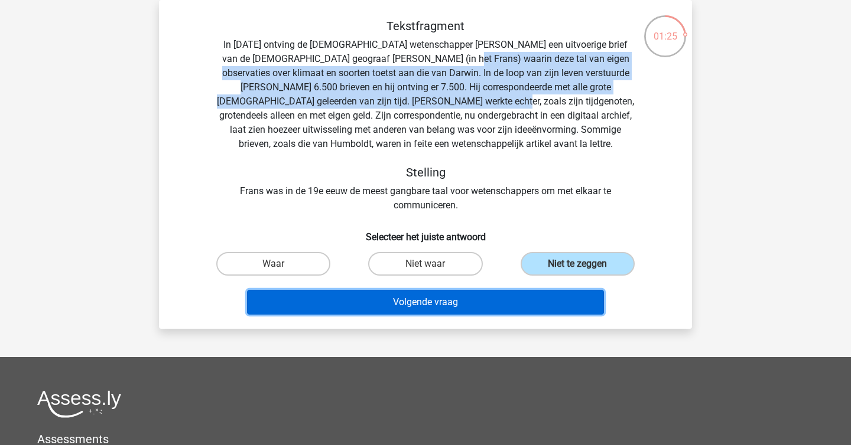
click at [497, 310] on button "Volgende vraag" at bounding box center [425, 302] width 357 height 25
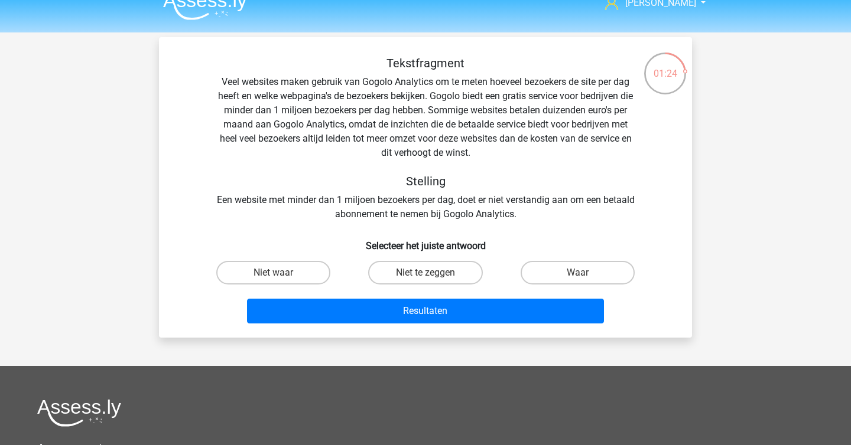
scroll to position [16, 0]
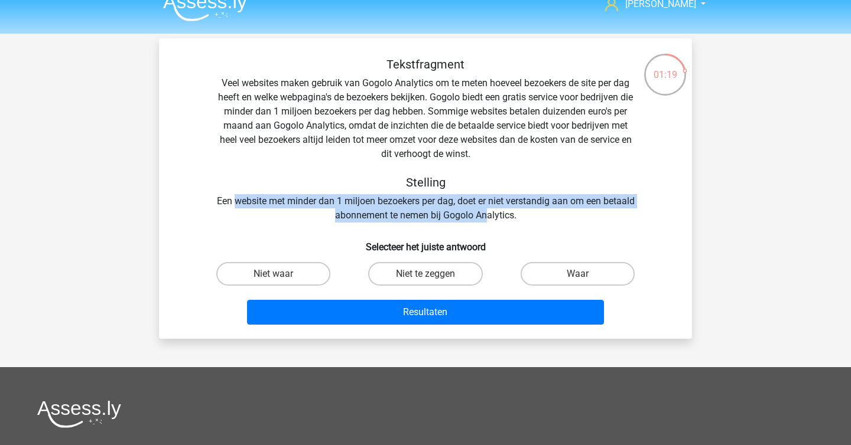
drag, startPoint x: 248, startPoint y: 201, endPoint x: 503, endPoint y: 220, distance: 256.6
click at [503, 220] on div "Tekstfragment Veel websites maken gebruik van Gogolo Analytics om te meten hoev…" at bounding box center [425, 139] width 495 height 165
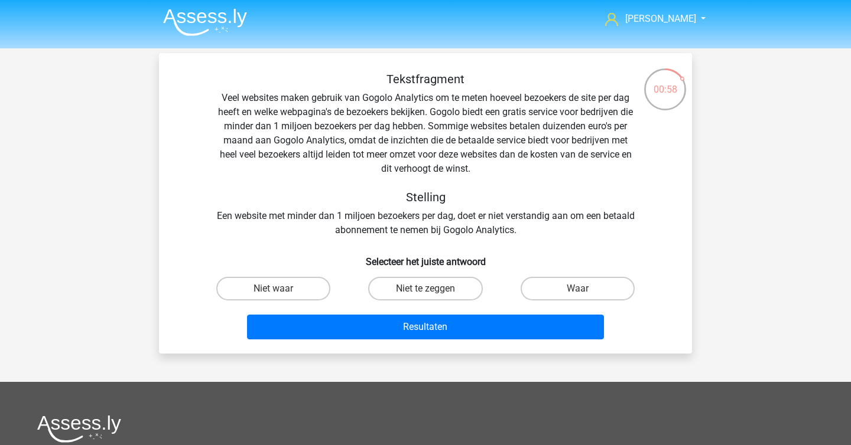
scroll to position [0, 0]
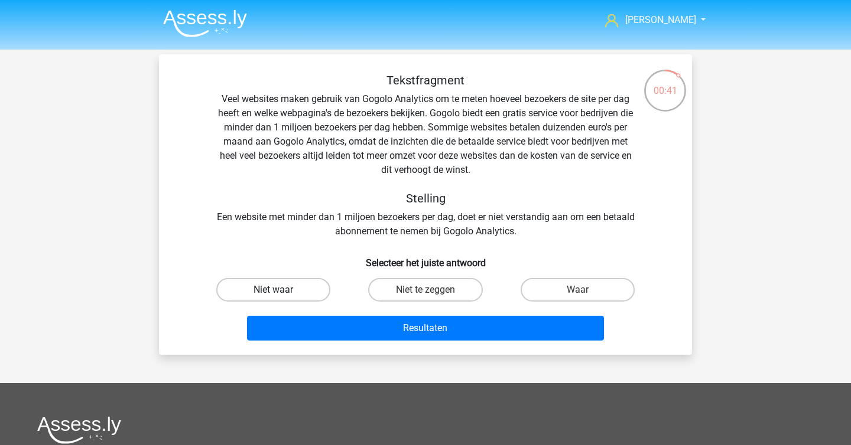
click at [312, 292] on label "Niet waar" at bounding box center [273, 290] width 114 height 24
click at [281, 292] on input "Niet waar" at bounding box center [278, 294] width 8 height 8
radio input "true"
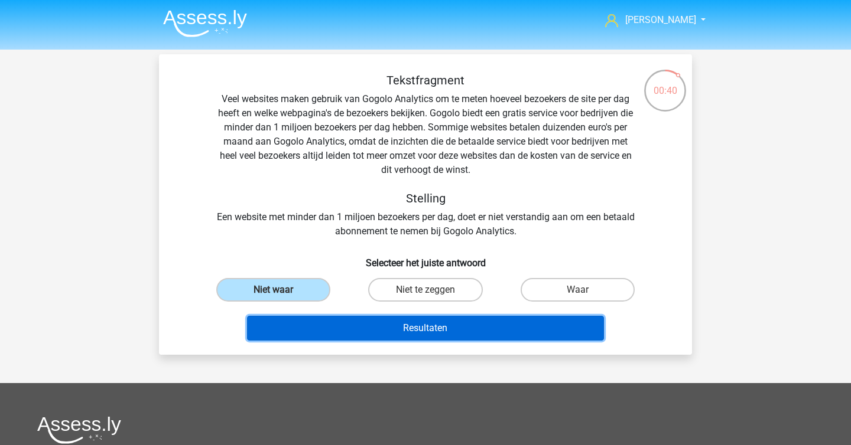
click at [405, 320] on button "Resultaten" at bounding box center [425, 328] width 357 height 25
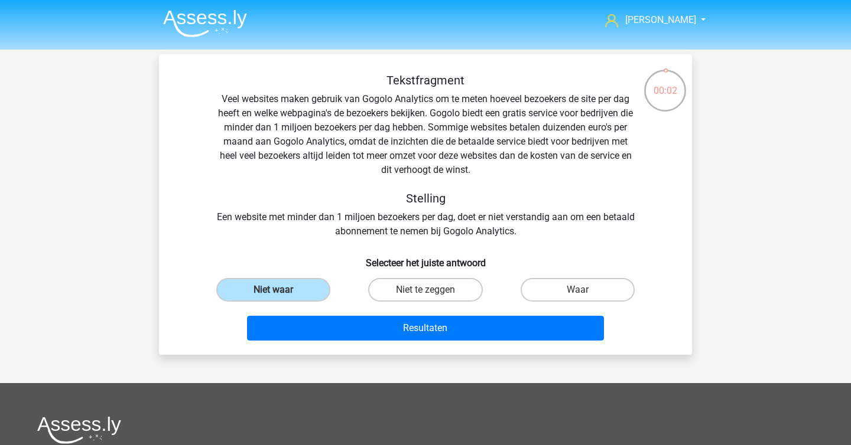
click at [213, 35] on img at bounding box center [205, 23] width 84 height 28
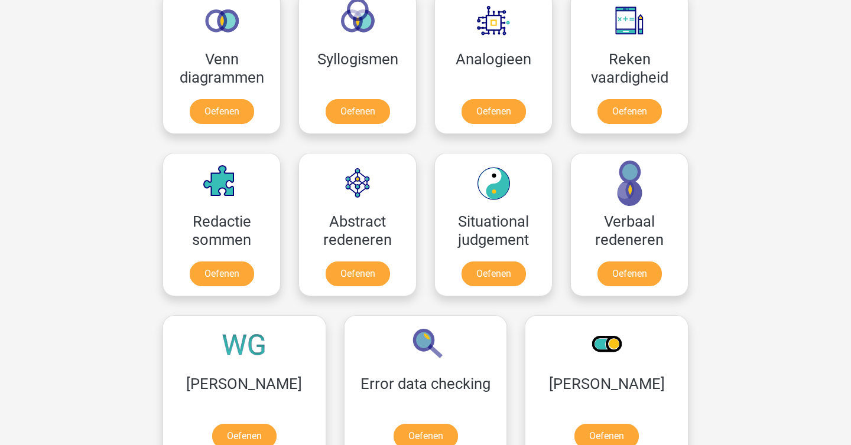
scroll to position [772, 0]
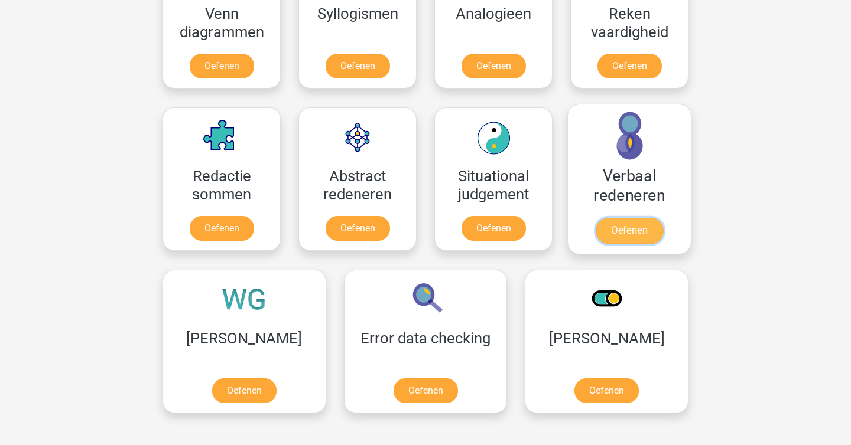
click at [633, 239] on link "Oefenen" at bounding box center [629, 231] width 67 height 26
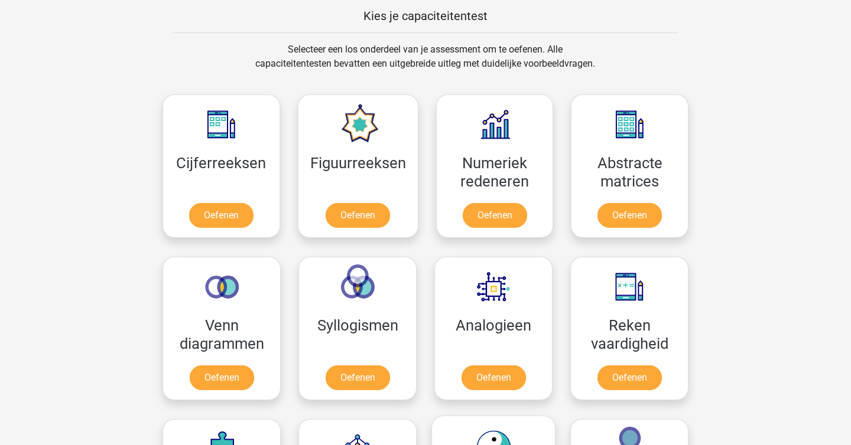
scroll to position [463, 0]
